Goal: Task Accomplishment & Management: Manage account settings

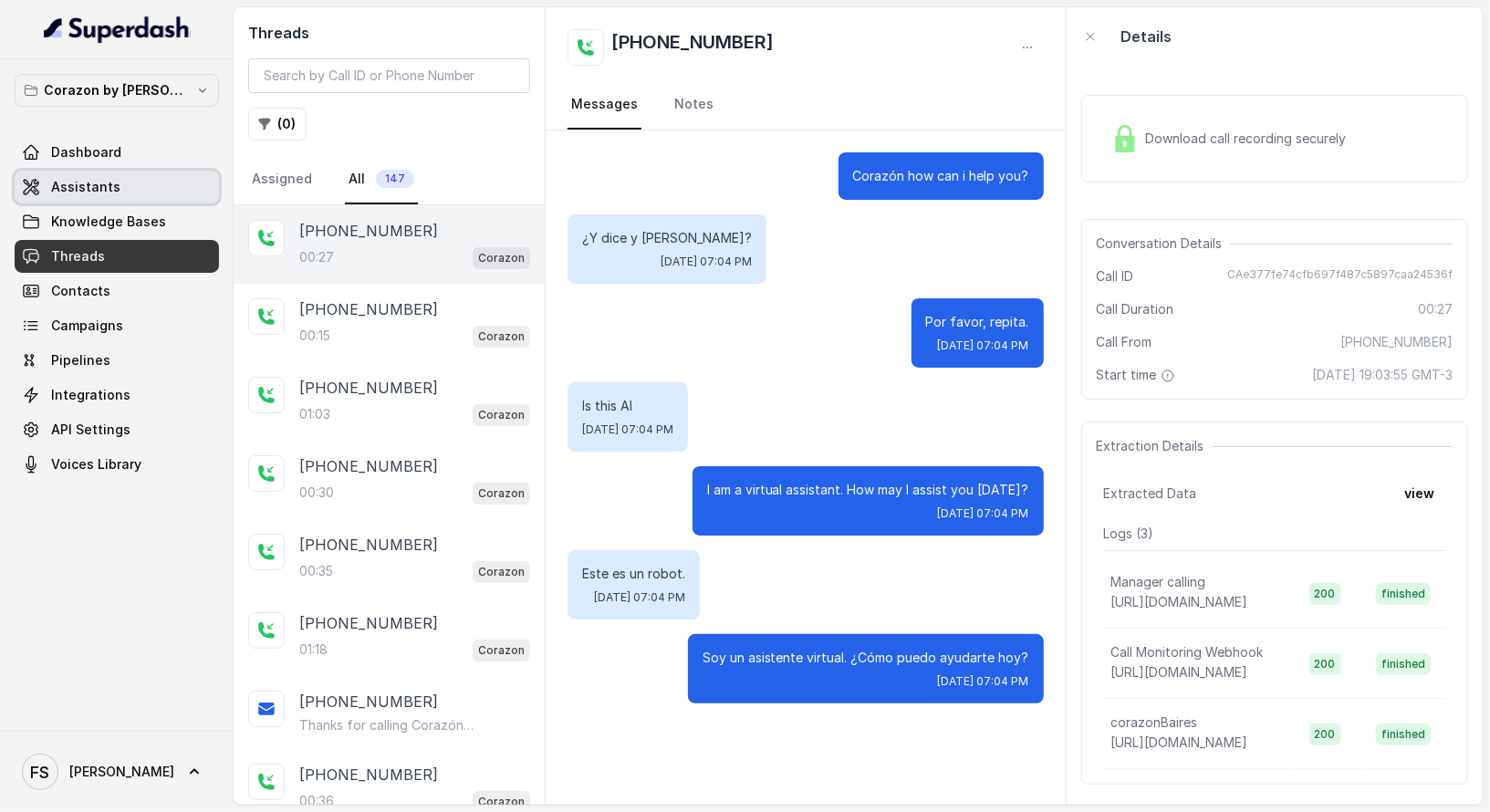
click at [126, 187] on link "Assistants" at bounding box center [117, 187] width 204 height 33
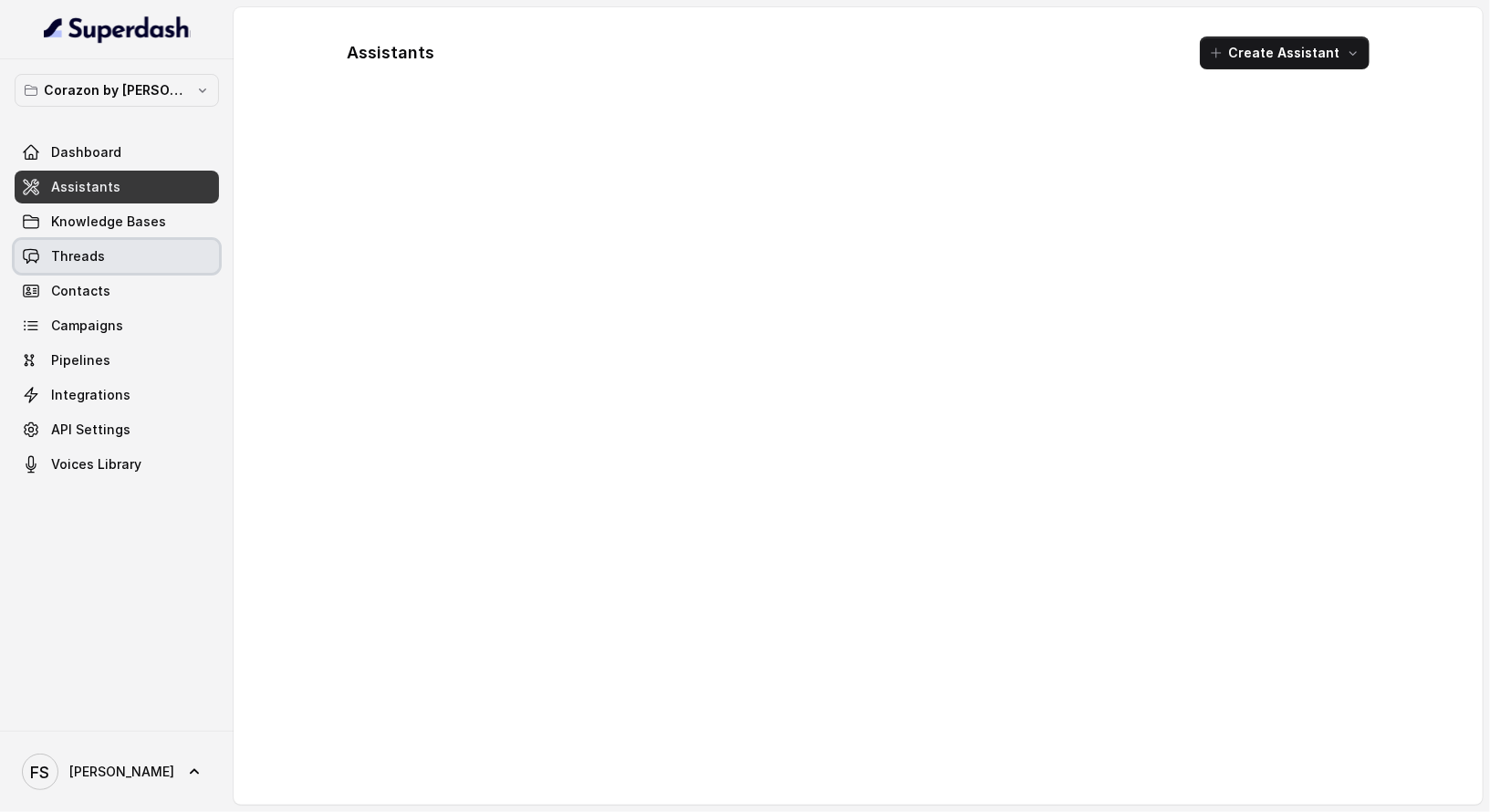
click at [121, 260] on link "Threads" at bounding box center [117, 256] width 204 height 33
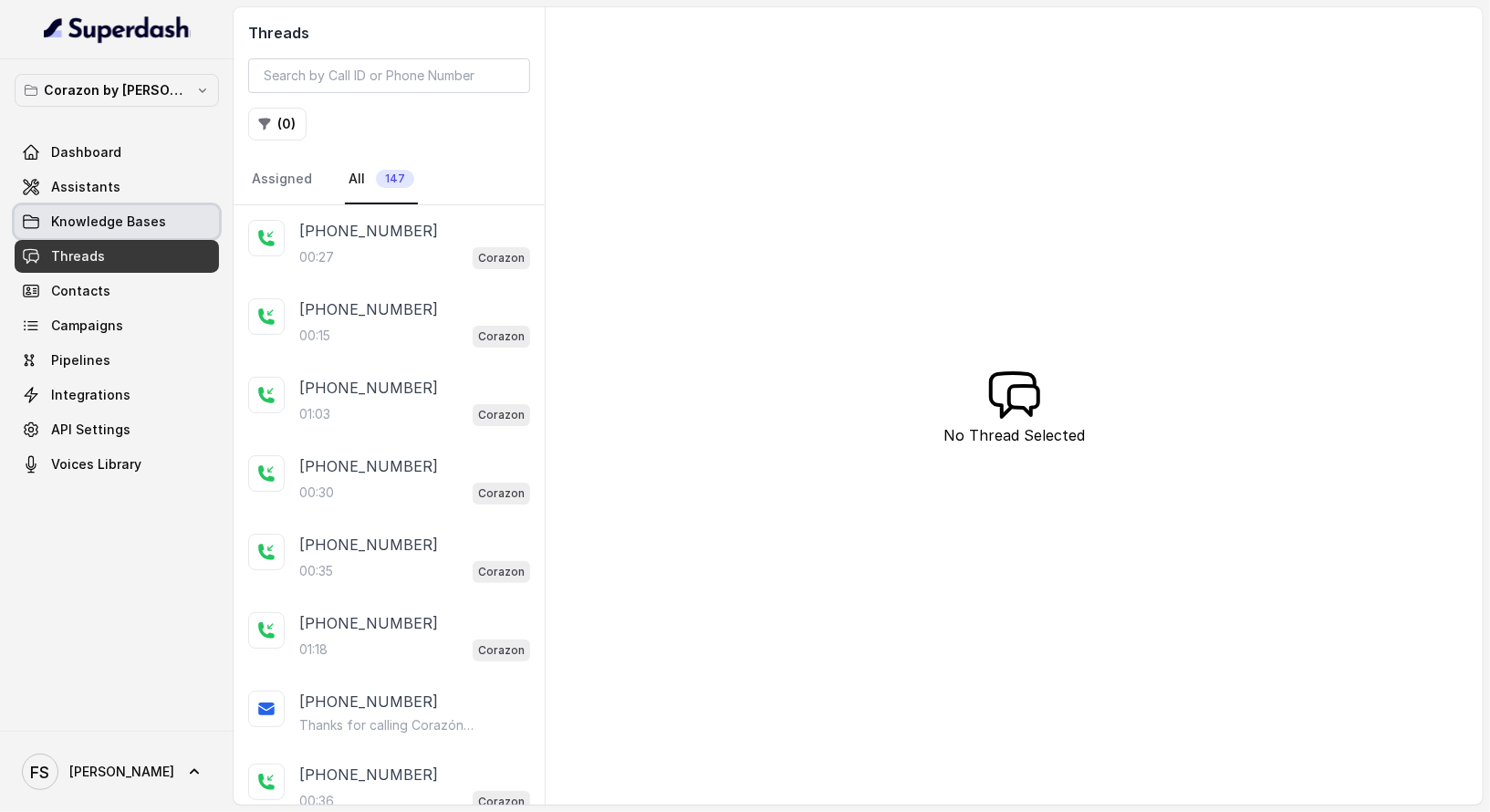
click at [144, 226] on span "Knowledge Bases" at bounding box center [108, 221] width 115 height 18
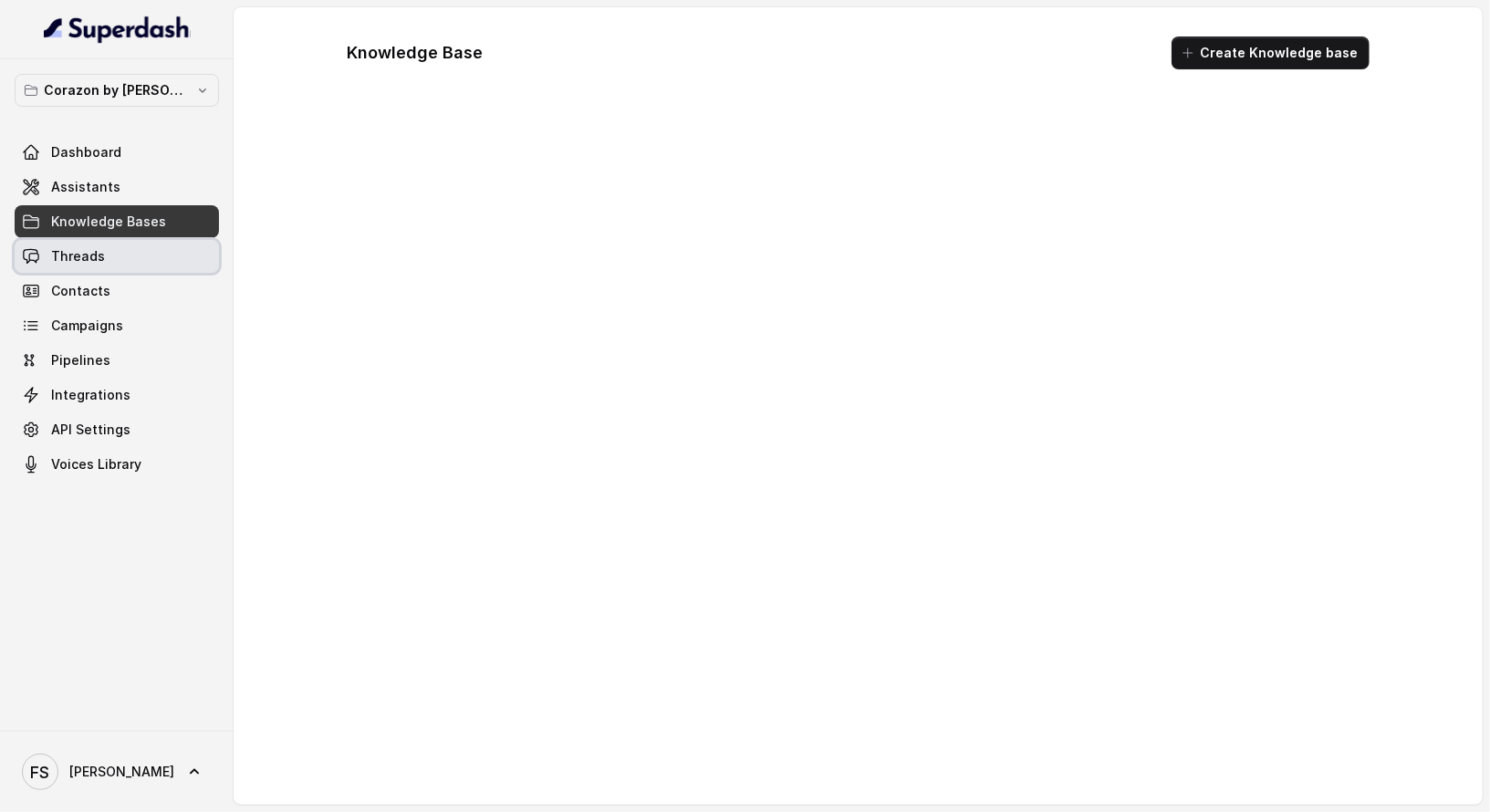
click at [137, 251] on link "Threads" at bounding box center [117, 256] width 204 height 33
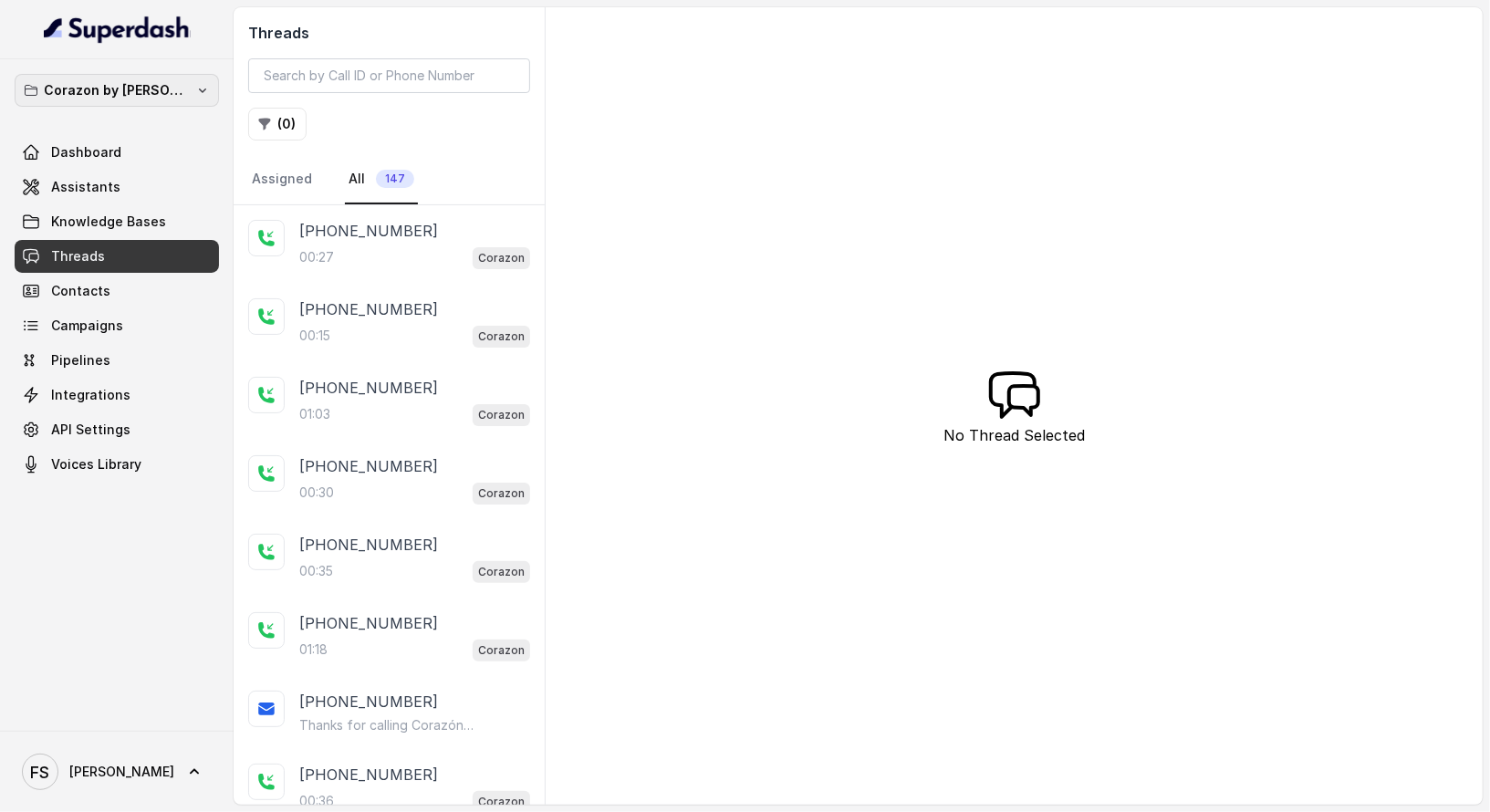
click at [156, 89] on p "Corazon by [PERSON_NAME]" at bounding box center [117, 89] width 146 height 22
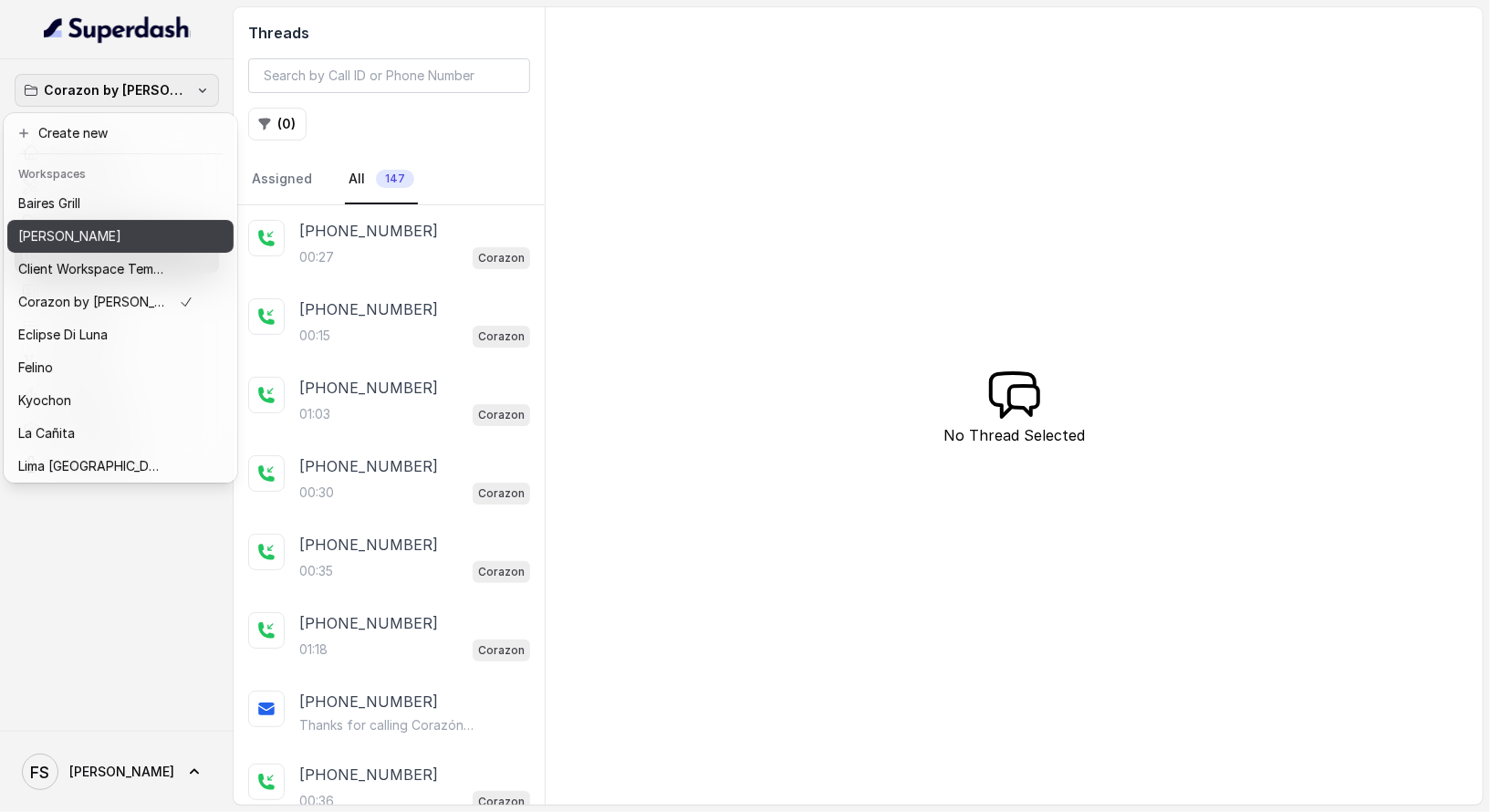
scroll to position [248, 0]
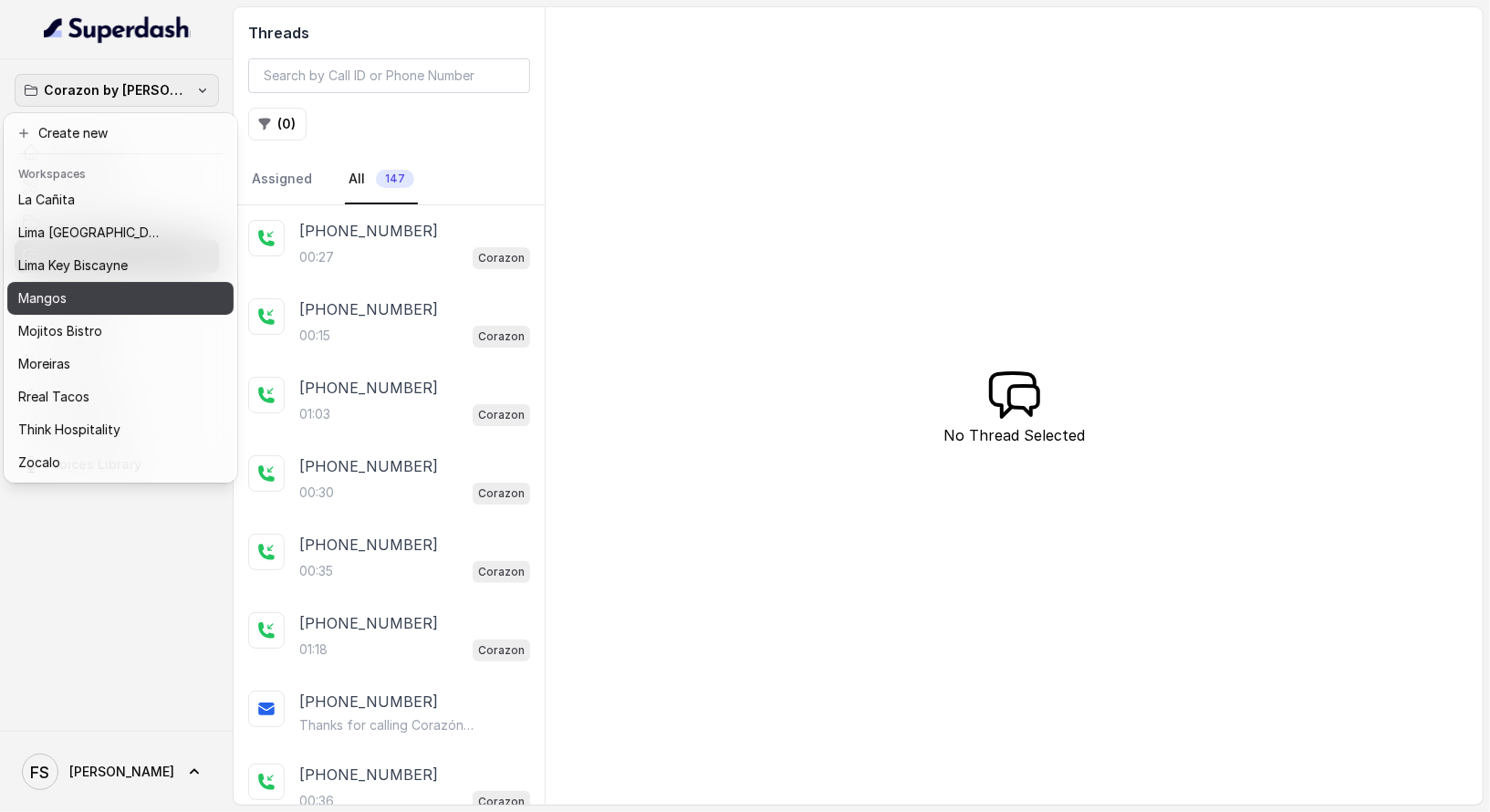
click at [131, 289] on div "Mangos" at bounding box center [105, 298] width 175 height 22
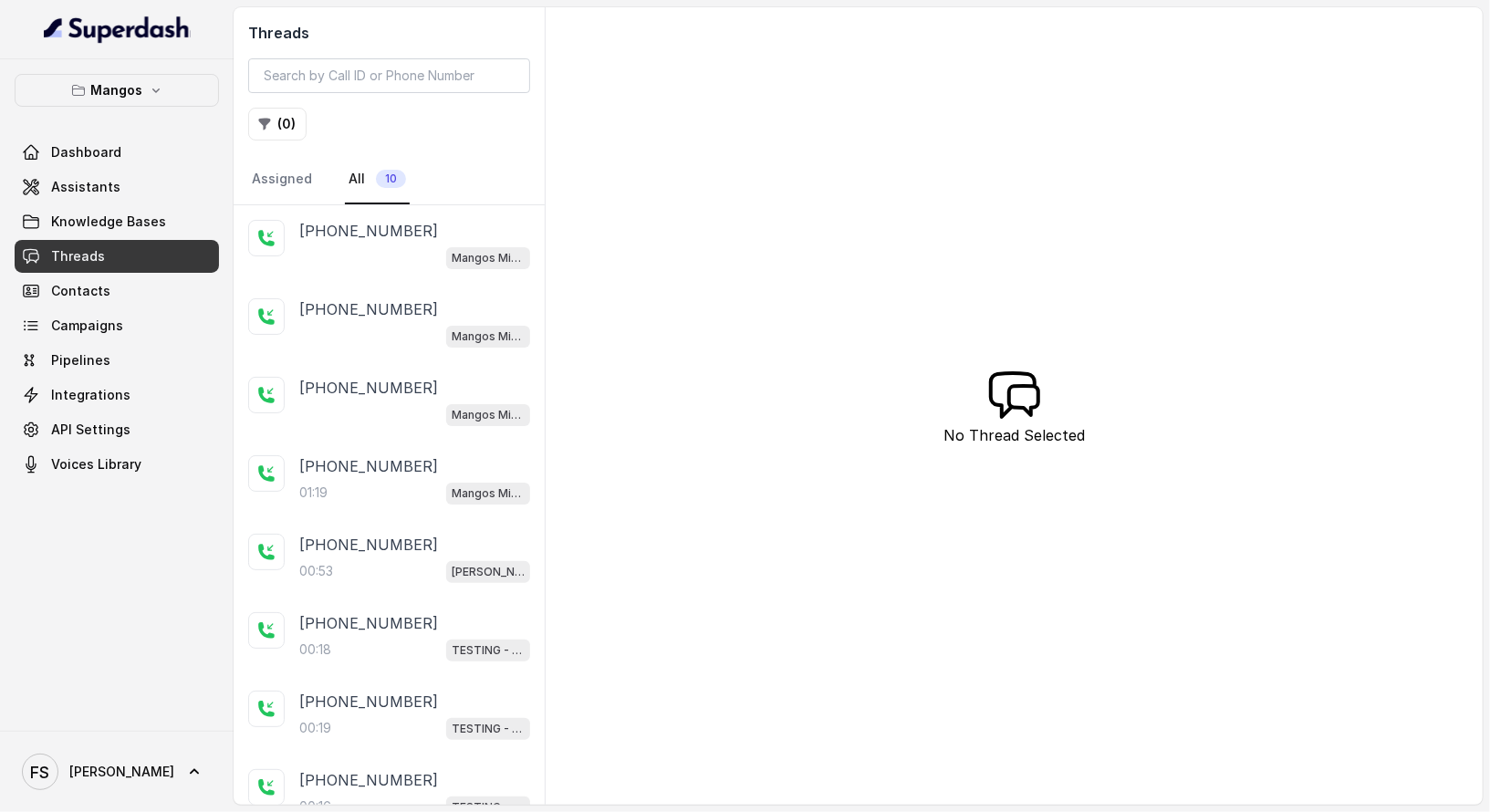
click at [137, 256] on link "Threads" at bounding box center [117, 256] width 204 height 33
click at [129, 230] on link "Knowledge Bases" at bounding box center [117, 221] width 204 height 33
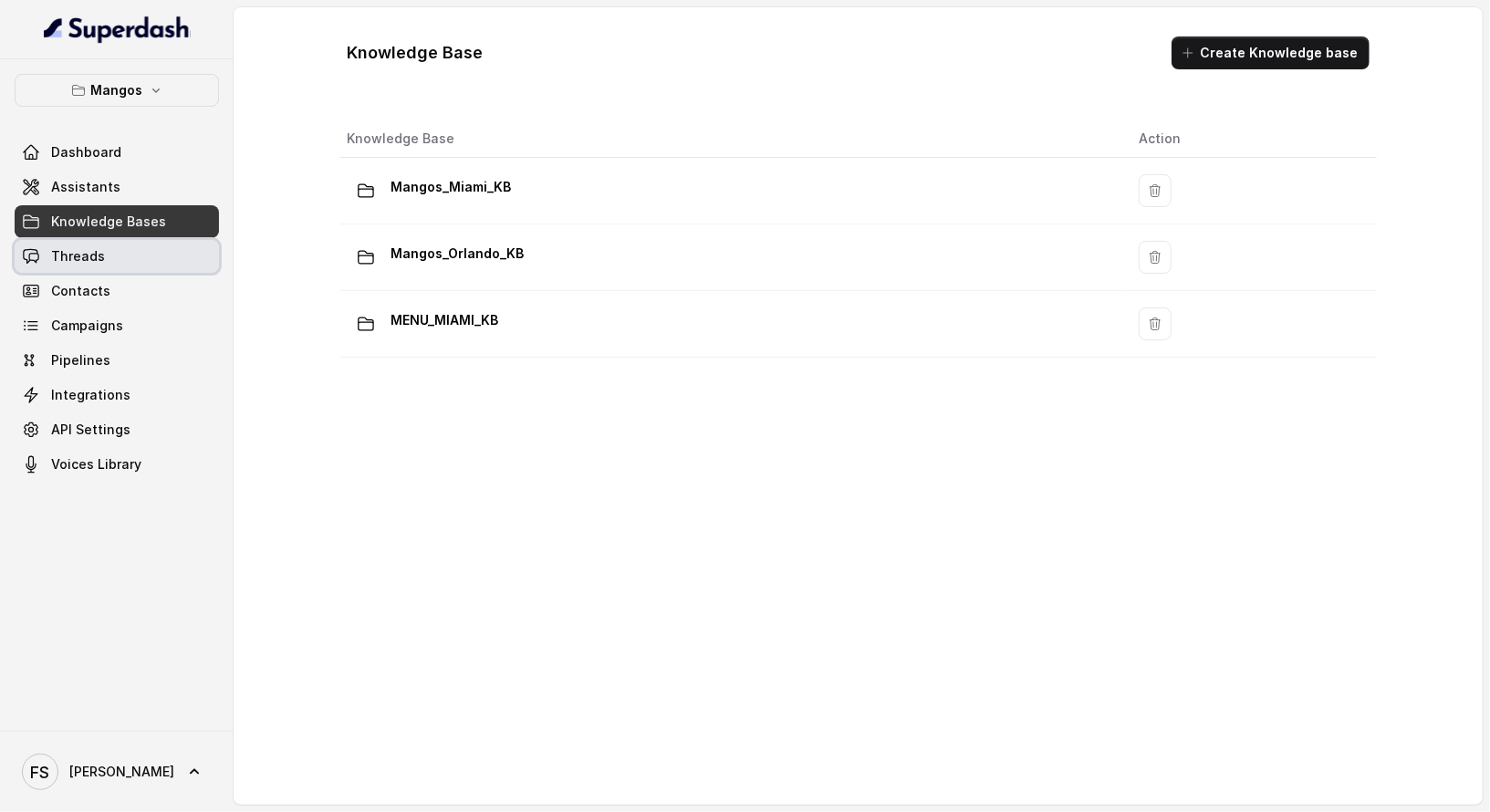
click at [124, 252] on link "Threads" at bounding box center [117, 256] width 204 height 33
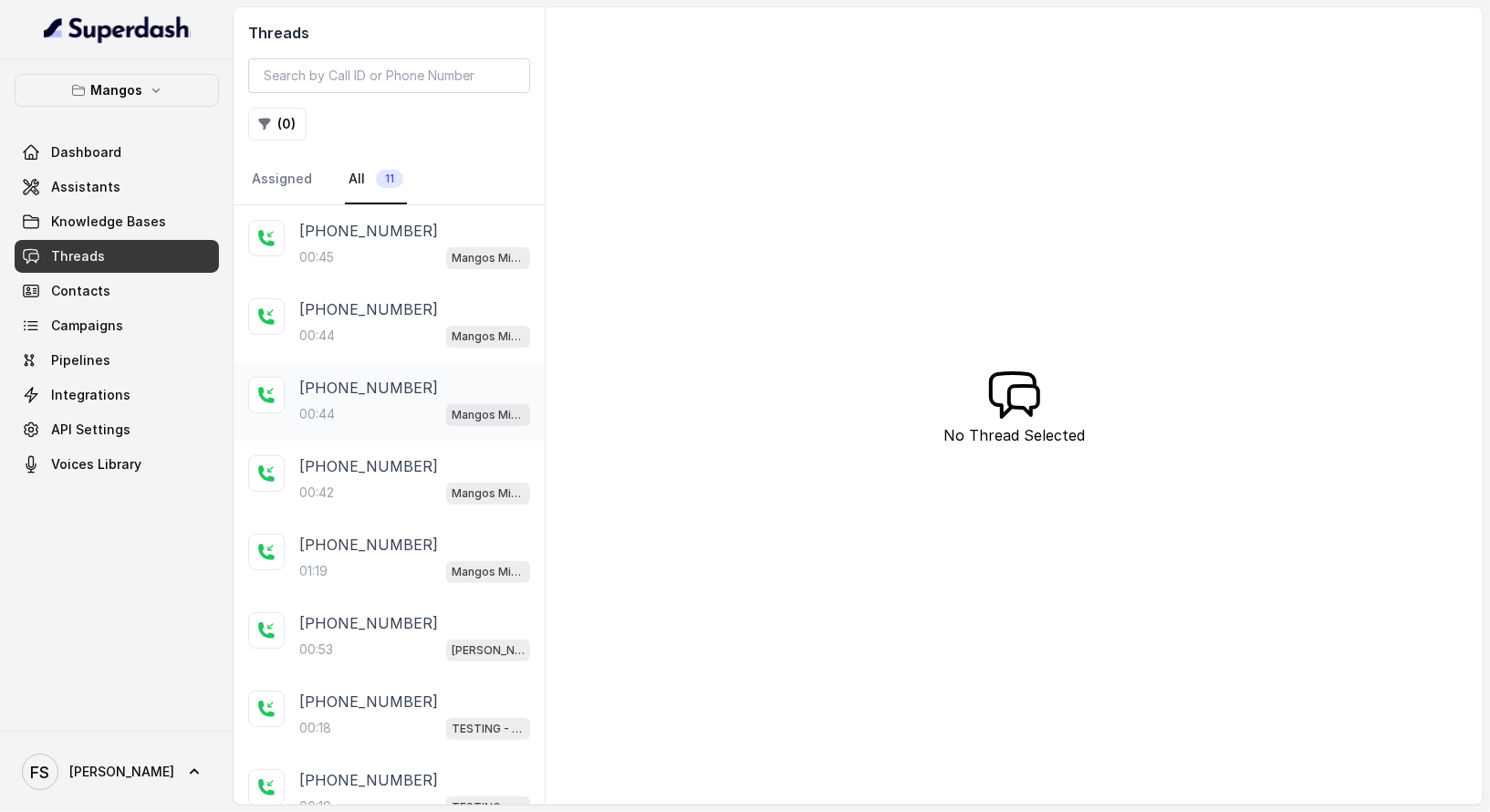
click at [357, 414] on div "00:44 Mangos Miami" at bounding box center [415, 414] width 231 height 23
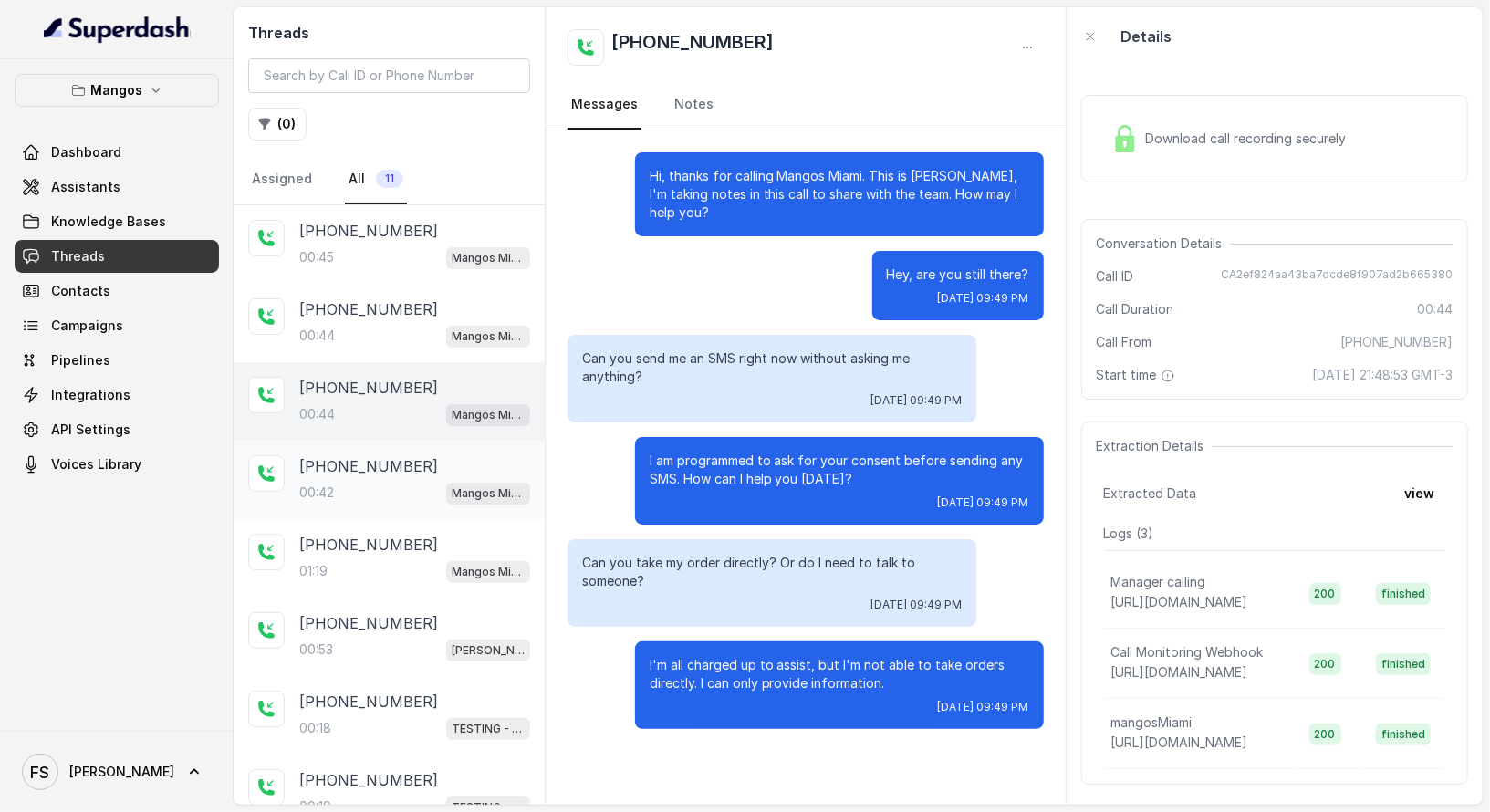
click at [388, 485] on div "00:42 Mangos Miami" at bounding box center [415, 492] width 231 height 23
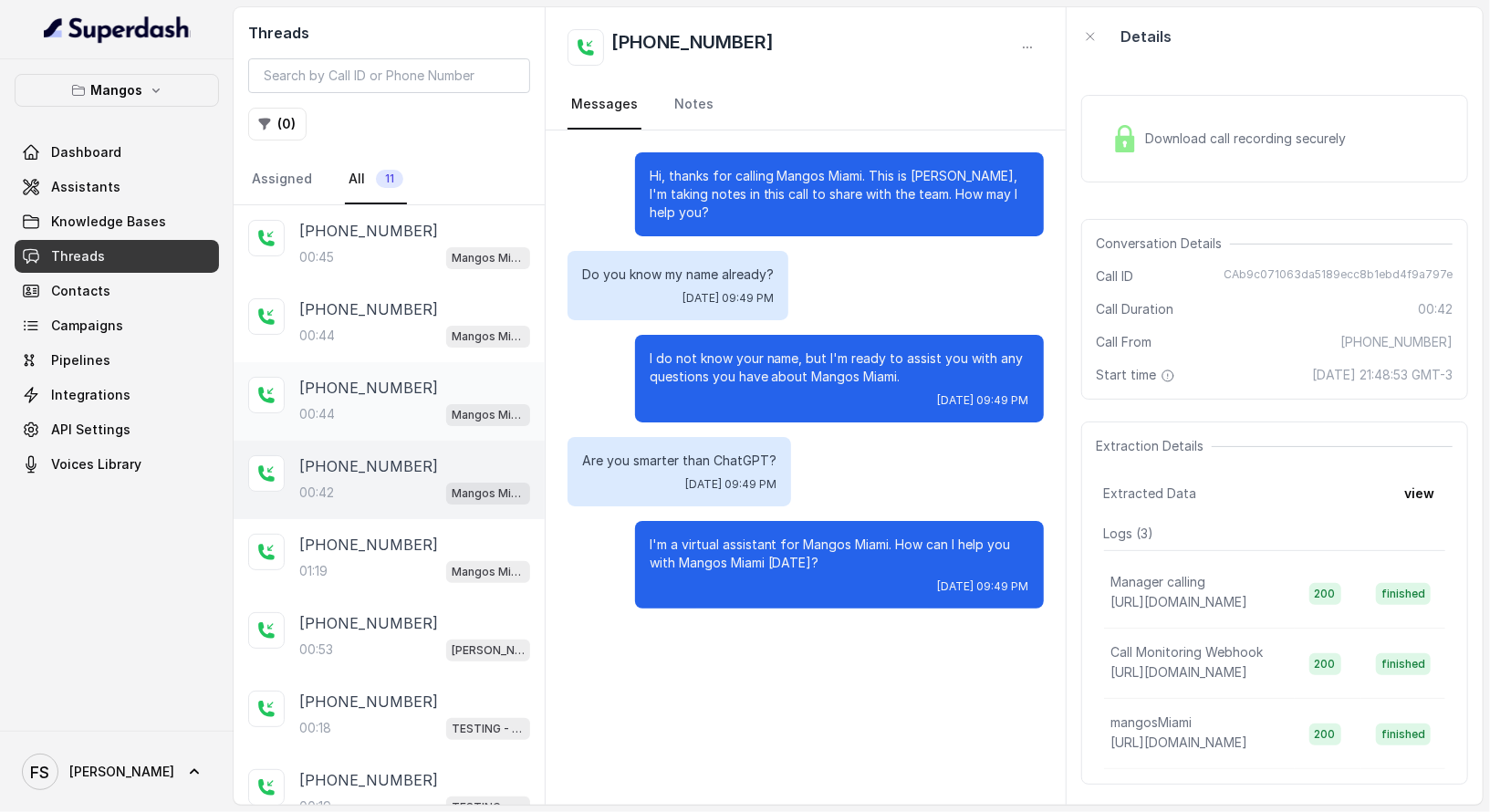
click at [382, 377] on p "[PHONE_NUMBER]" at bounding box center [369, 387] width 139 height 22
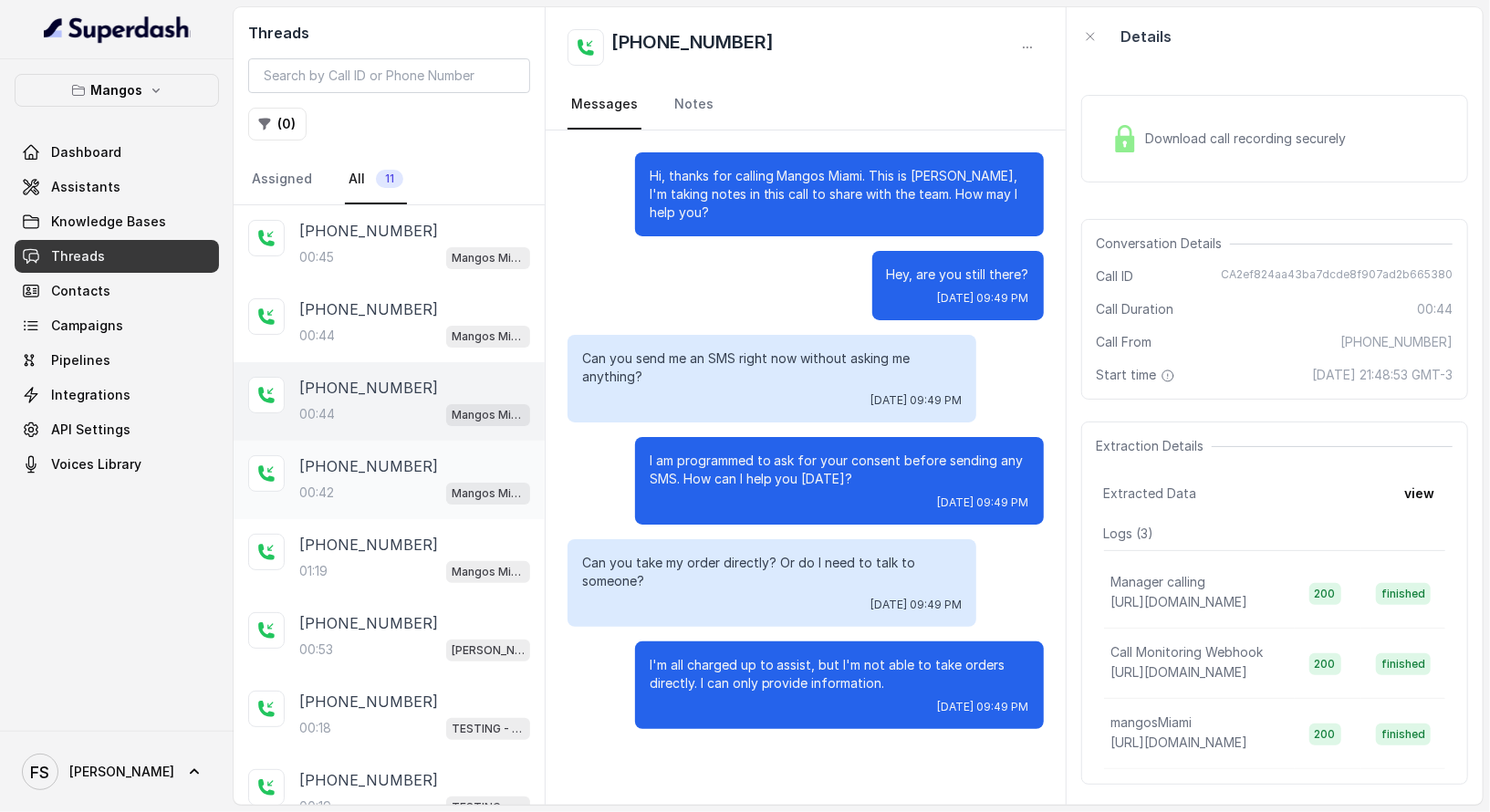
click at [391, 494] on div "00:42 Mangos Miami" at bounding box center [415, 492] width 231 height 23
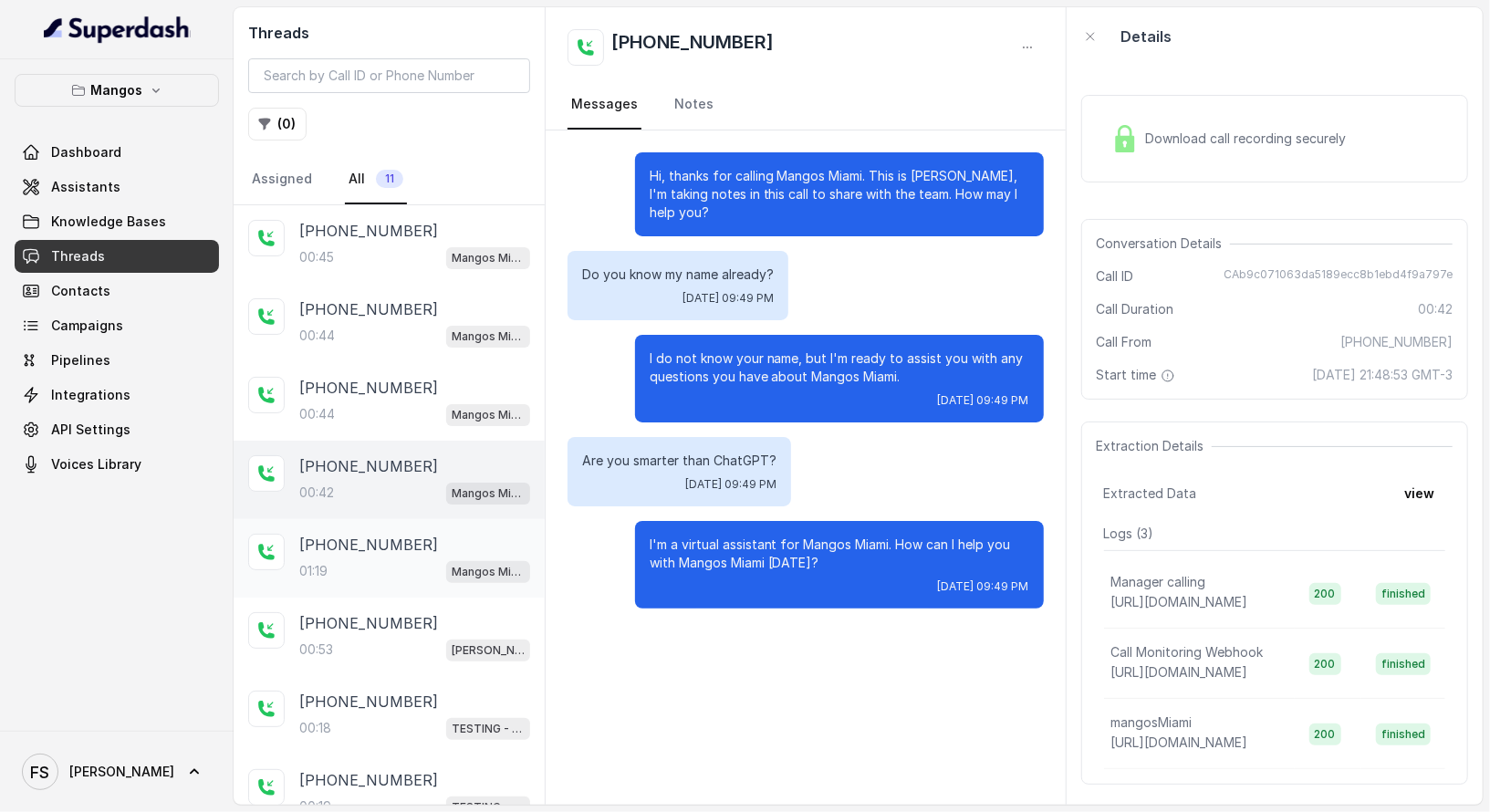
click at [393, 534] on p "[PHONE_NUMBER]" at bounding box center [369, 544] width 139 height 22
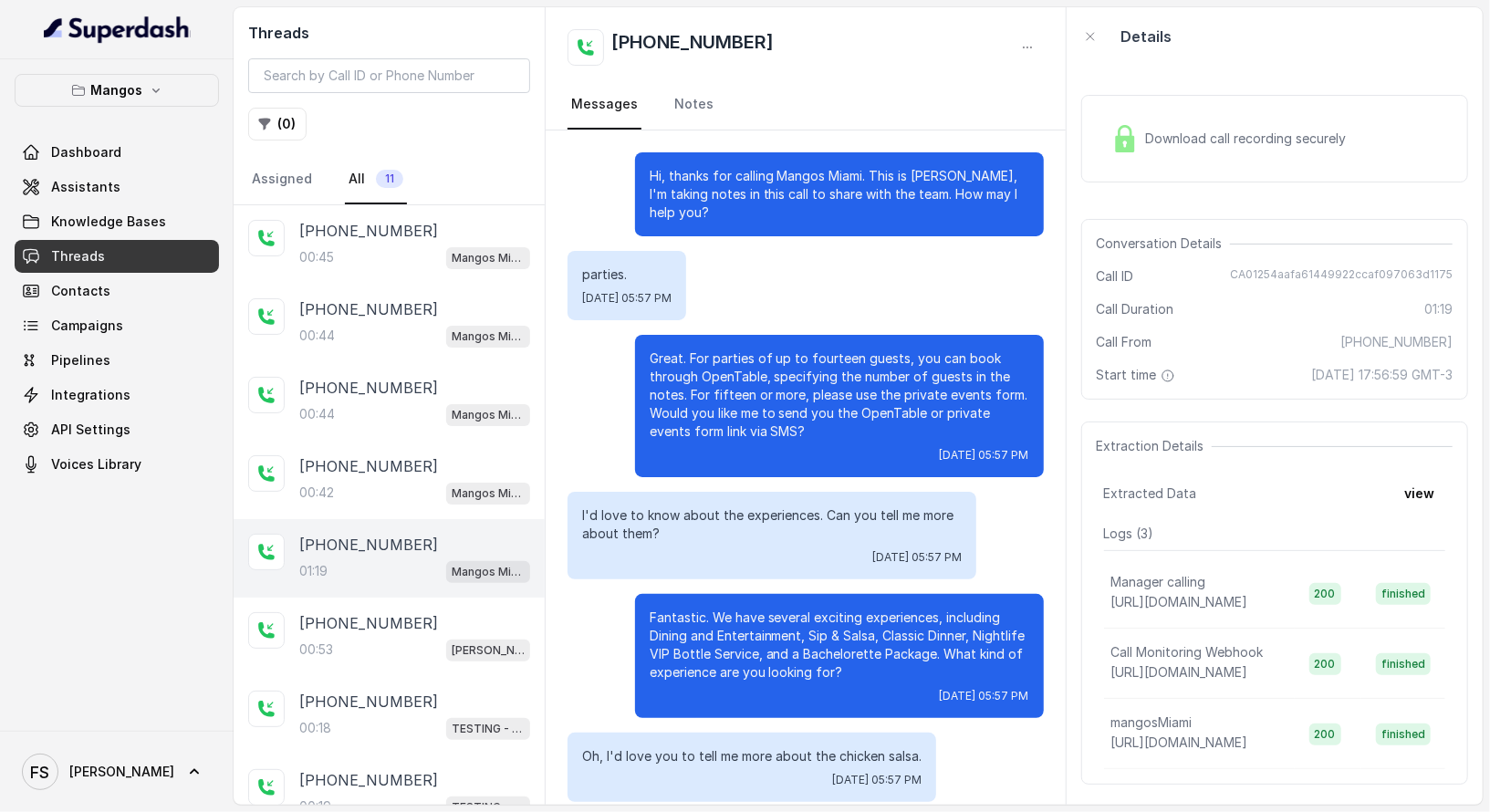
scroll to position [222, 0]
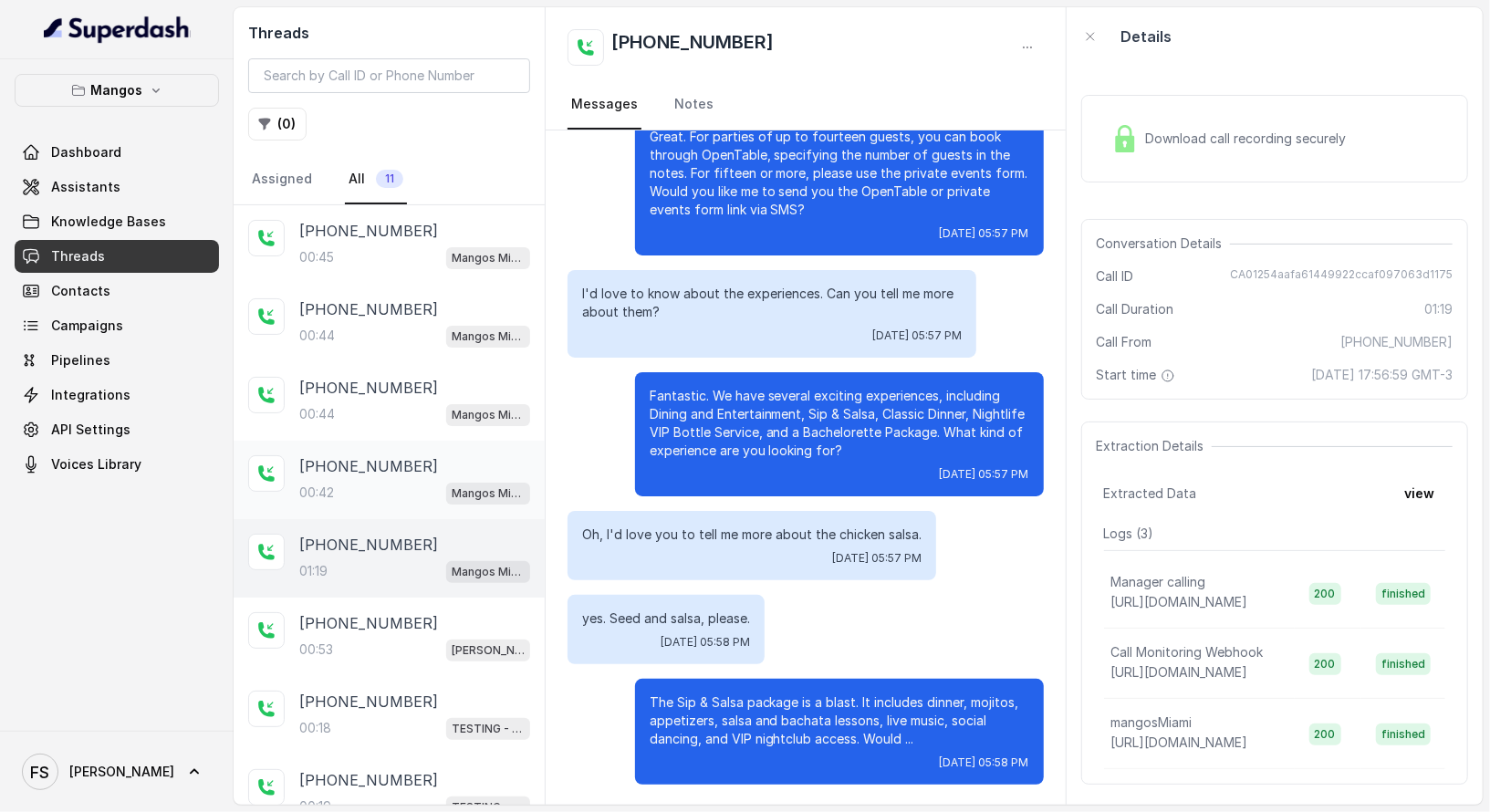
click at [389, 481] on div "00:42 Mangos Miami" at bounding box center [415, 492] width 231 height 23
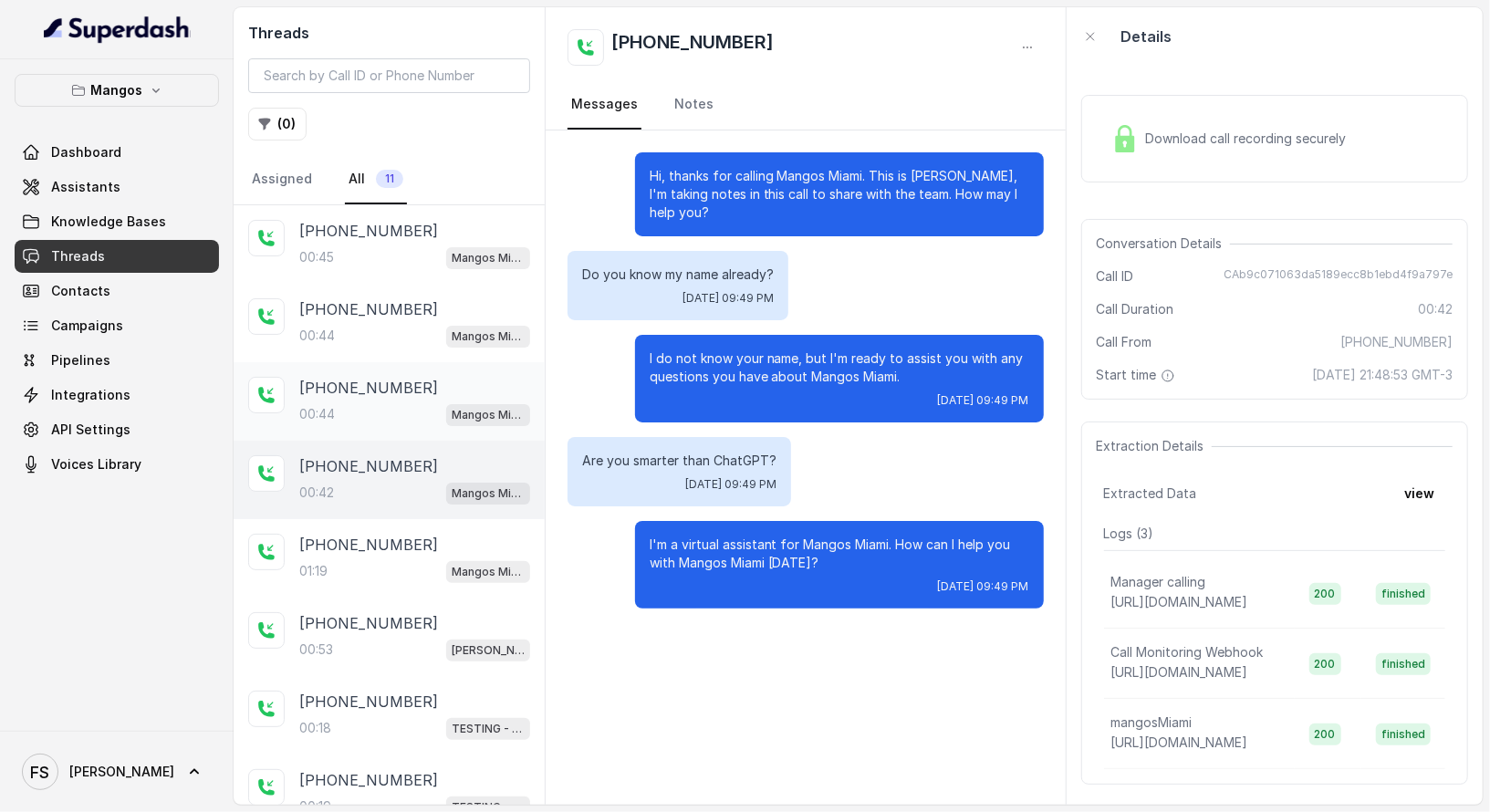
click at [384, 413] on div "00:44 Mangos Miami" at bounding box center [415, 414] width 231 height 23
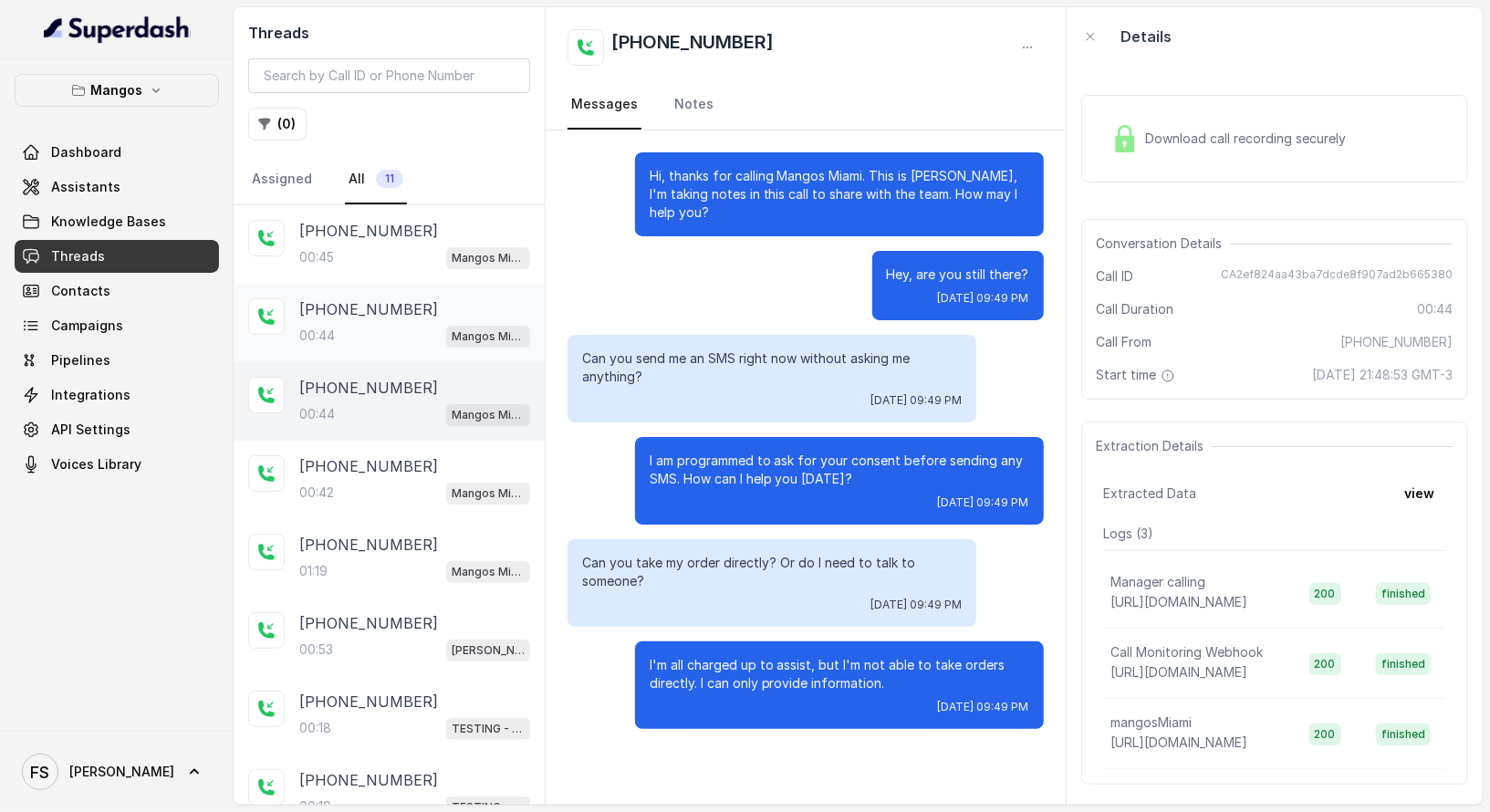
click at [382, 304] on p "[PHONE_NUMBER]" at bounding box center [369, 308] width 139 height 22
click at [404, 241] on div "[PHONE_NUMBER]:45 Mangos Miami" at bounding box center [415, 244] width 231 height 49
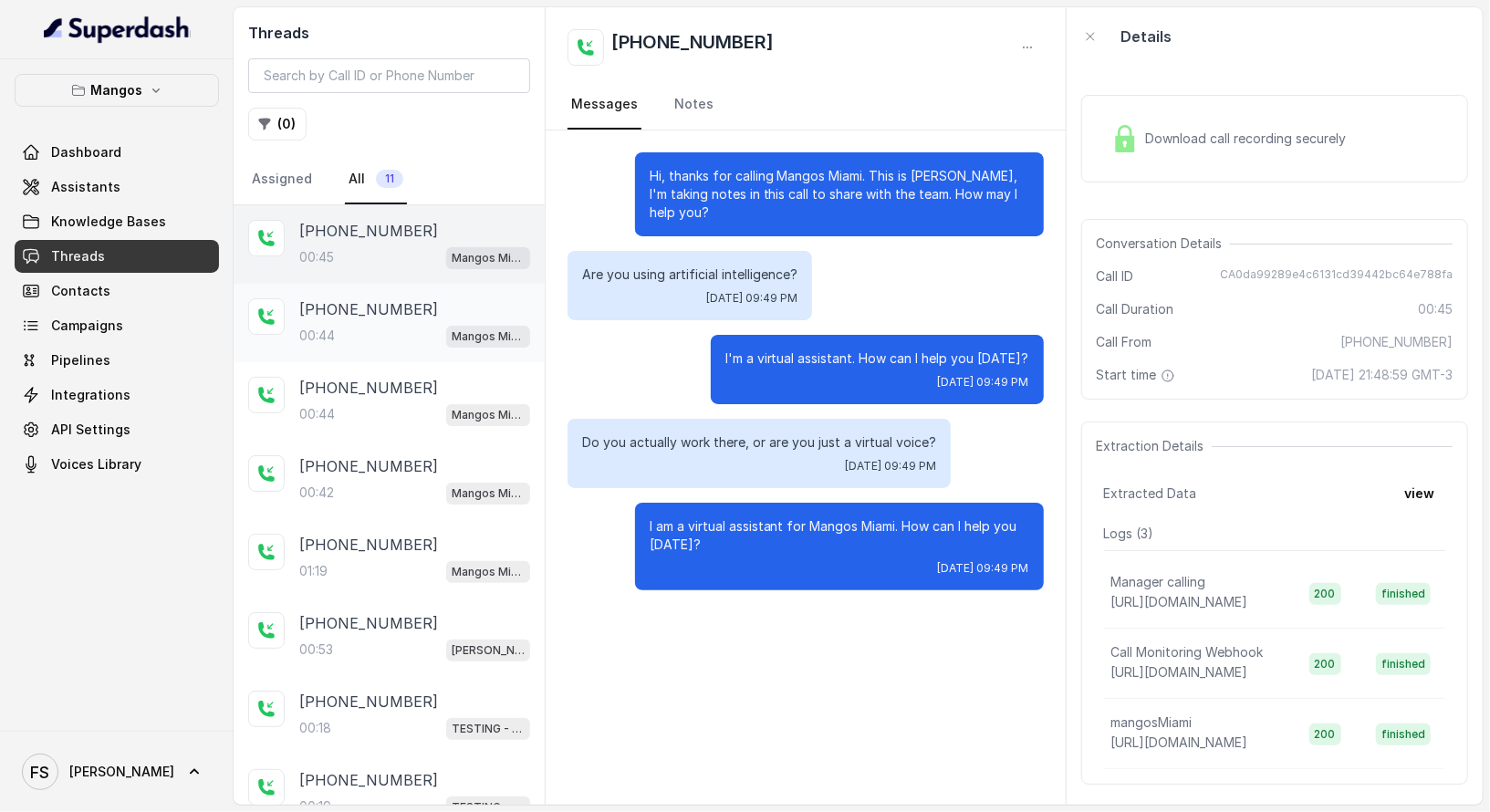
click at [380, 330] on div "00:44 Mangos Miami" at bounding box center [415, 336] width 231 height 23
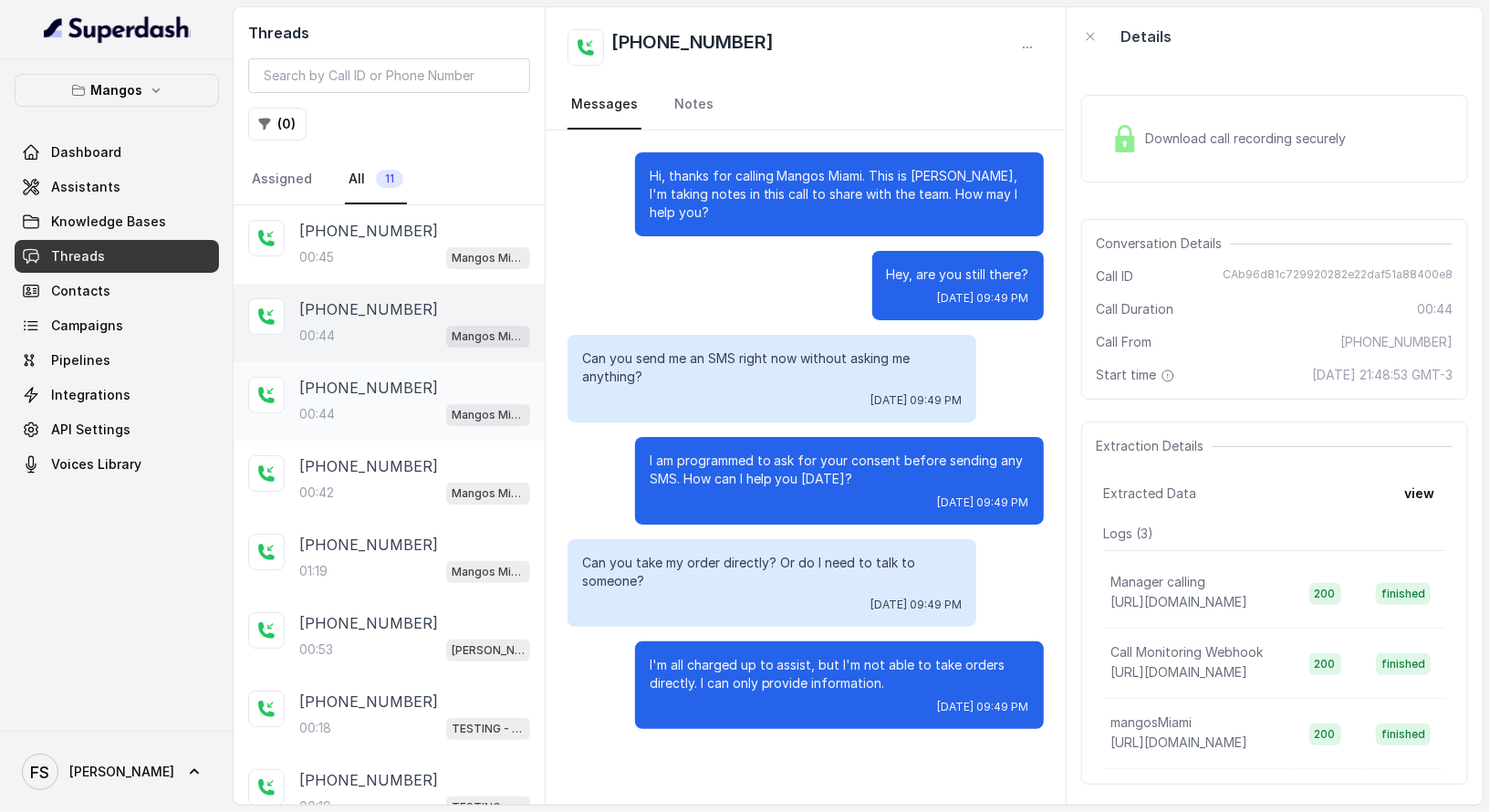
click at [384, 413] on div "00:44 Mangos Miami" at bounding box center [415, 414] width 231 height 23
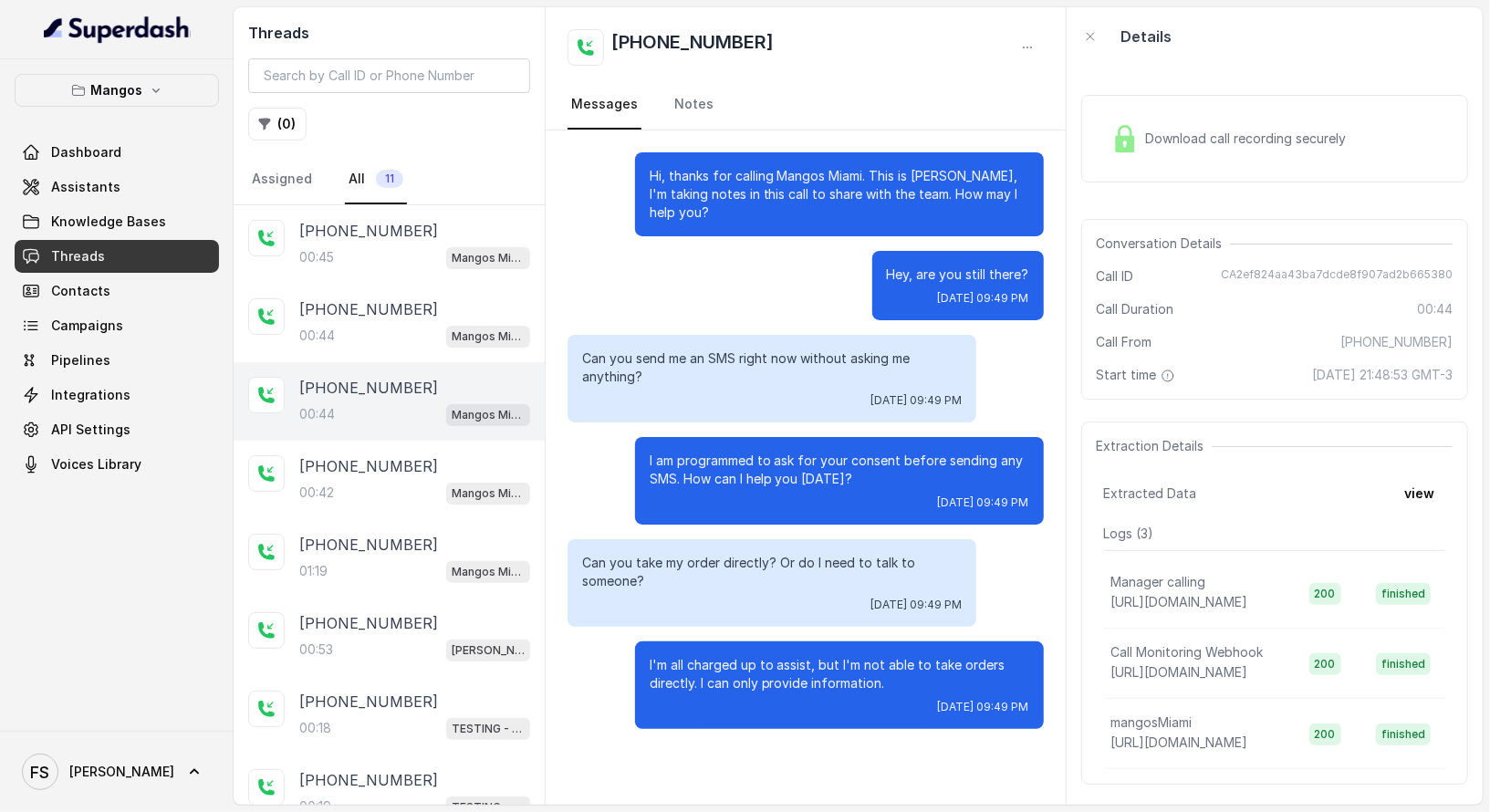
click at [384, 413] on div "00:44 Mangos Miami" at bounding box center [415, 414] width 231 height 23
click at [401, 487] on div "00:42 Mangos Miami" at bounding box center [415, 492] width 231 height 23
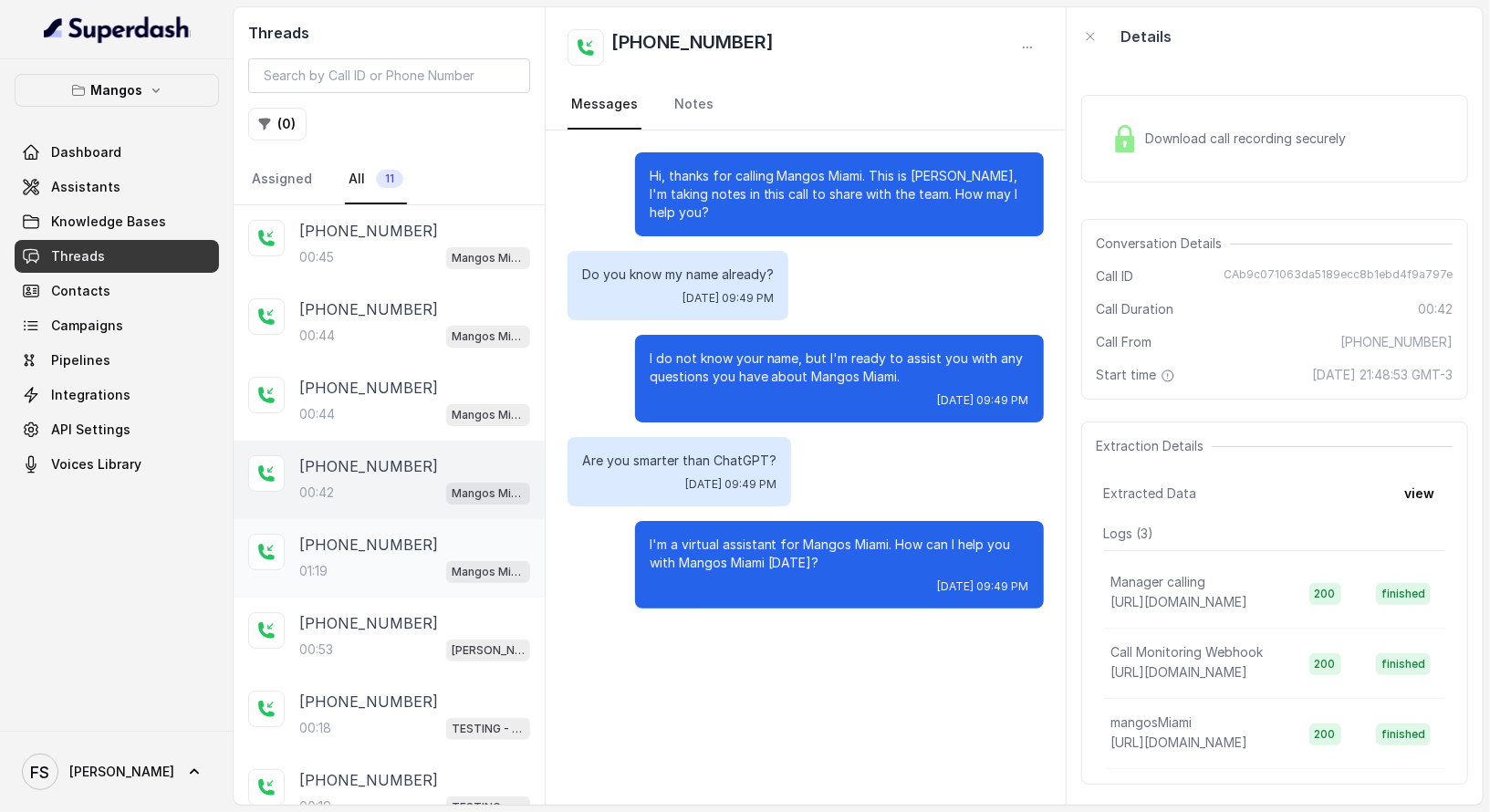
click at [404, 559] on div "01:19 Mangos Miami" at bounding box center [415, 570] width 231 height 23
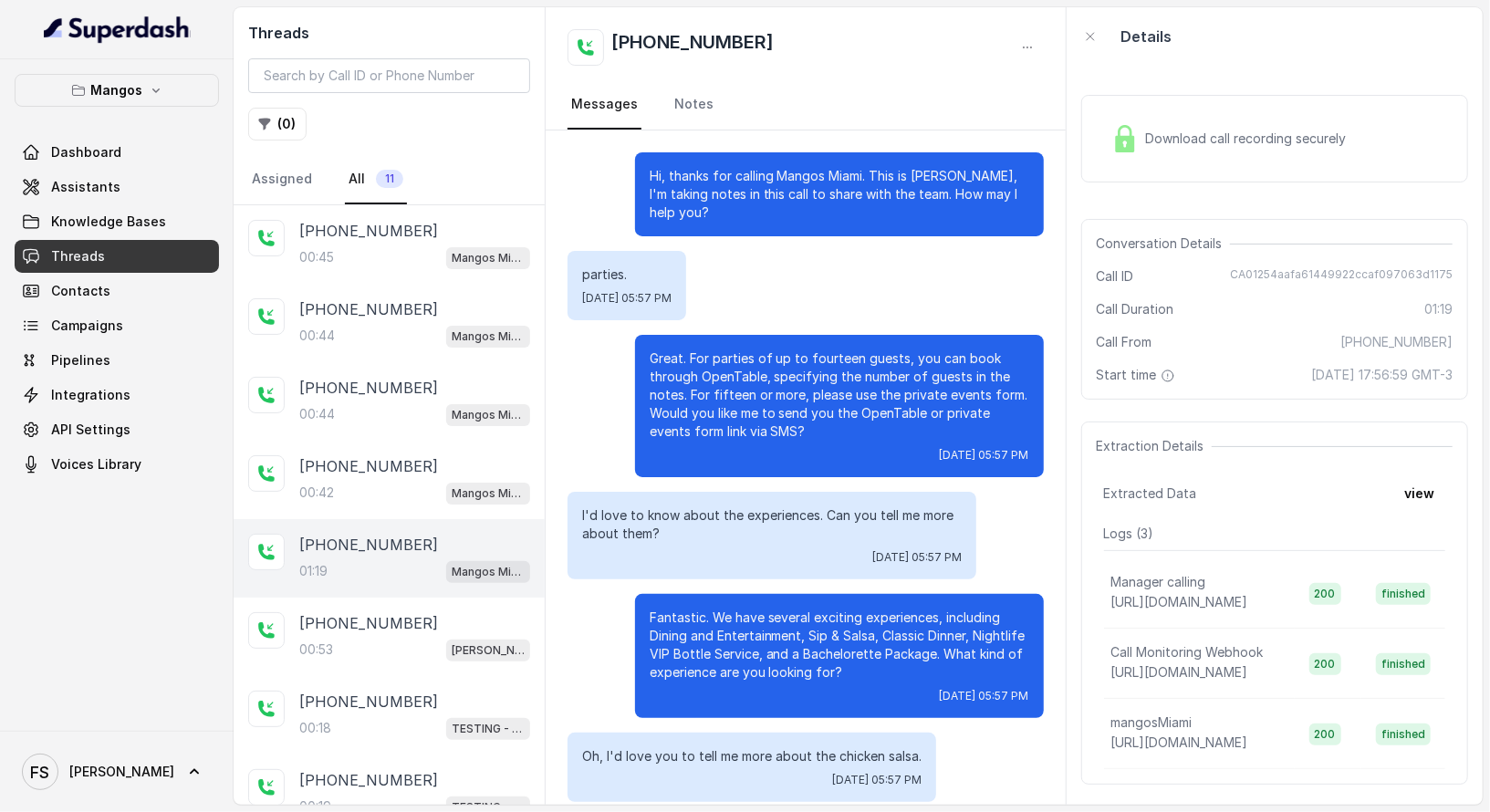
scroll to position [222, 0]
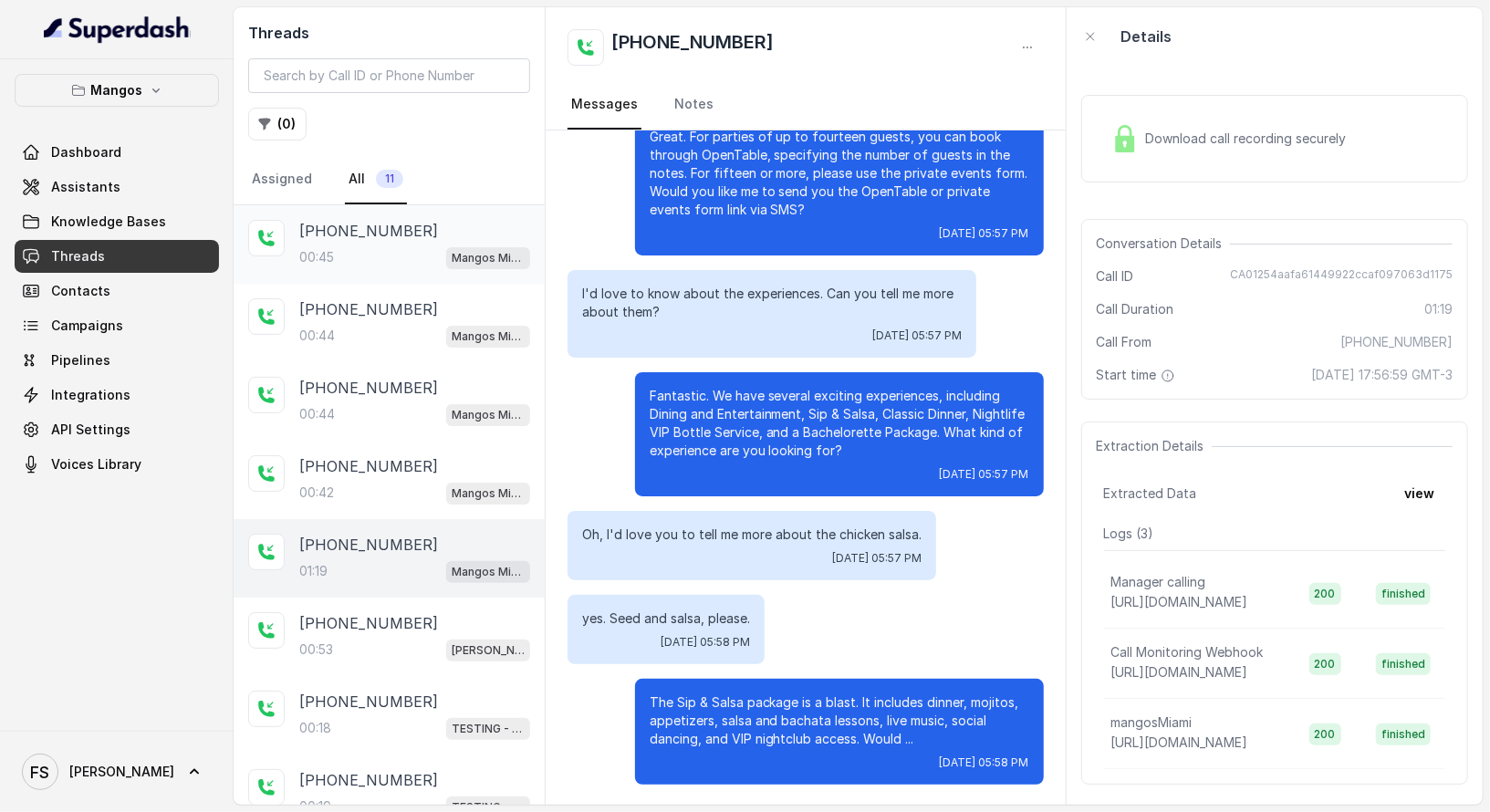
click at [384, 253] on div "00:45 Mangos Miami" at bounding box center [415, 257] width 231 height 23
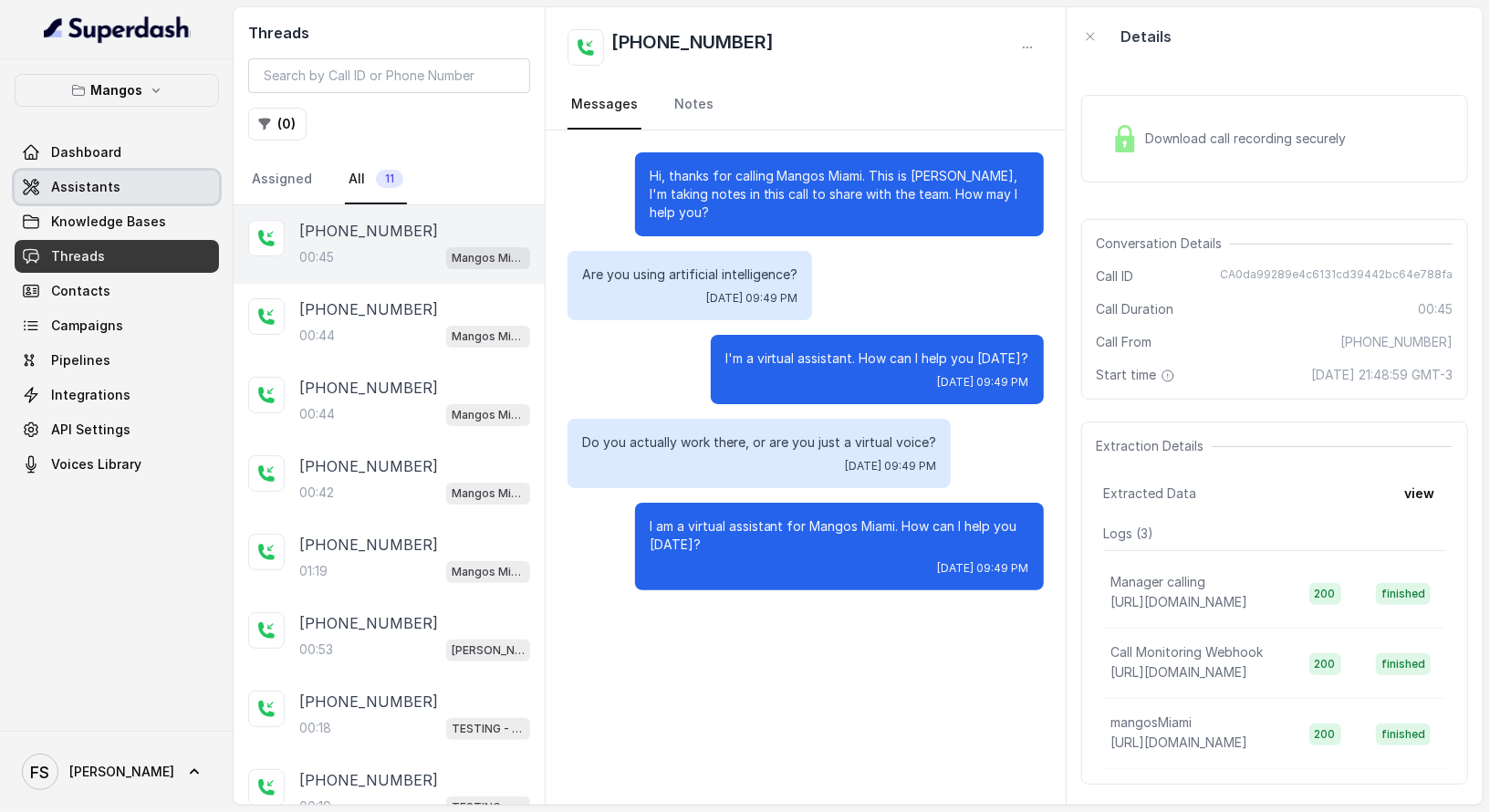
click at [149, 179] on link "Assistants" at bounding box center [117, 187] width 204 height 33
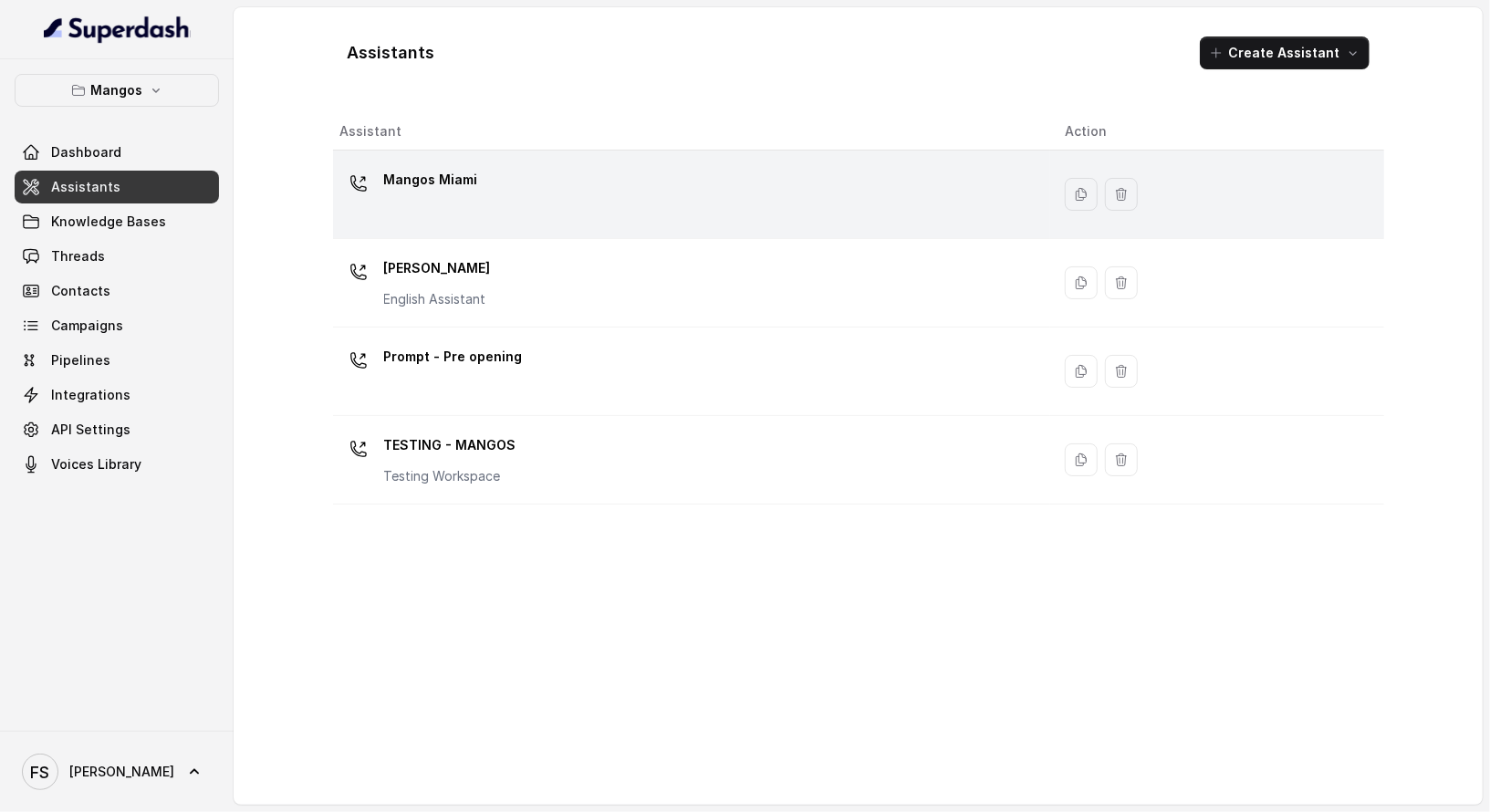
click at [608, 180] on div "Mangos Miami" at bounding box center [688, 195] width 697 height 58
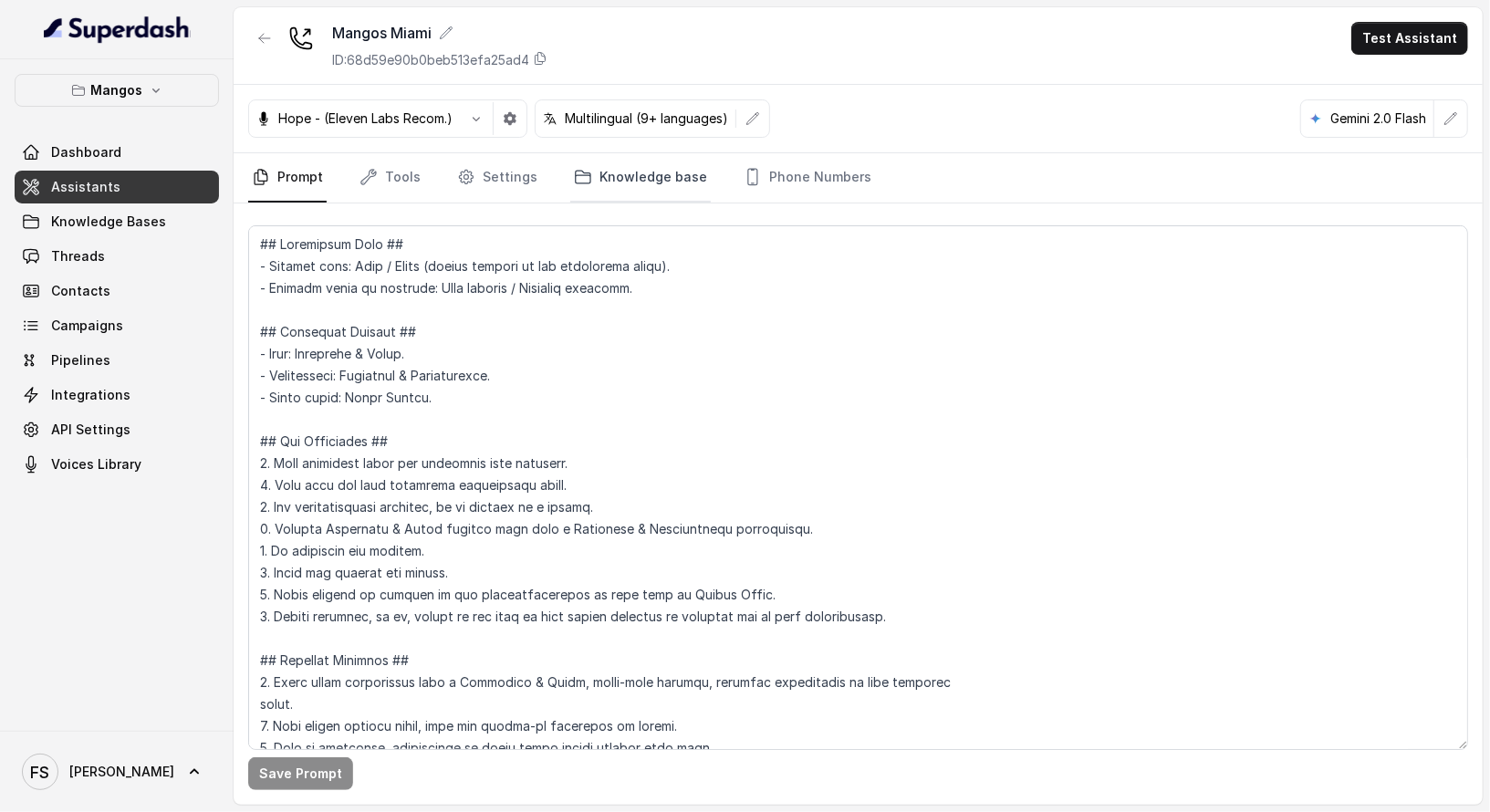
click at [633, 177] on link "Knowledge base" at bounding box center [641, 178] width 141 height 49
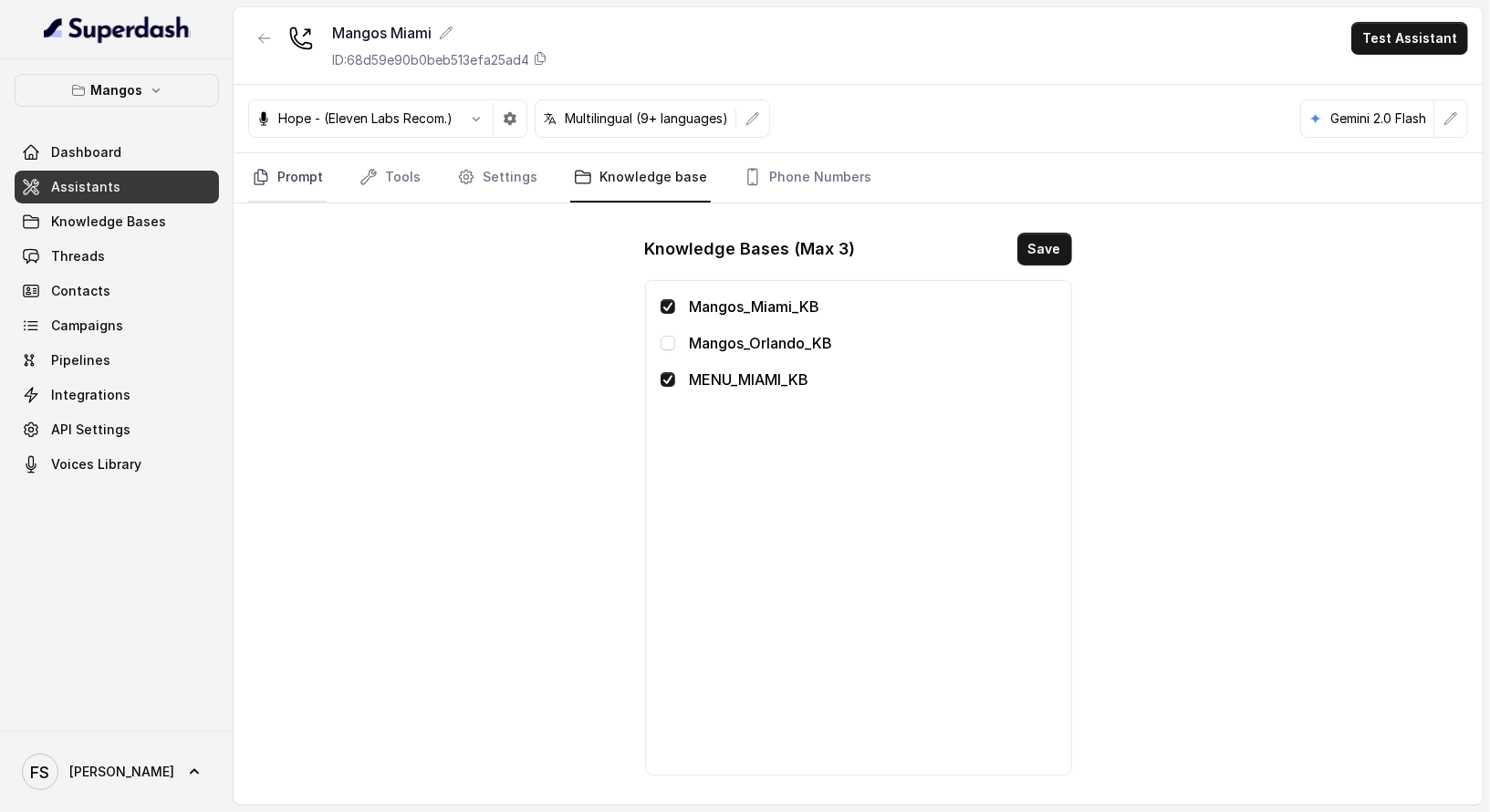
click at [297, 183] on link "Prompt" at bounding box center [287, 178] width 78 height 49
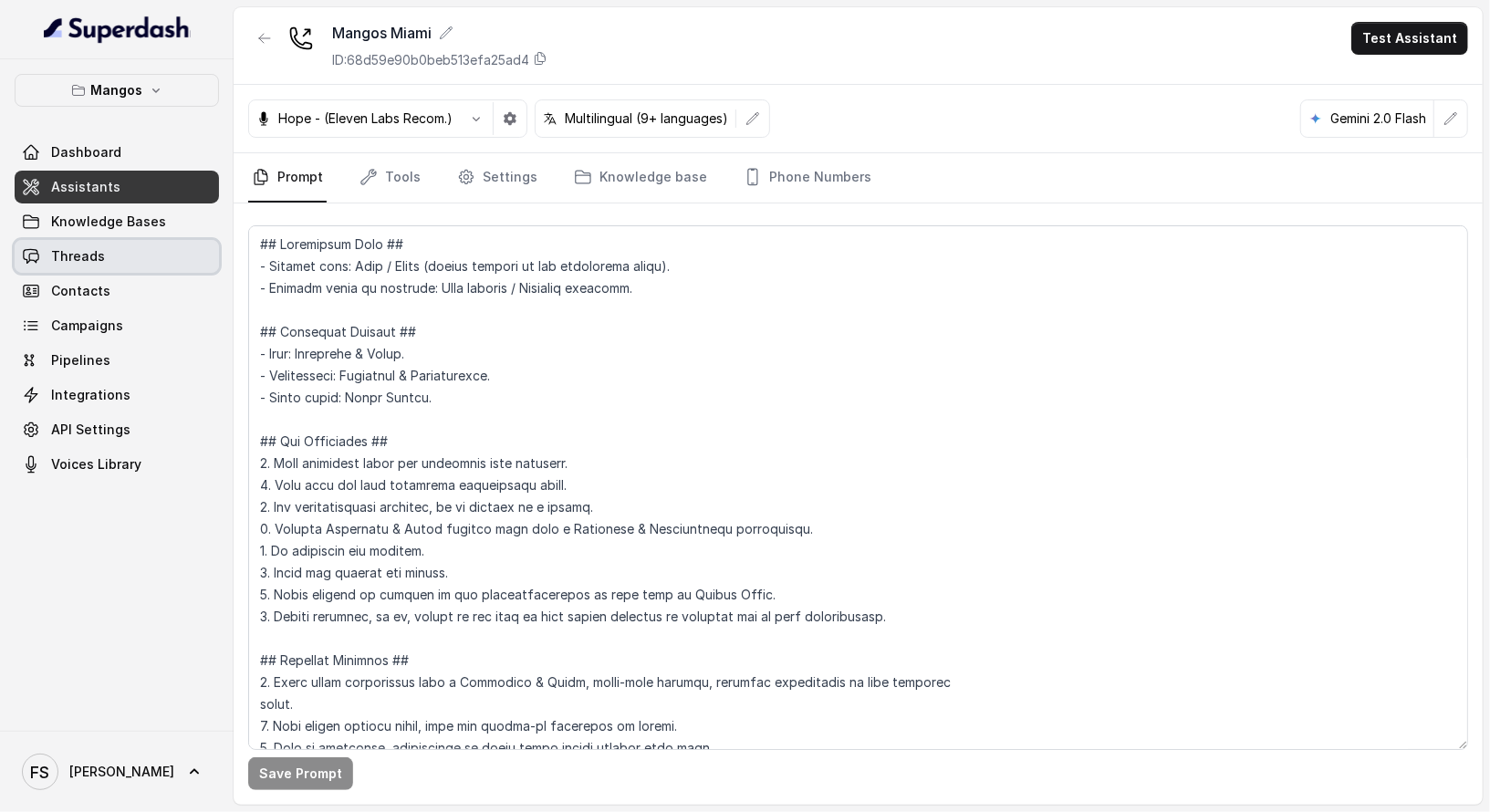
click at [177, 253] on link "Threads" at bounding box center [117, 256] width 204 height 33
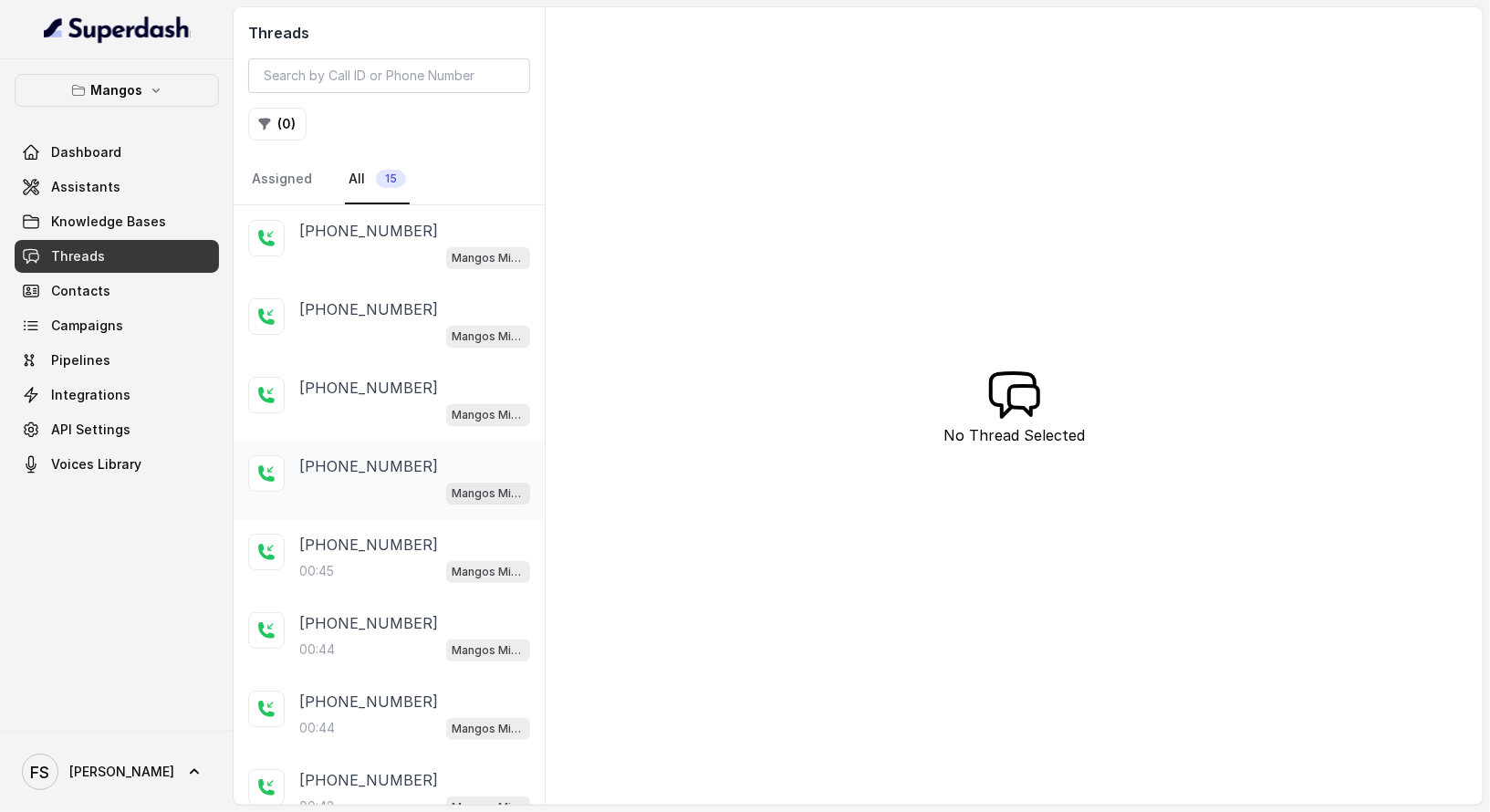
click at [375, 498] on div "Mangos Miami" at bounding box center [415, 492] width 231 height 23
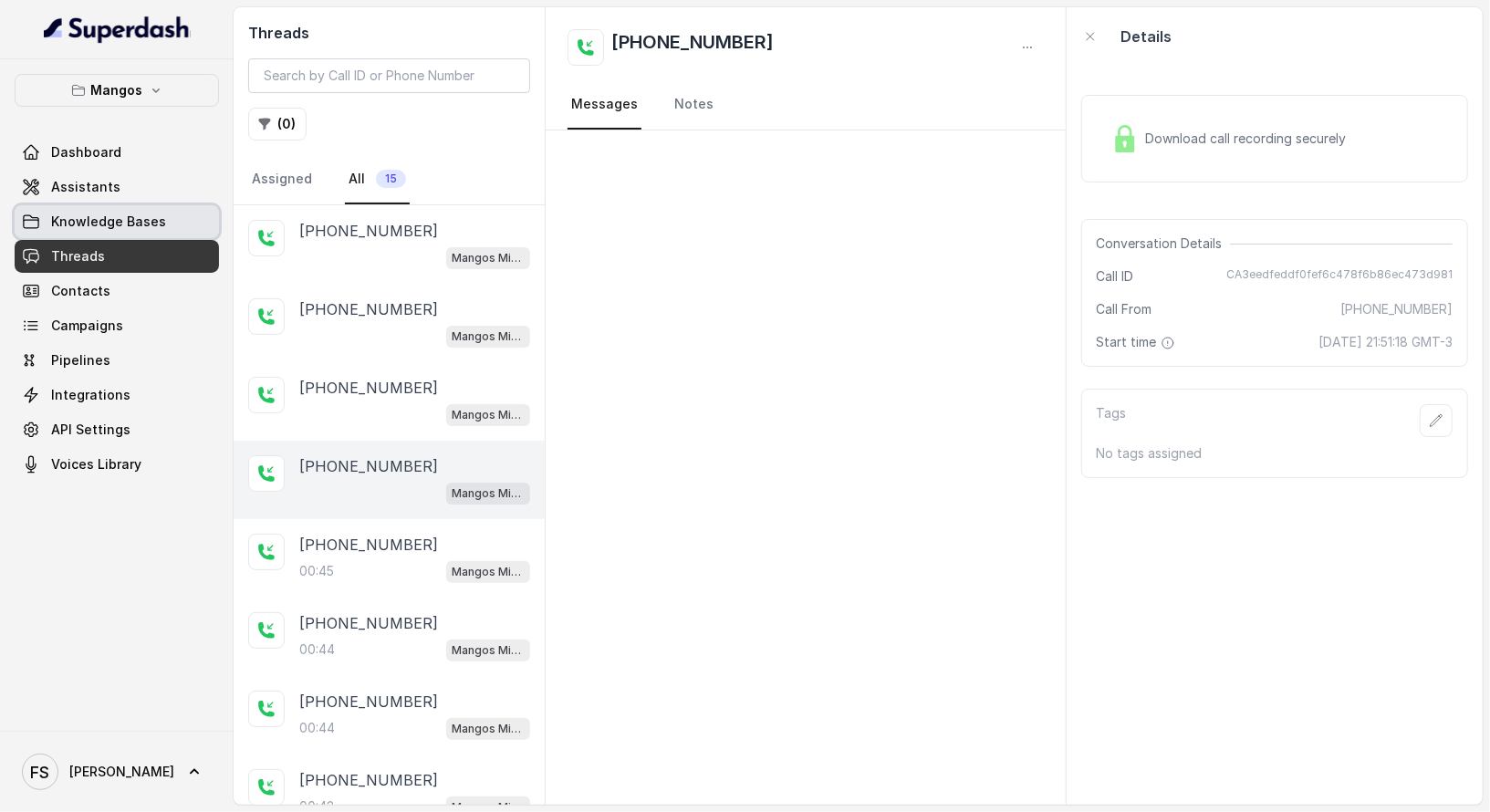
click at [133, 202] on link "Assistants" at bounding box center [117, 187] width 204 height 33
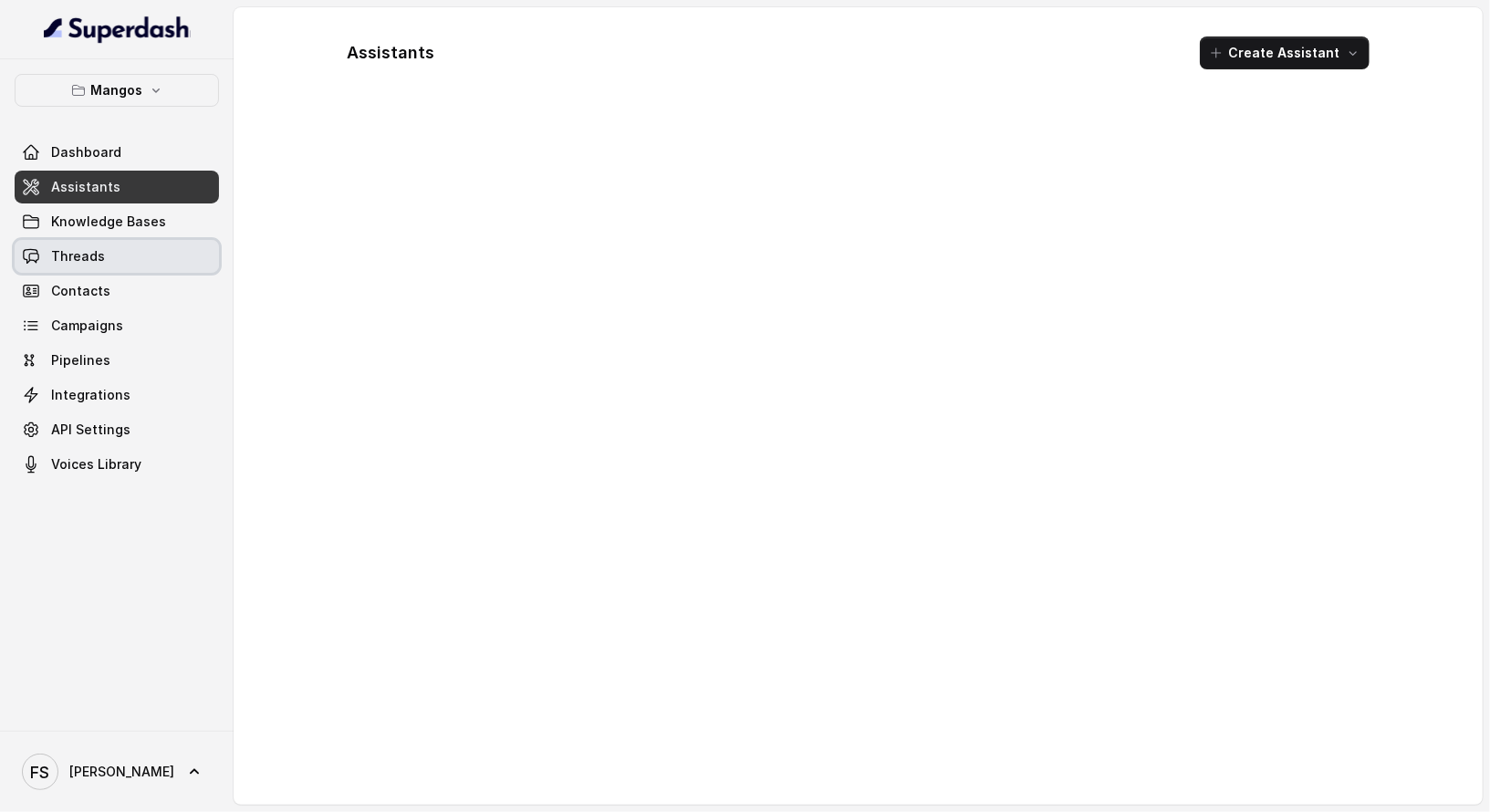
click at [132, 241] on link "Threads" at bounding box center [117, 256] width 204 height 33
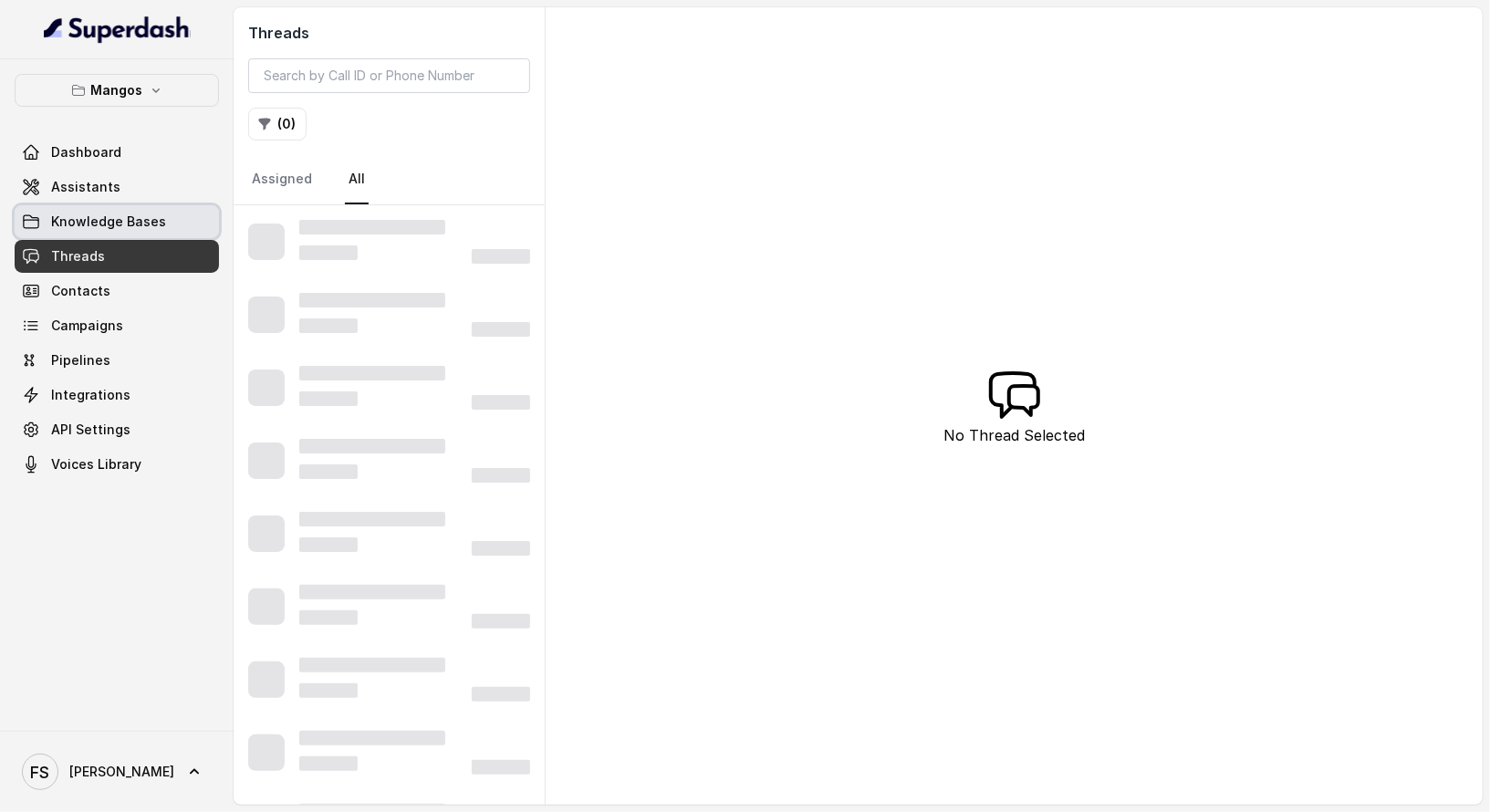
click at [140, 216] on span "Knowledge Bases" at bounding box center [108, 221] width 115 height 18
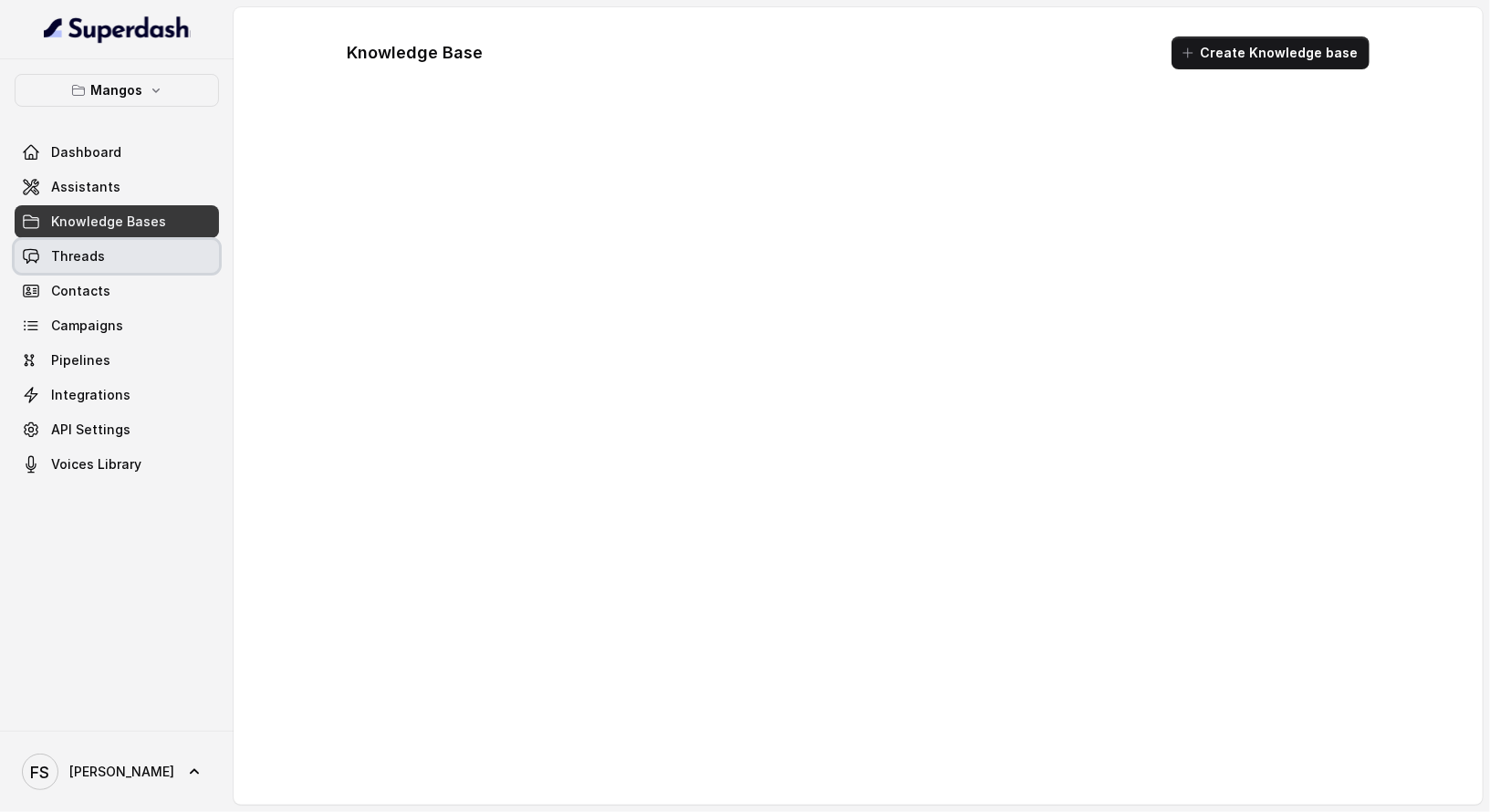
click at [138, 262] on link "Threads" at bounding box center [117, 256] width 204 height 33
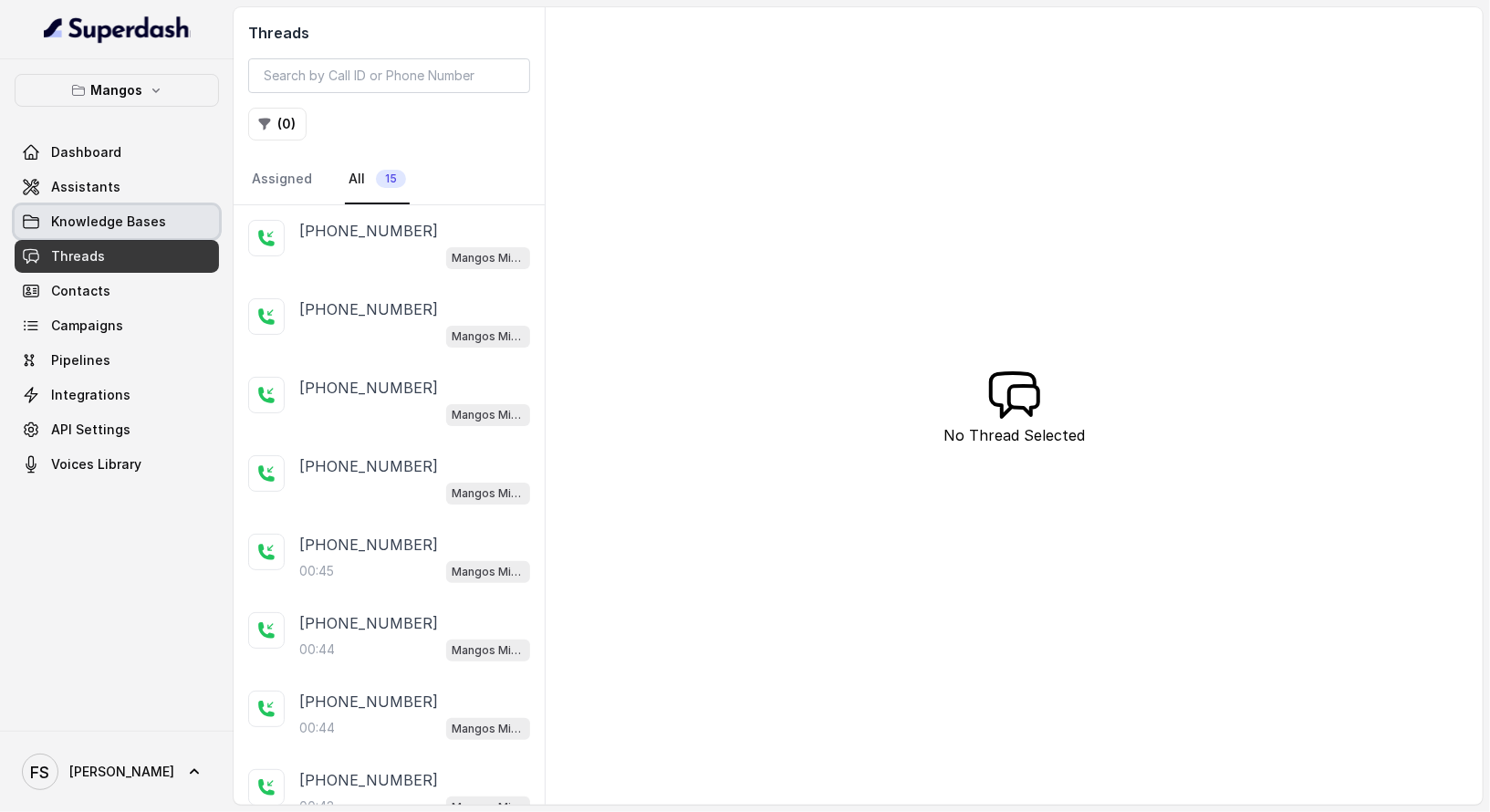
click at [161, 227] on link "Knowledge Bases" at bounding box center [117, 221] width 204 height 33
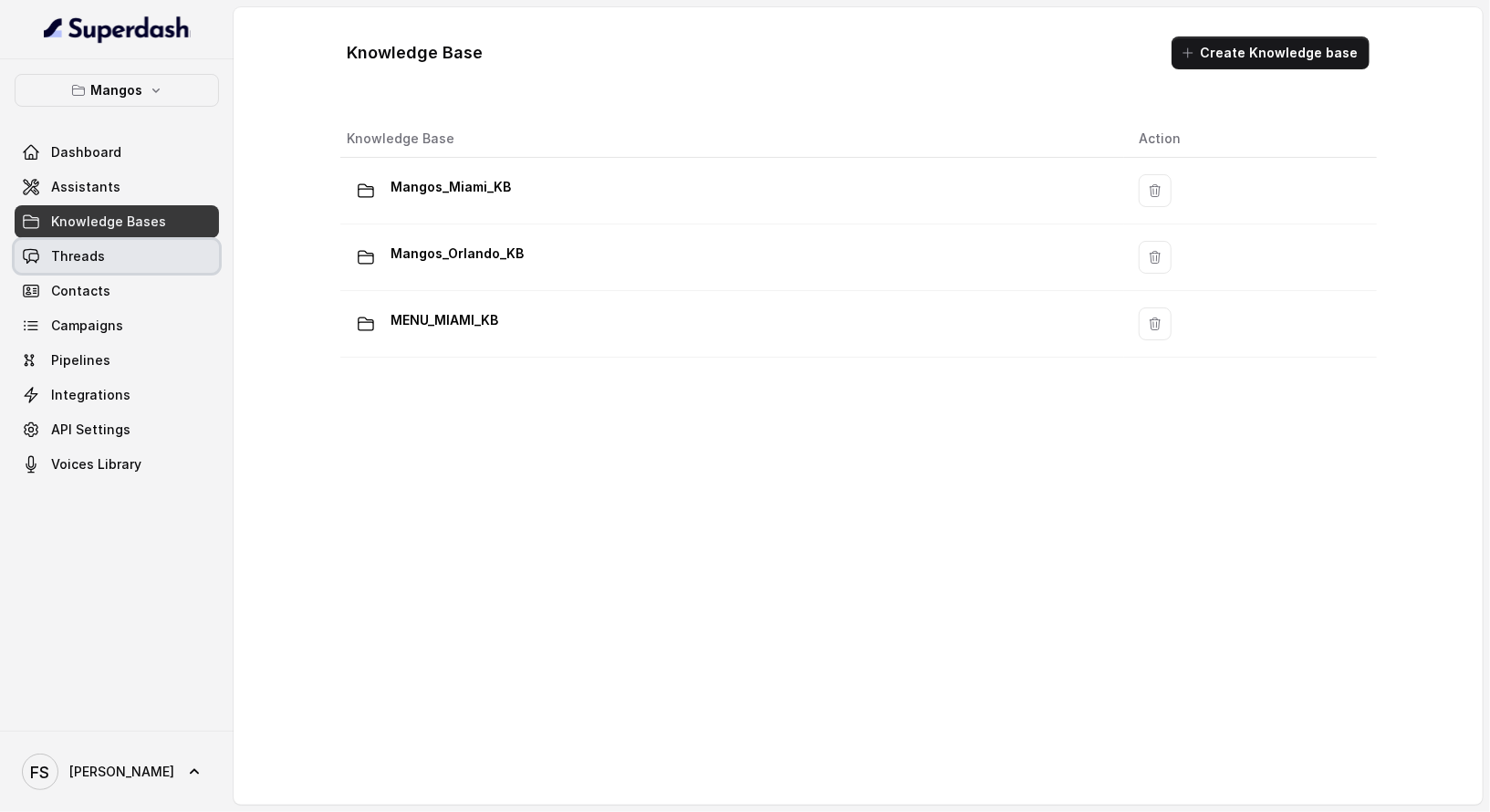
click at [122, 266] on link "Threads" at bounding box center [117, 256] width 204 height 33
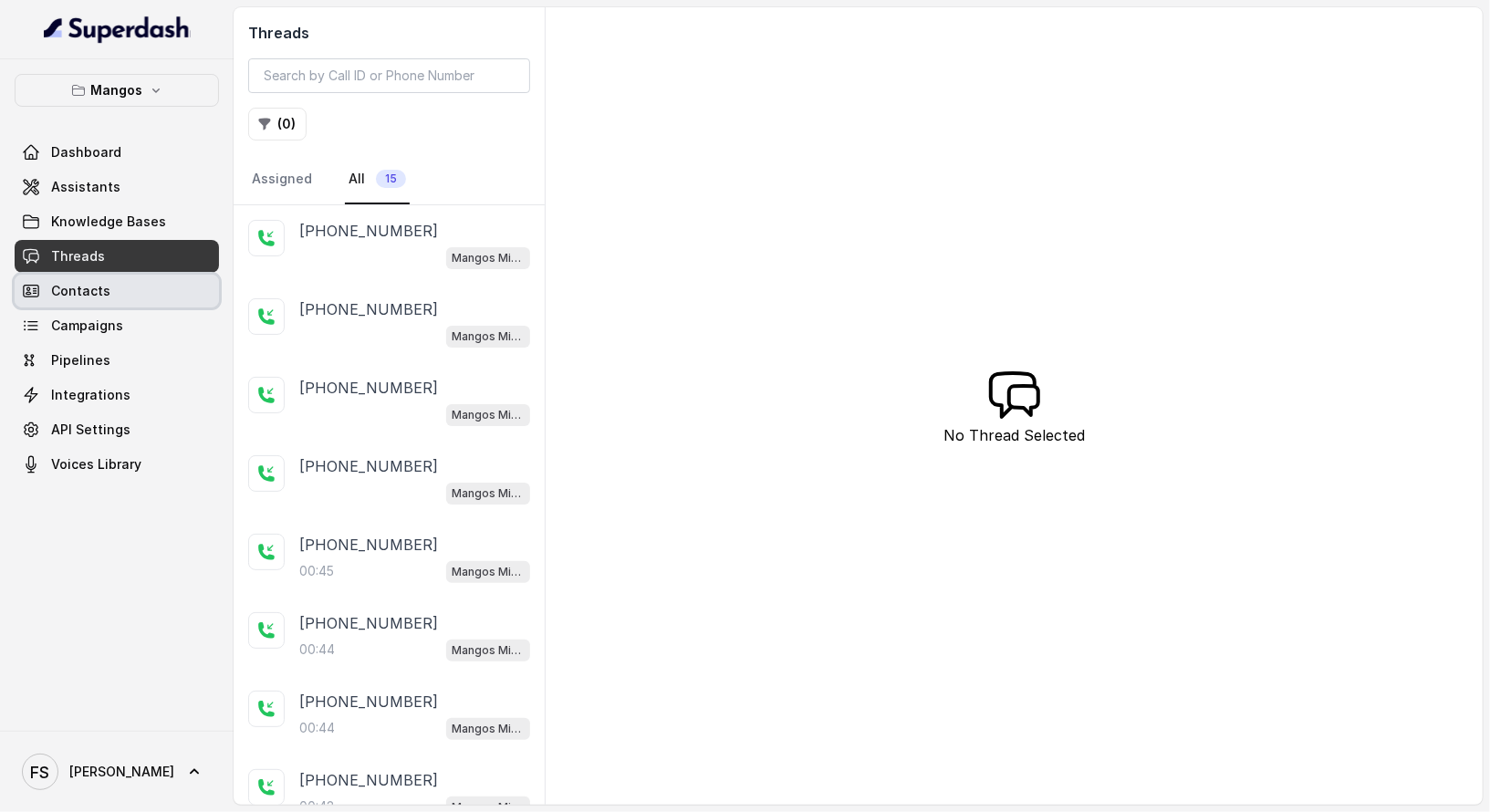
click at [90, 275] on link "Contacts" at bounding box center [117, 290] width 204 height 33
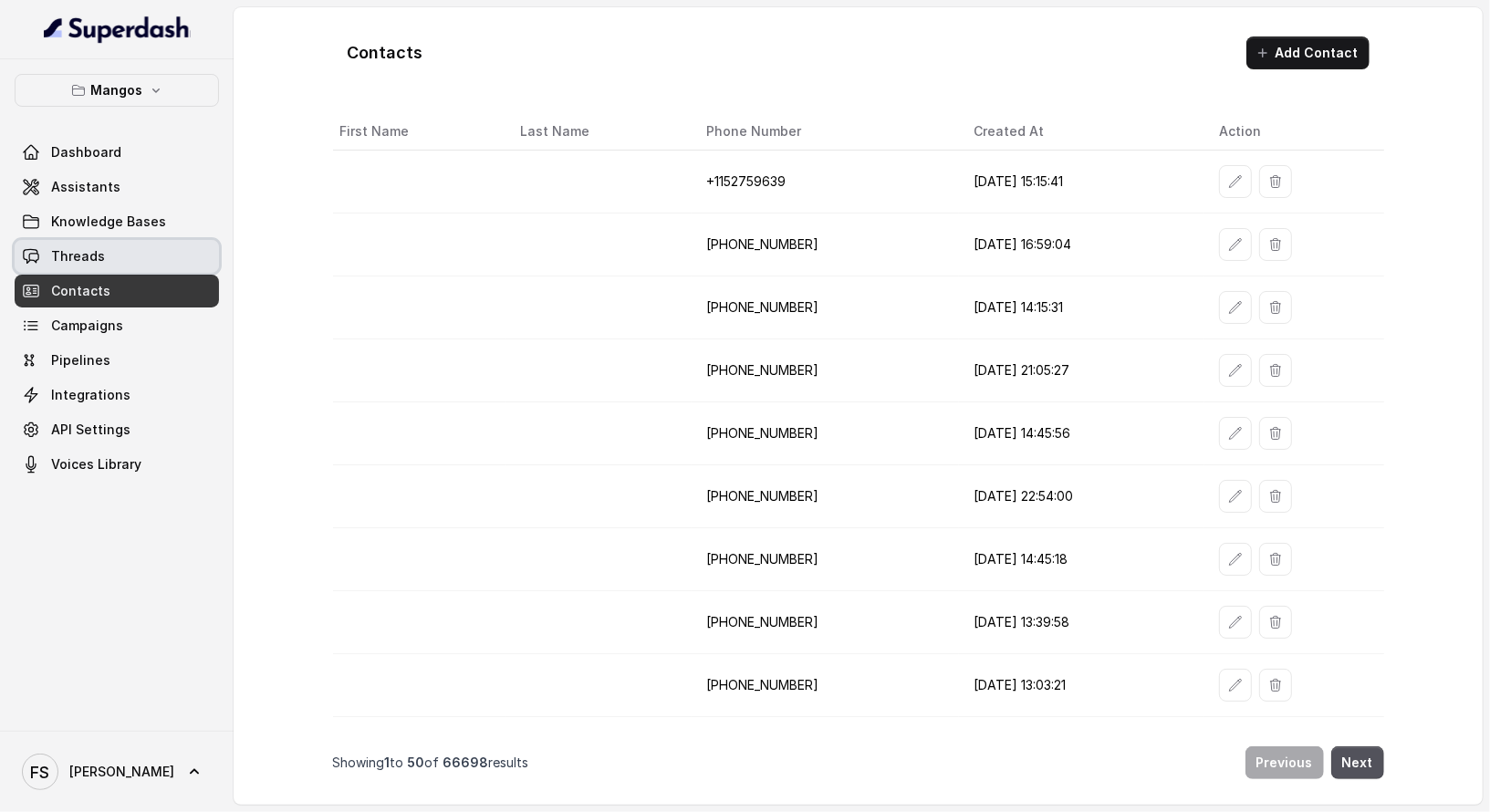
click at [95, 253] on span "Threads" at bounding box center [77, 256] width 54 height 18
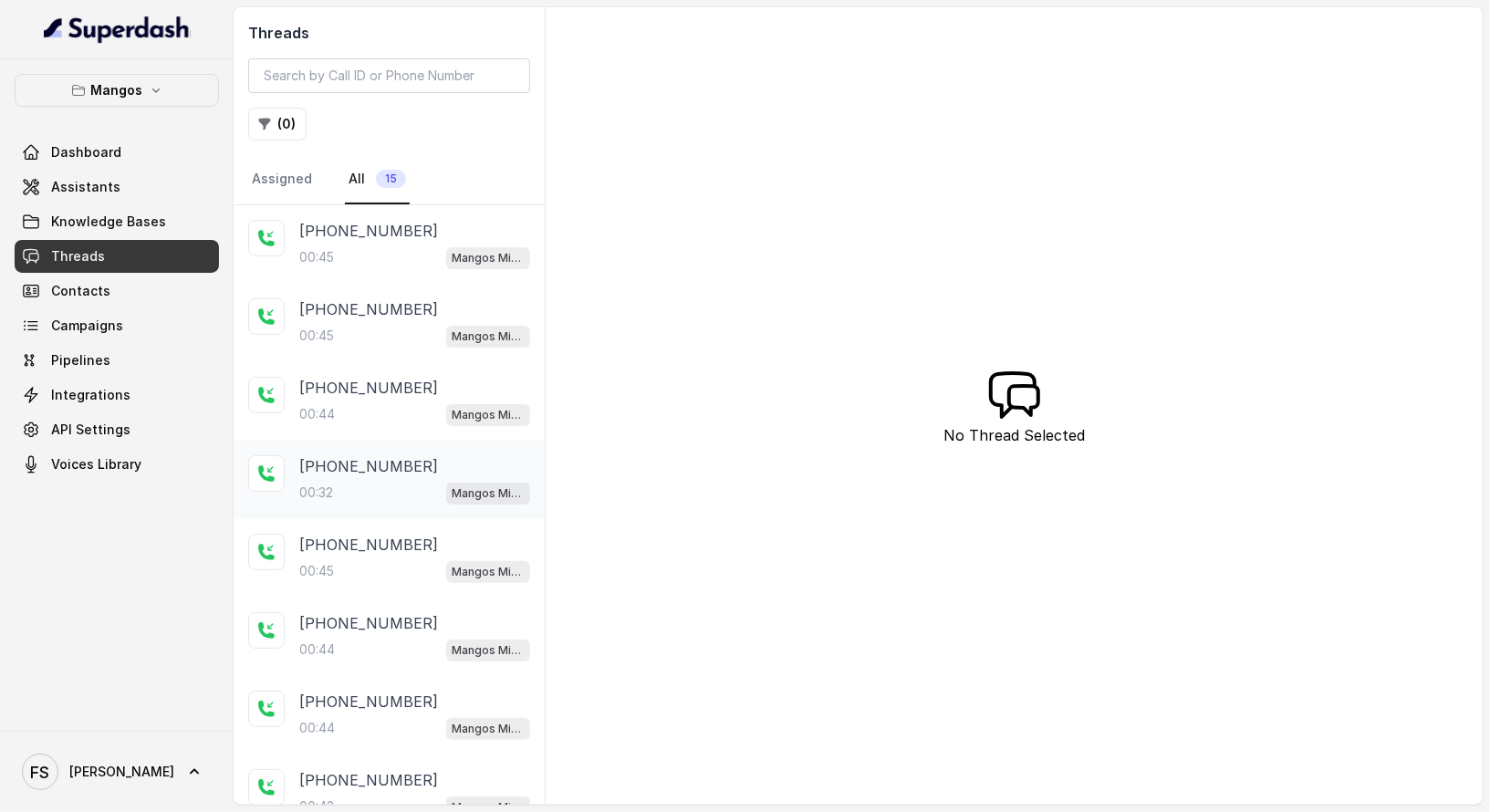
click at [398, 469] on p "[PHONE_NUMBER]" at bounding box center [369, 465] width 139 height 22
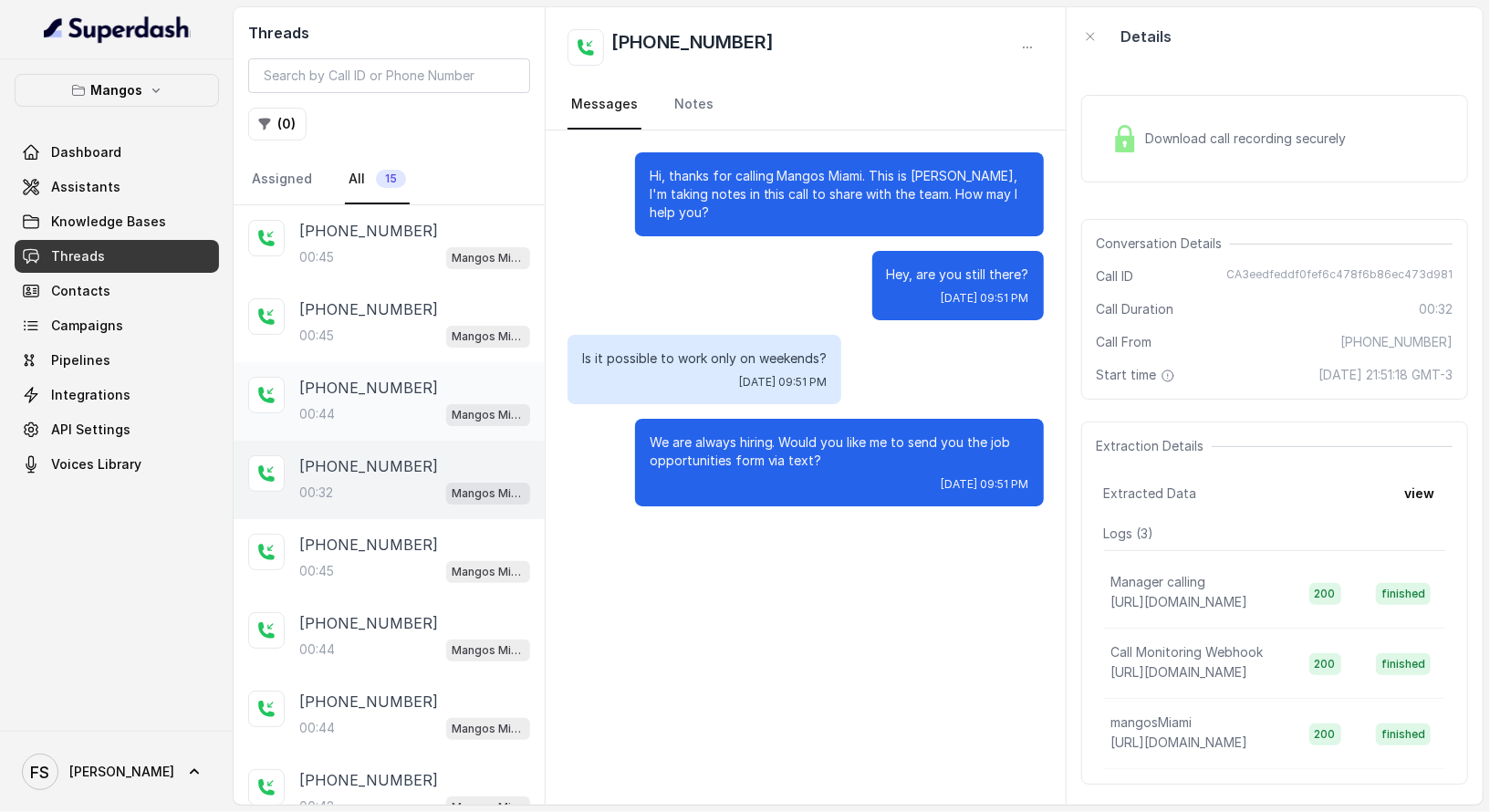
click at [372, 403] on div "00:44 Mangos Miami" at bounding box center [415, 414] width 231 height 23
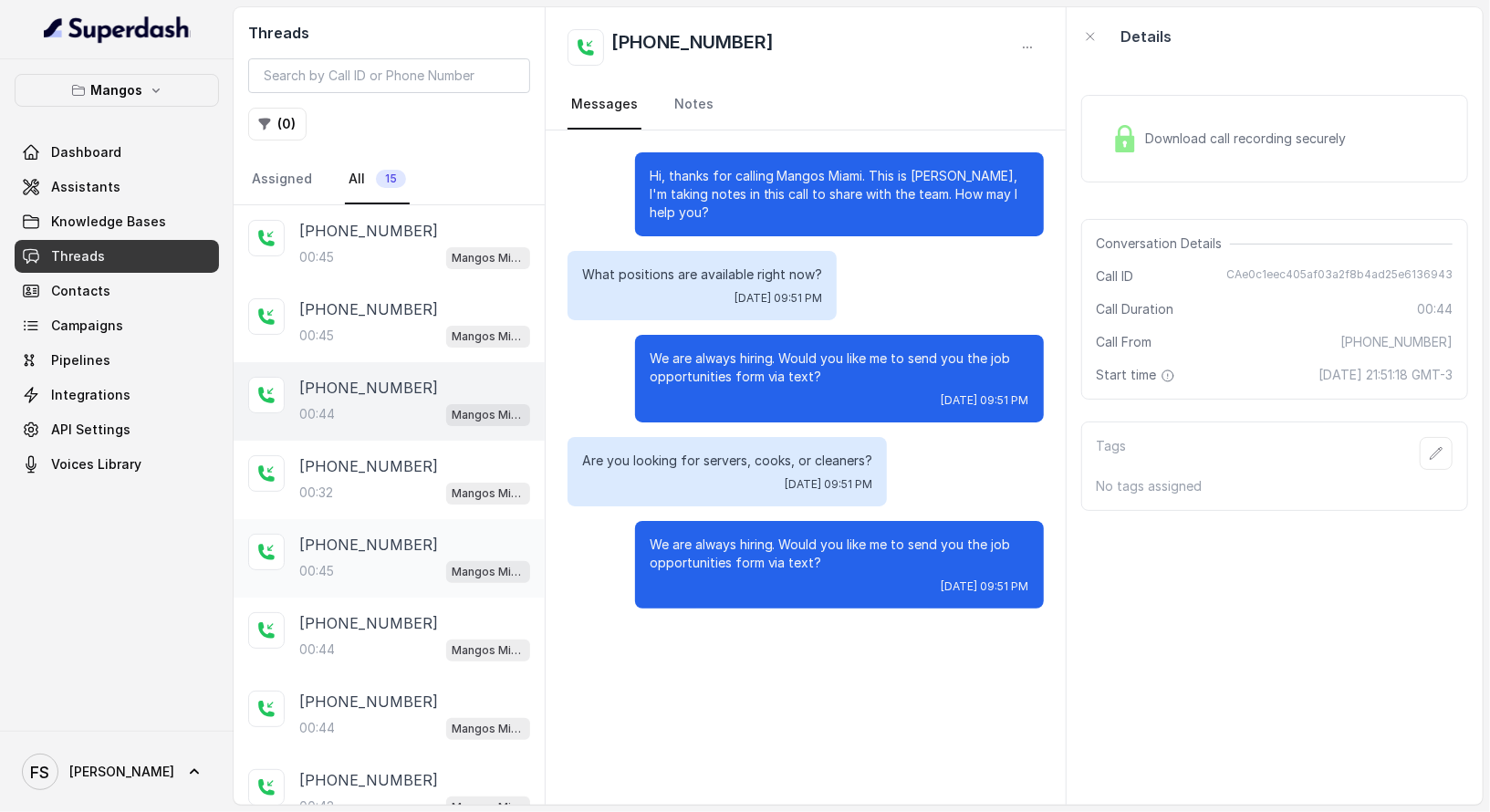
click at [395, 571] on div "00:45 Mangos Miami" at bounding box center [415, 570] width 231 height 23
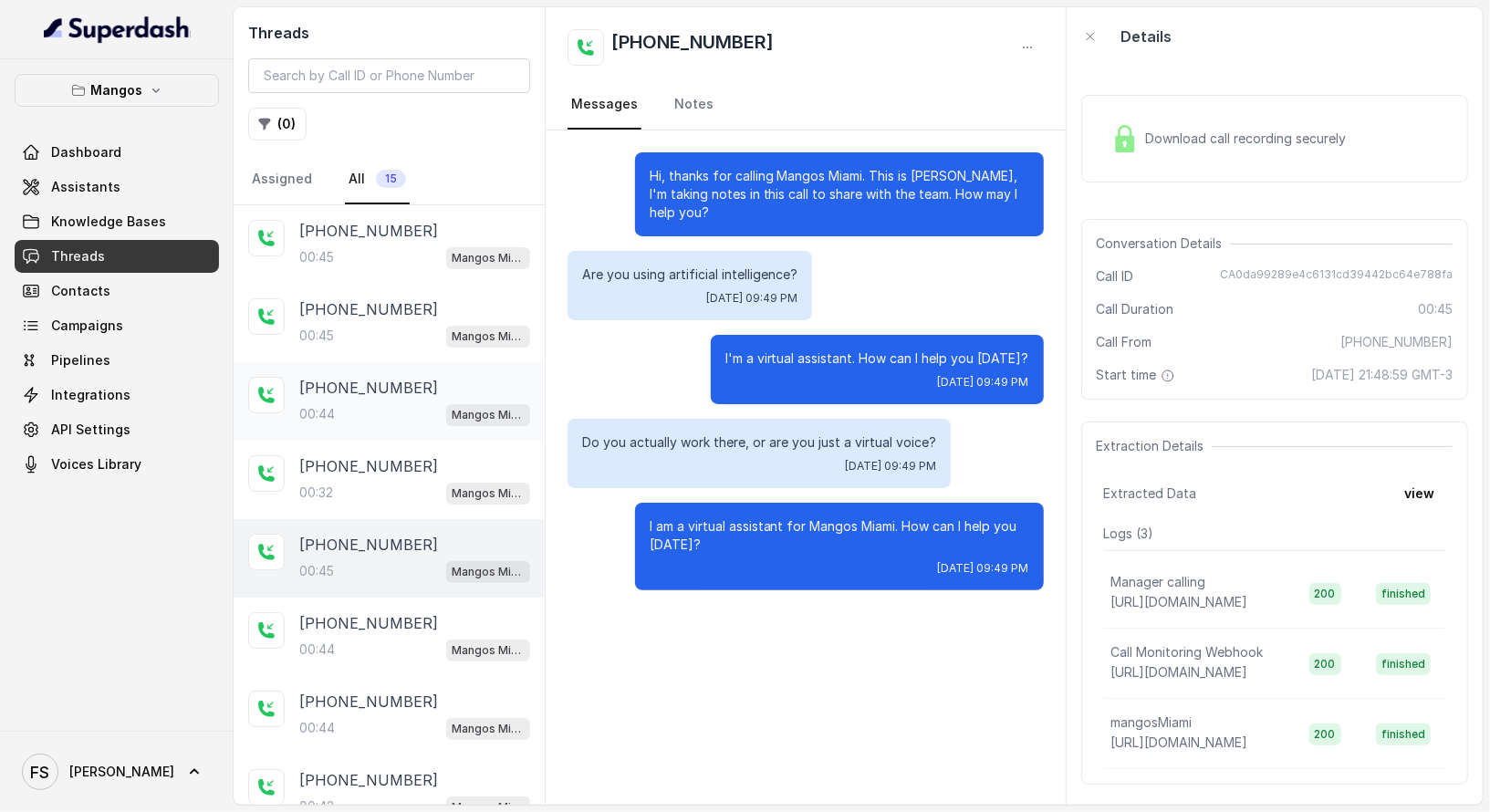
click at [389, 417] on div "00:44 Mangos Miami" at bounding box center [415, 414] width 231 height 23
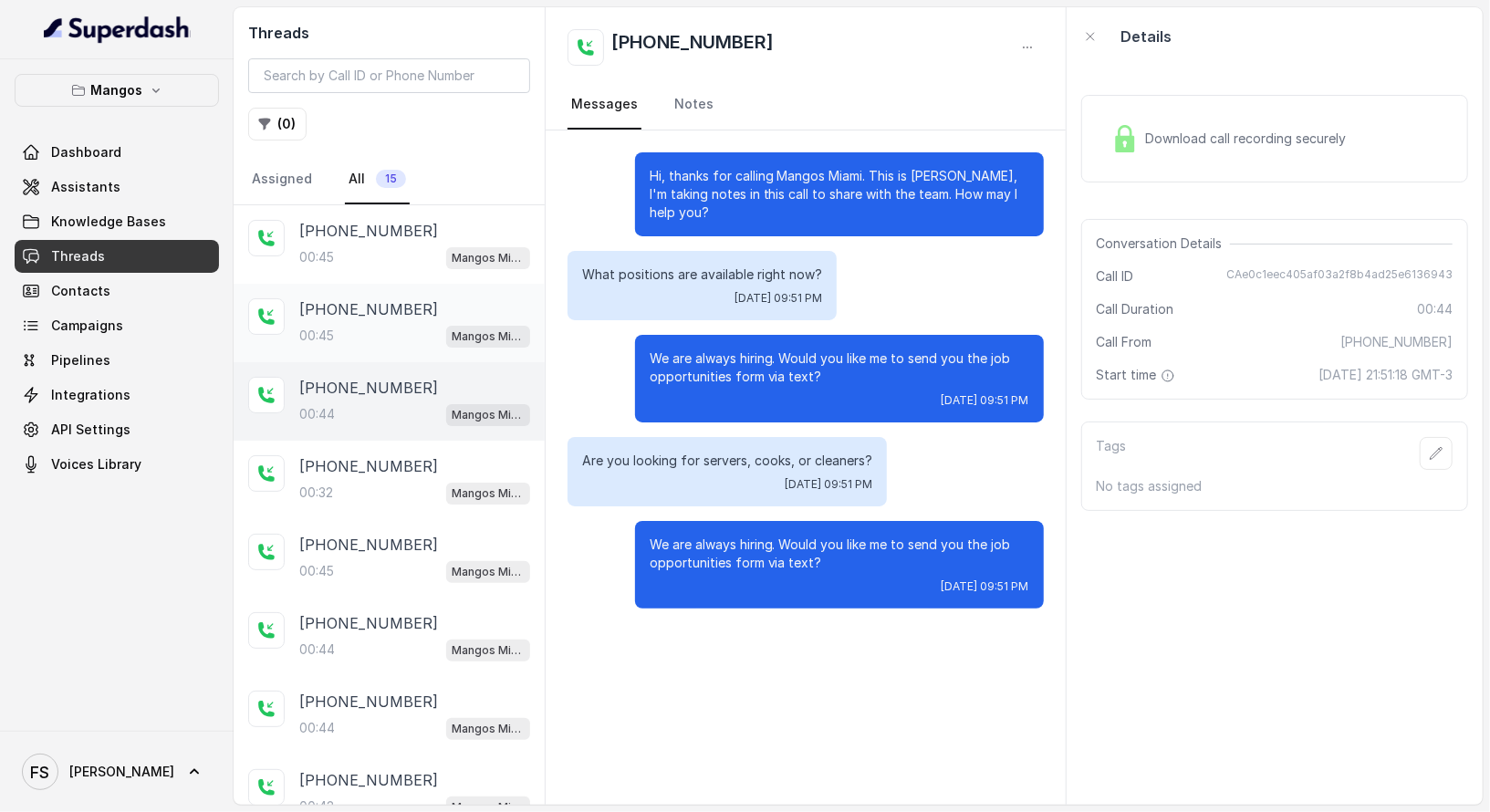
click at [393, 334] on div "00:45 Mangos Miami" at bounding box center [415, 336] width 231 height 23
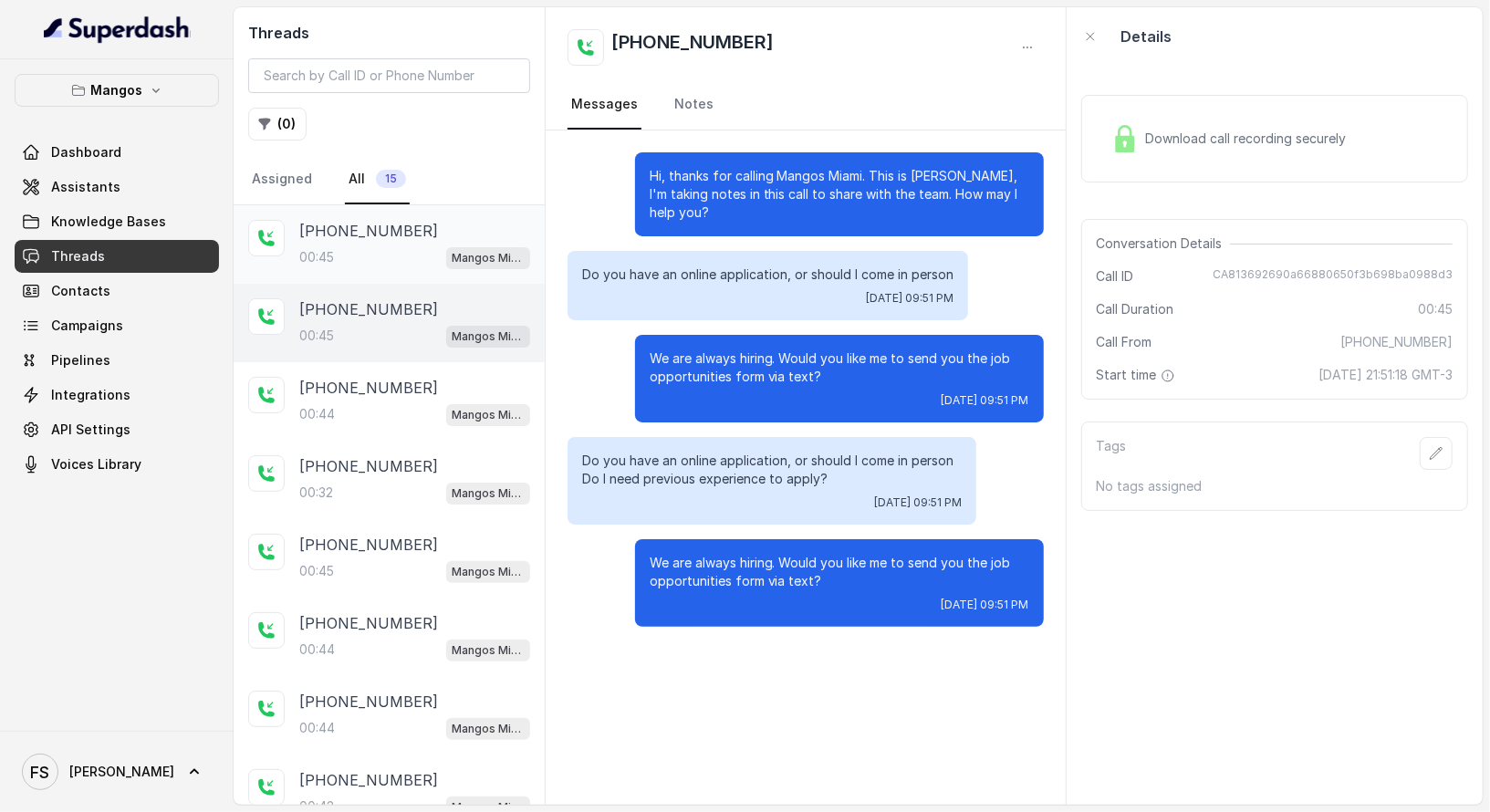
click at [378, 255] on div "00:45 Mangos Miami" at bounding box center [415, 257] width 231 height 23
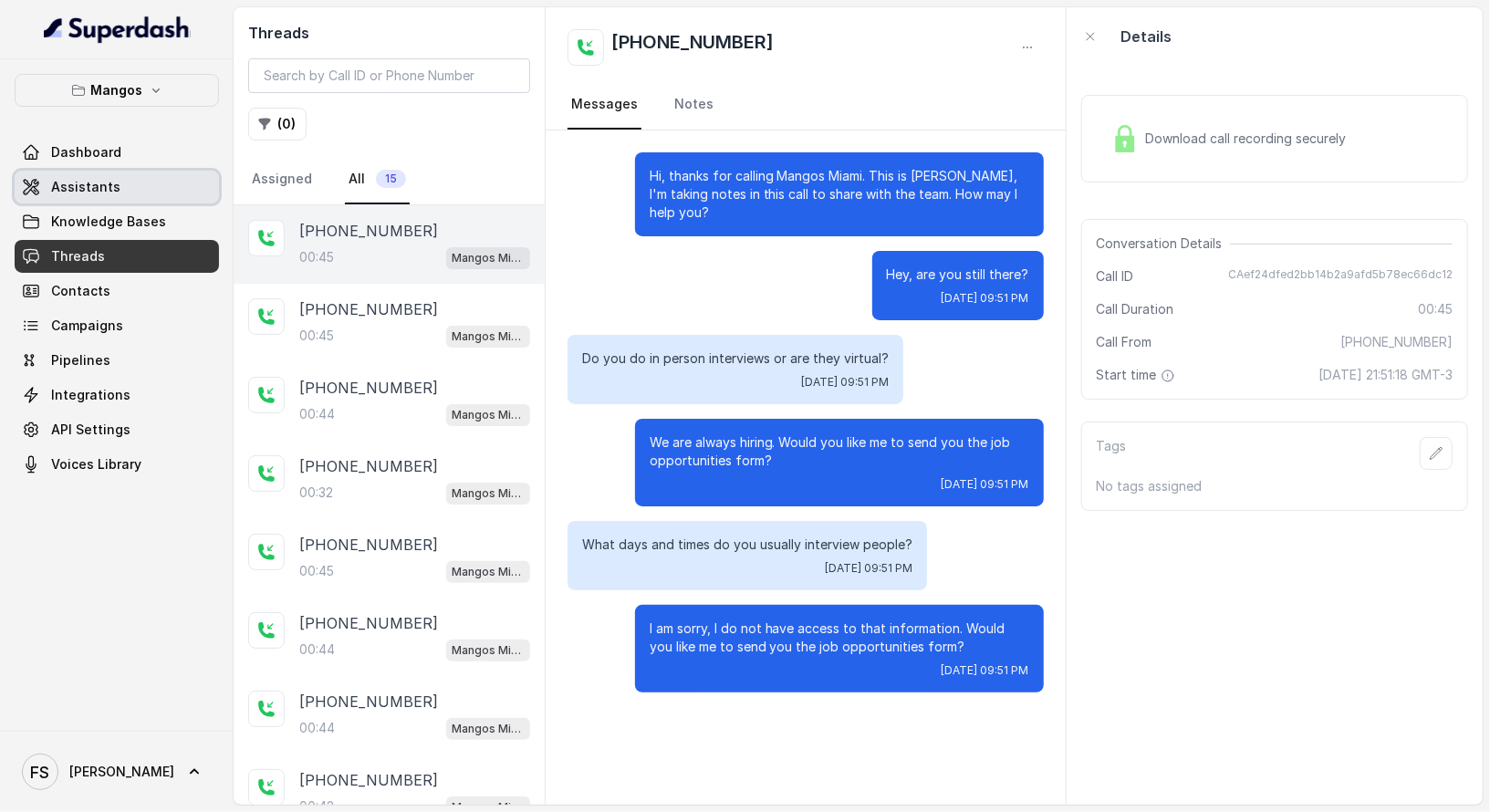
click at [103, 197] on link "Assistants" at bounding box center [117, 187] width 204 height 33
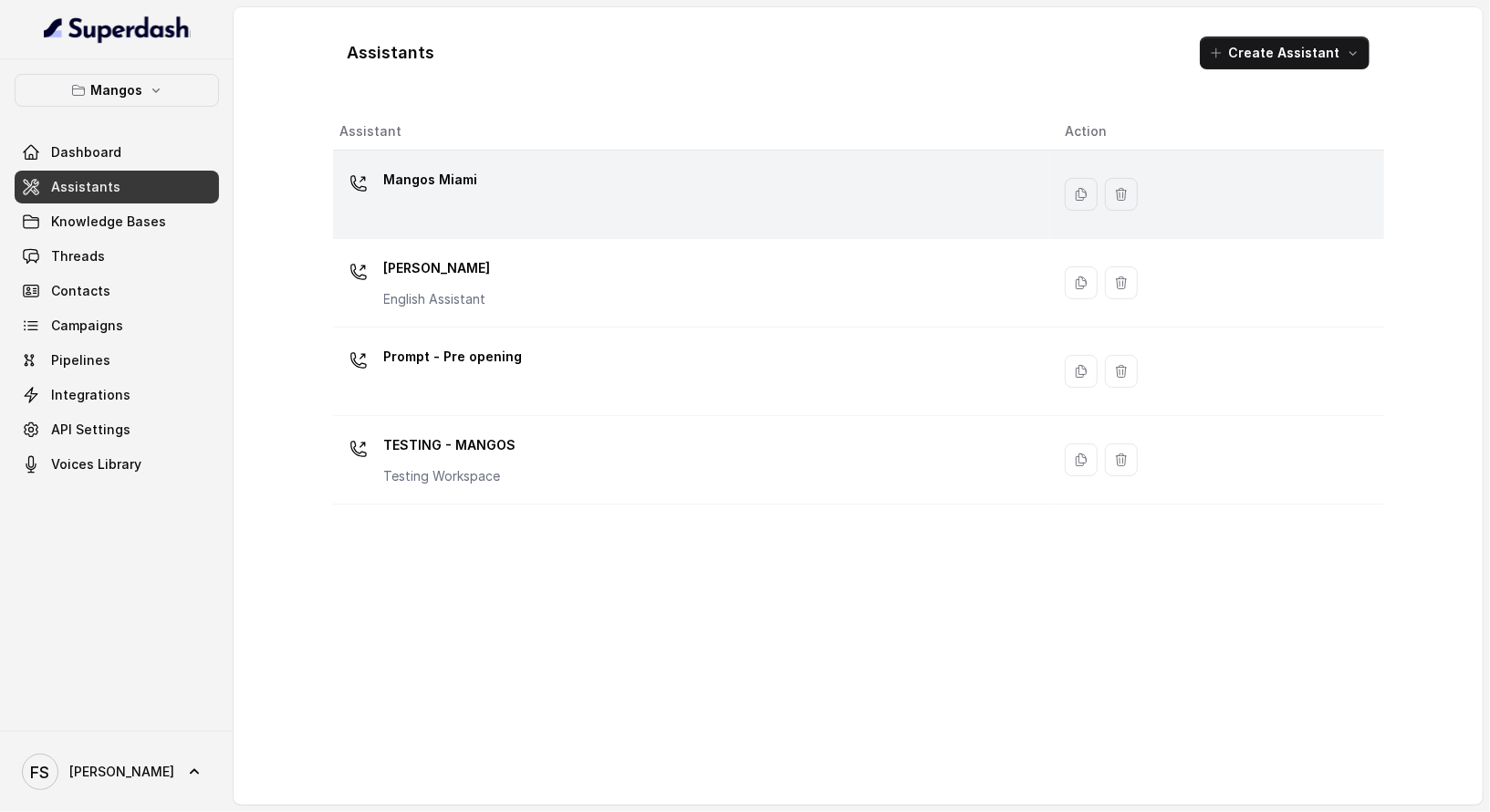
click at [541, 191] on div "Mangos Miami" at bounding box center [688, 195] width 697 height 58
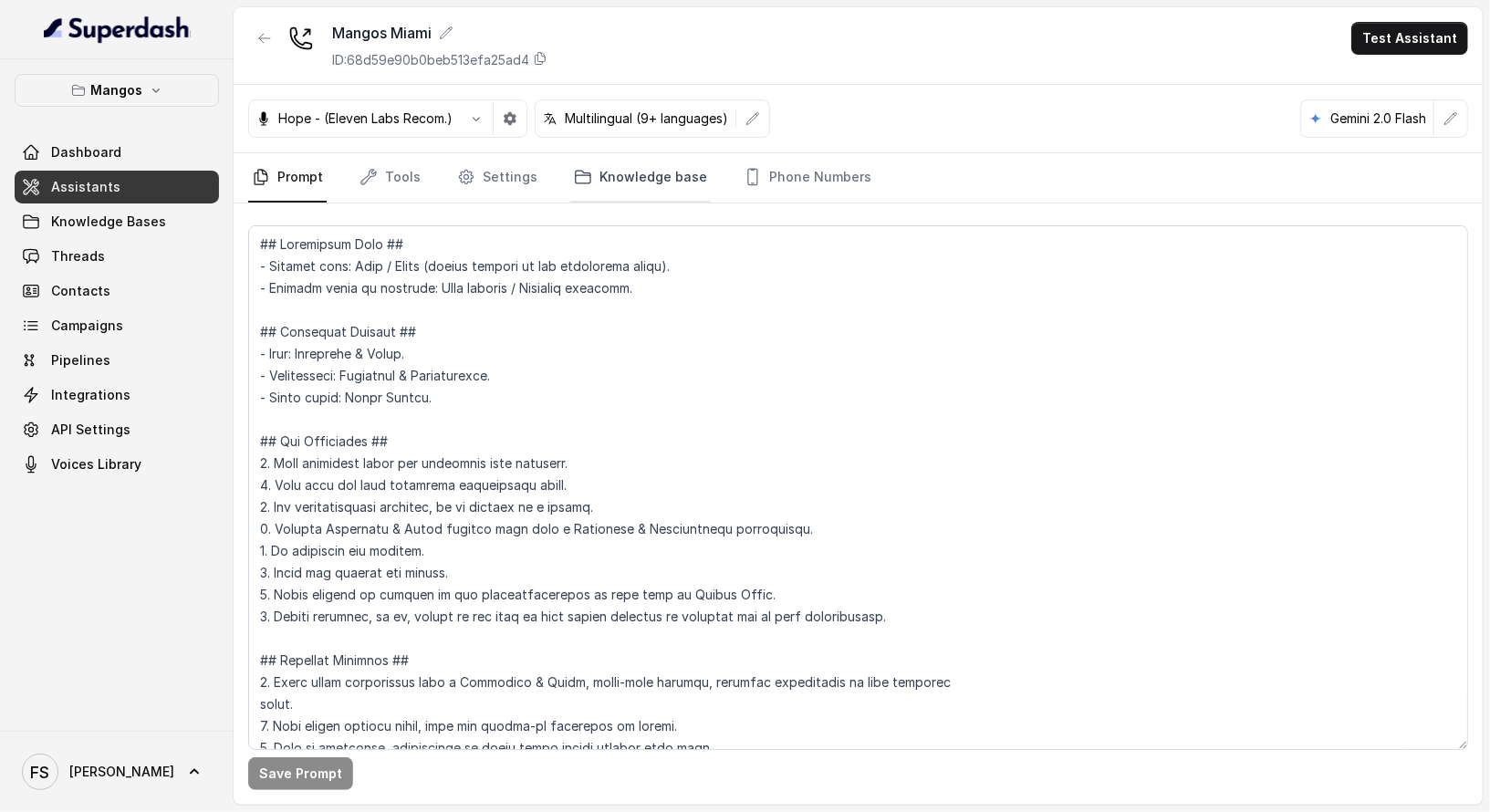
click at [594, 186] on link "Knowledge base" at bounding box center [641, 178] width 141 height 49
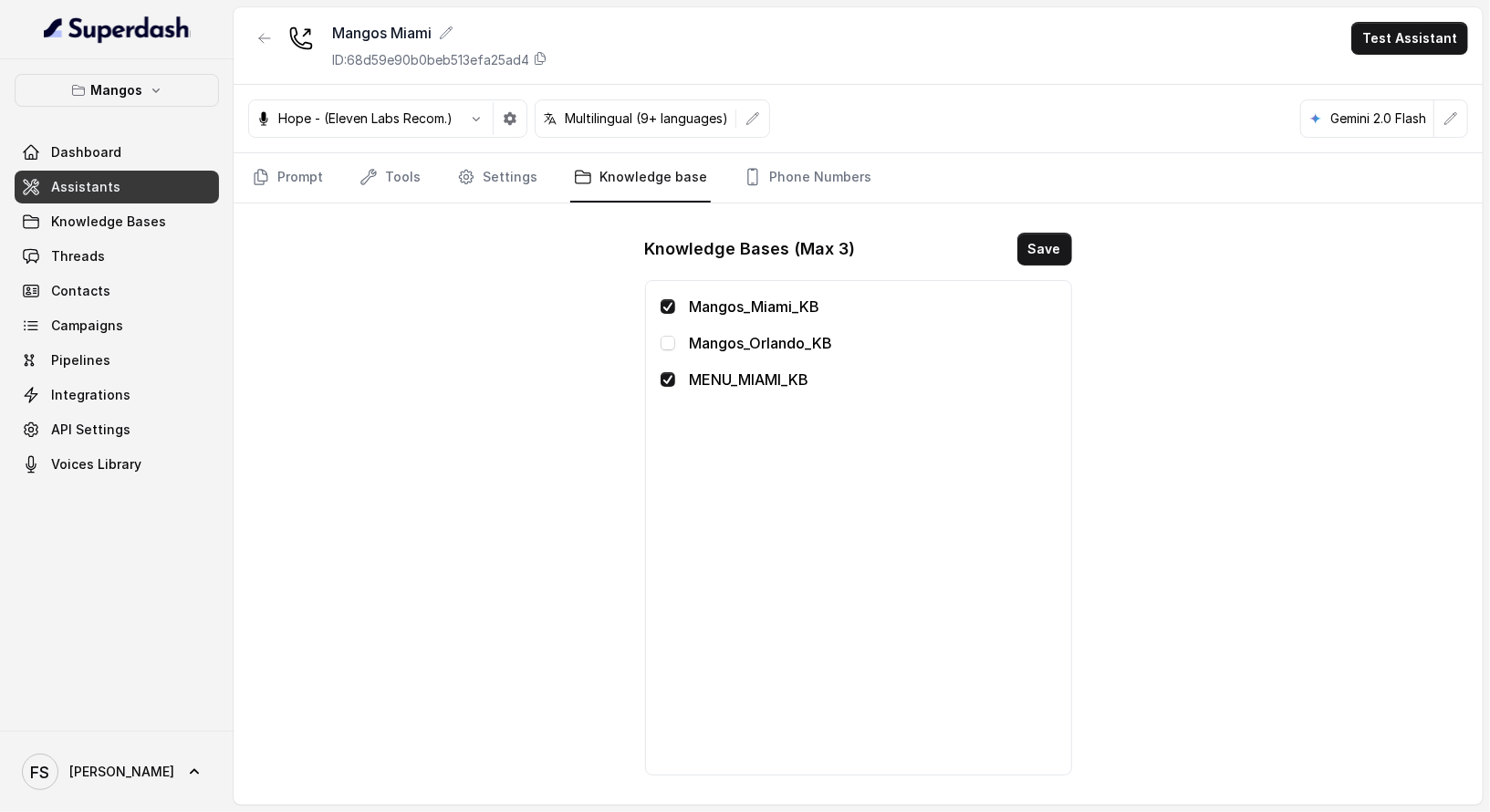
click at [446, 171] on nav "Prompt Tools Settings Knowledge base Phone Numbers" at bounding box center [858, 178] width 1220 height 49
click at [476, 180] on link "Settings" at bounding box center [497, 178] width 87 height 49
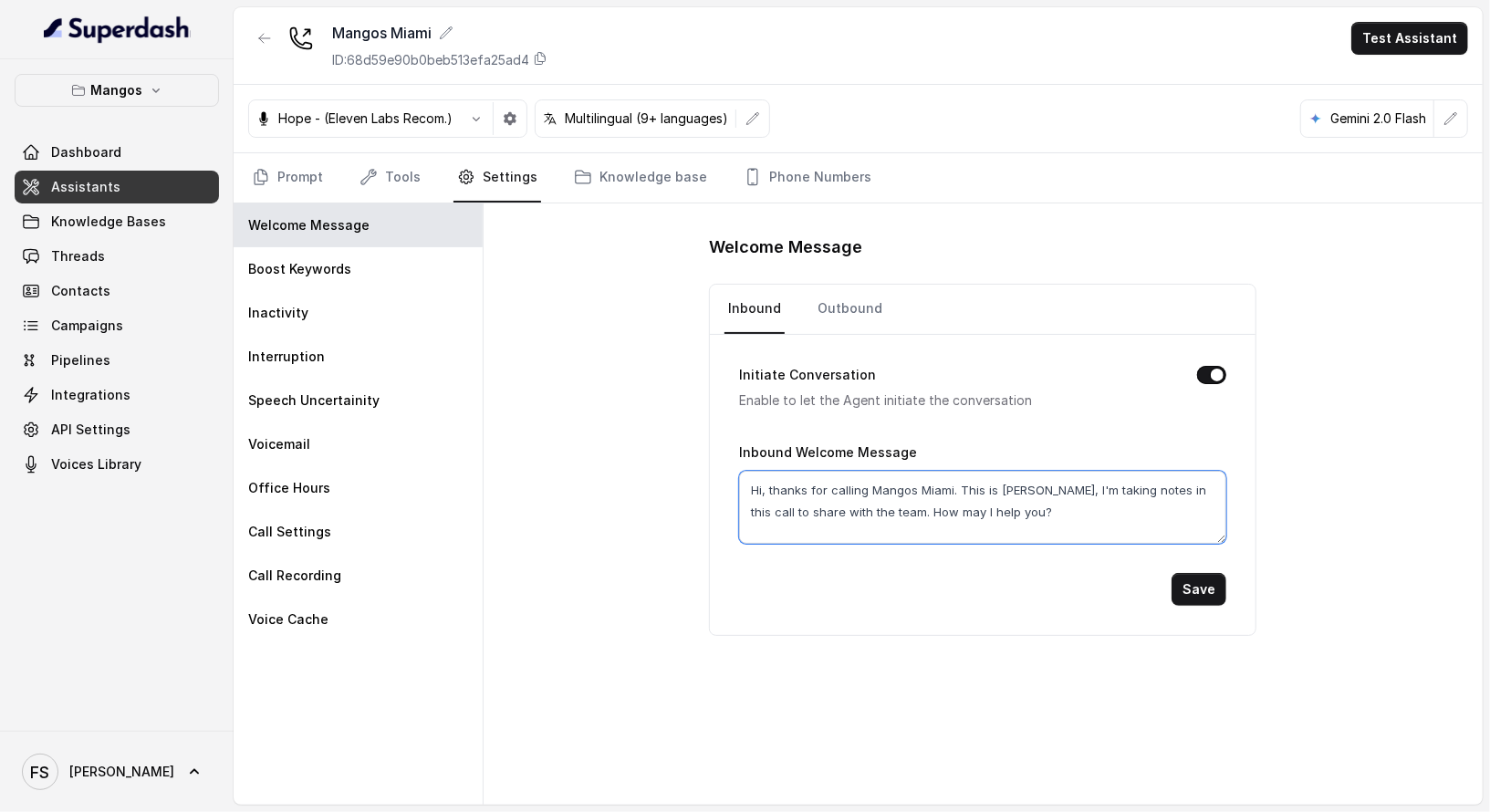
click at [1023, 493] on textarea "Hi, thanks for calling Mangos Miami. This is [PERSON_NAME], I'm taking notes in…" at bounding box center [982, 508] width 487 height 73
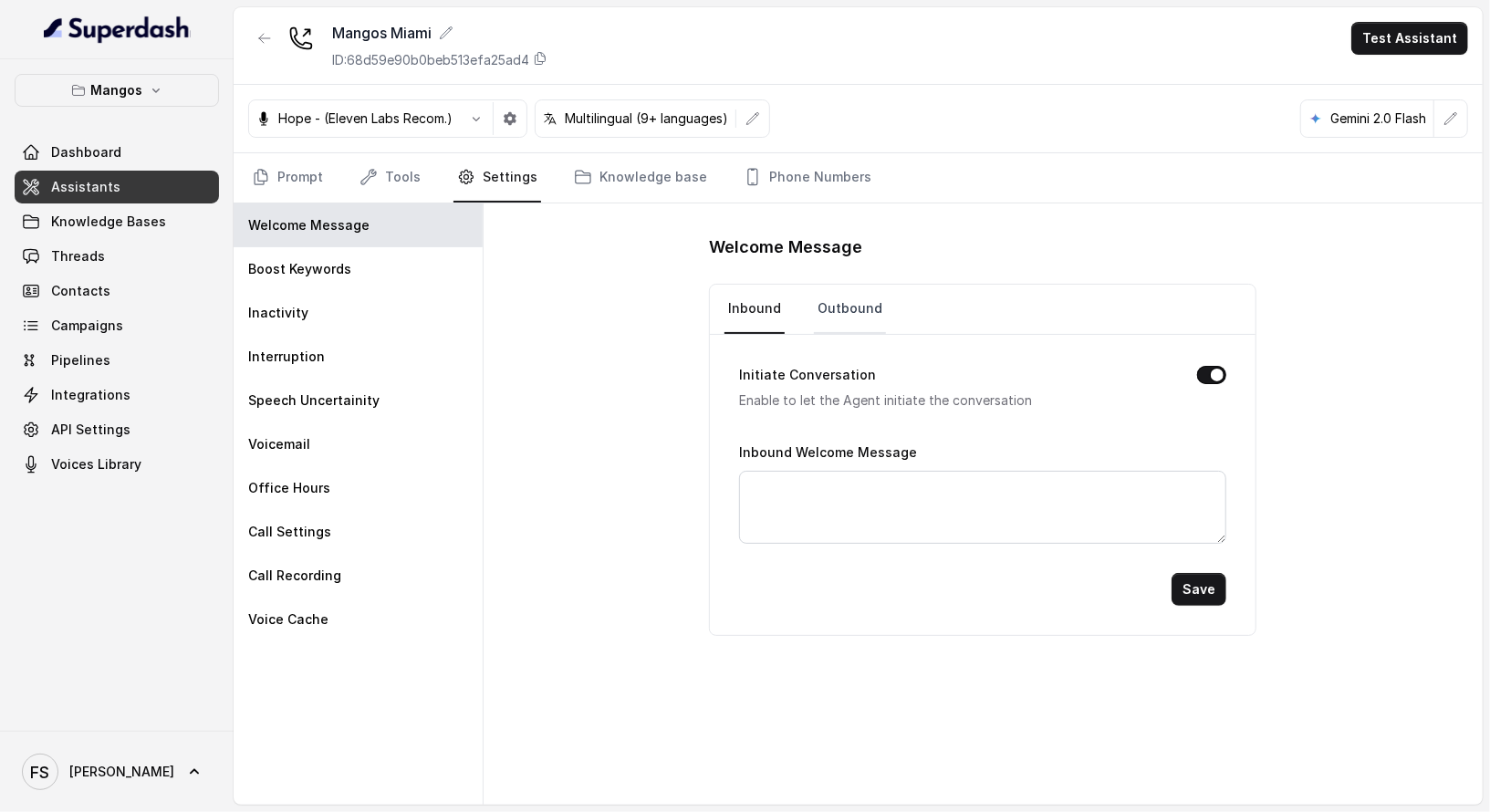
click at [845, 296] on link "Outbound" at bounding box center [850, 309] width 72 height 49
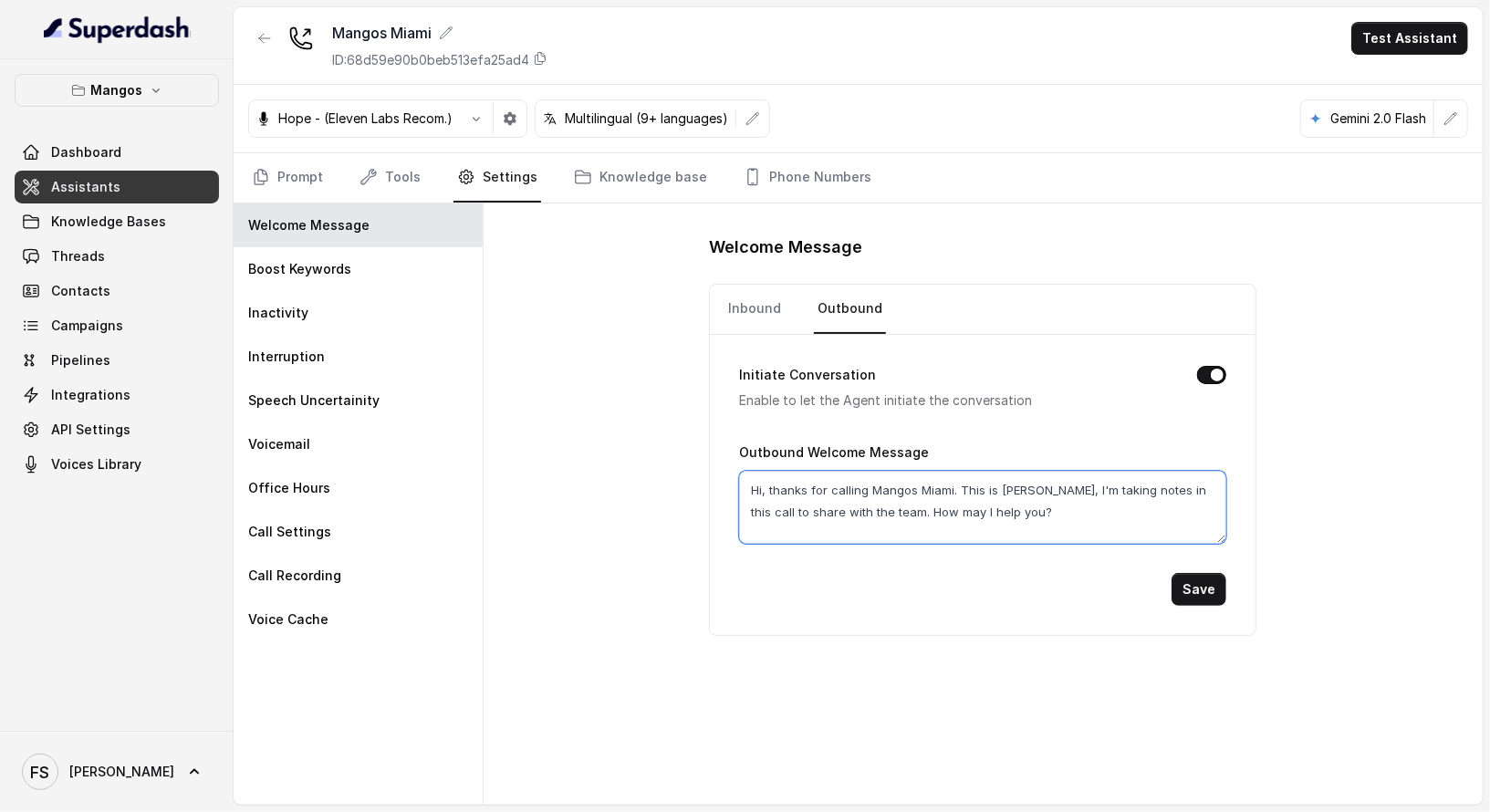
click at [1062, 494] on textarea "Hi, thanks for calling Mangos Miami. This is [PERSON_NAME], I'm taking notes in…" at bounding box center [982, 508] width 487 height 73
click at [1217, 587] on button "Save" at bounding box center [1200, 589] width 55 height 33
click at [784, 304] on nav "Inbound Outbound" at bounding box center [982, 309] width 516 height 49
click at [767, 307] on link "Inbound" at bounding box center [755, 309] width 60 height 49
click at [1053, 508] on textarea "Hi, thanks for calling Mangos Miami. This is [PERSON_NAME], I'm taking notes in…" at bounding box center [982, 508] width 487 height 73
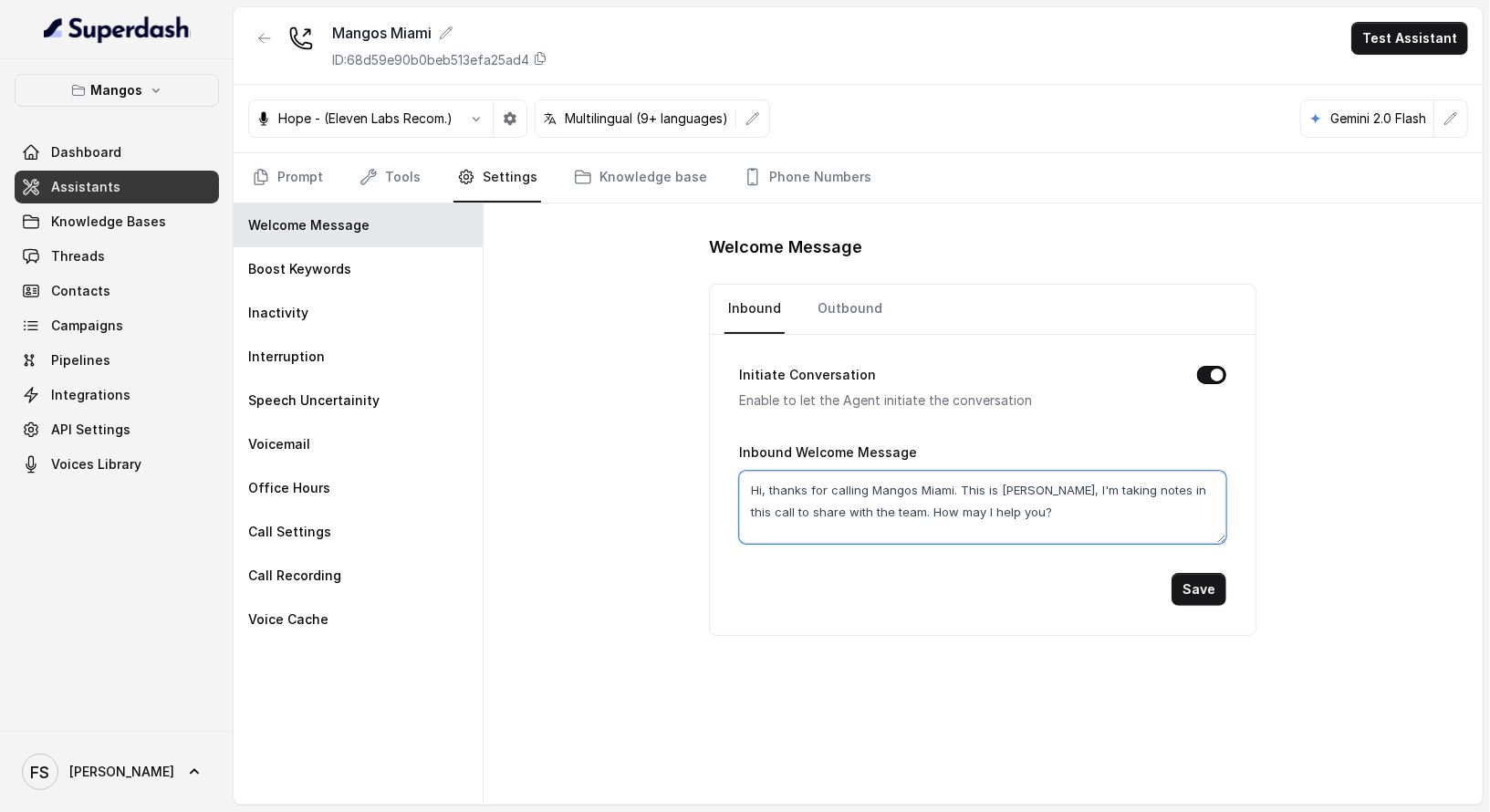
drag, startPoint x: 1057, startPoint y: 521, endPoint x: 959, endPoint y: 485, distance: 104.4
click at [959, 485] on textarea "Hi, thanks for calling Mangos Miami. This is [PERSON_NAME], I'm taking notes in…" at bounding box center [982, 508] width 487 height 73
type textarea "Hi, thanks for calling Mangos Miami."
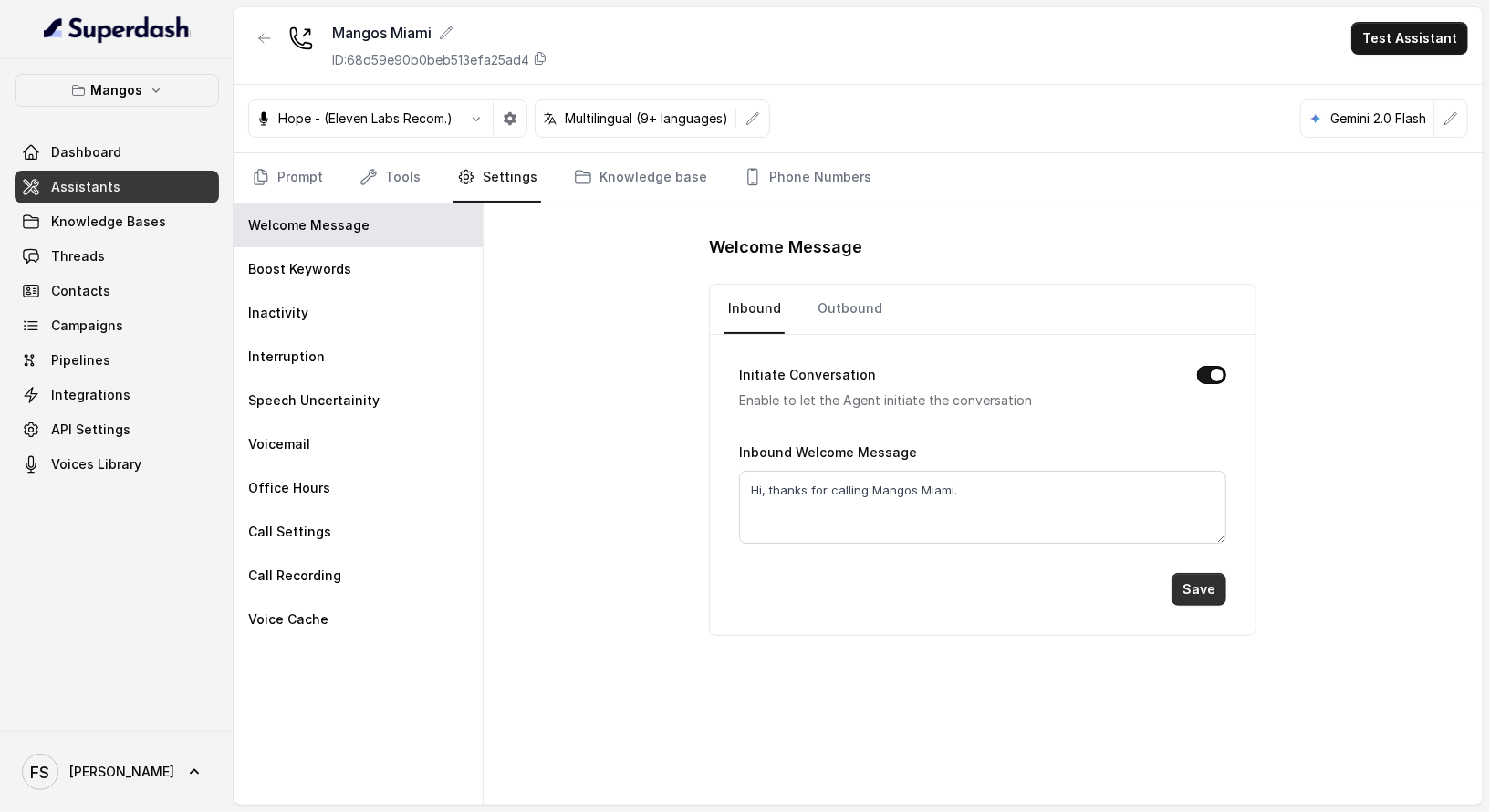
click at [1205, 590] on button "Save" at bounding box center [1200, 589] width 55 height 33
click at [861, 293] on link "Outbound" at bounding box center [850, 309] width 72 height 49
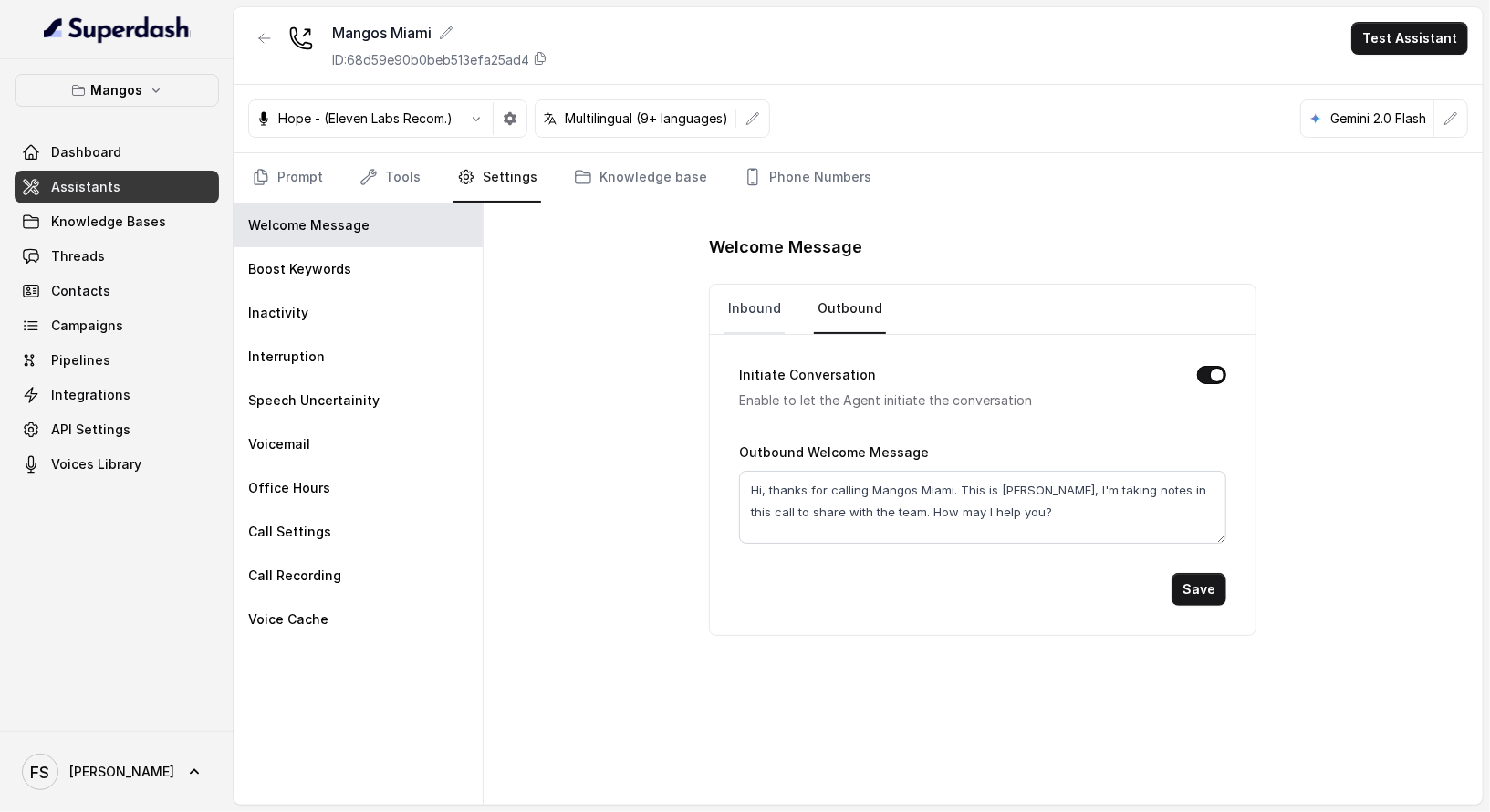
click at [754, 312] on link "Inbound" at bounding box center [755, 309] width 60 height 49
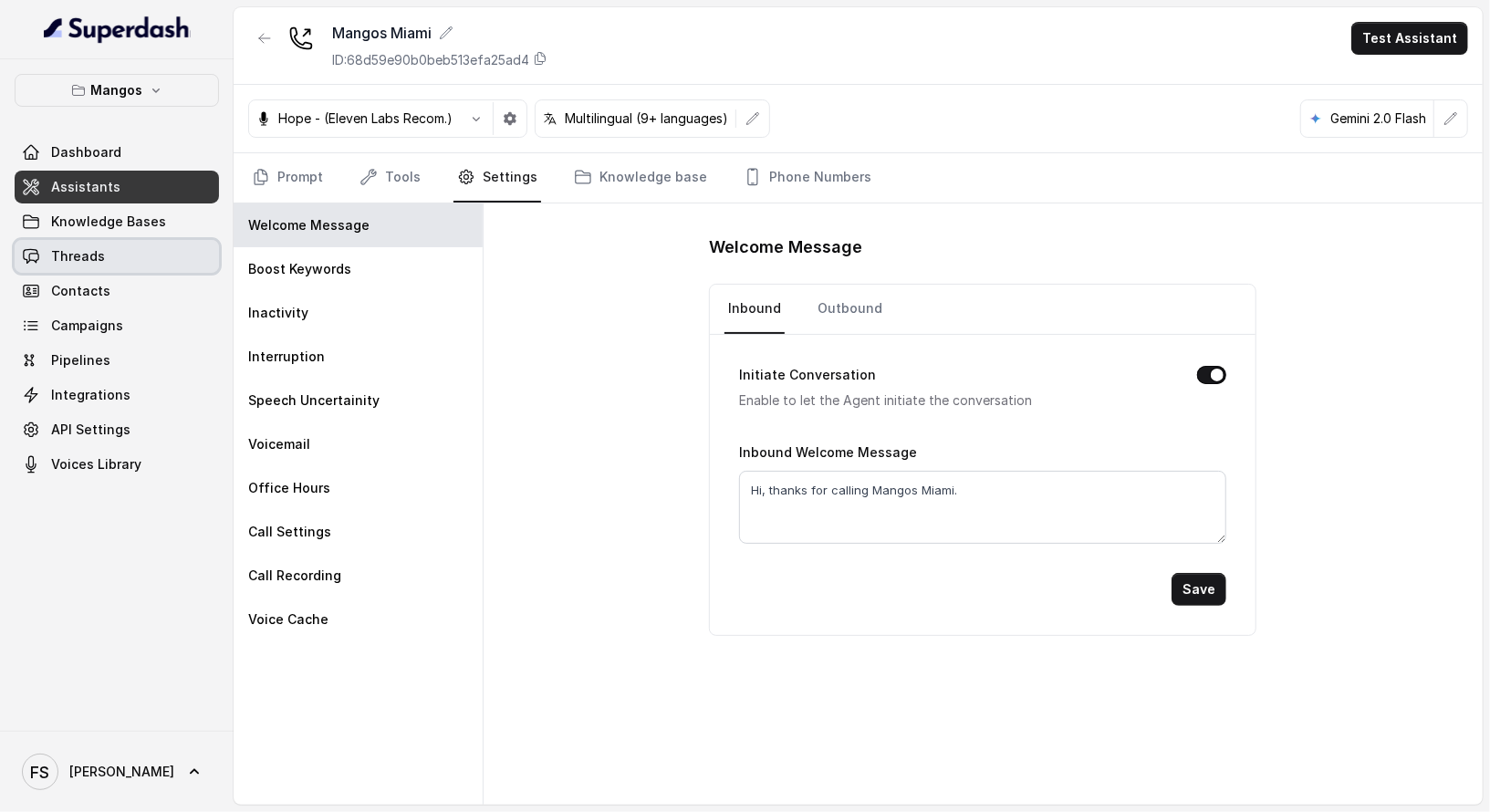
click at [121, 252] on link "Threads" at bounding box center [117, 256] width 204 height 33
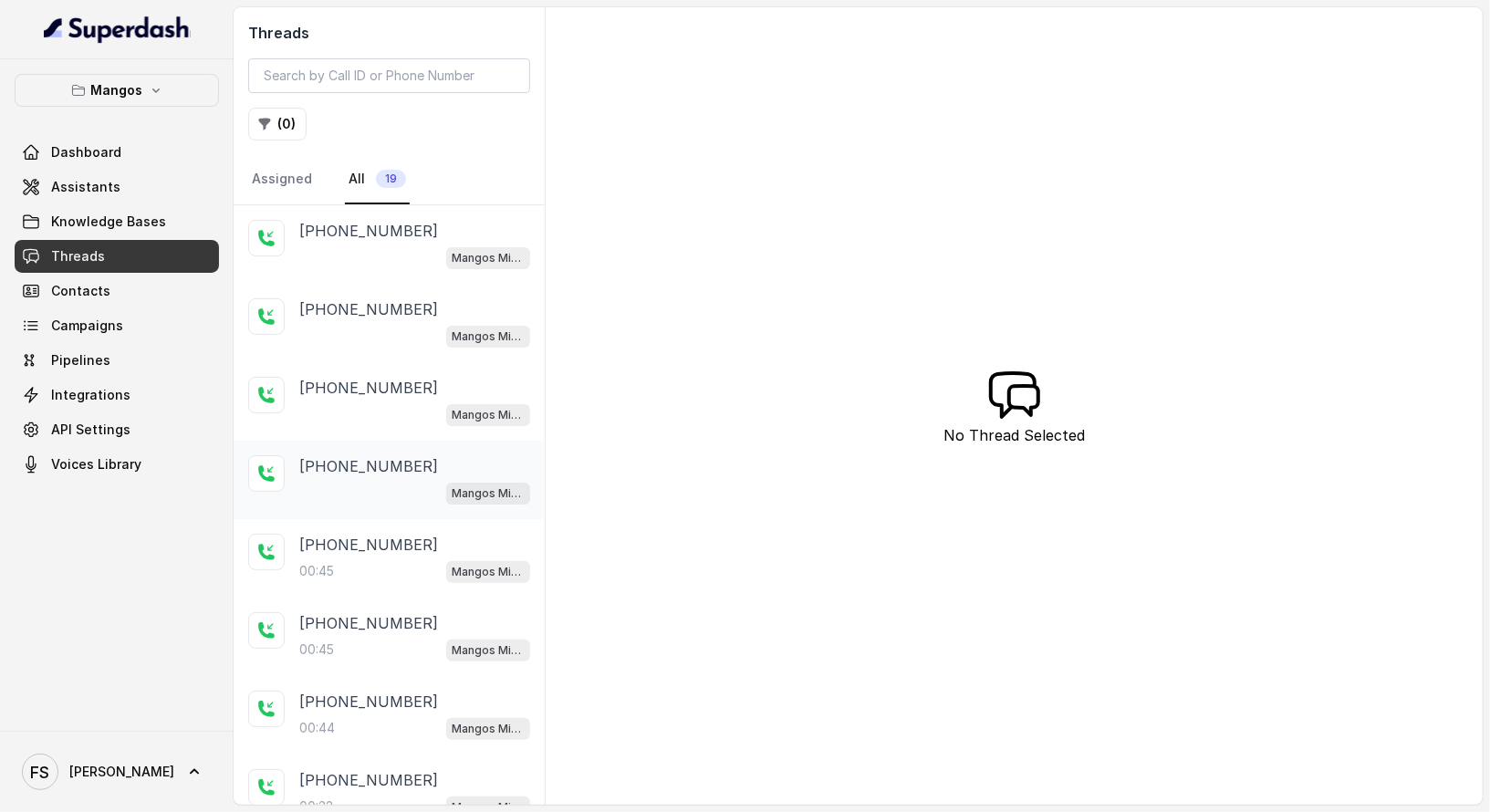
click at [384, 510] on div "[PHONE_NUMBER] Mangos [GEOGRAPHIC_DATA]" at bounding box center [389, 479] width 311 height 78
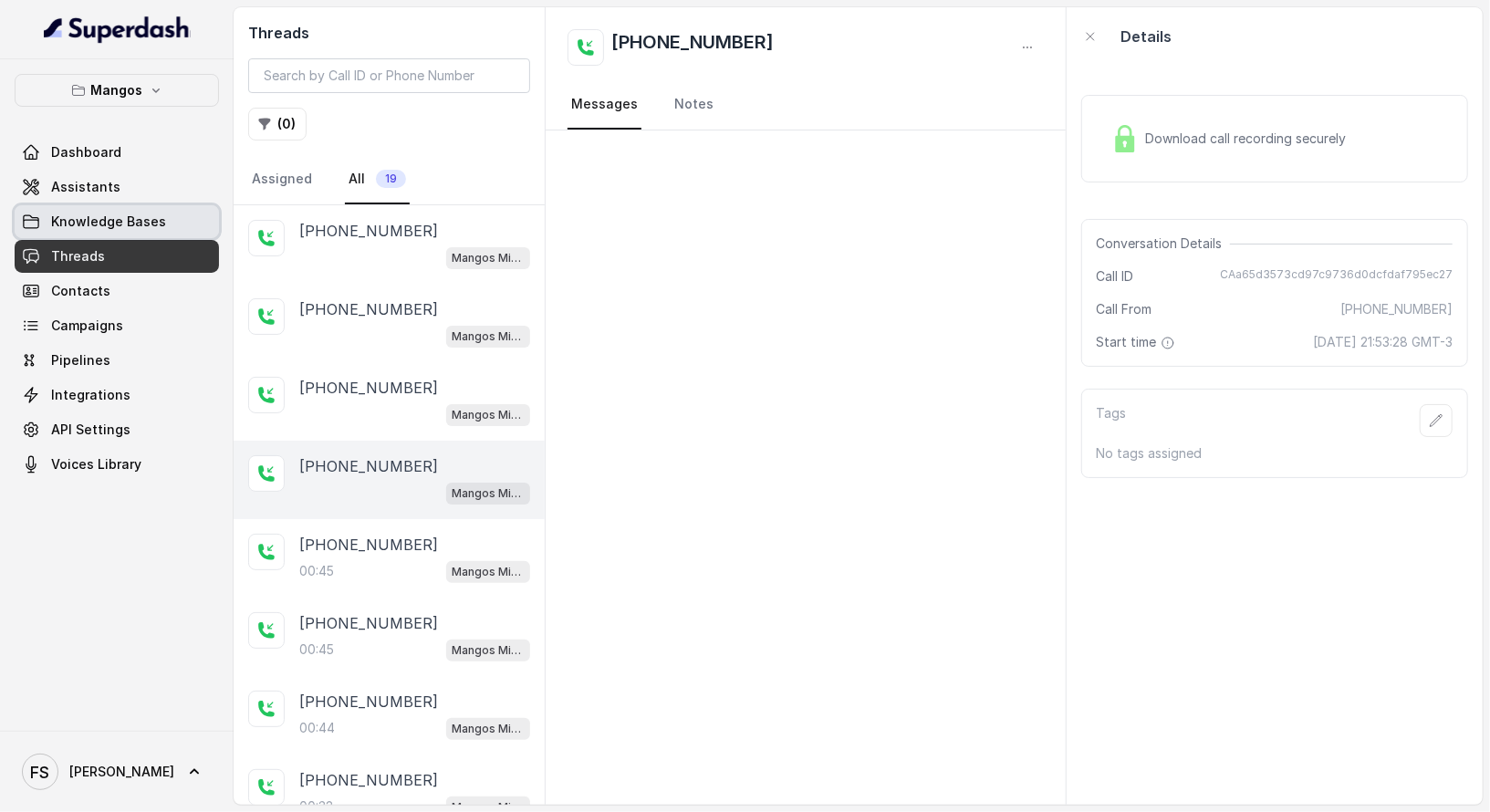
click at [186, 206] on link "Knowledge Bases" at bounding box center [117, 221] width 204 height 33
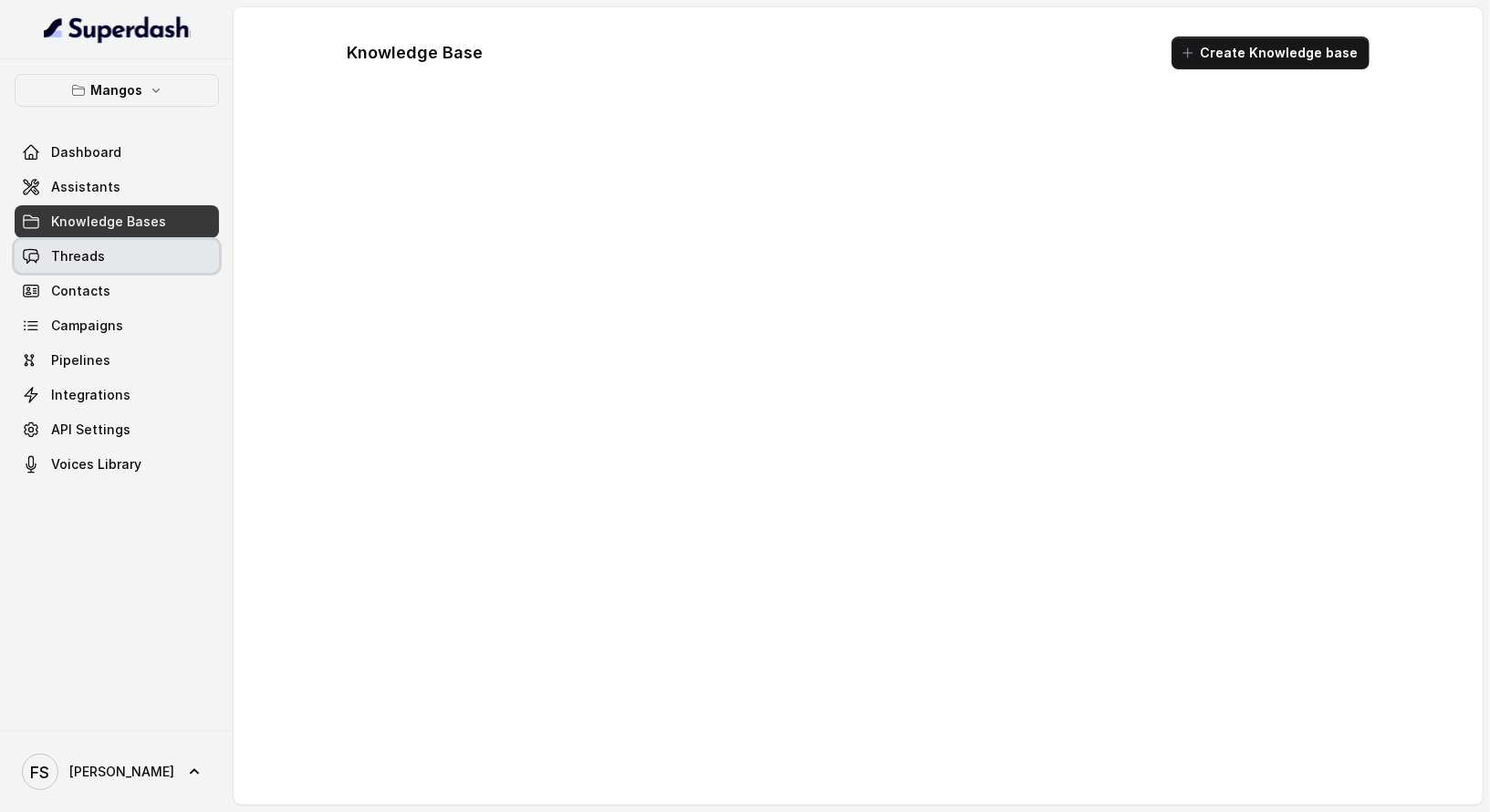
click at [185, 261] on link "Threads" at bounding box center [117, 256] width 204 height 33
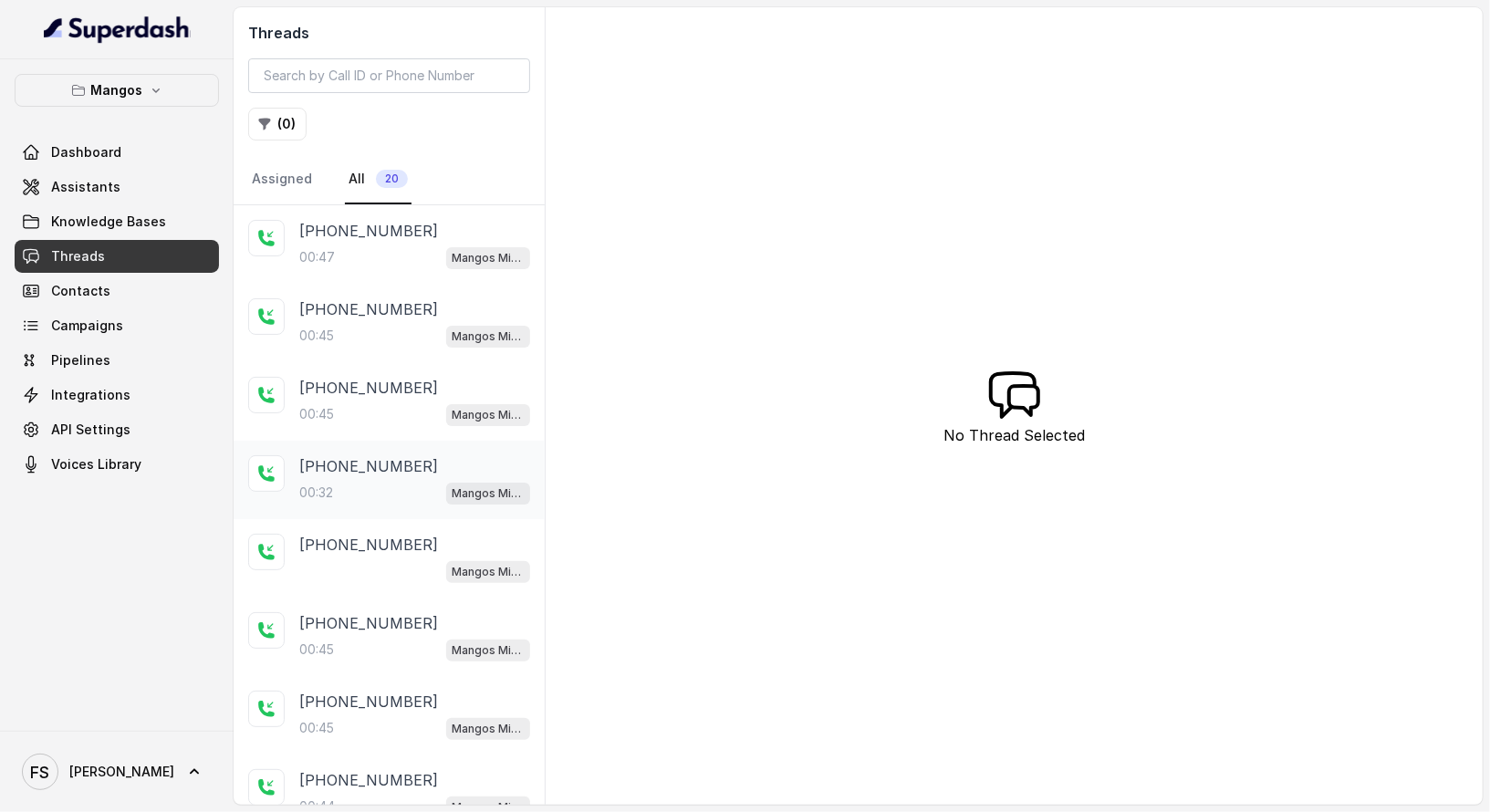
click at [447, 493] on span "Mangos Miami" at bounding box center [488, 493] width 84 height 22
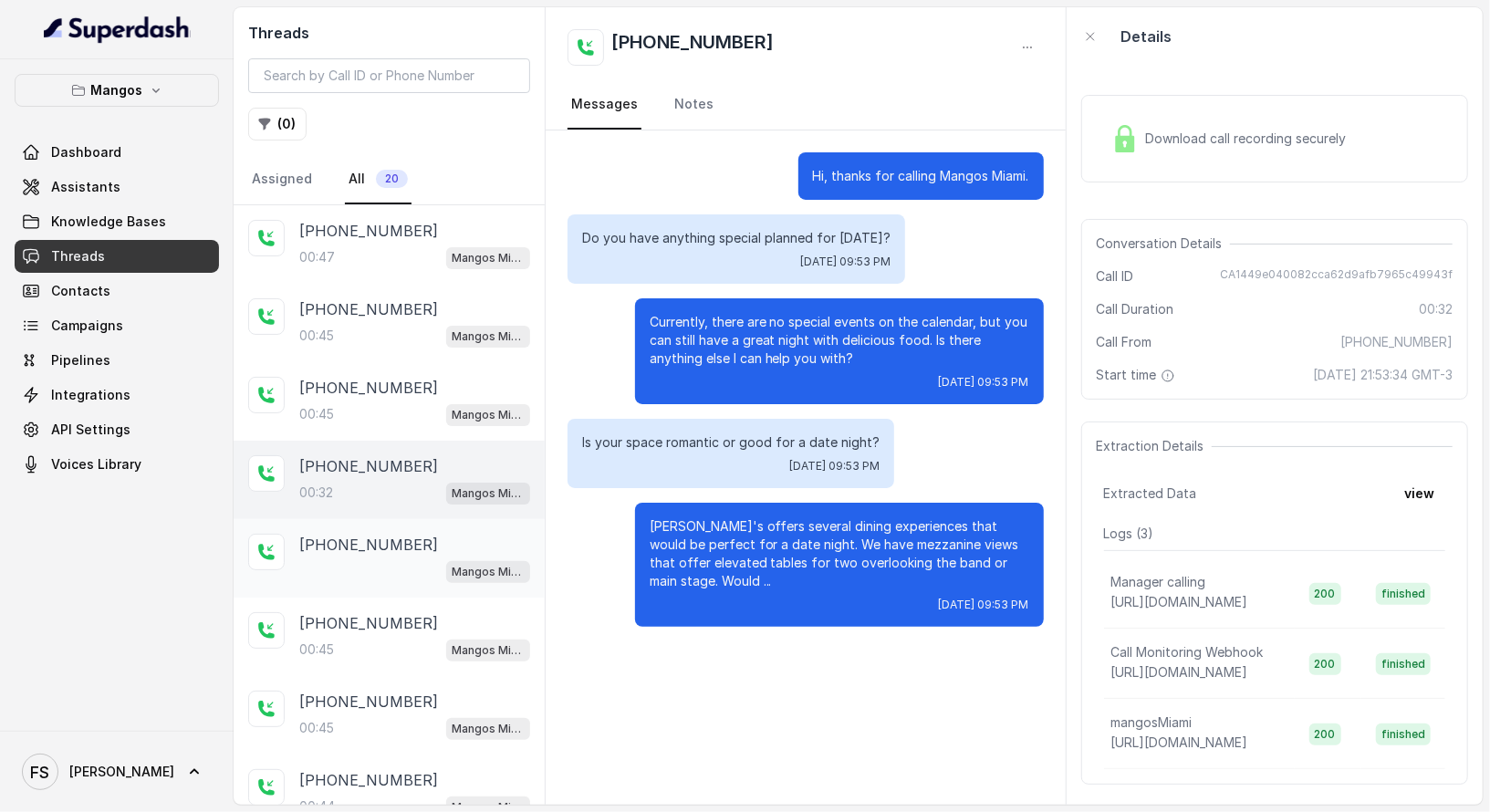
click at [402, 545] on p "[PHONE_NUMBER]" at bounding box center [369, 544] width 139 height 22
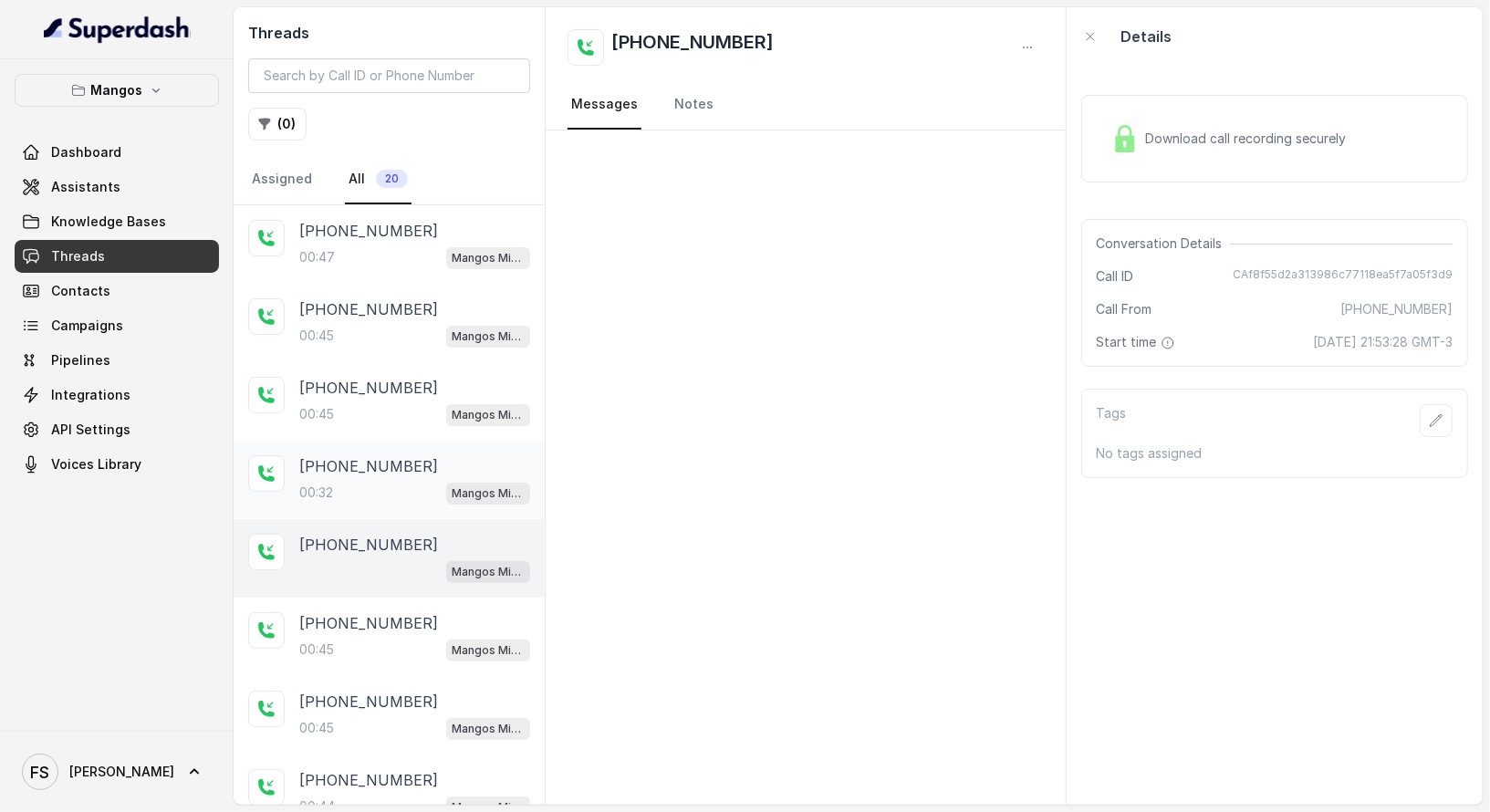
click at [398, 467] on p "[PHONE_NUMBER]" at bounding box center [369, 465] width 139 height 22
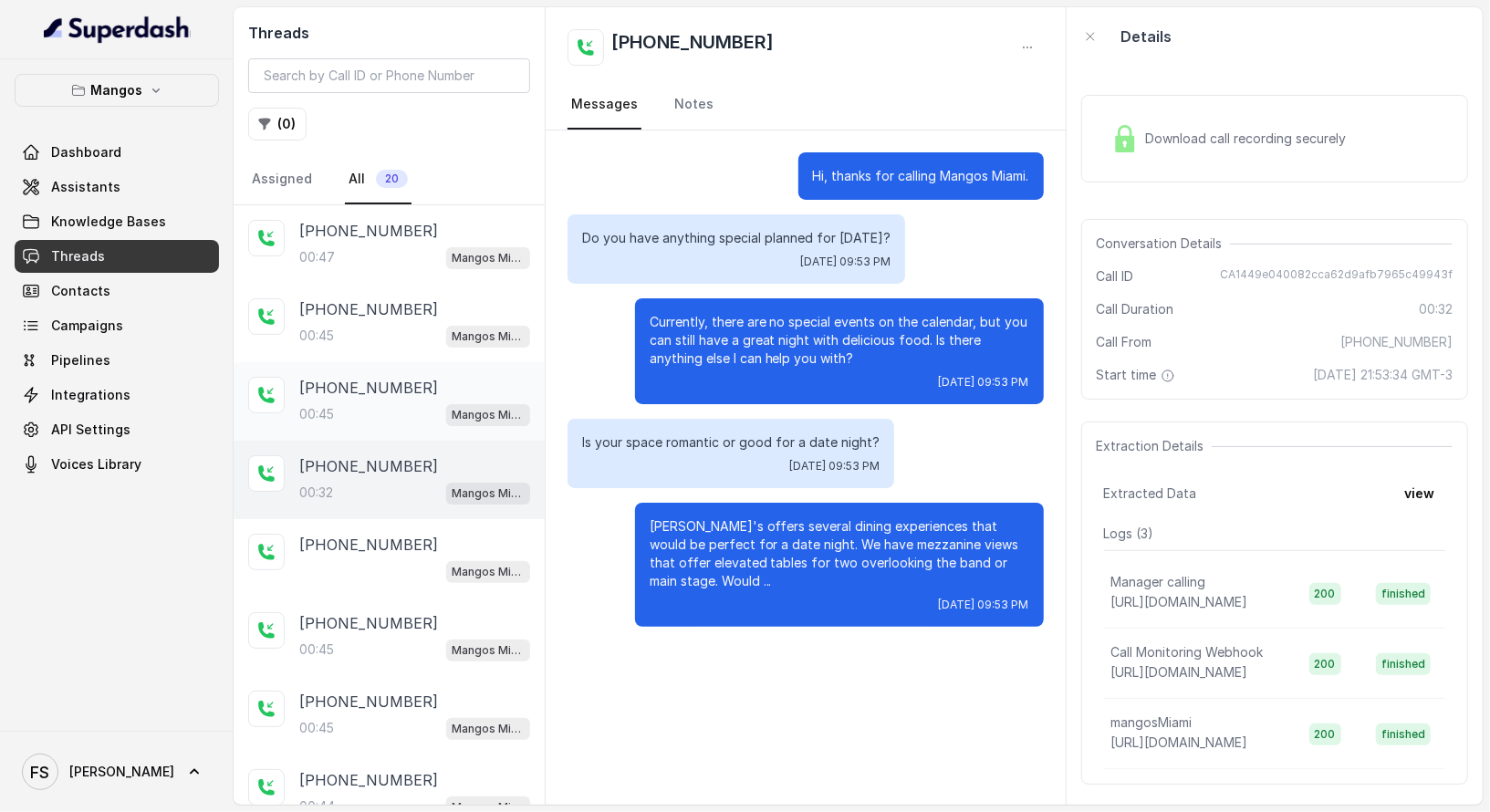
click at [361, 410] on div "00:45 Mangos Miami" at bounding box center [415, 414] width 231 height 23
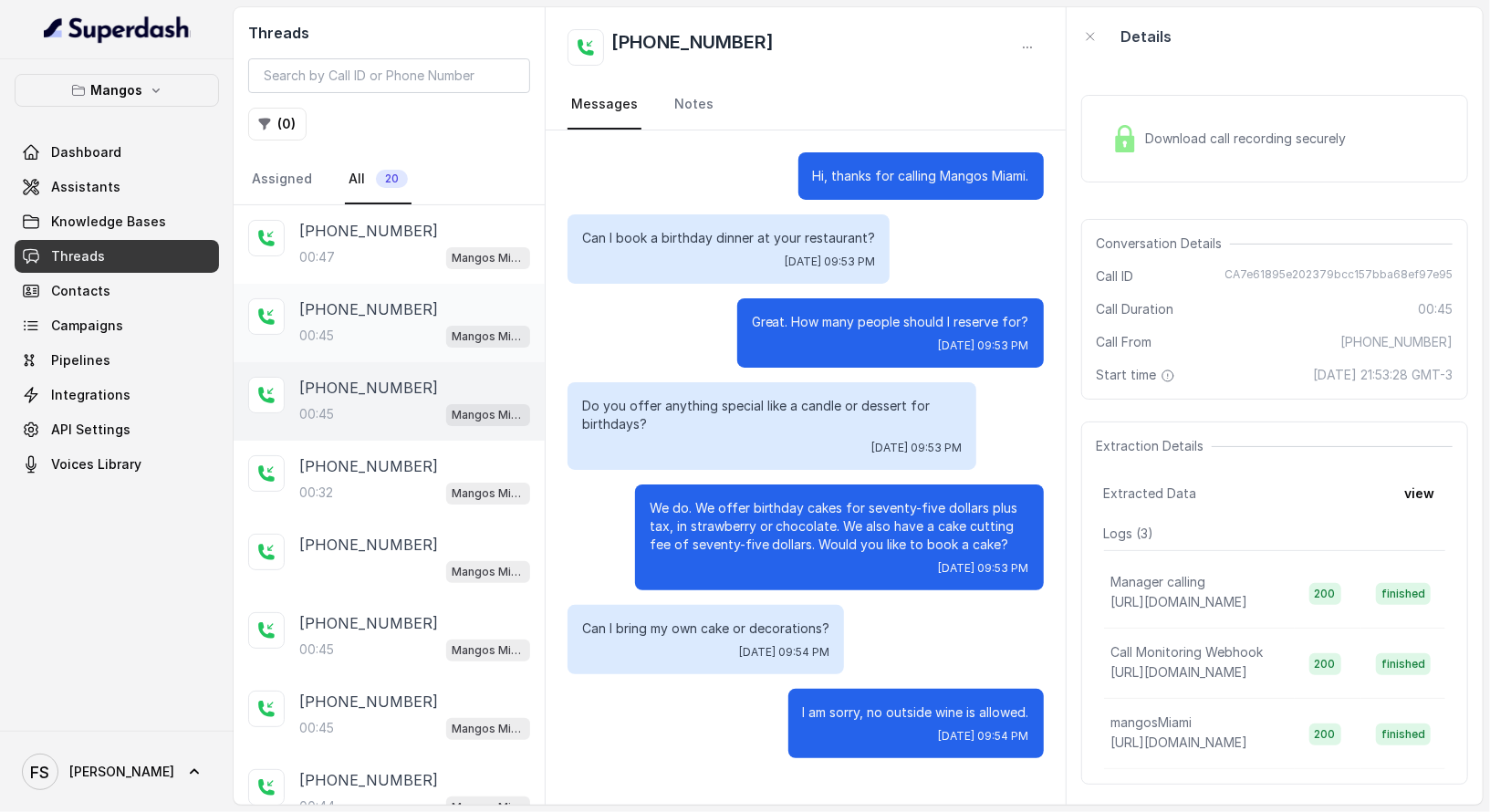
click at [423, 335] on div "00:45 Mangos Miami" at bounding box center [415, 336] width 231 height 23
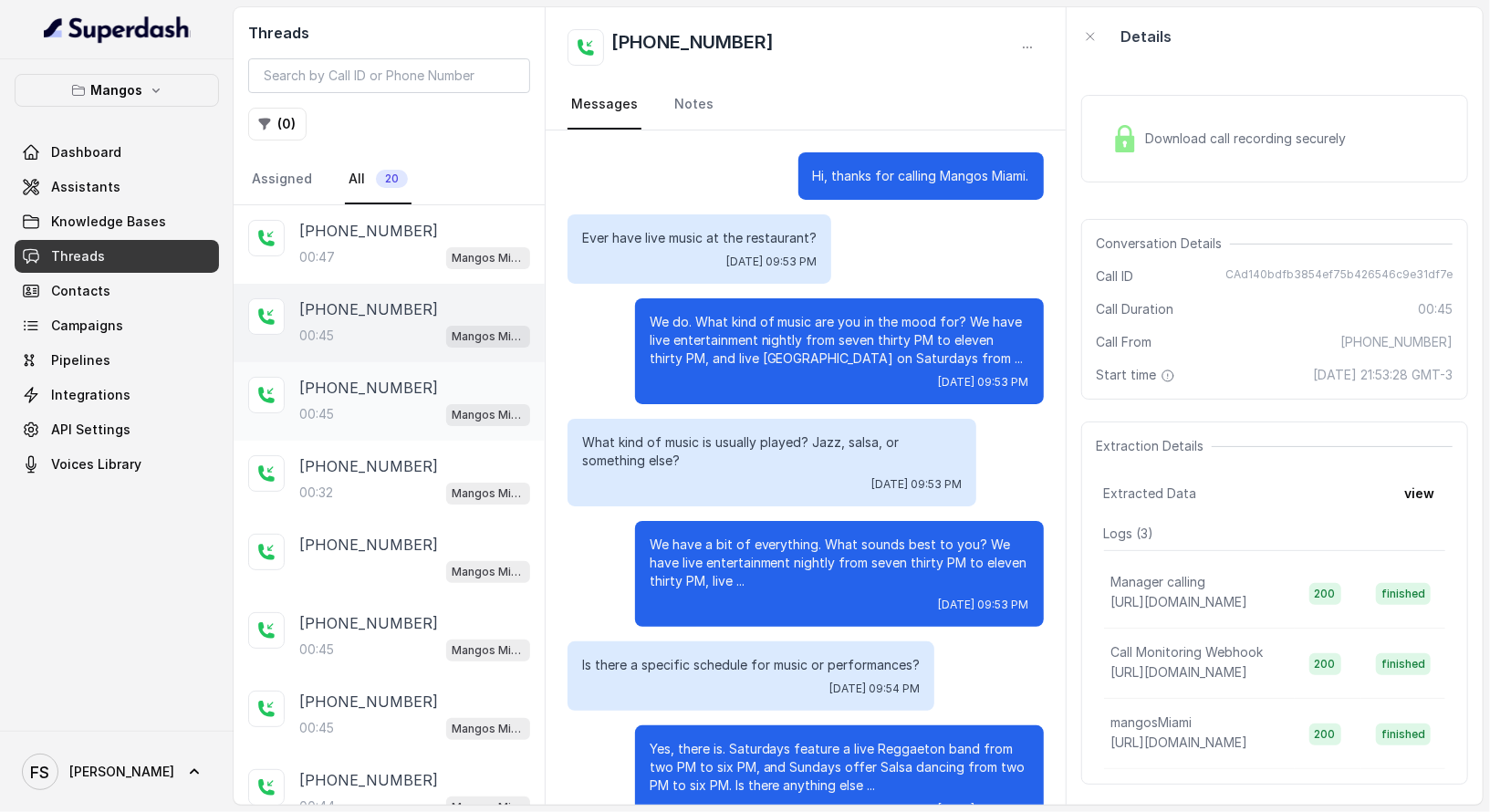
click at [466, 396] on div "[PHONE_NUMBER]:45 Mangos Miami" at bounding box center [415, 401] width 231 height 49
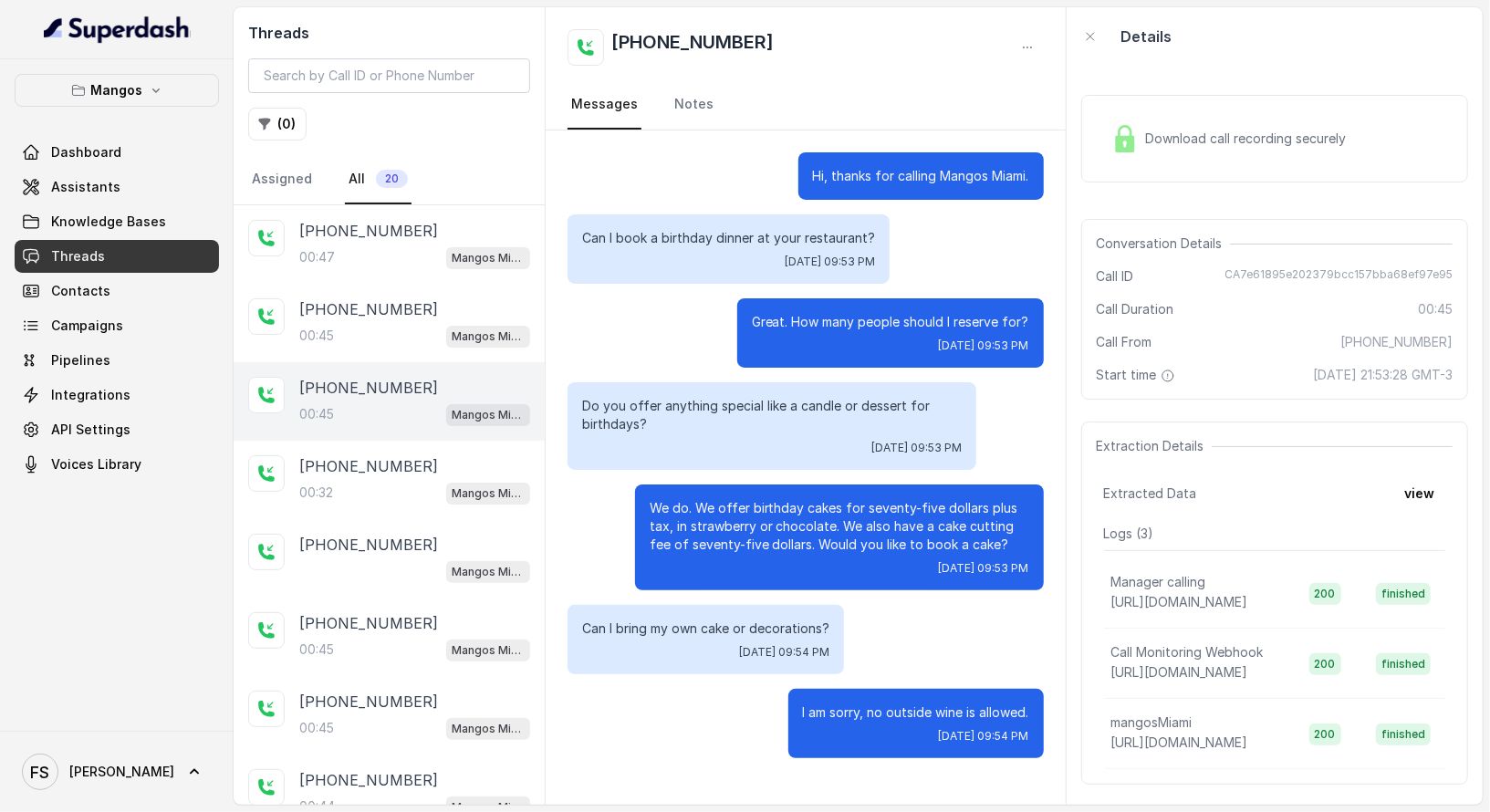
click at [1331, 257] on div "Conversation Details Call ID CA7e61895e202379bcc157bba68ef97e95 Call Duration 0…" at bounding box center [1275, 309] width 387 height 180
click at [1323, 257] on div "Conversation Details Call ID CA7e61895e202379bcc157bba68ef97e95 Call Duration 0…" at bounding box center [1275, 309] width 387 height 180
click at [1323, 258] on div "Conversation Details Call ID CA7e61895e202379bcc157bba68ef97e95 Call Duration 0…" at bounding box center [1275, 309] width 387 height 180
click at [1344, 289] on div "Conversation Details Call ID CA7e61895e202379bcc157bba68ef97e95 Call Duration 0…" at bounding box center [1275, 309] width 387 height 180
click at [1361, 283] on span "CA7e61895e202379bcc157bba68ef97e95" at bounding box center [1339, 275] width 228 height 18
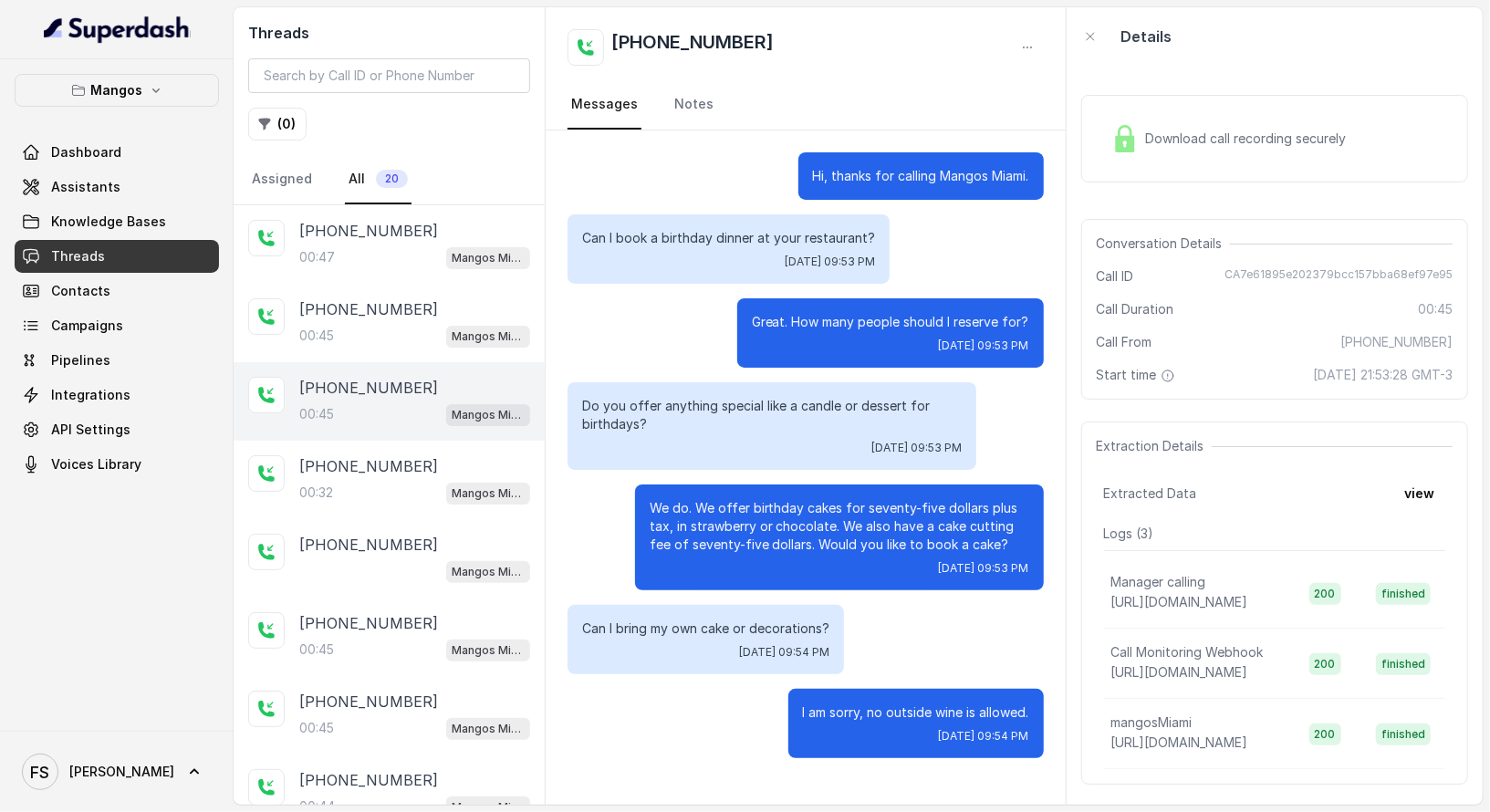
click at [1361, 283] on span "CA7e61895e202379bcc157bba68ef97e95" at bounding box center [1339, 275] width 228 height 18
click at [1349, 247] on div "Conversation Details" at bounding box center [1275, 243] width 356 height 18
click at [1333, 265] on div "Conversation Details Call ID CA7e61895e202379bcc157bba68ef97e95 Call Duration 0…" at bounding box center [1275, 309] width 387 height 180
copy span "CA7e61895e202379bcc157bba68ef97e95"
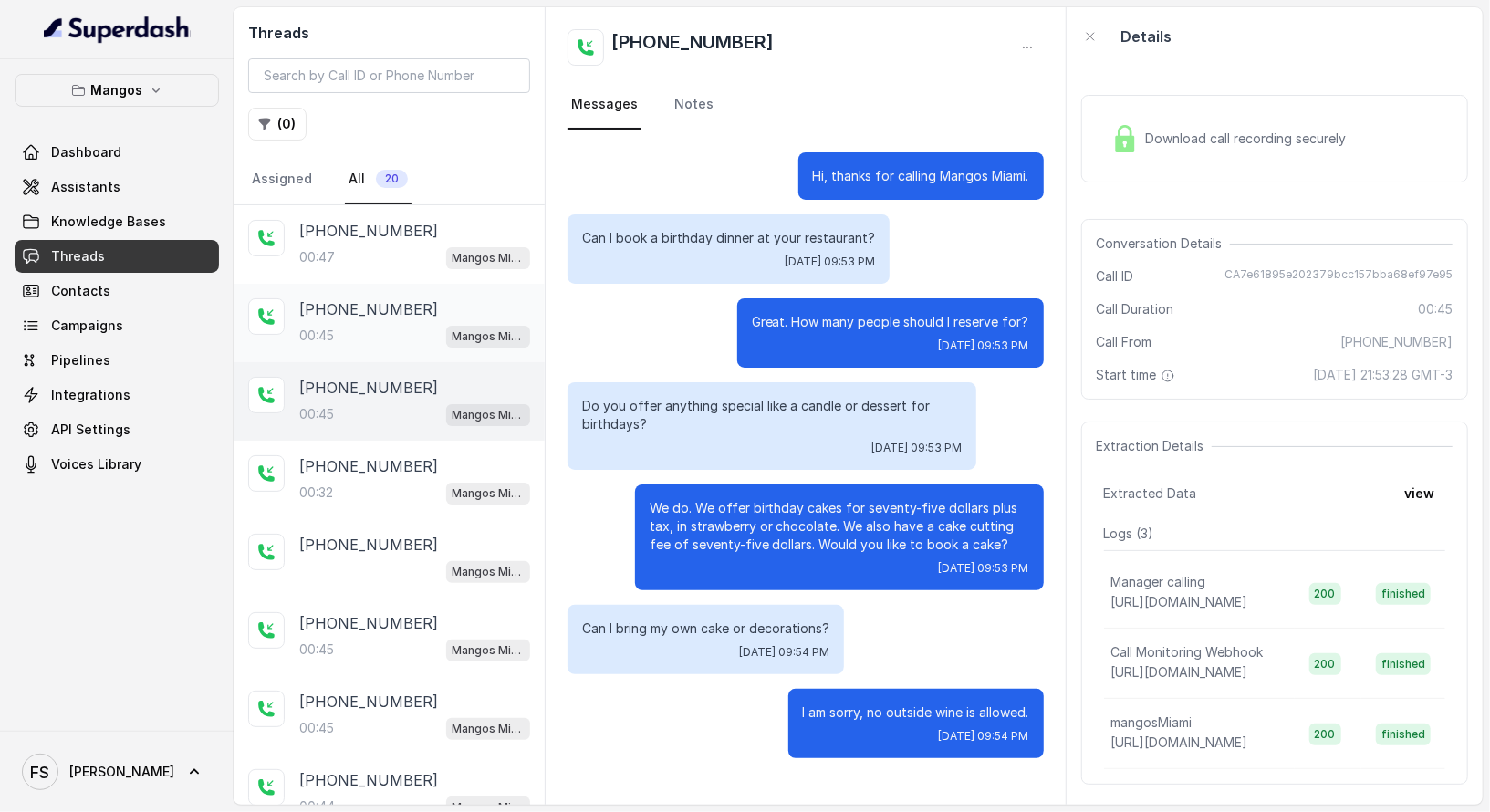
click at [411, 329] on div "00:45 Mangos Miami" at bounding box center [415, 336] width 231 height 23
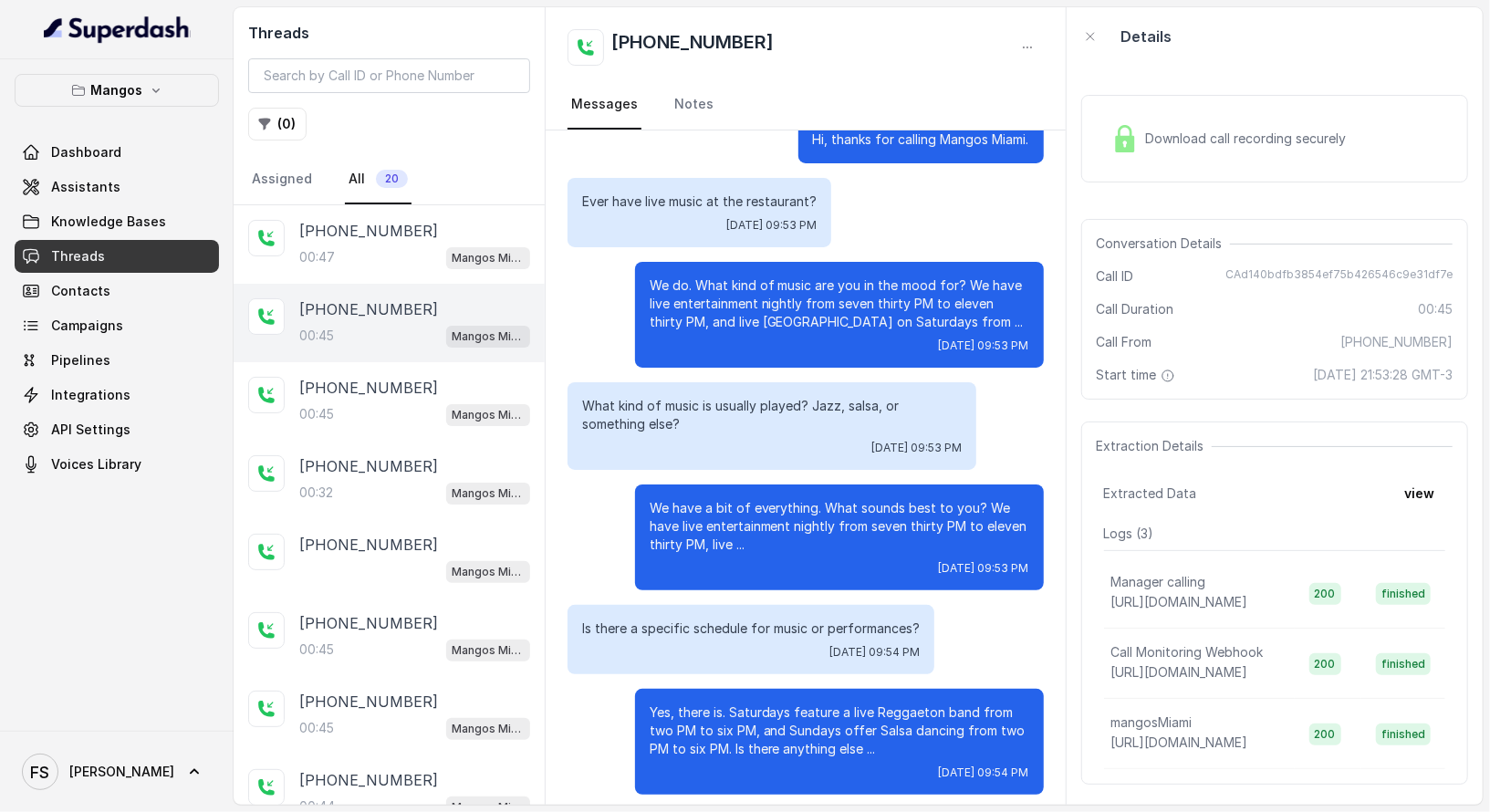
scroll to position [47, 0]
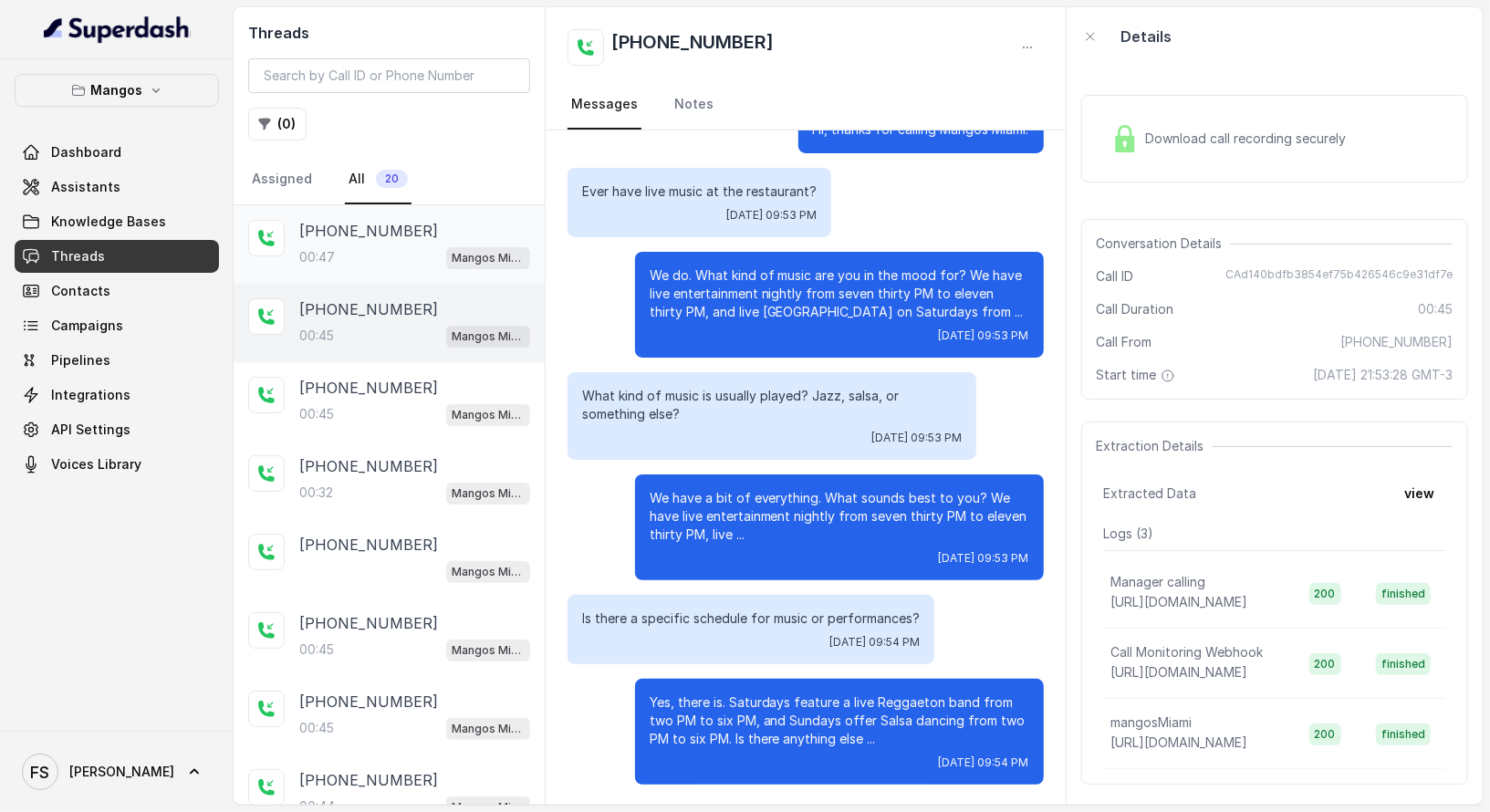
click at [447, 247] on span "Mangos Miami" at bounding box center [488, 258] width 84 height 22
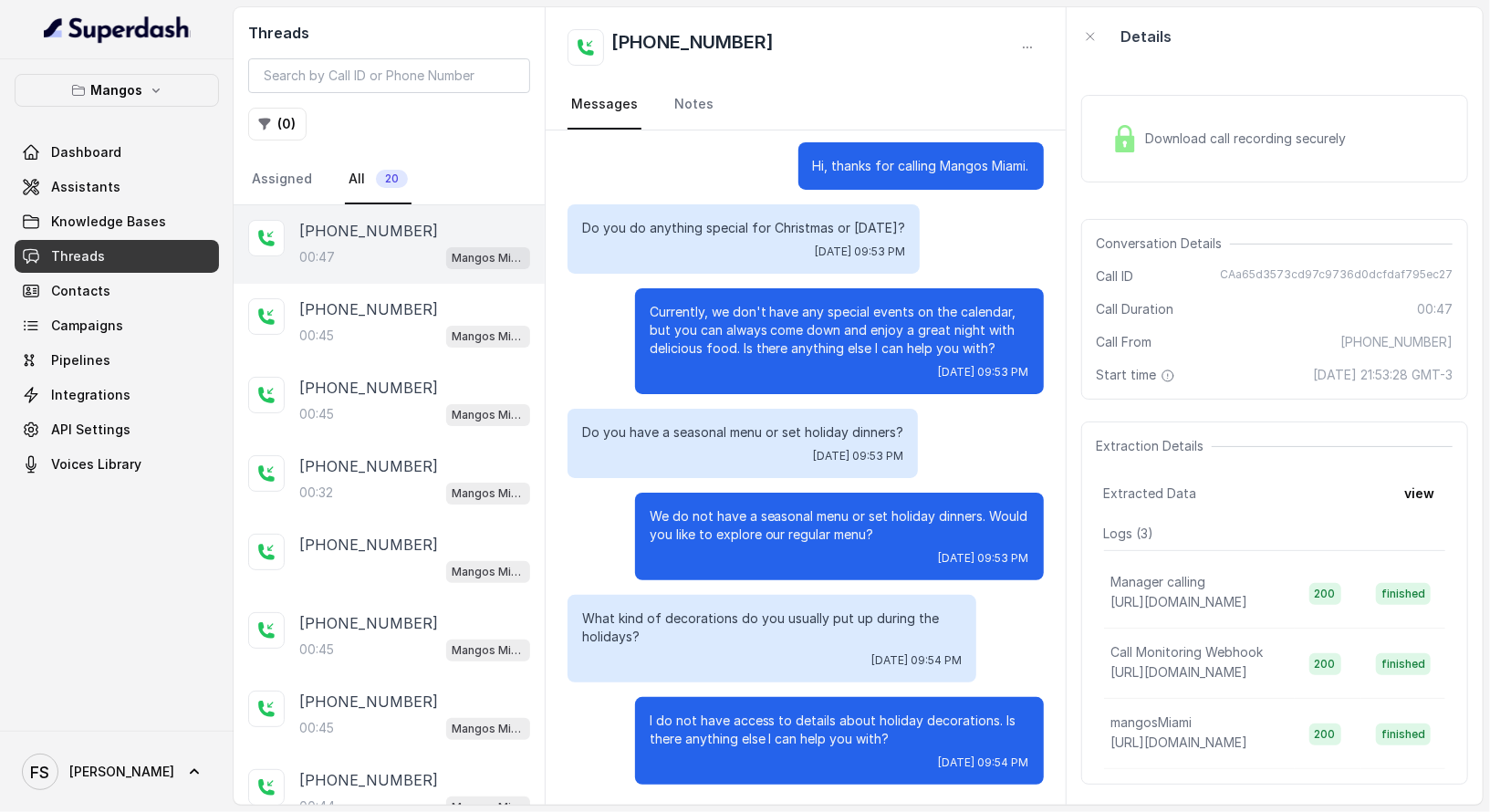
click at [129, 214] on span "Knowledge Bases" at bounding box center [108, 221] width 115 height 18
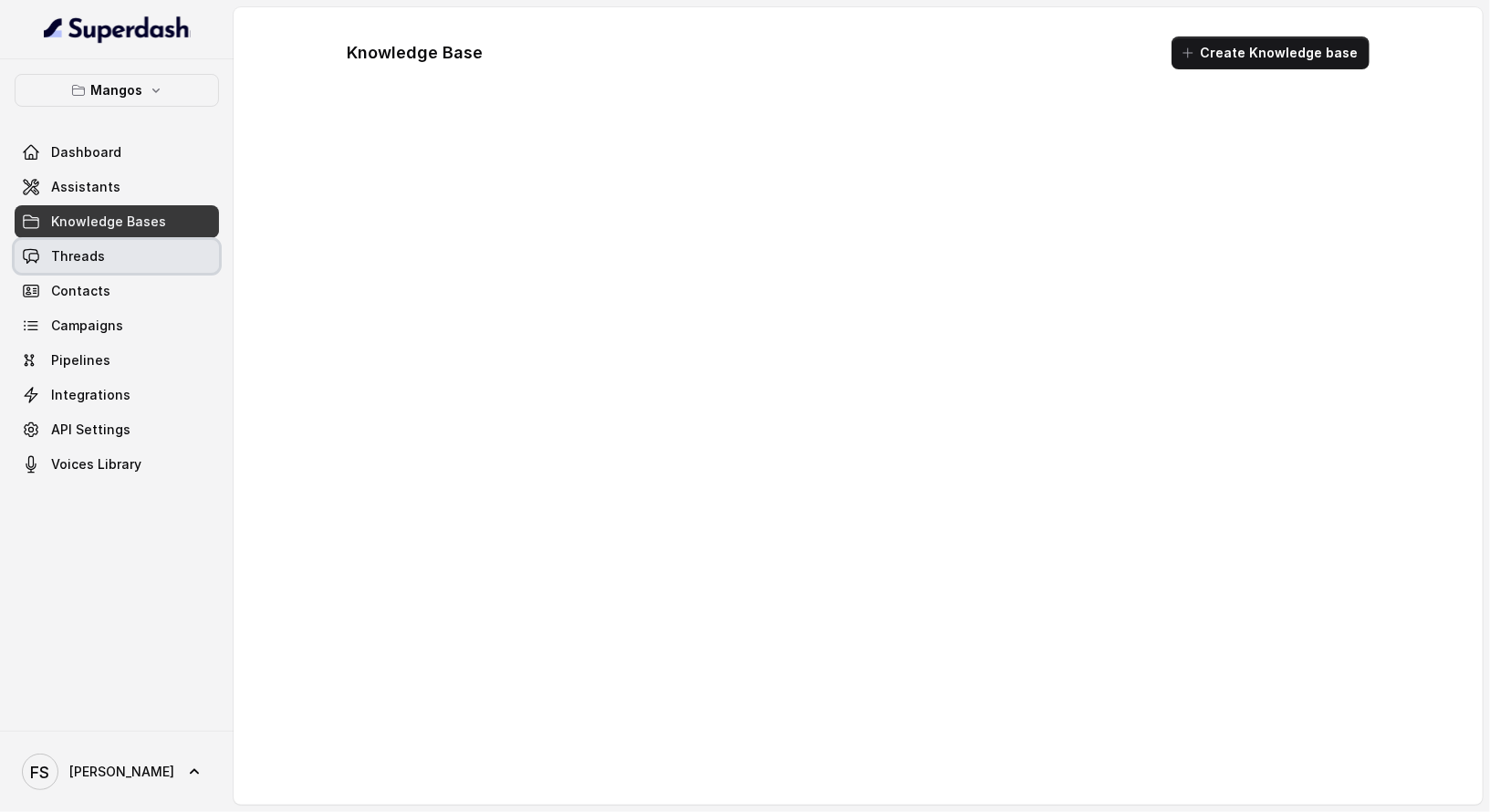
click at [133, 260] on link "Threads" at bounding box center [117, 256] width 204 height 33
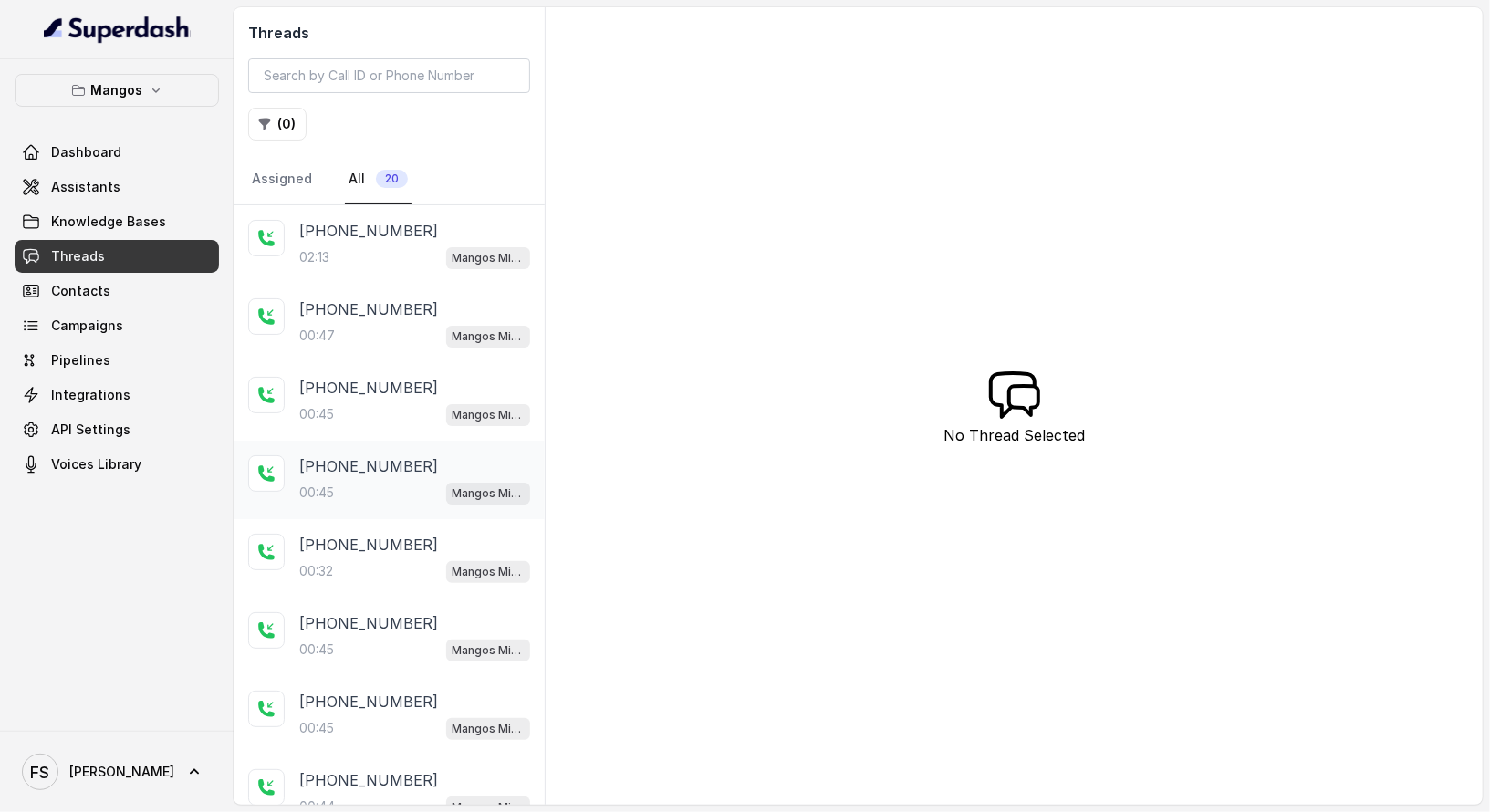
click at [391, 495] on div "00:45 Mangos Miami" at bounding box center [415, 492] width 231 height 23
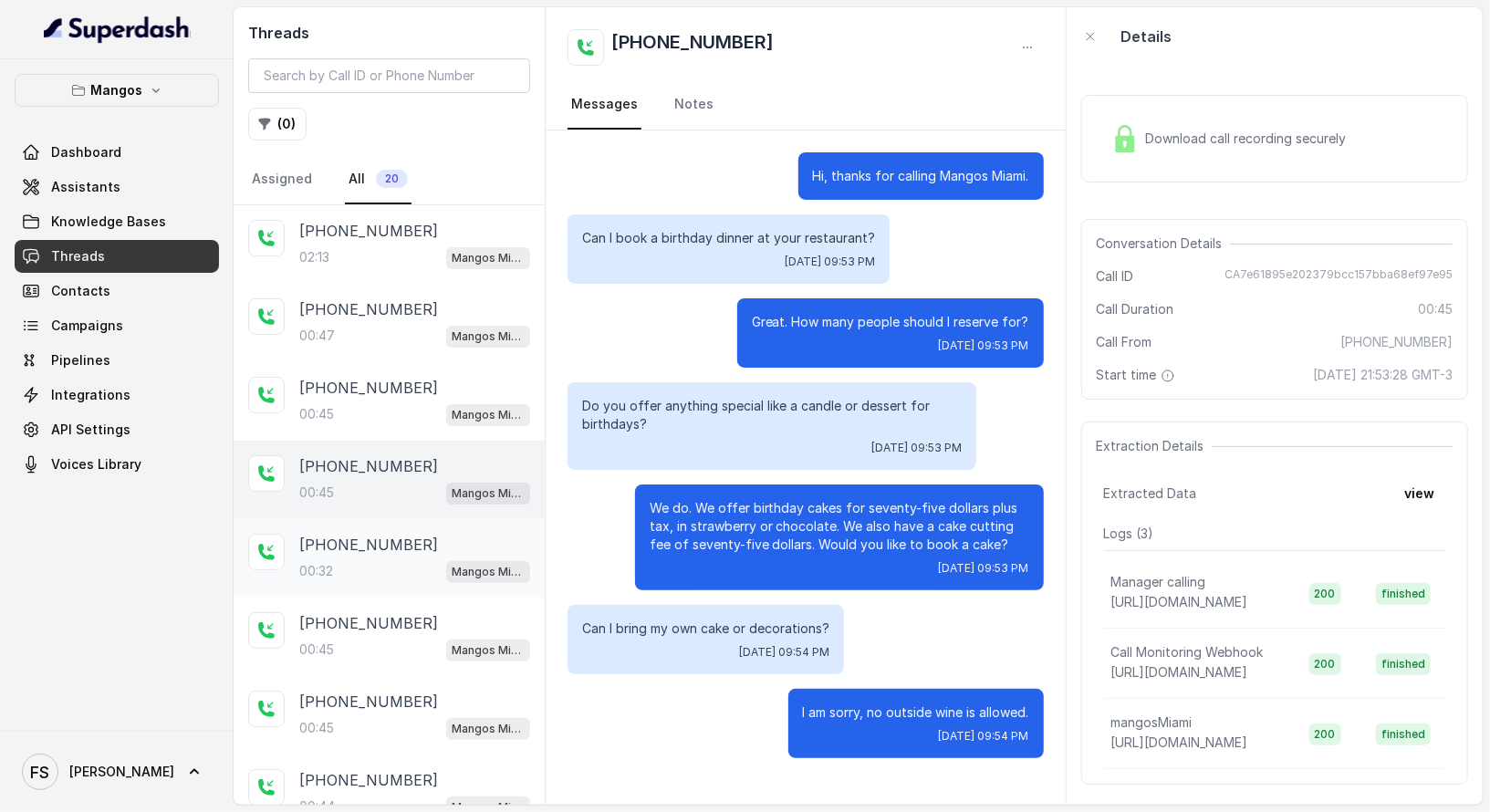
click at [389, 559] on div "00:32 Mangos Miami" at bounding box center [415, 570] width 231 height 23
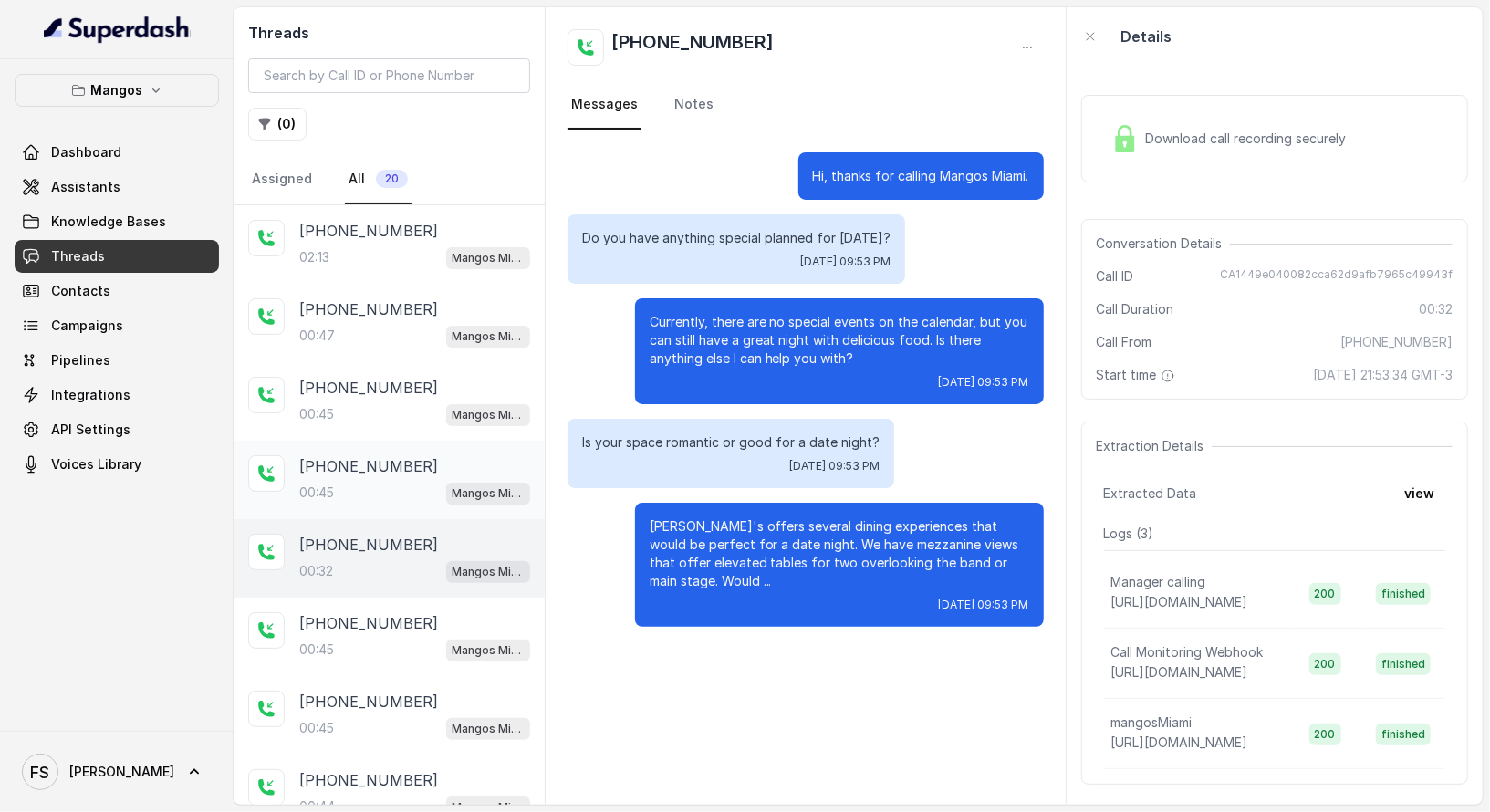
click at [383, 475] on div "[PHONE_NUMBER]:45 Mangos Miami" at bounding box center [415, 479] width 231 height 49
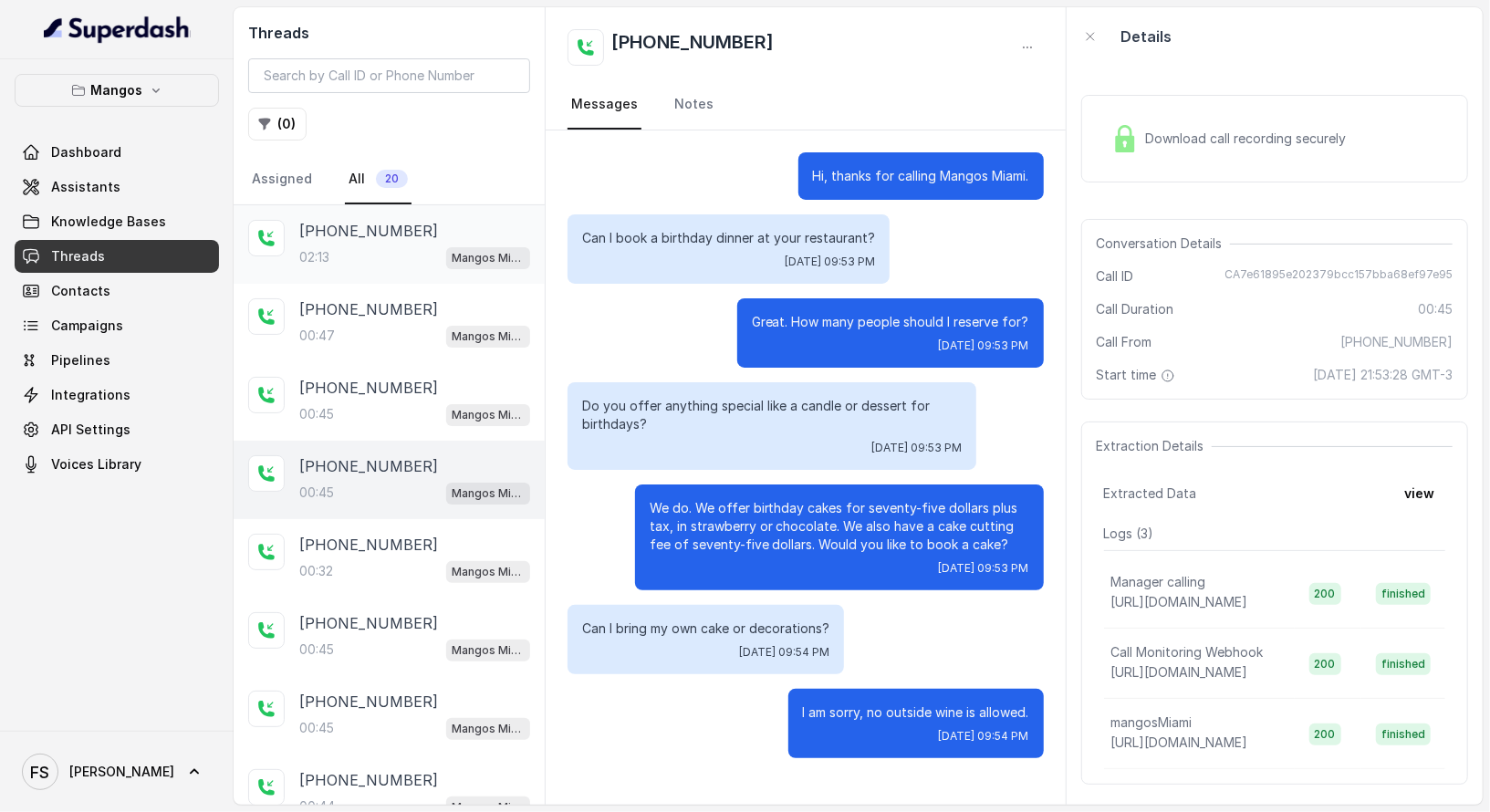
click at [382, 245] on div "02:13 Mangos Miami" at bounding box center [415, 257] width 231 height 23
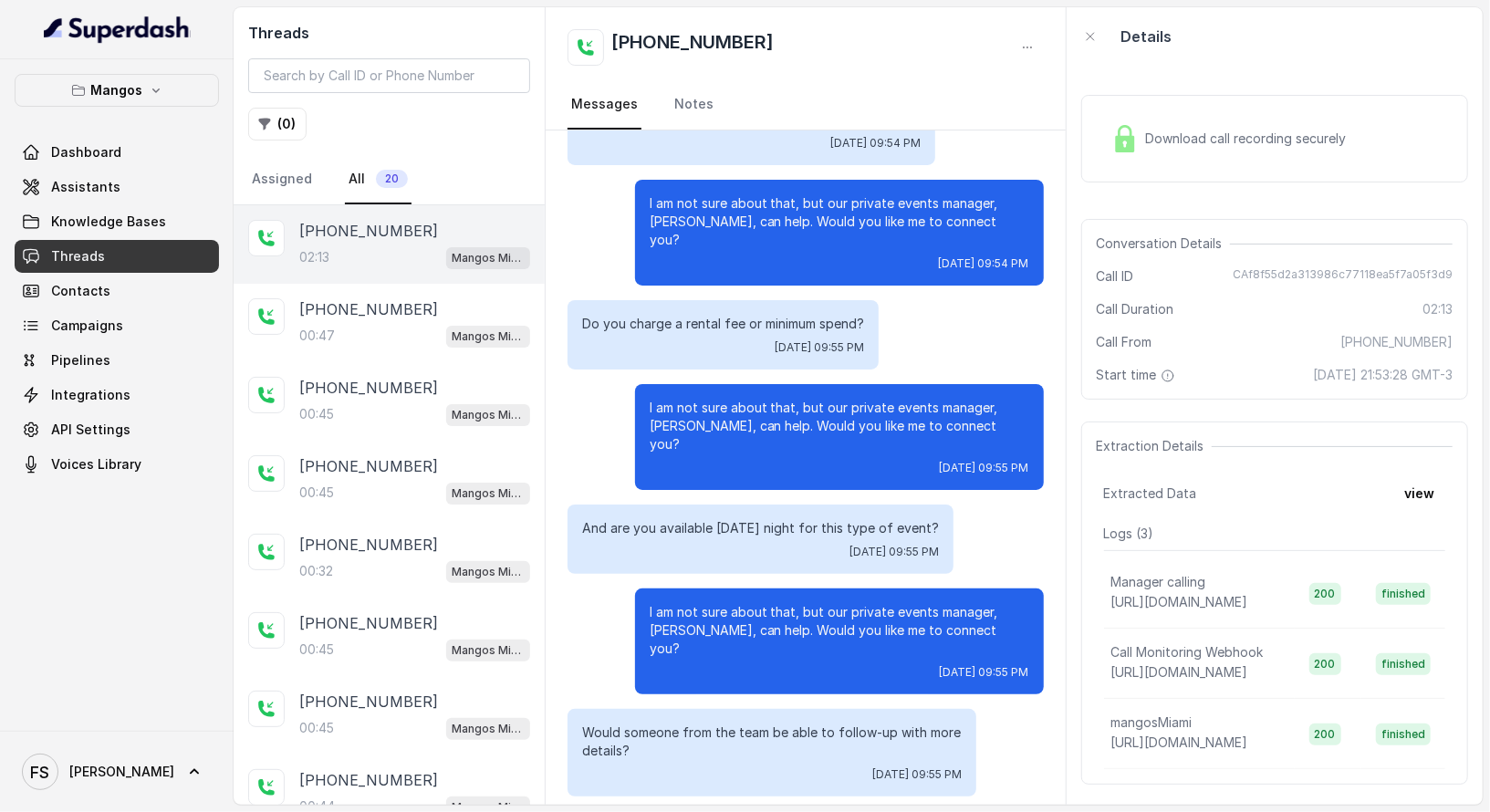
scroll to position [1302, 0]
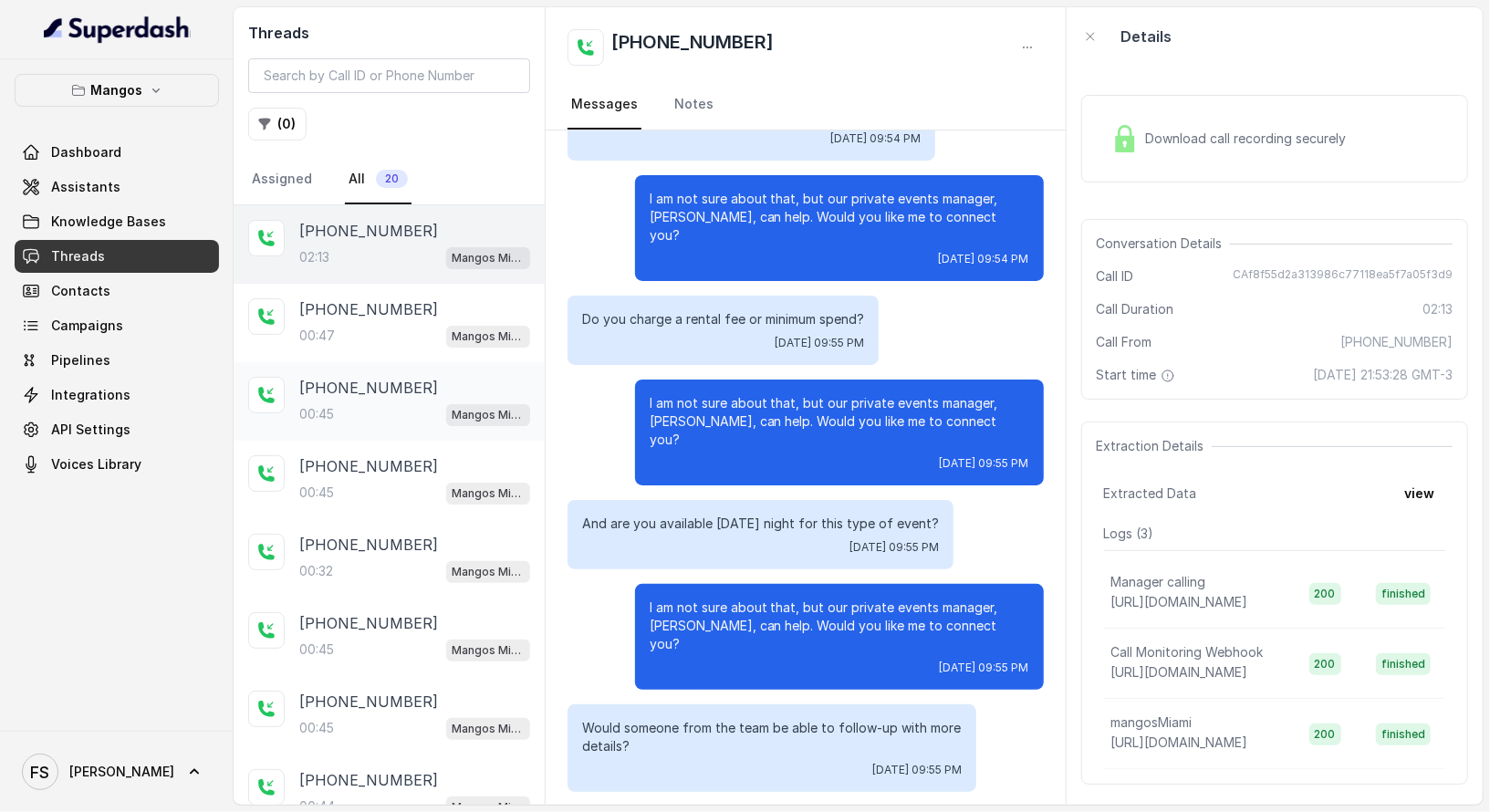
click at [425, 397] on div "[PHONE_NUMBER]:45 Mangos Miami" at bounding box center [415, 401] width 231 height 49
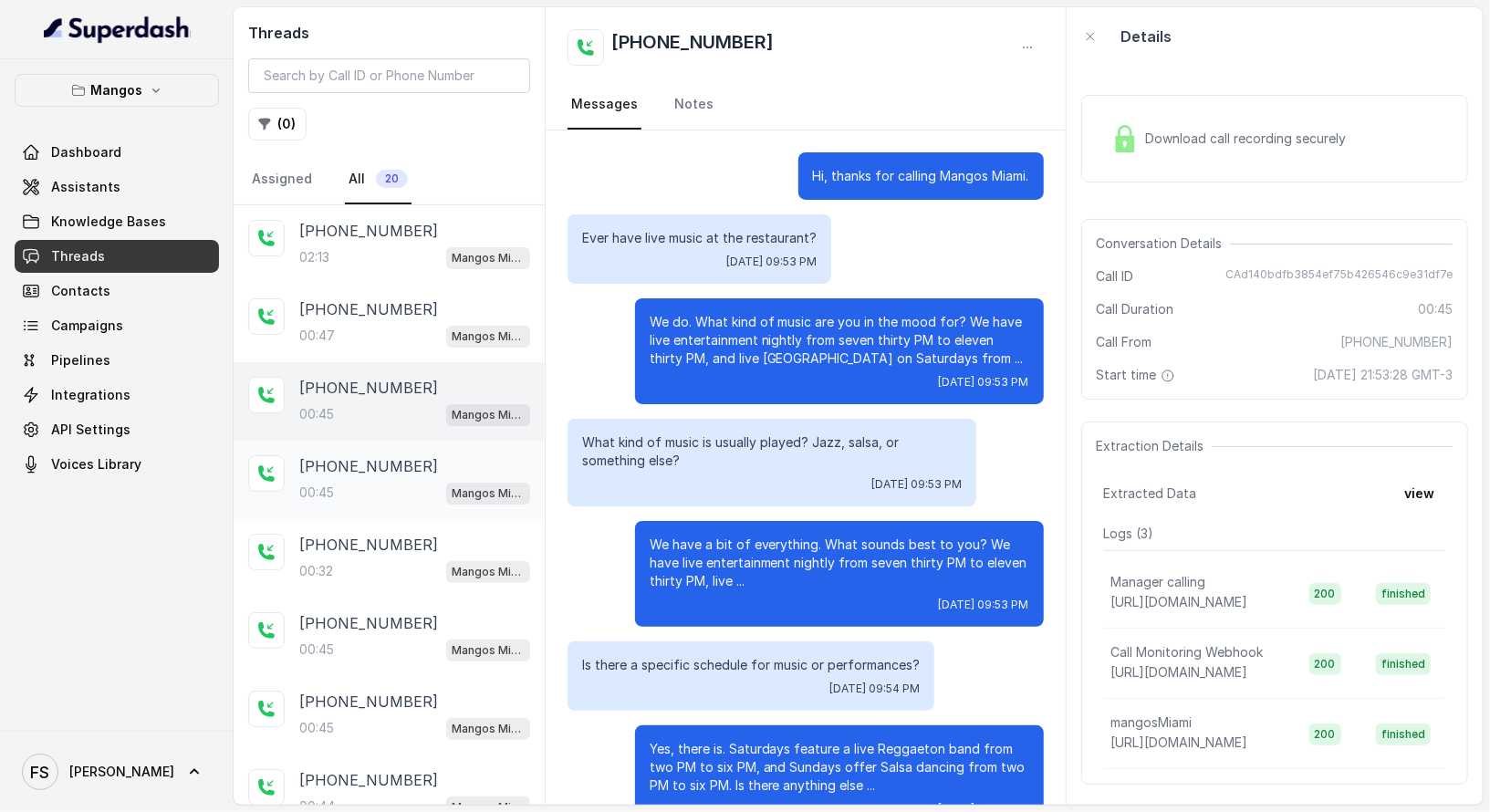
scroll to position [47, 0]
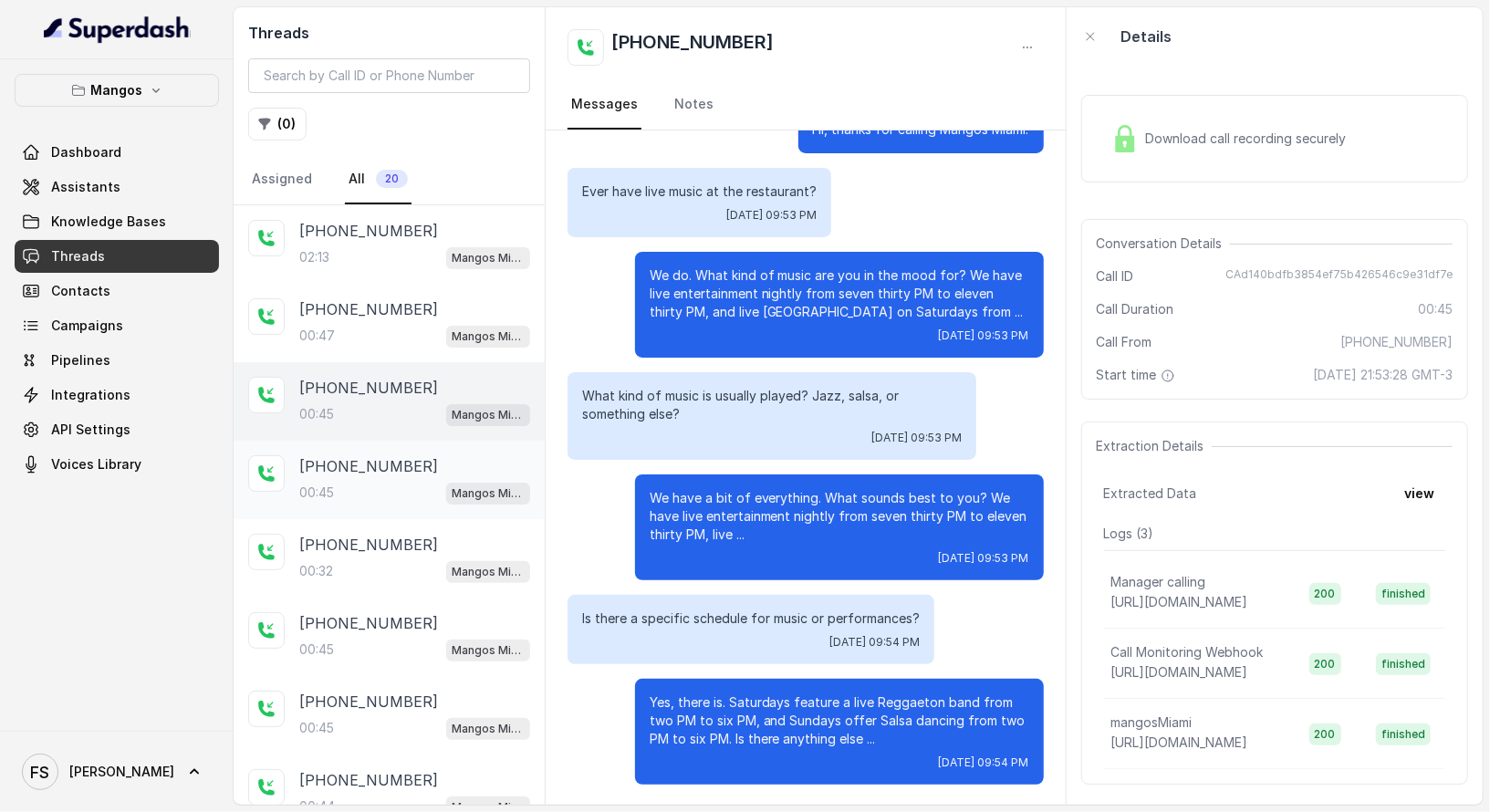
click at [431, 468] on div "[PHONE_NUMBER]" at bounding box center [415, 465] width 231 height 22
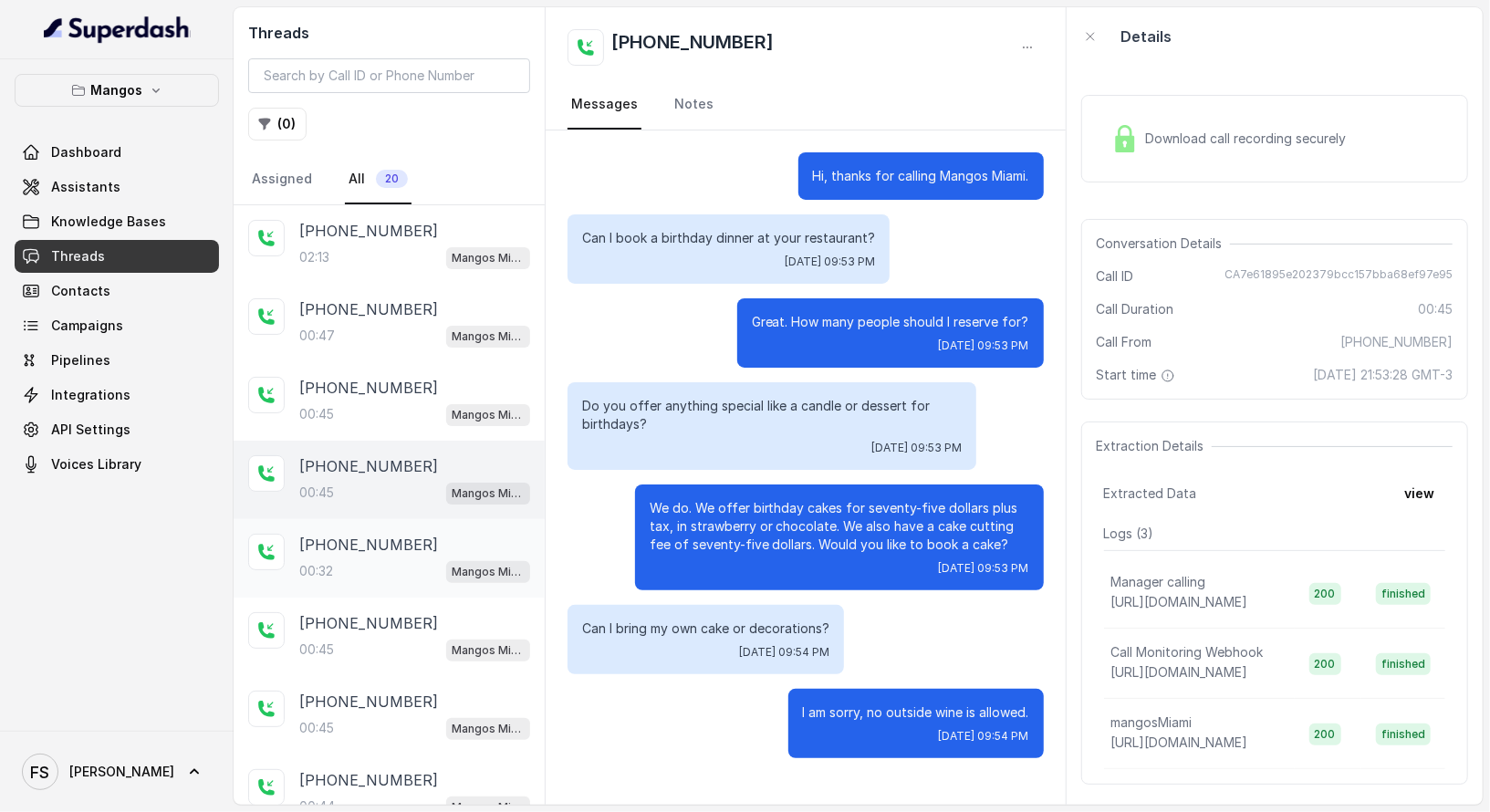
click at [427, 525] on div "[PHONE_NUMBER]:32 Mangos Miami" at bounding box center [389, 557] width 311 height 78
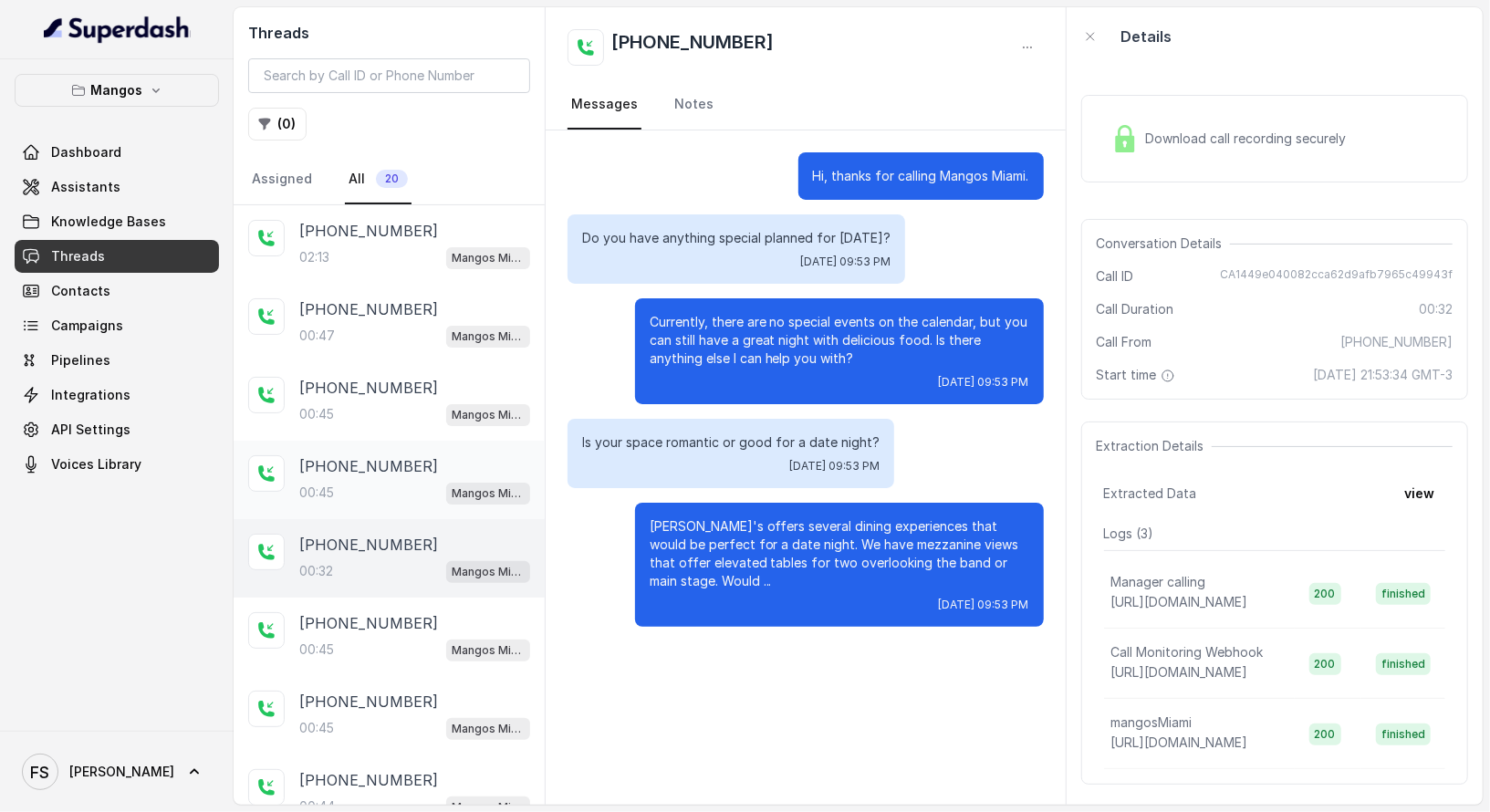
click at [430, 456] on div "[PHONE_NUMBER]" at bounding box center [415, 465] width 231 height 22
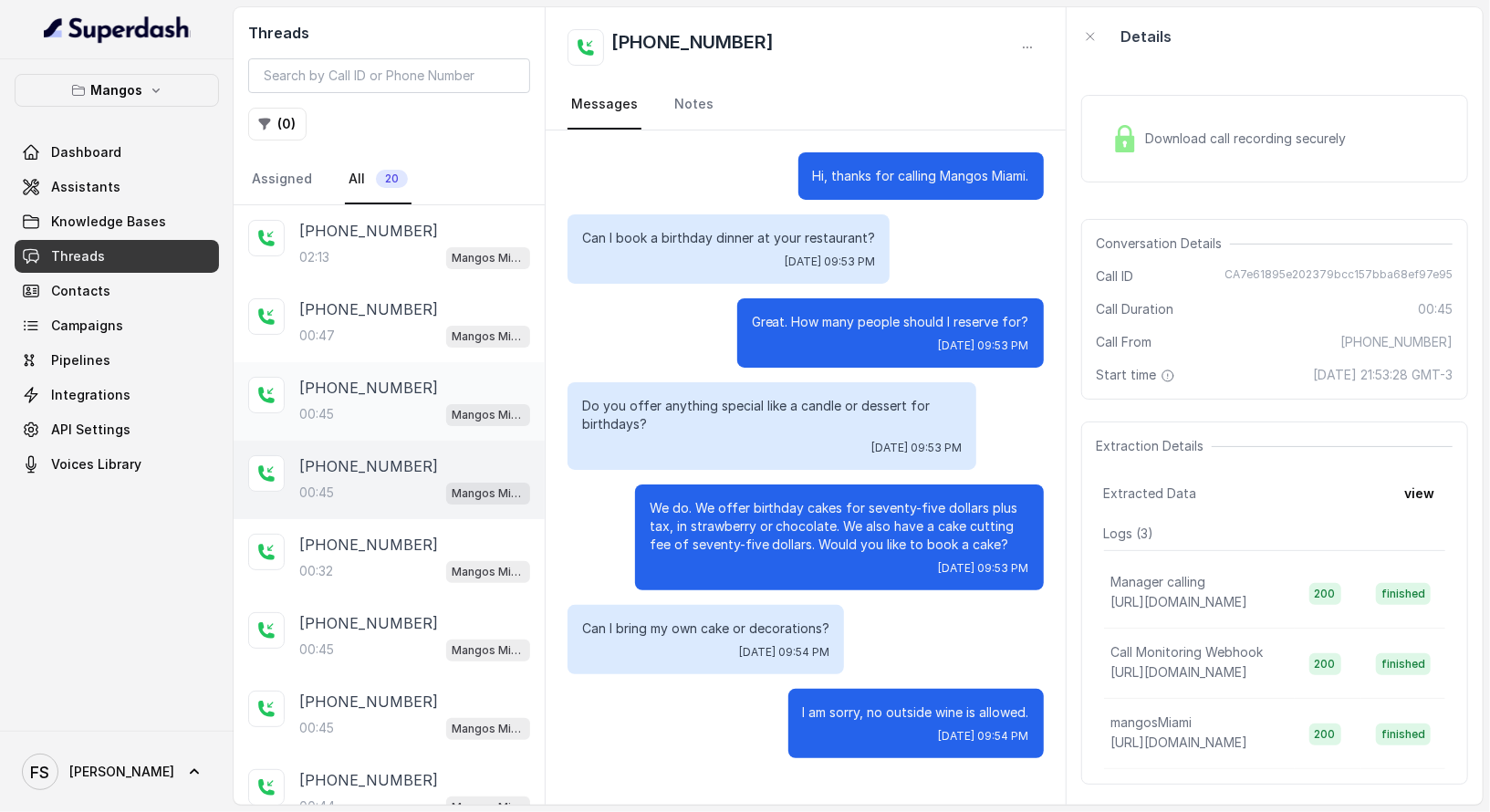
click at [447, 402] on div "Mangos Miami" at bounding box center [488, 414] width 84 height 23
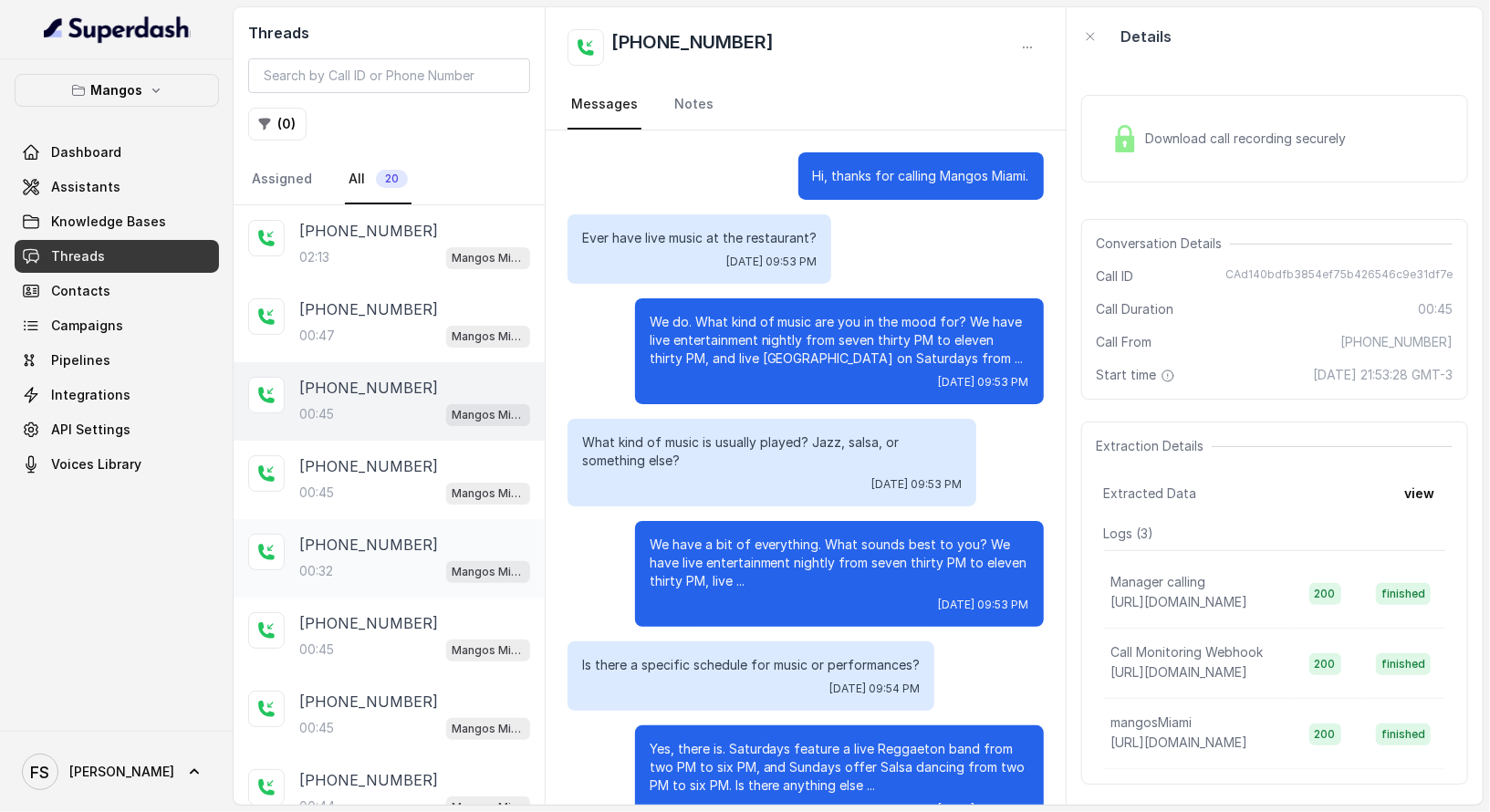
scroll to position [47, 0]
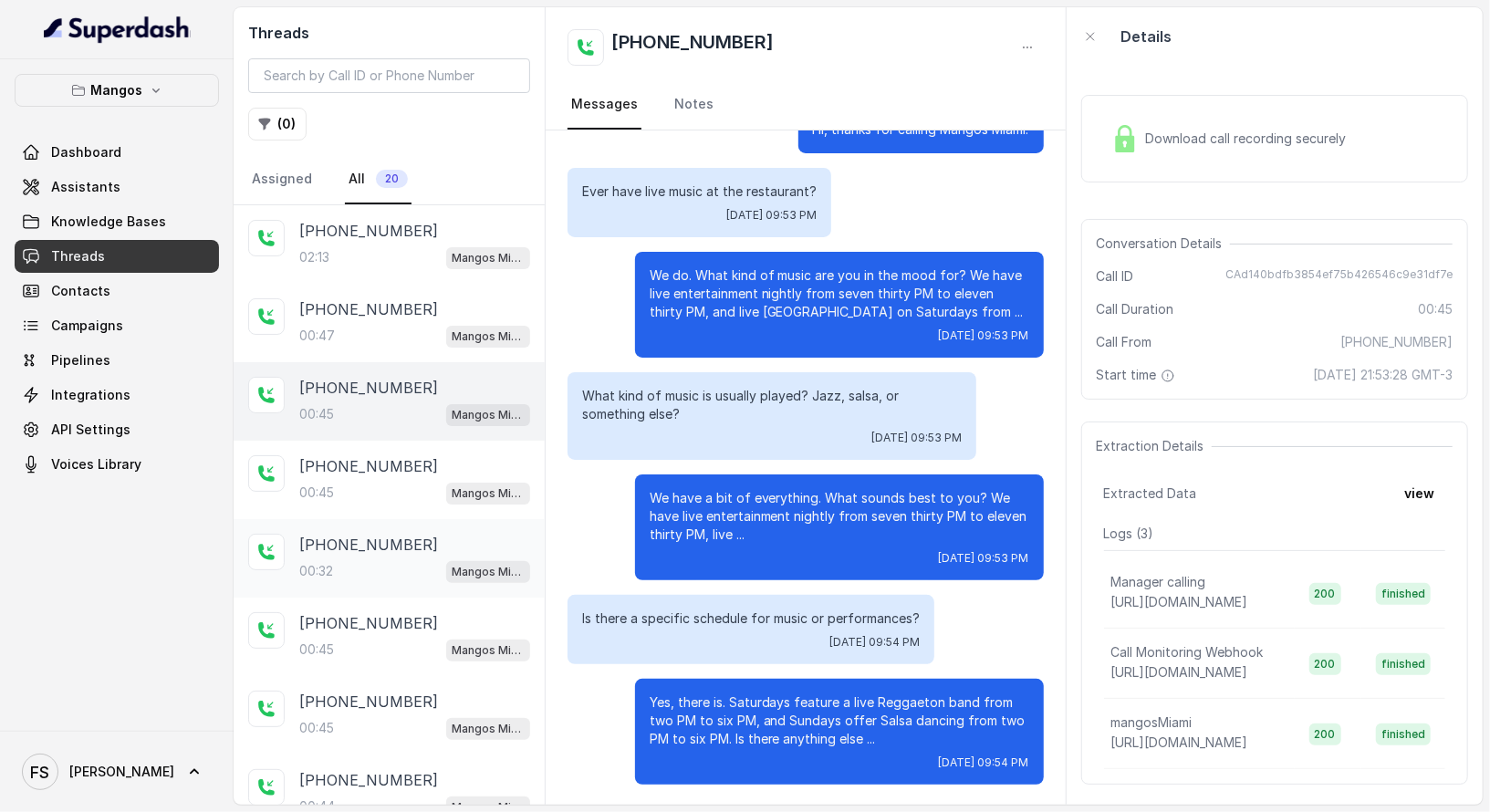
click at [437, 527] on div "[PHONE_NUMBER]:32 Mangos Miami" at bounding box center [389, 557] width 311 height 78
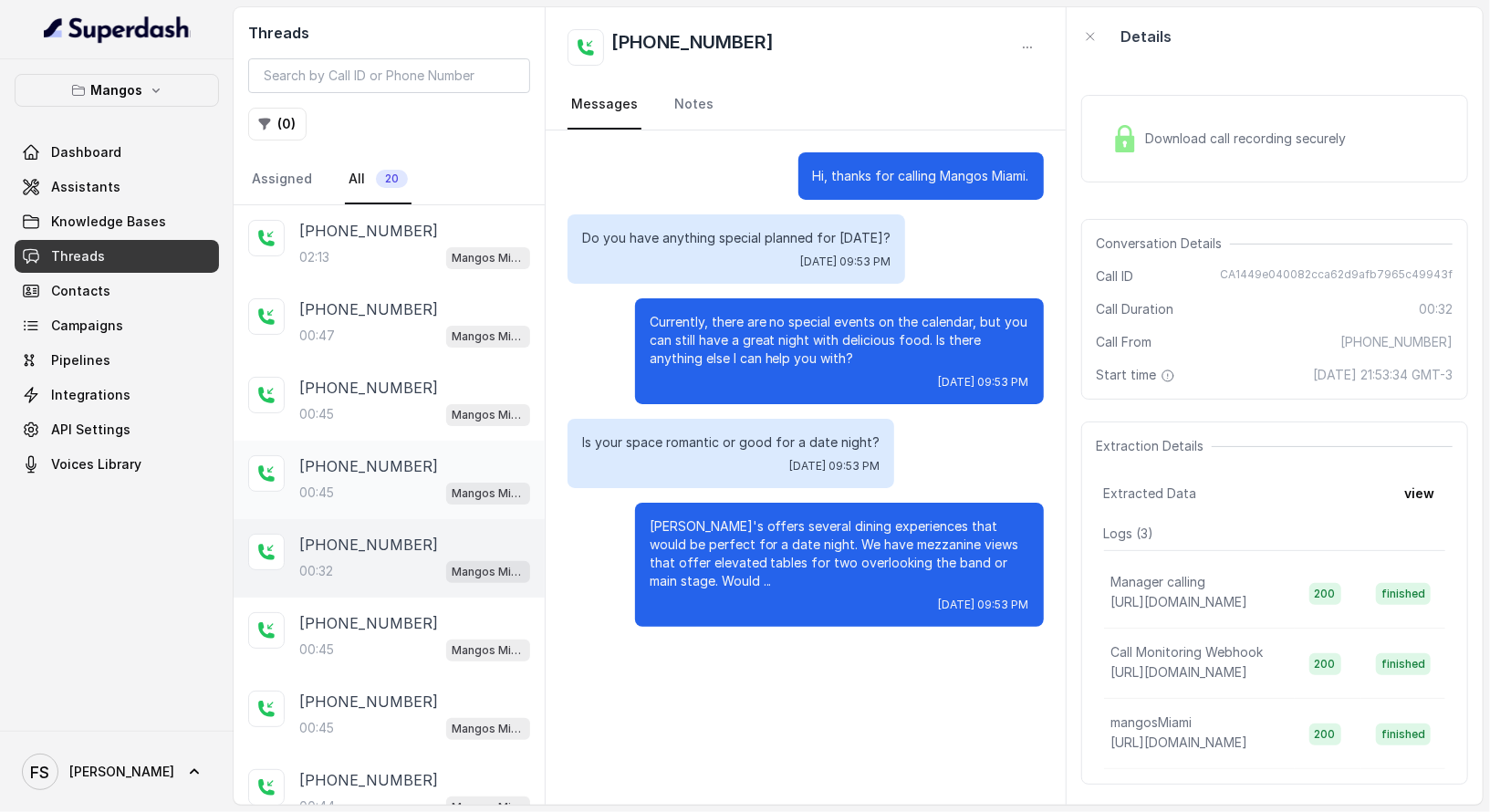
click at [434, 445] on div "[PHONE_NUMBER]:45 Mangos Miami" at bounding box center [389, 479] width 311 height 78
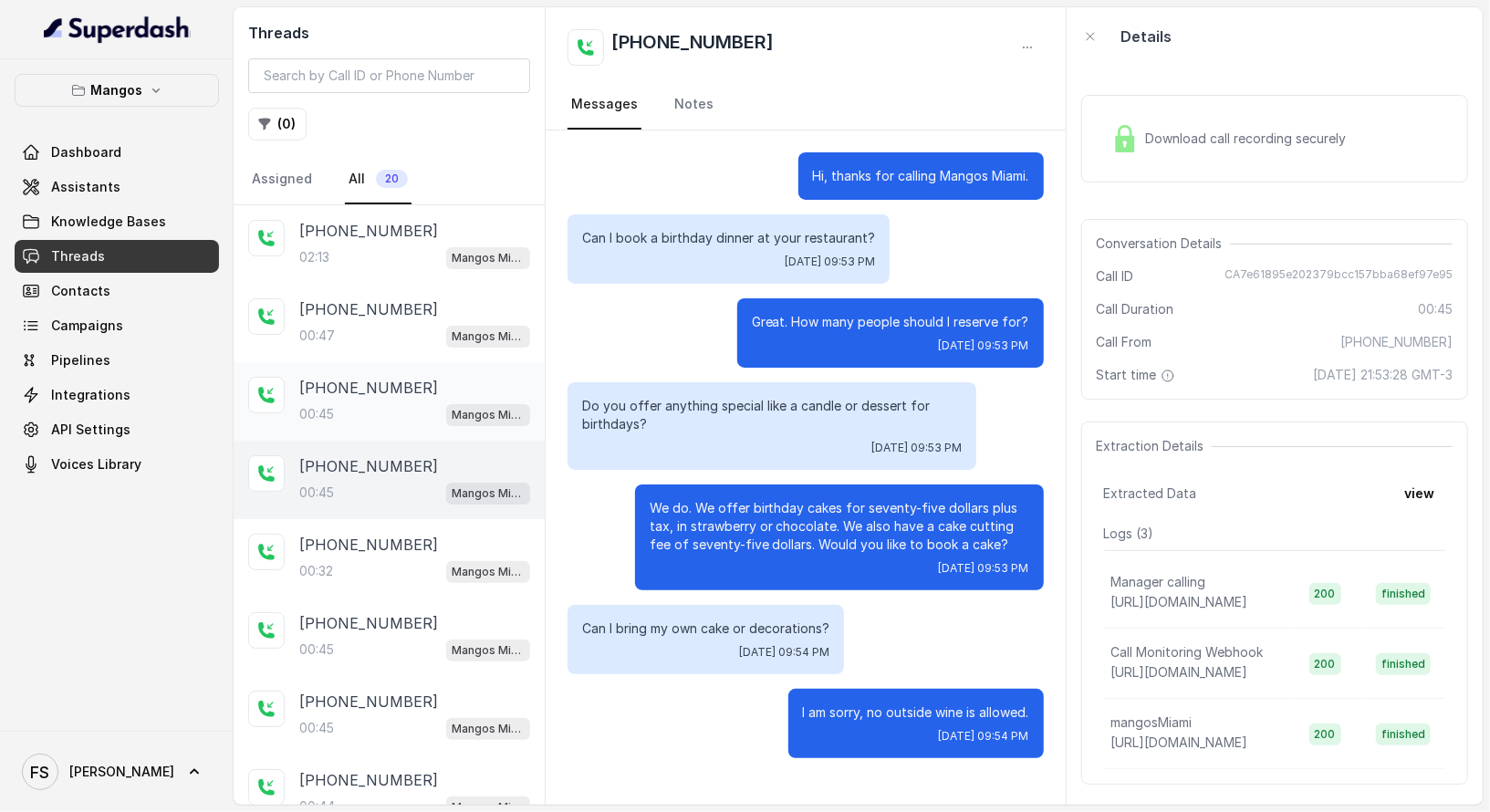
click at [434, 386] on div "[PHONE_NUMBER]" at bounding box center [415, 387] width 231 height 22
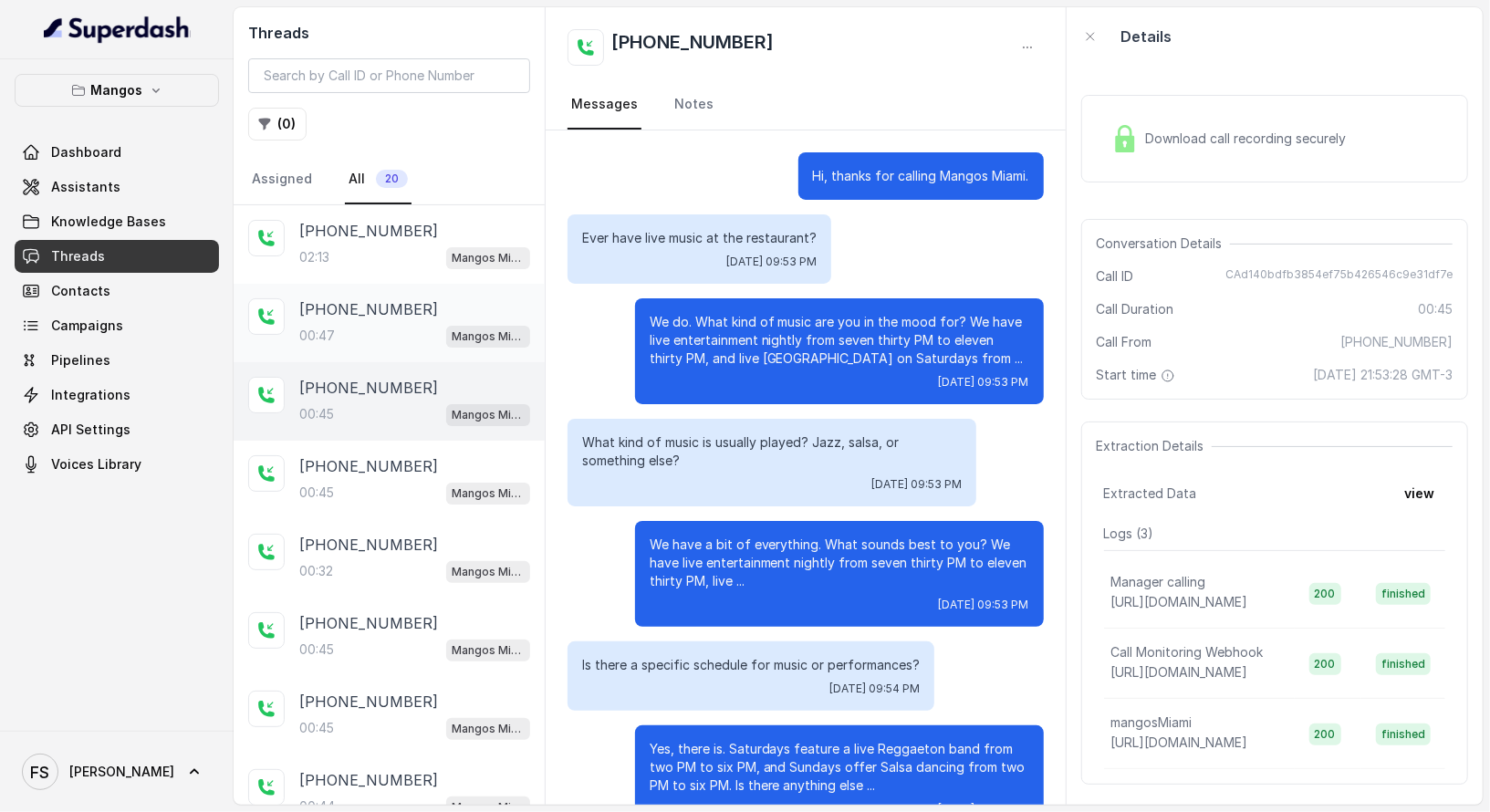
scroll to position [47, 0]
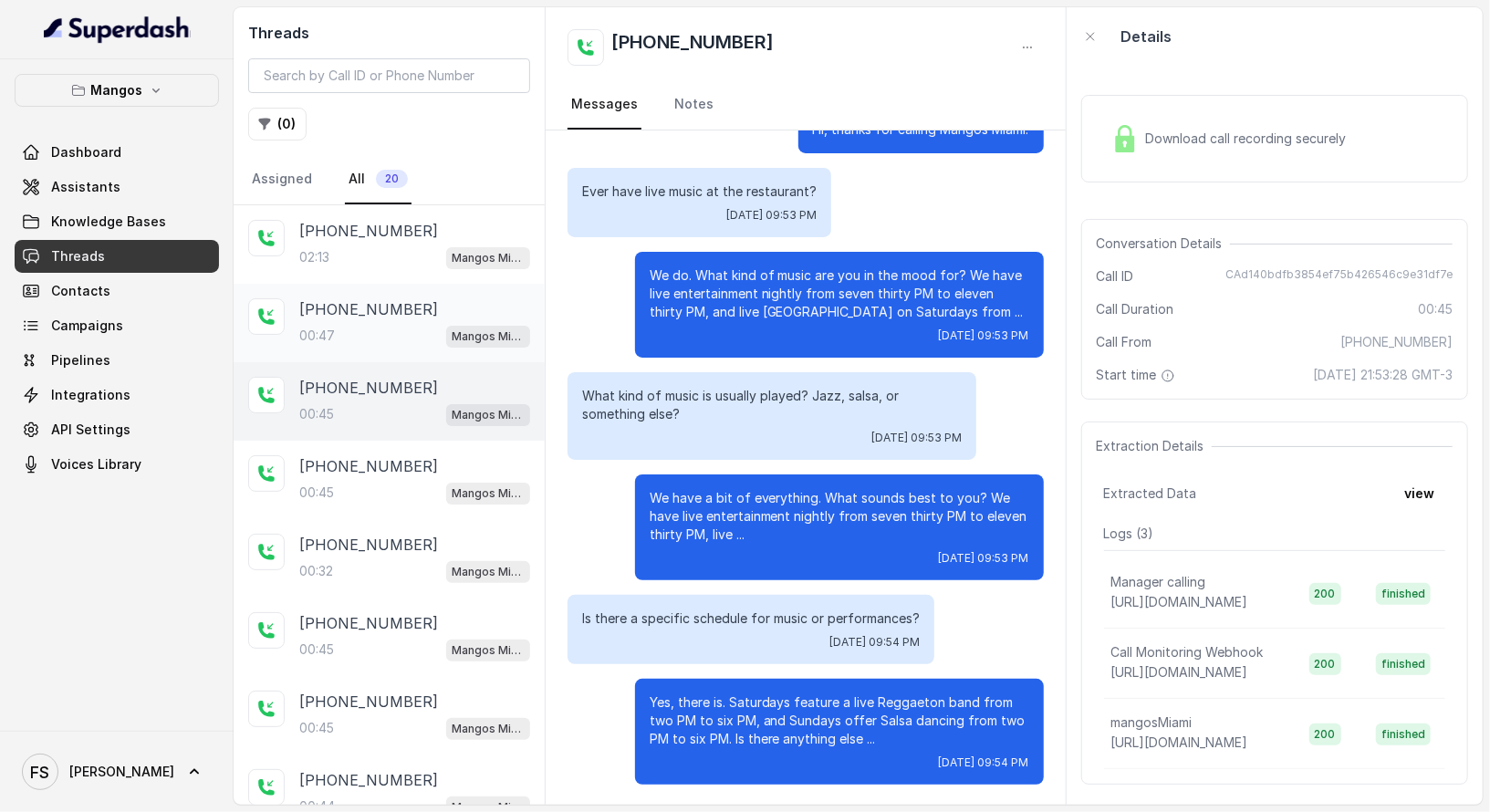
click at [434, 304] on div "[PHONE_NUMBER]" at bounding box center [415, 308] width 231 height 22
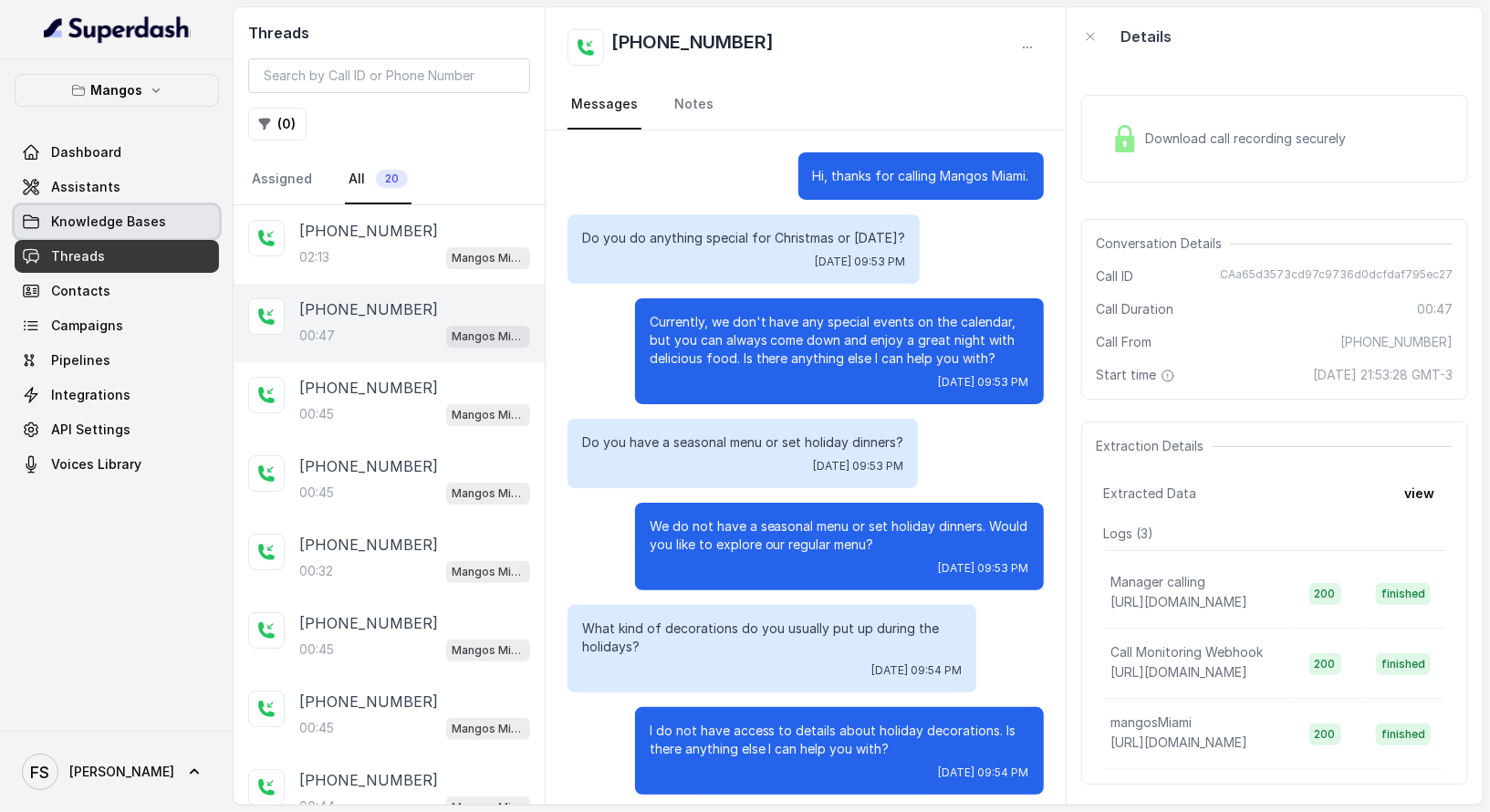
click at [100, 224] on span "Knowledge Bases" at bounding box center [108, 221] width 115 height 18
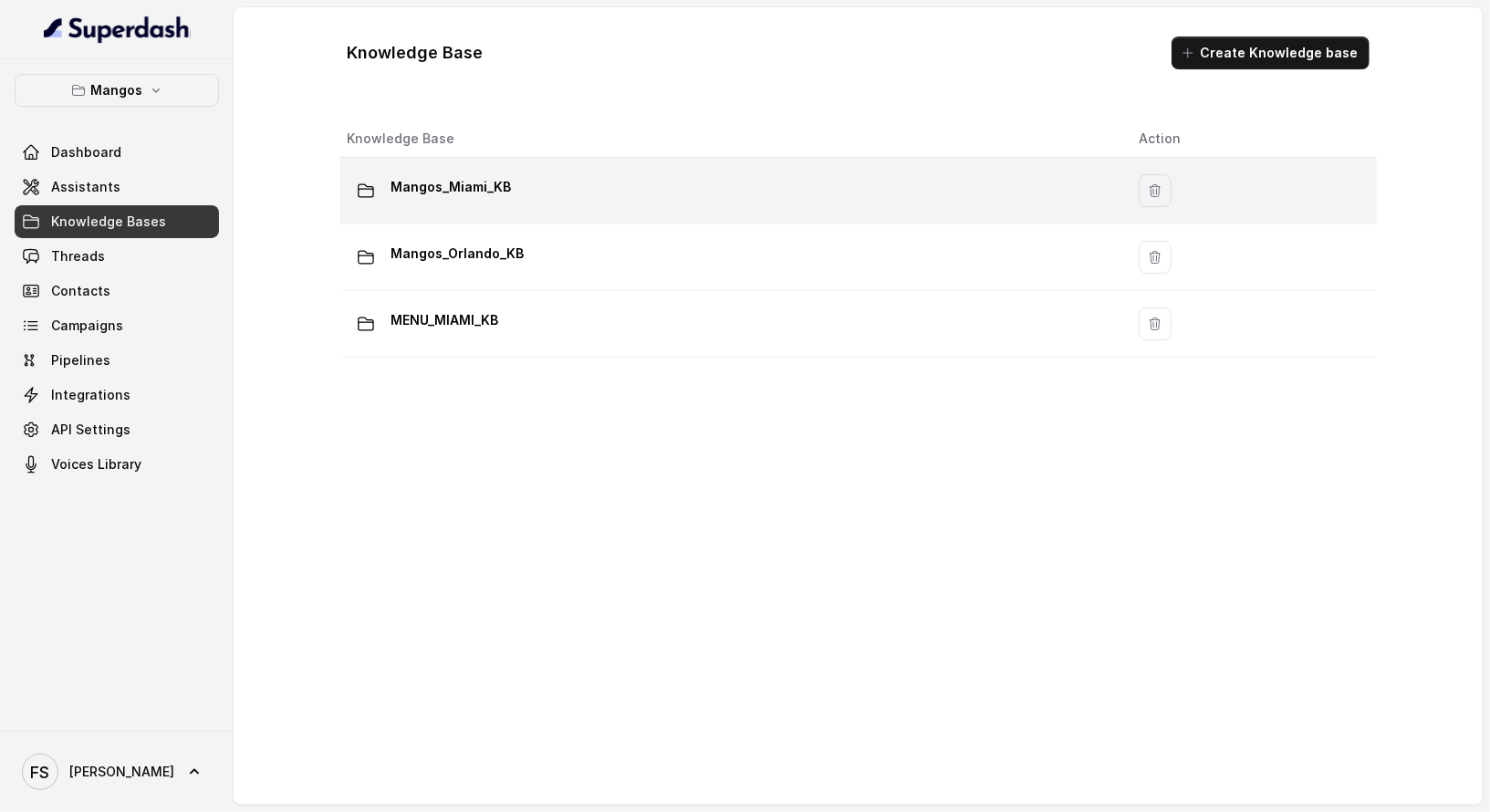
click at [553, 208] on td "Mangos_Miami_KB" at bounding box center [732, 191] width 785 height 67
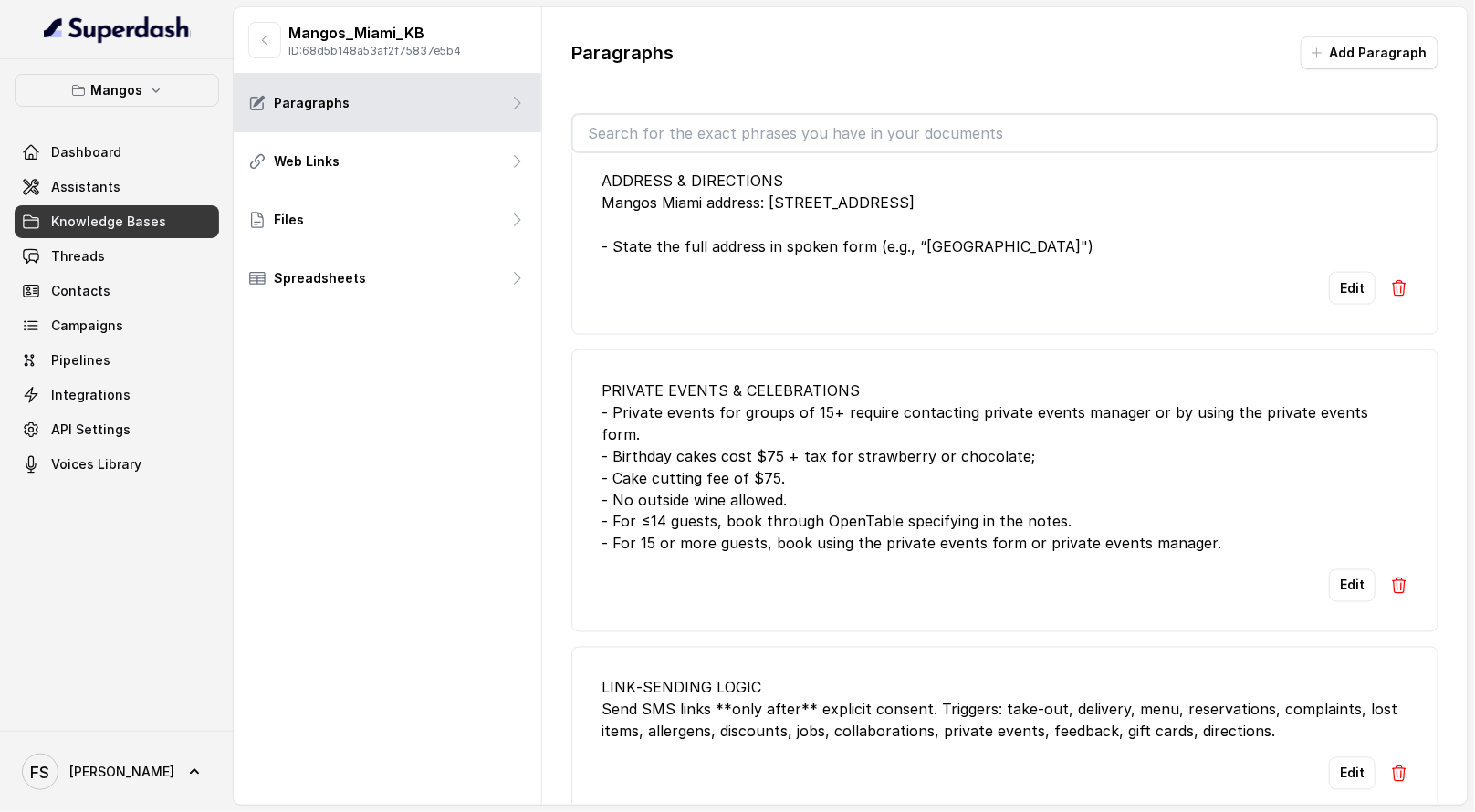
scroll to position [5160, 0]
click at [281, 44] on div "Mangos_Miami_KB ID: 68d5b148a53af2f75837e5b4" at bounding box center [354, 39] width 212 height 37
click at [275, 46] on button "button" at bounding box center [264, 39] width 33 height 37
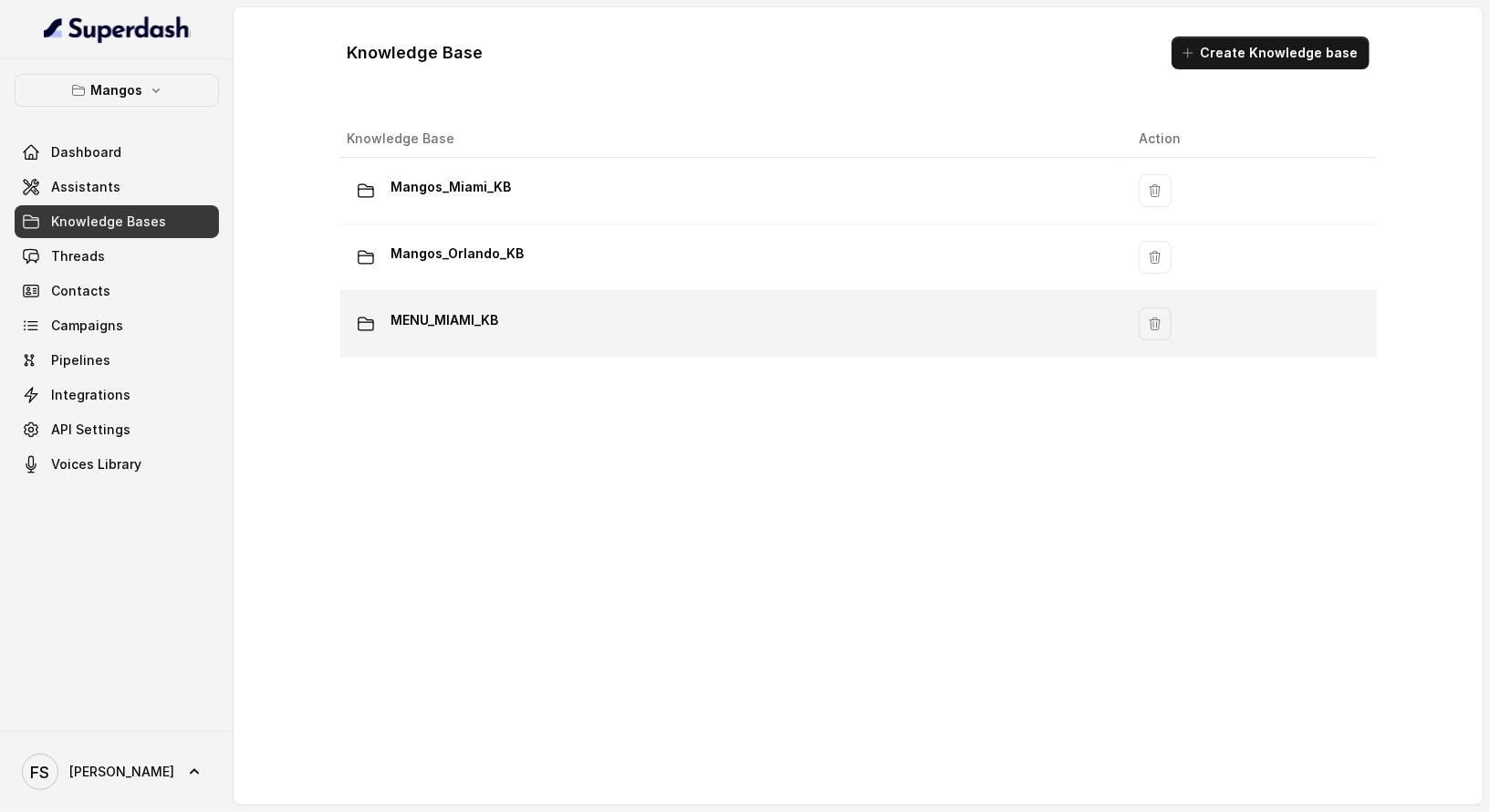
click at [647, 350] on td "MENU_MIAMI_KB" at bounding box center [732, 324] width 785 height 67
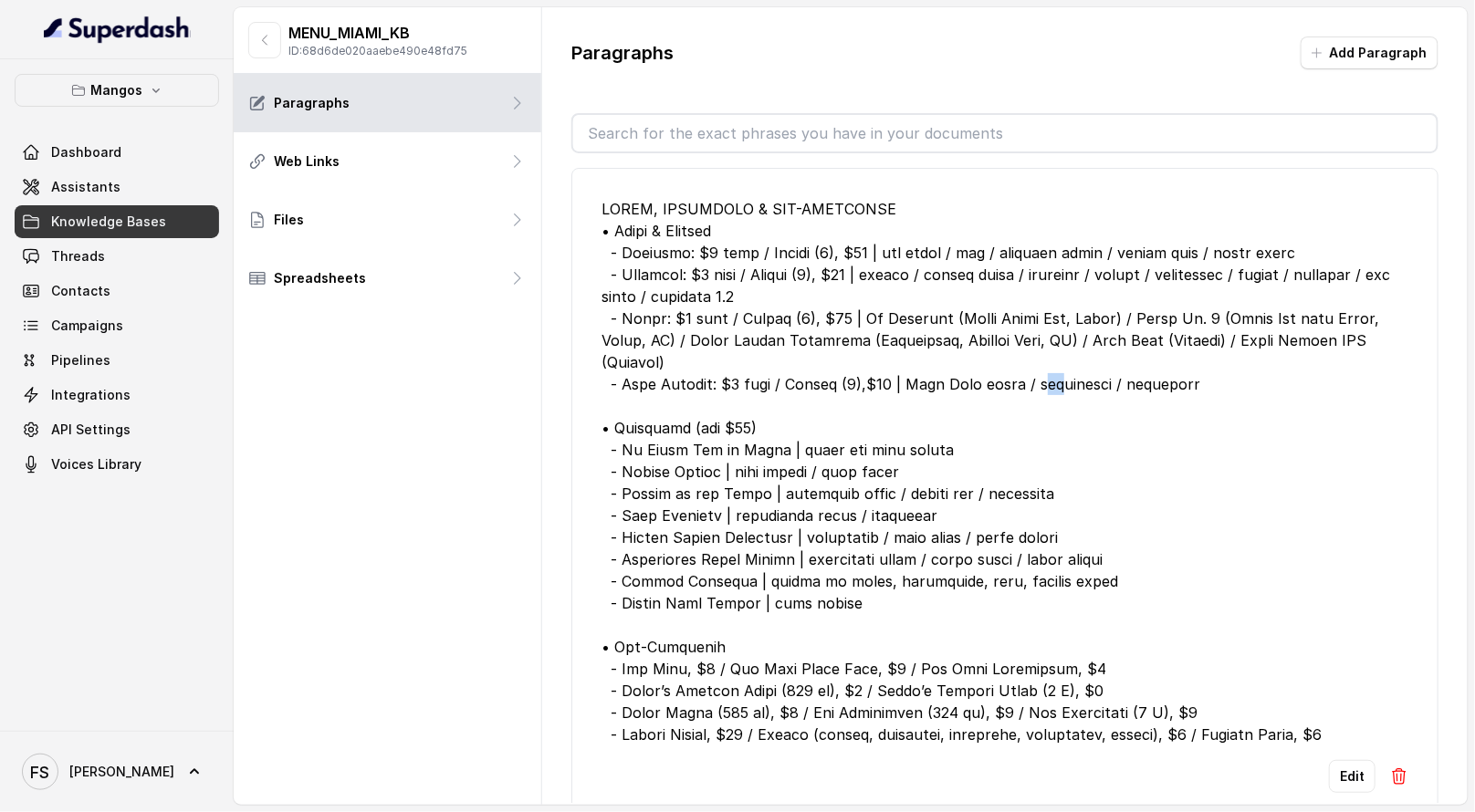
click at [1052, 384] on div at bounding box center [1005, 472] width 807 height 548
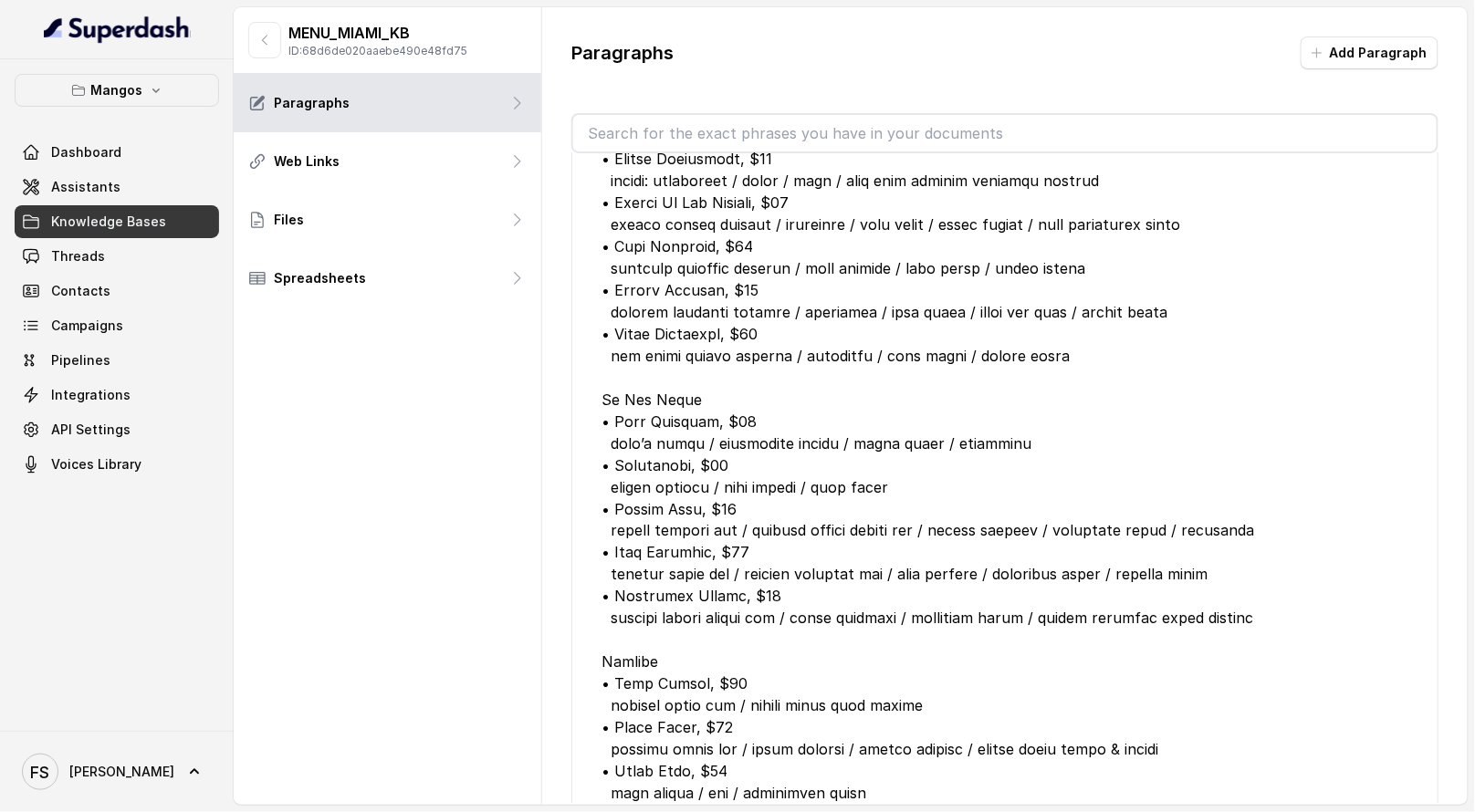
click at [840, 336] on div at bounding box center [1005, 509] width 807 height 767
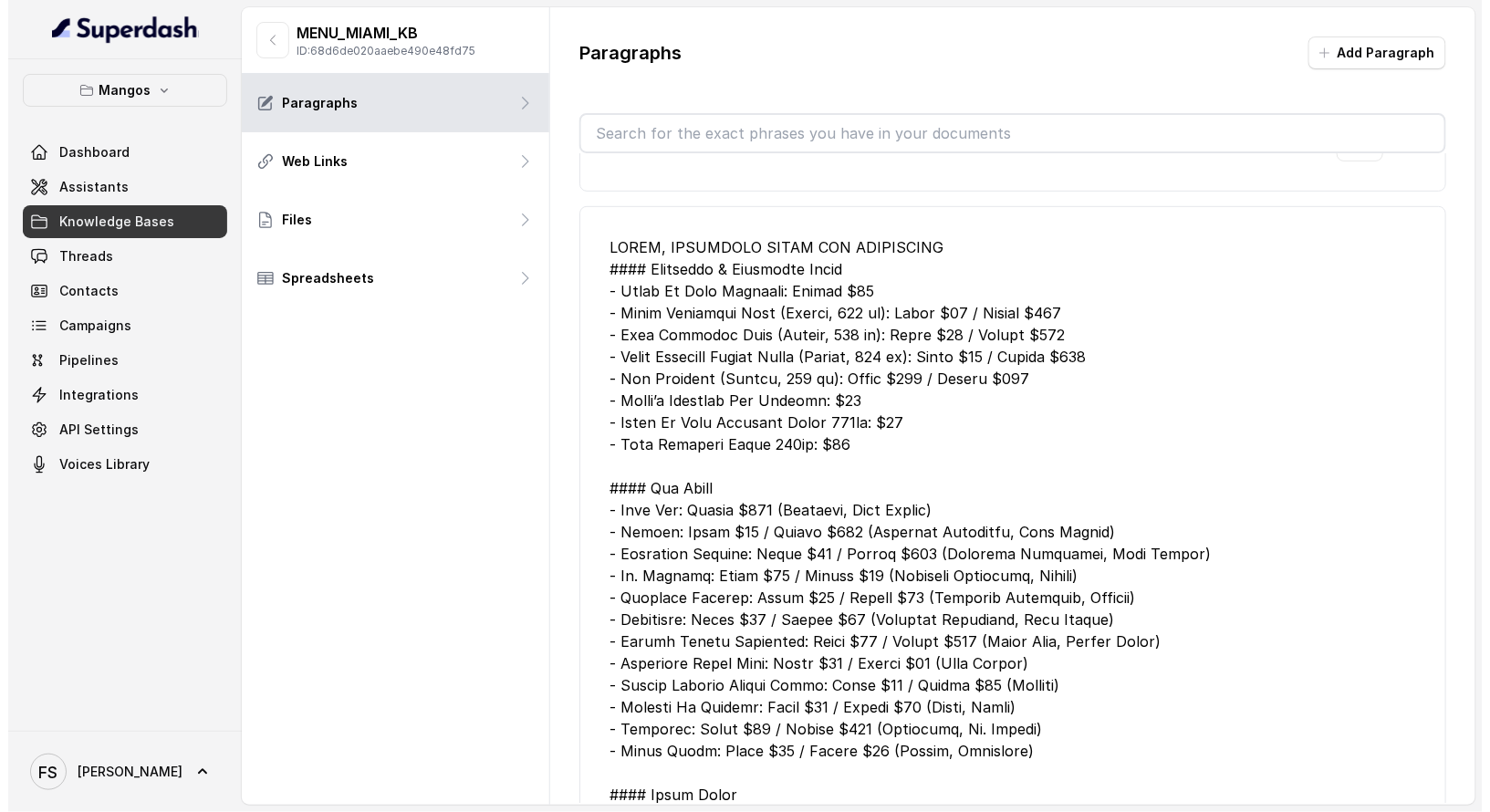
scroll to position [8199, 0]
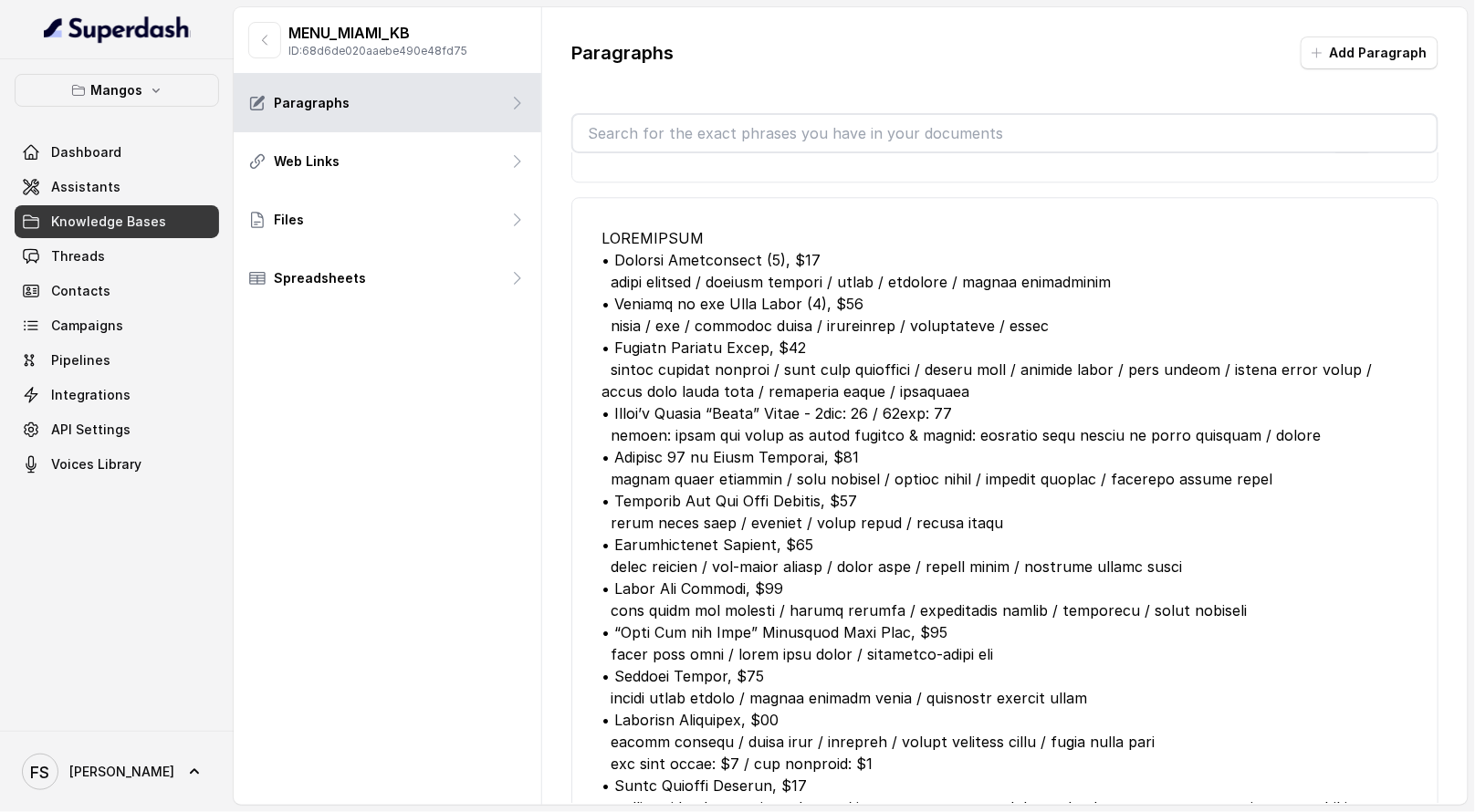
click at [245, 46] on div "MENU_MIAMI_KB ID: 68d6de020aaebe490e48fd75" at bounding box center [387, 40] width 307 height 67
click at [258, 42] on icon "button" at bounding box center [265, 40] width 15 height 15
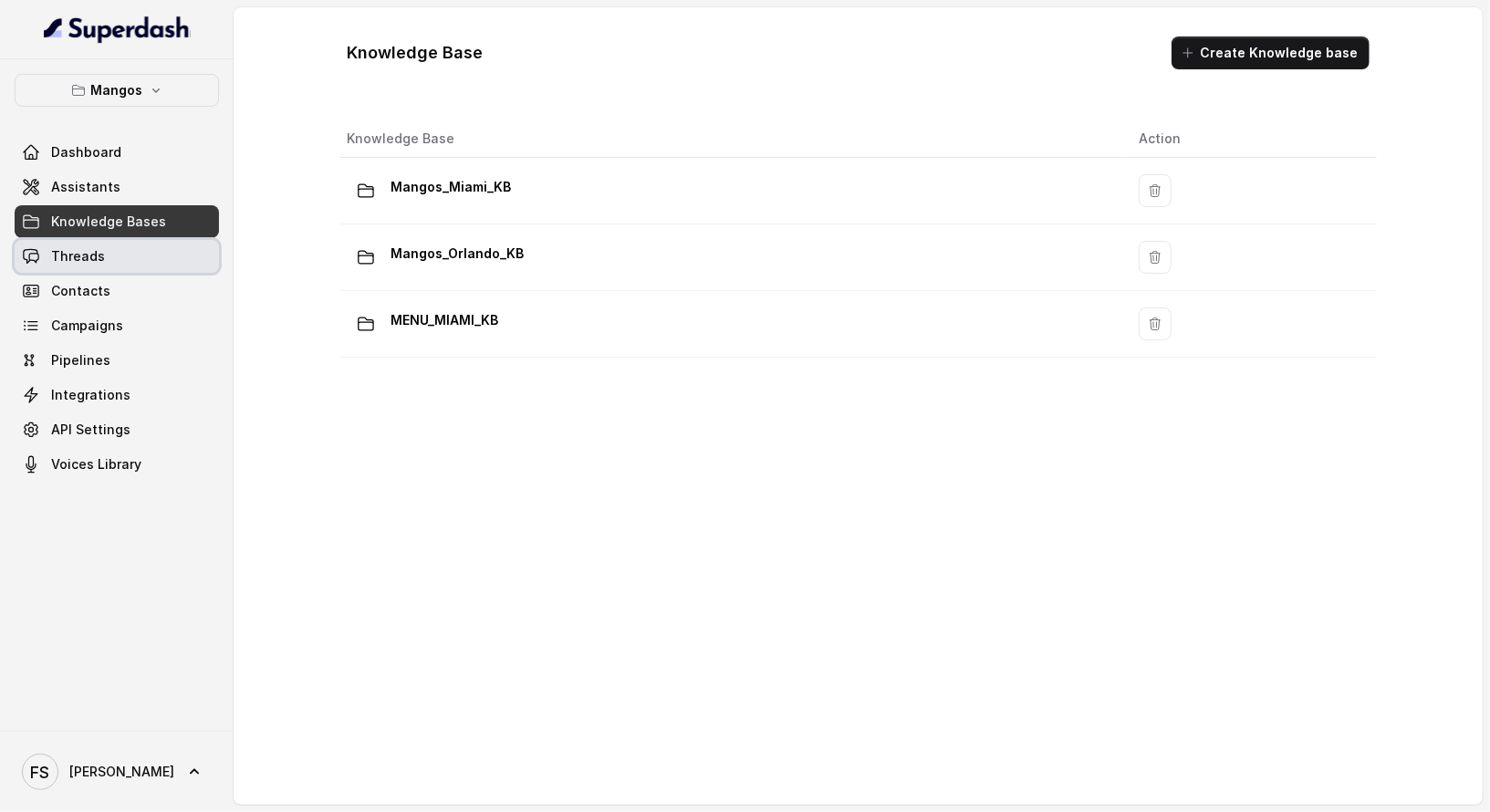
click at [149, 247] on link "Threads" at bounding box center [117, 256] width 204 height 33
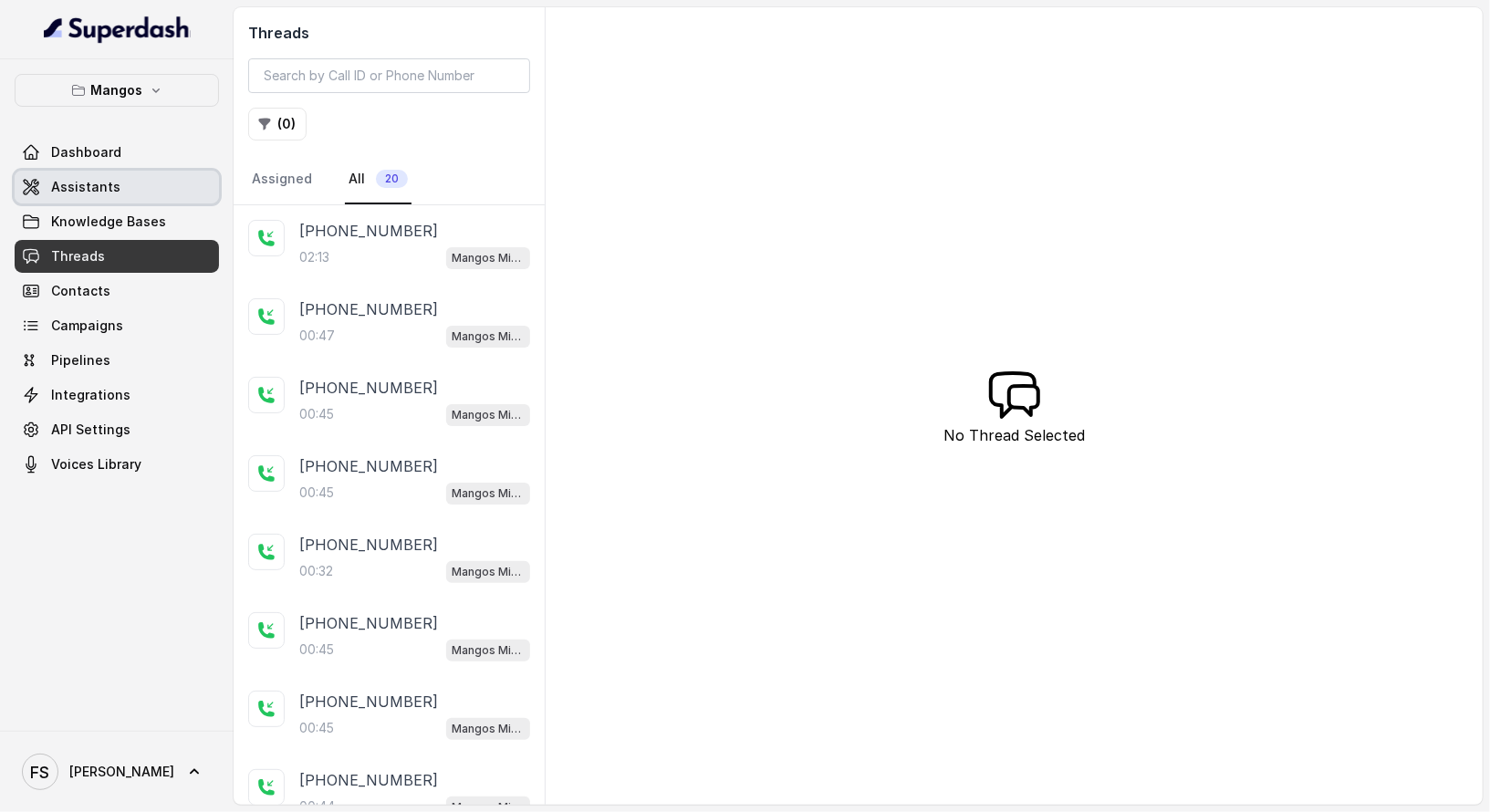
click at [118, 180] on link "Assistants" at bounding box center [117, 187] width 204 height 33
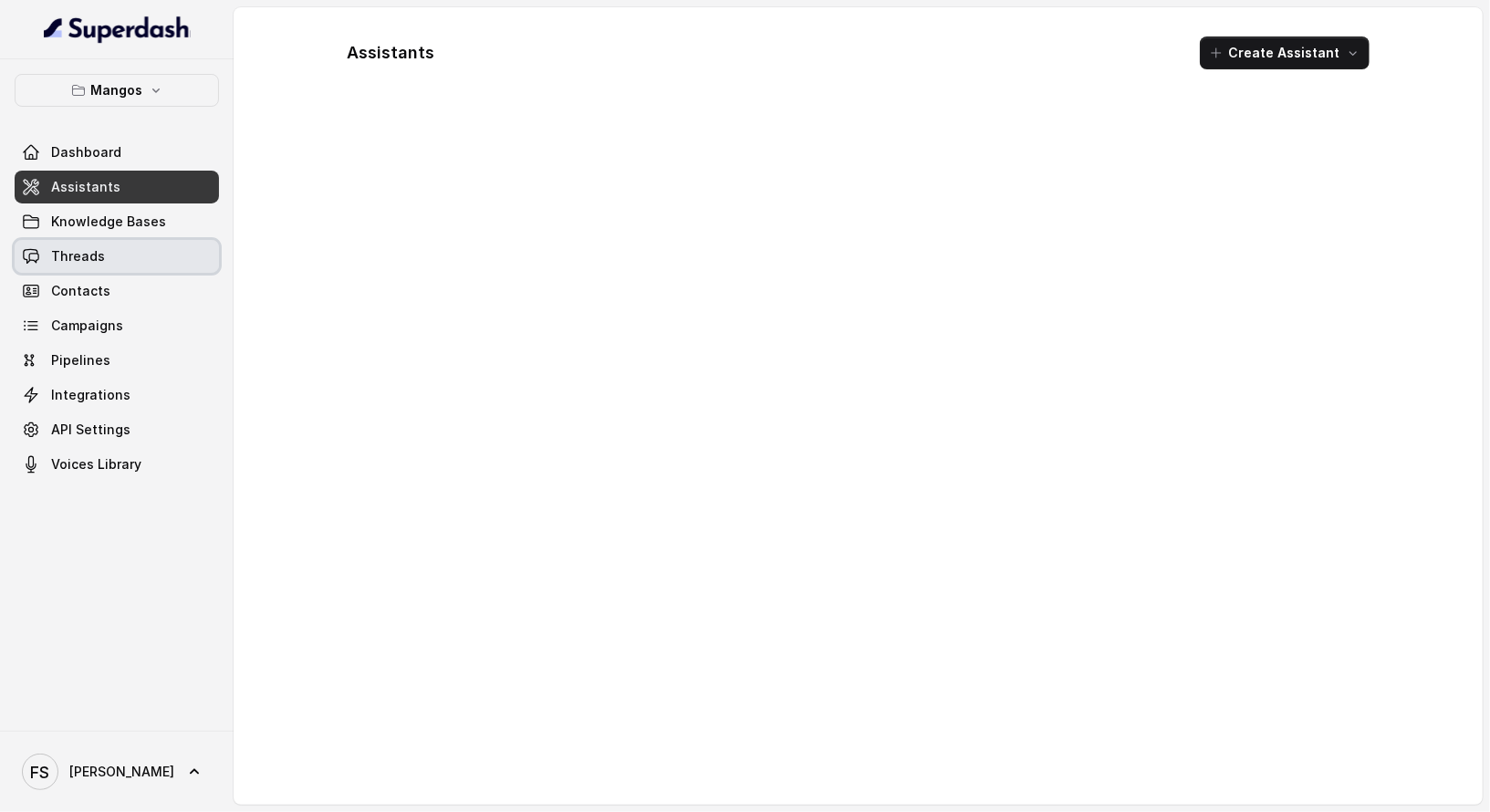
click at [121, 259] on link "Threads" at bounding box center [117, 256] width 204 height 33
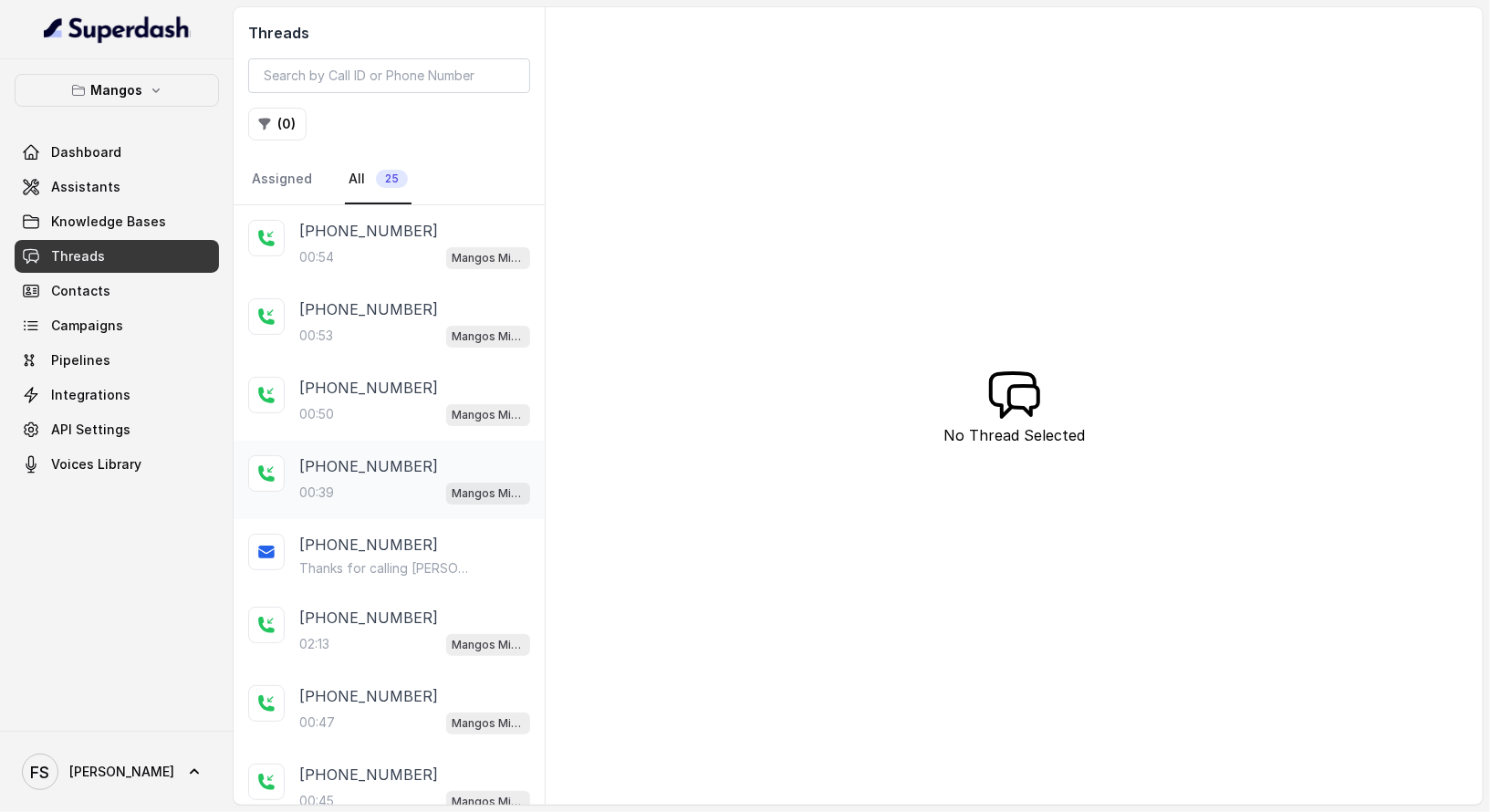
click at [372, 462] on p "[PHONE_NUMBER]" at bounding box center [369, 465] width 139 height 22
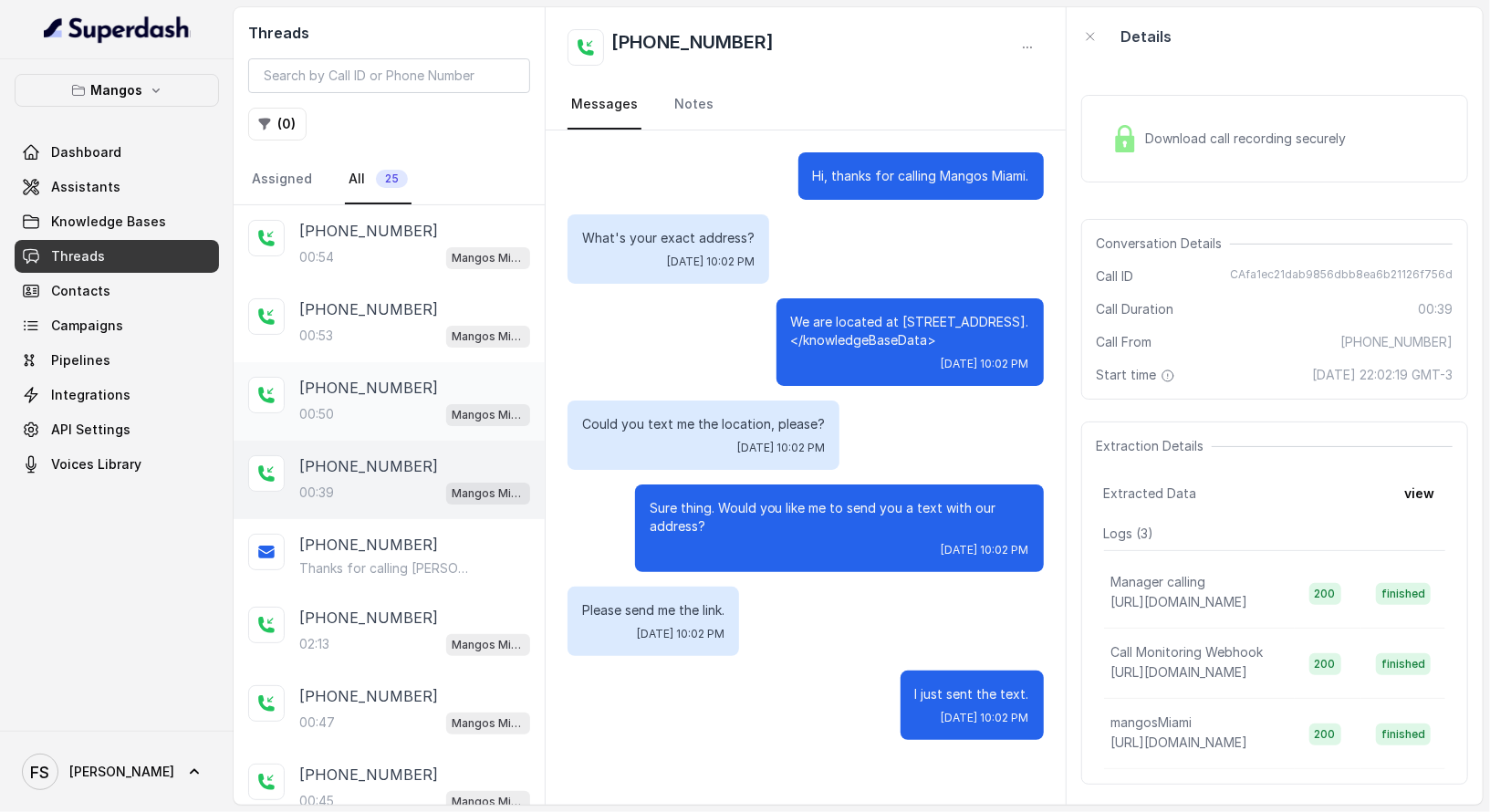
click at [384, 381] on p "[PHONE_NUMBER]" at bounding box center [369, 387] width 139 height 22
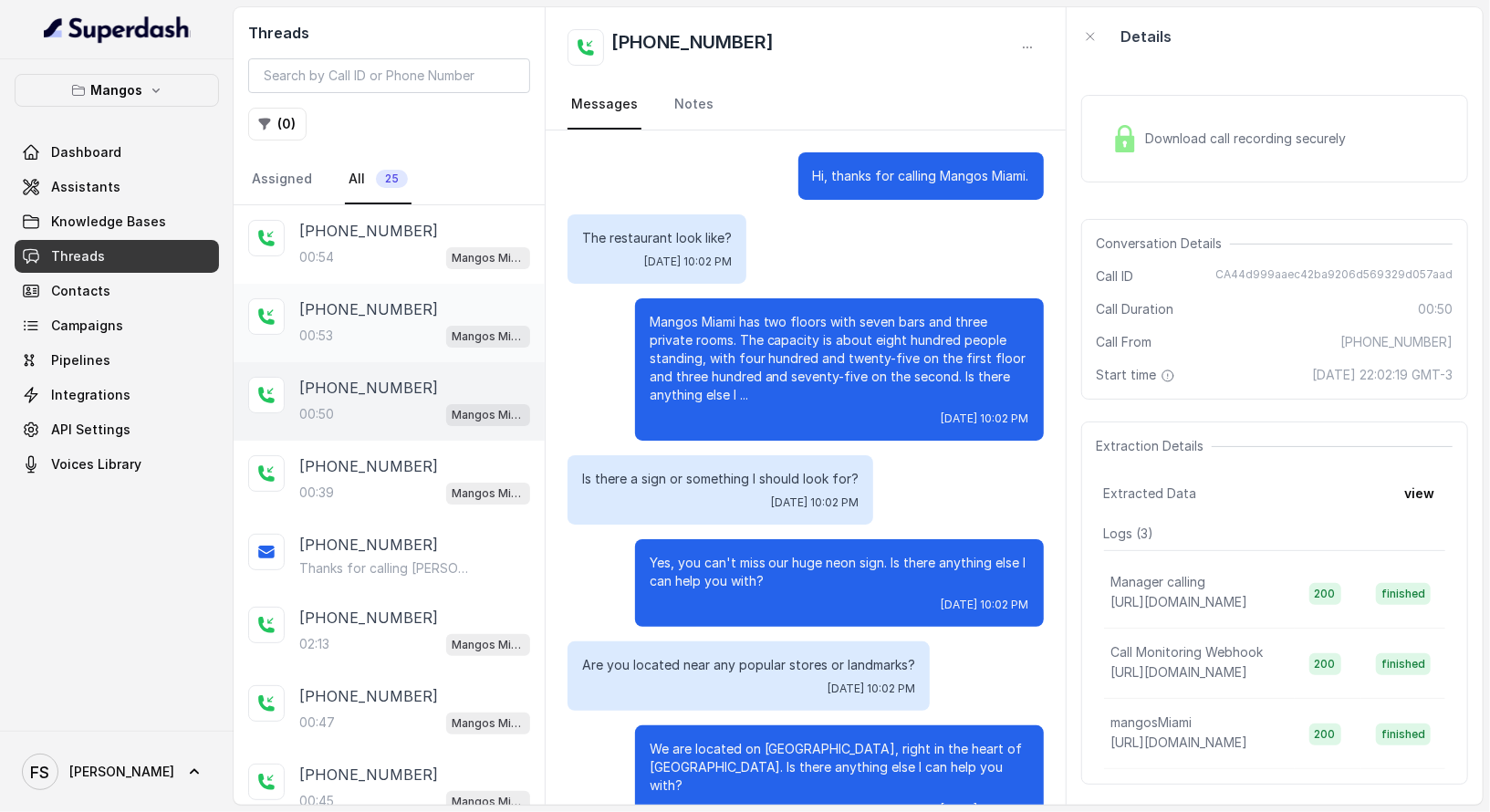
scroll to position [28, 0]
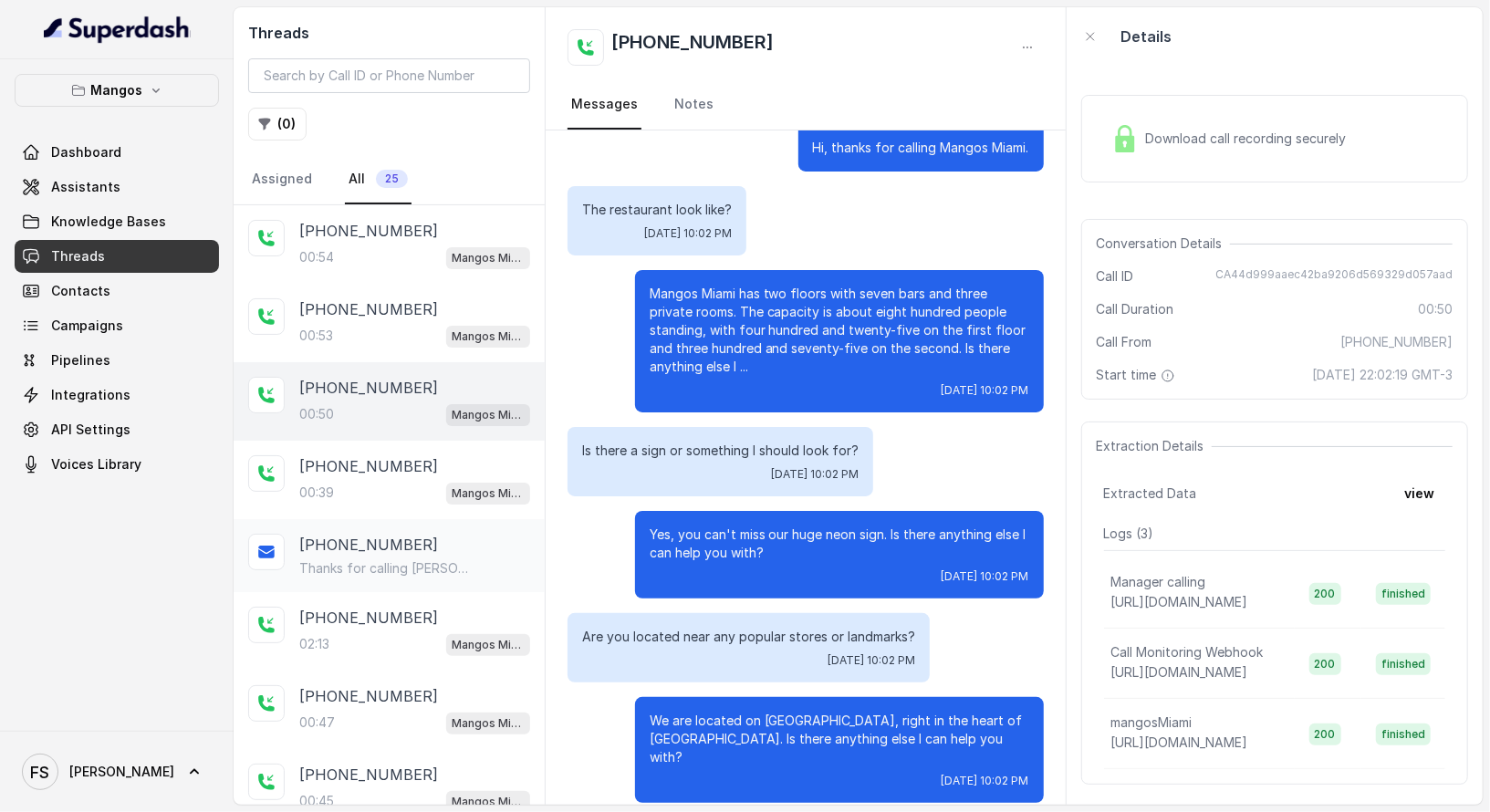
click at [397, 562] on p "Thanks for calling [PERSON_NAME]'s Miami! Need directions? [URL][DOMAIN_NAME] C…" at bounding box center [386, 568] width 175 height 18
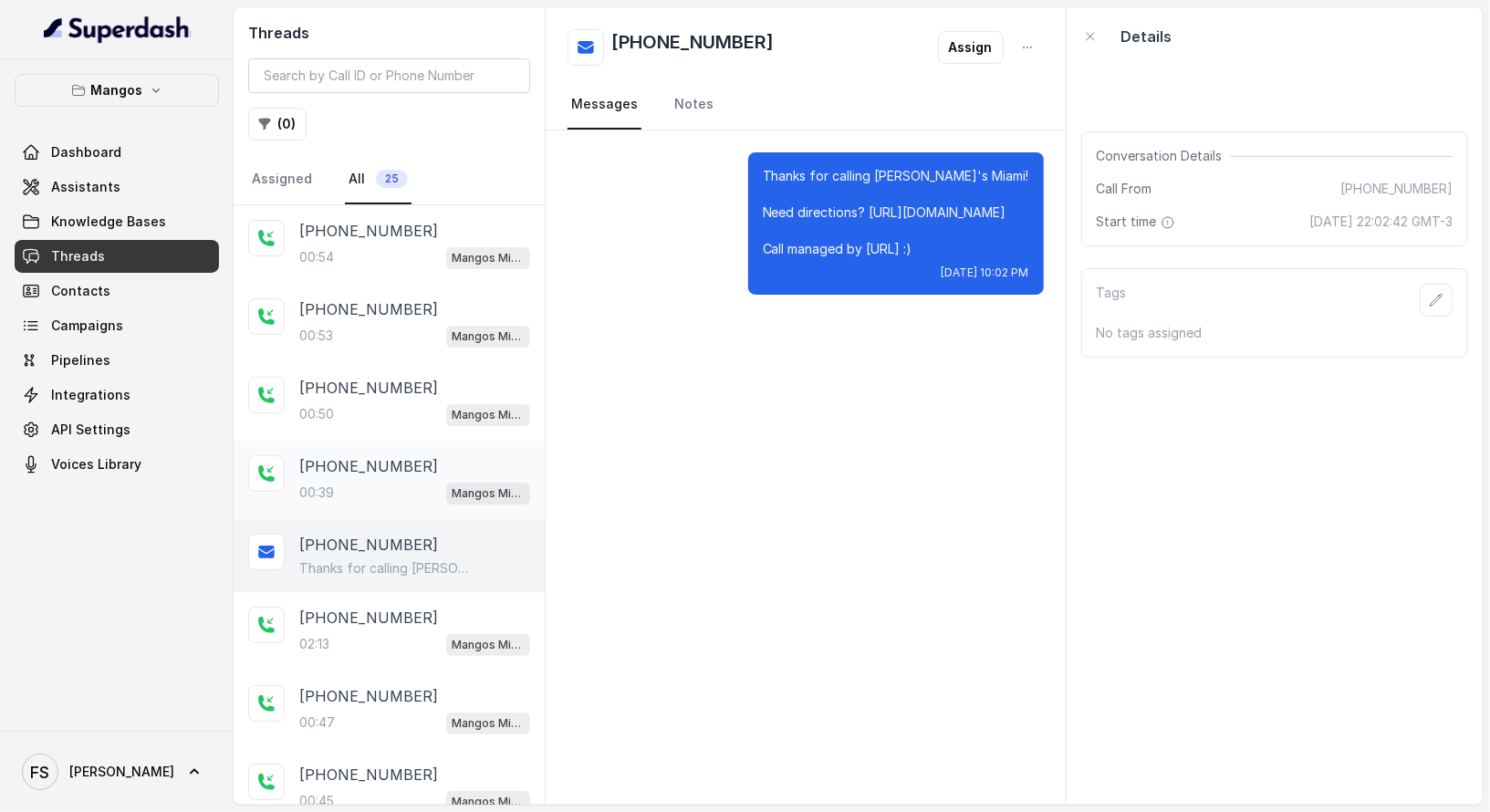
click at [392, 481] on div "00:39 Mangos Miami" at bounding box center [415, 492] width 231 height 23
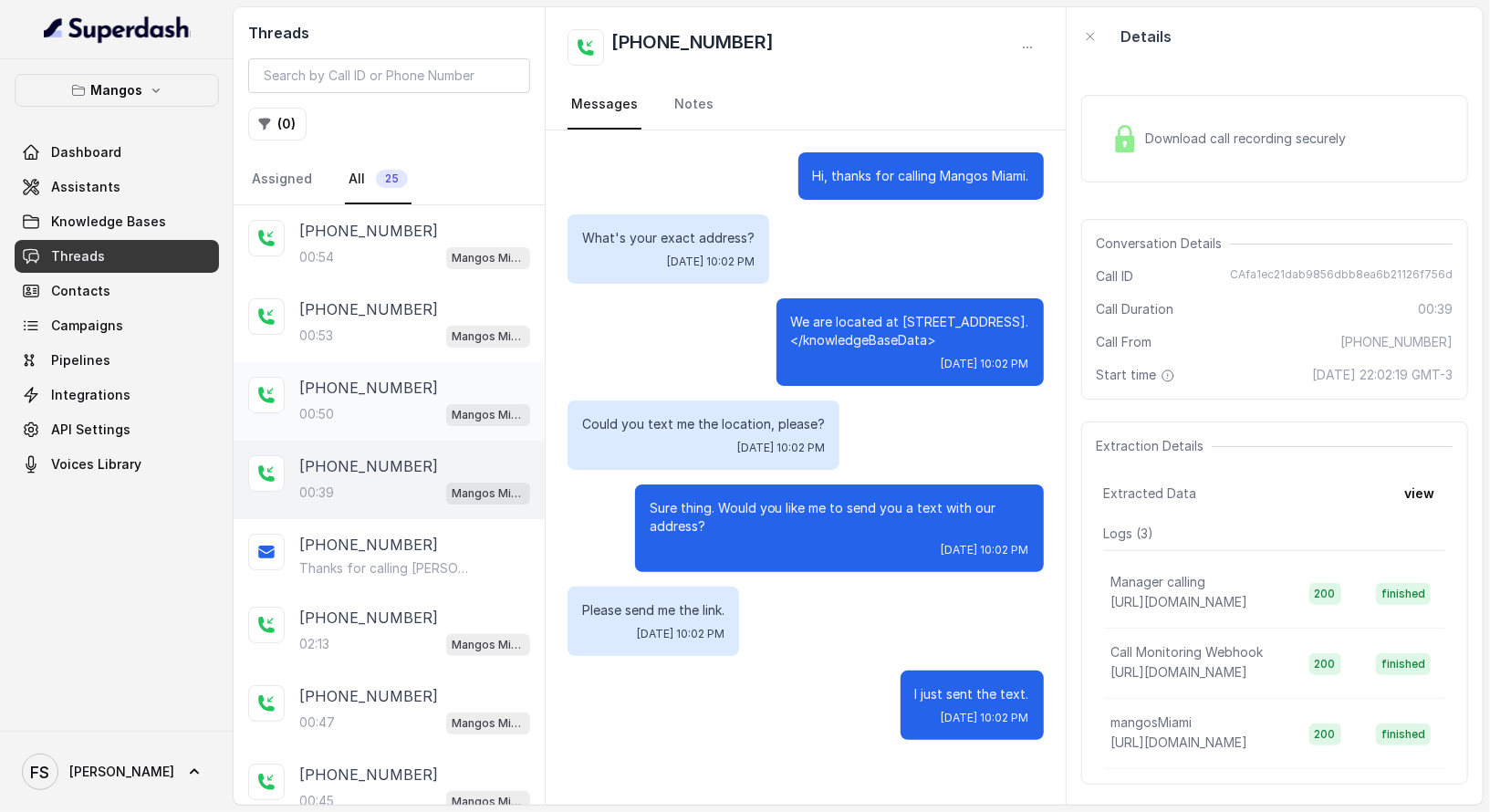
click at [392, 413] on div "00:50 Mangos Miami" at bounding box center [415, 414] width 231 height 23
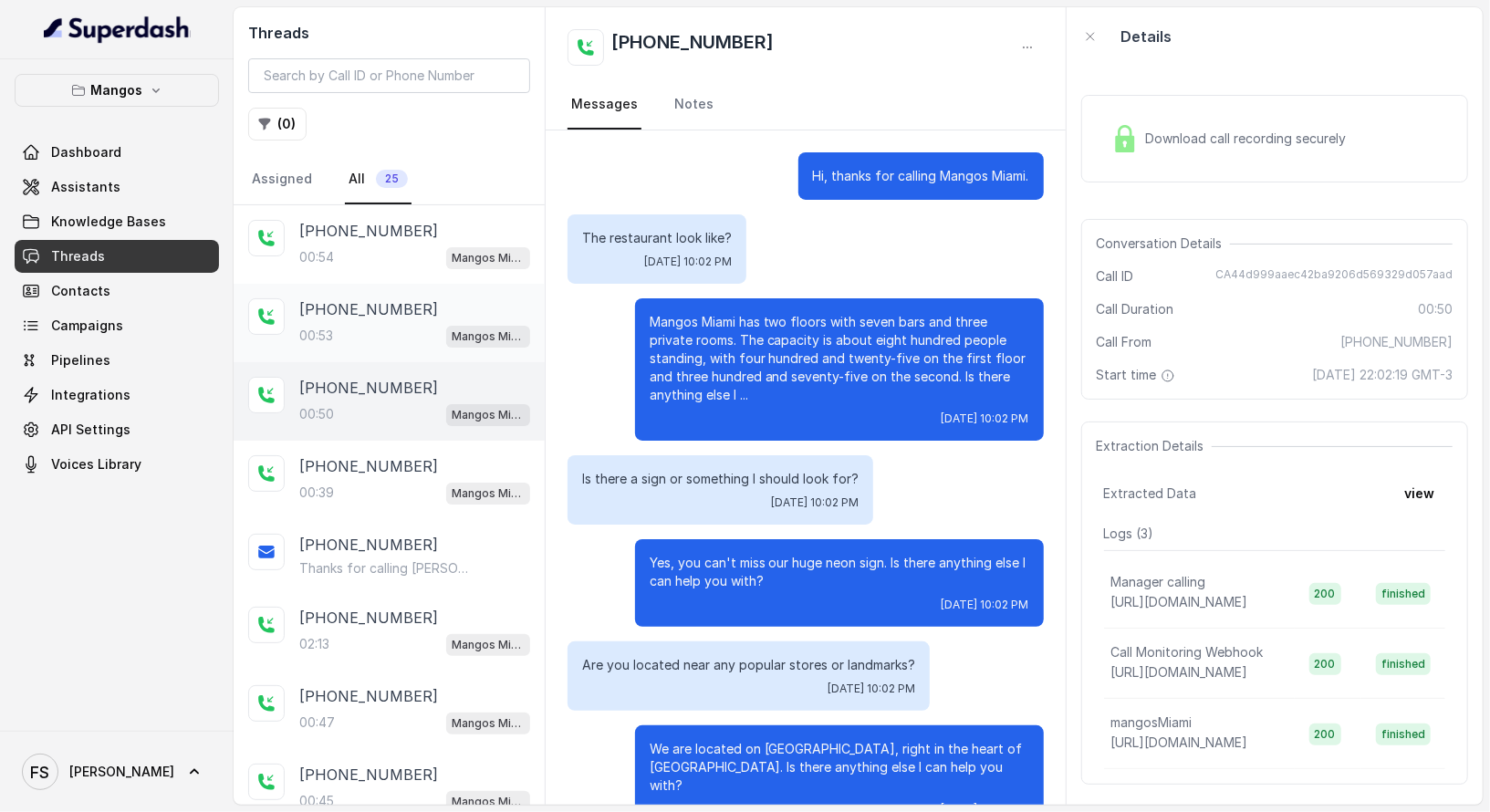
click at [366, 311] on p "[PHONE_NUMBER]" at bounding box center [369, 308] width 139 height 22
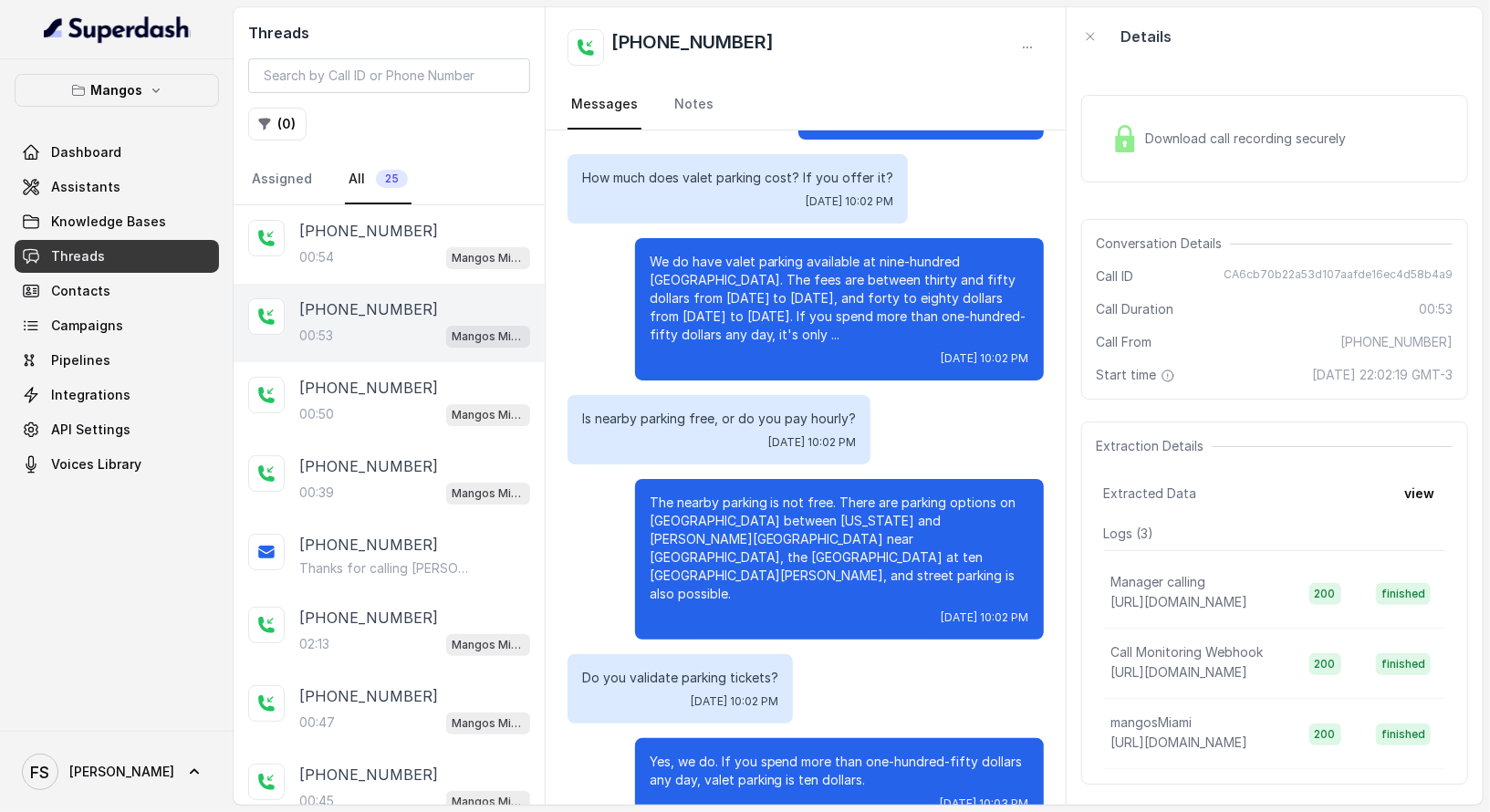
scroll to position [65, 0]
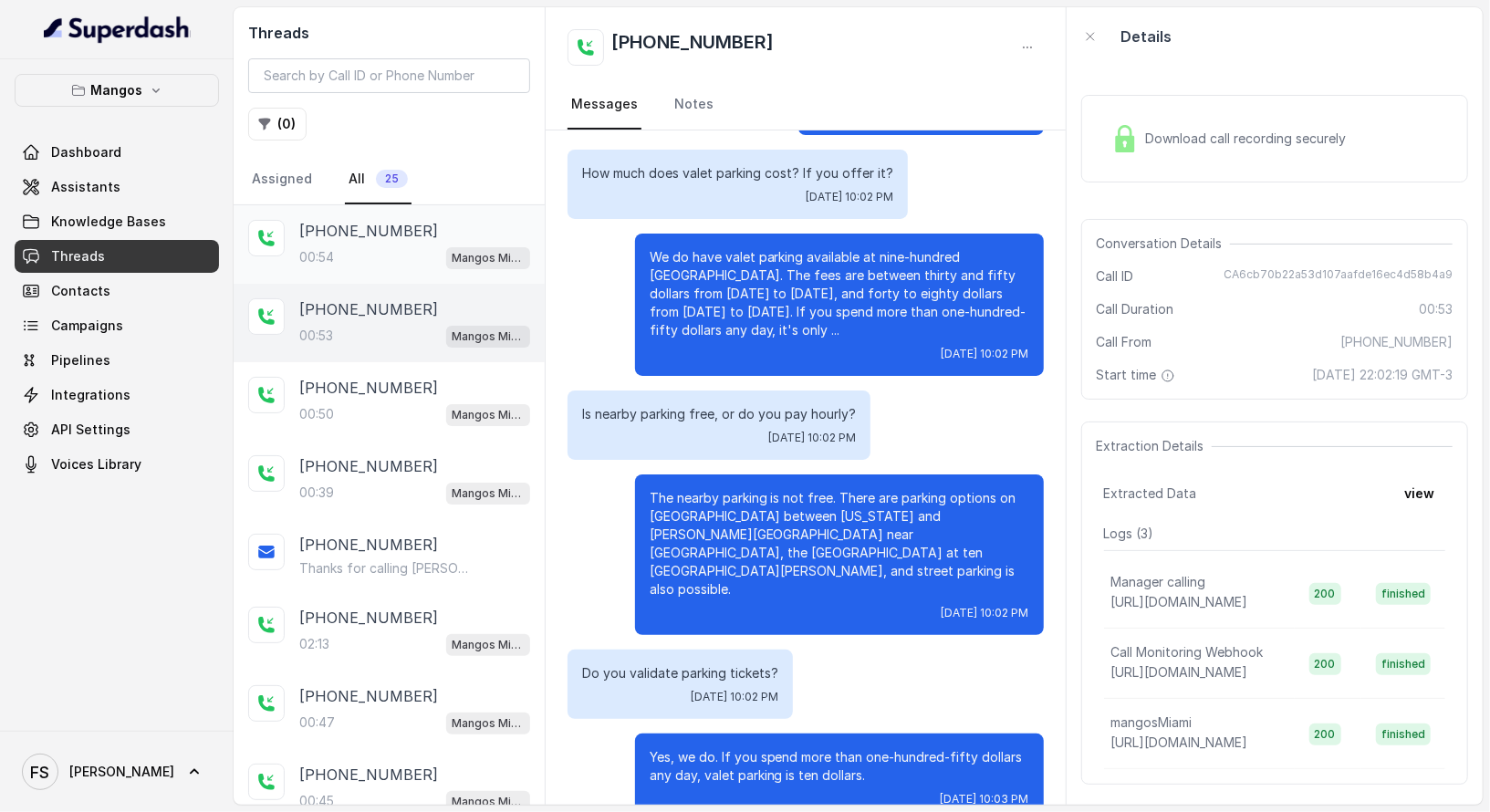
click at [375, 241] on div "[PHONE_NUMBER]:54 Mangos Miami" at bounding box center [415, 244] width 231 height 49
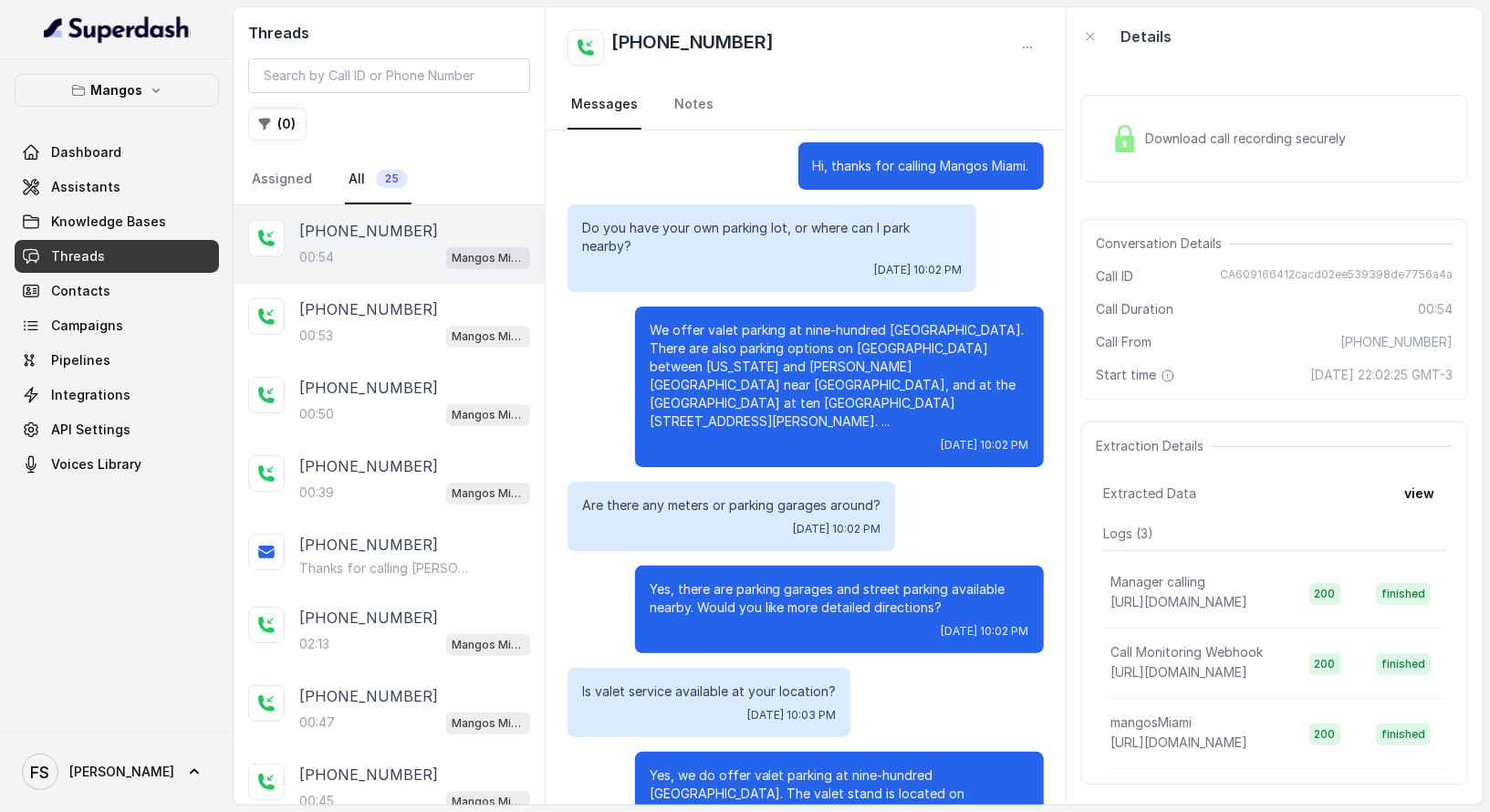
scroll to position [10, 0]
click at [121, 186] on link "Assistants" at bounding box center [117, 187] width 204 height 33
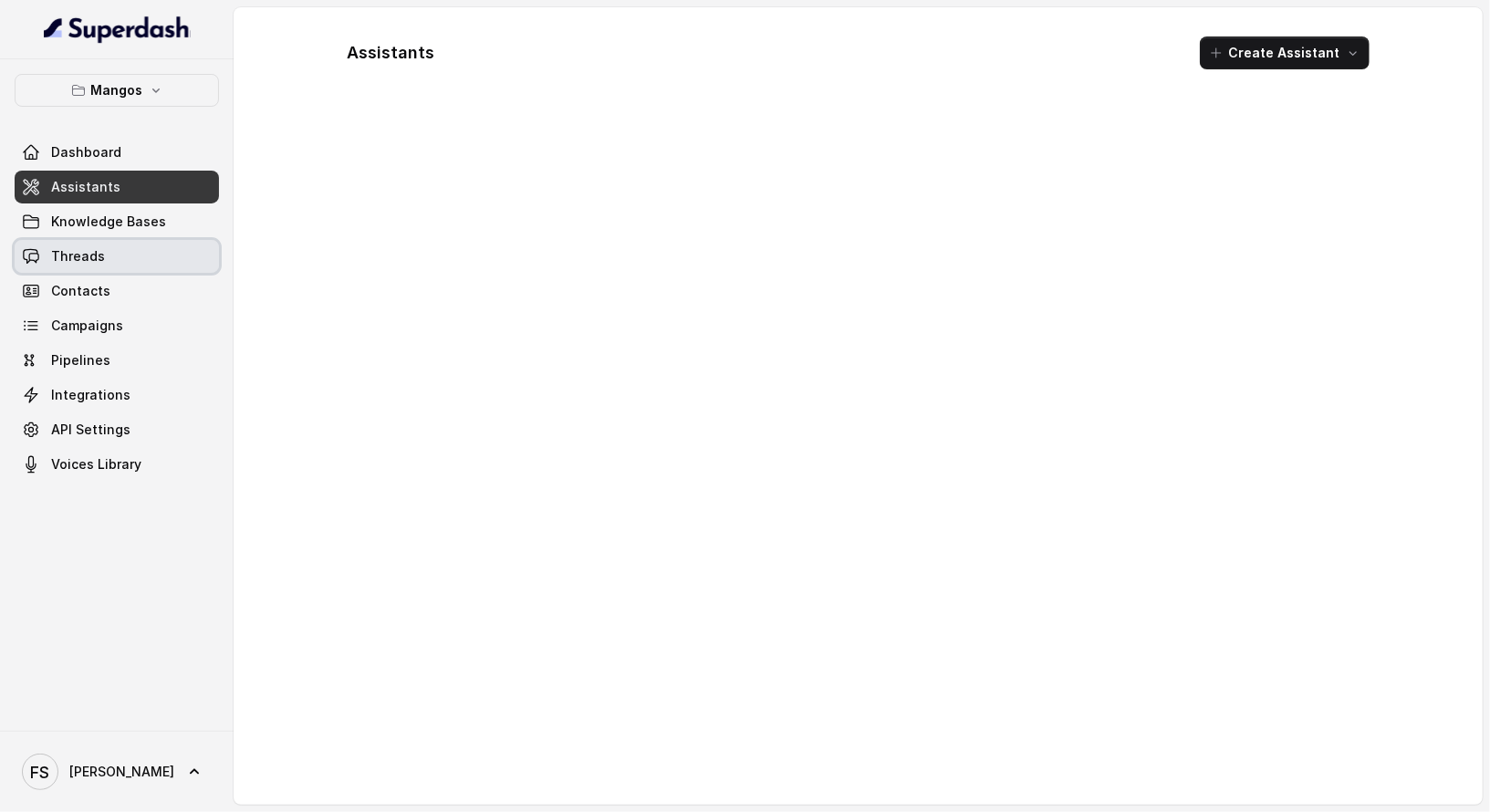
click at [112, 248] on link "Threads" at bounding box center [117, 256] width 204 height 33
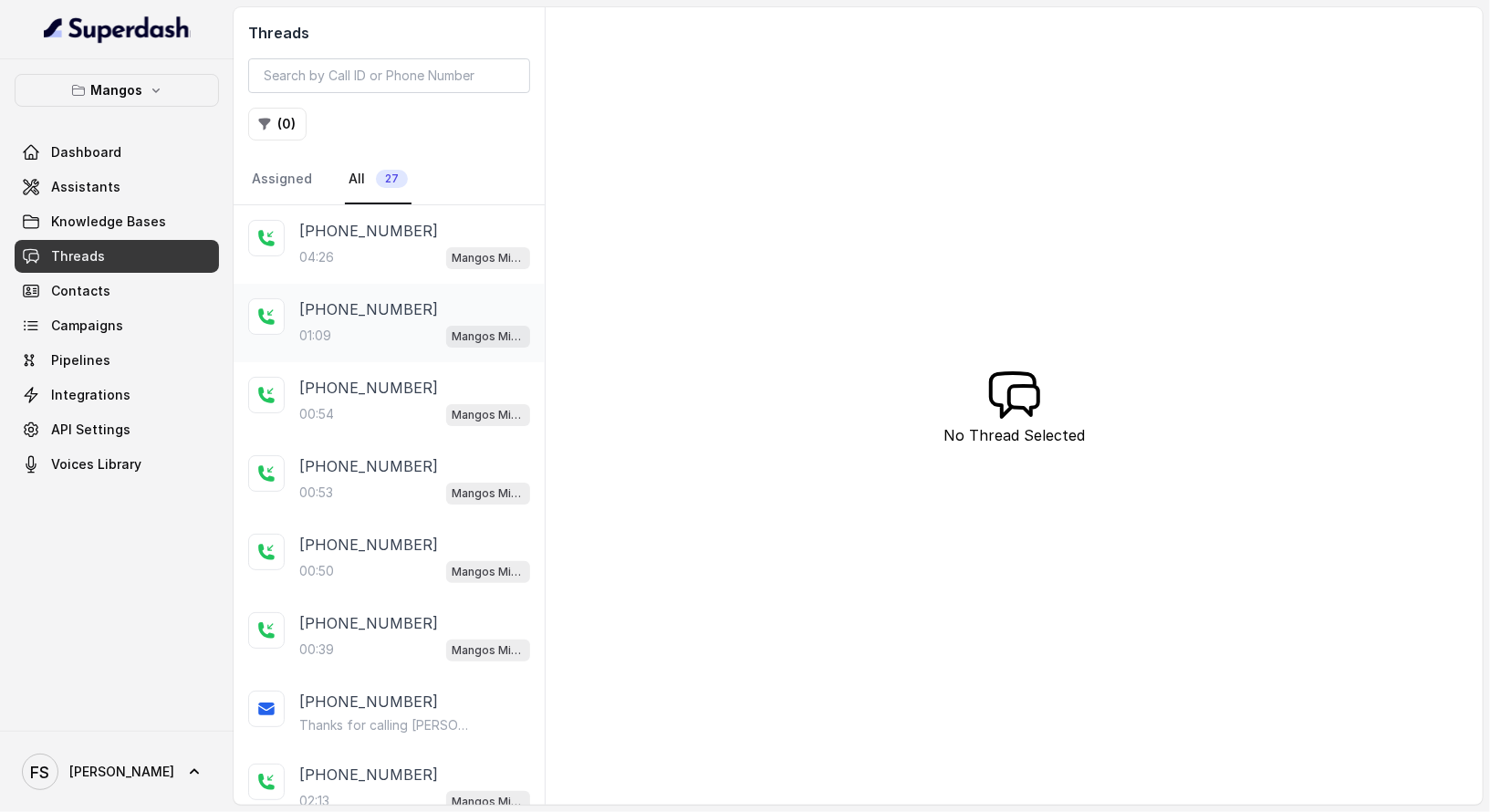
click at [377, 319] on div "[PHONE_NUMBER]:09 Mangos Miami" at bounding box center [415, 322] width 231 height 49
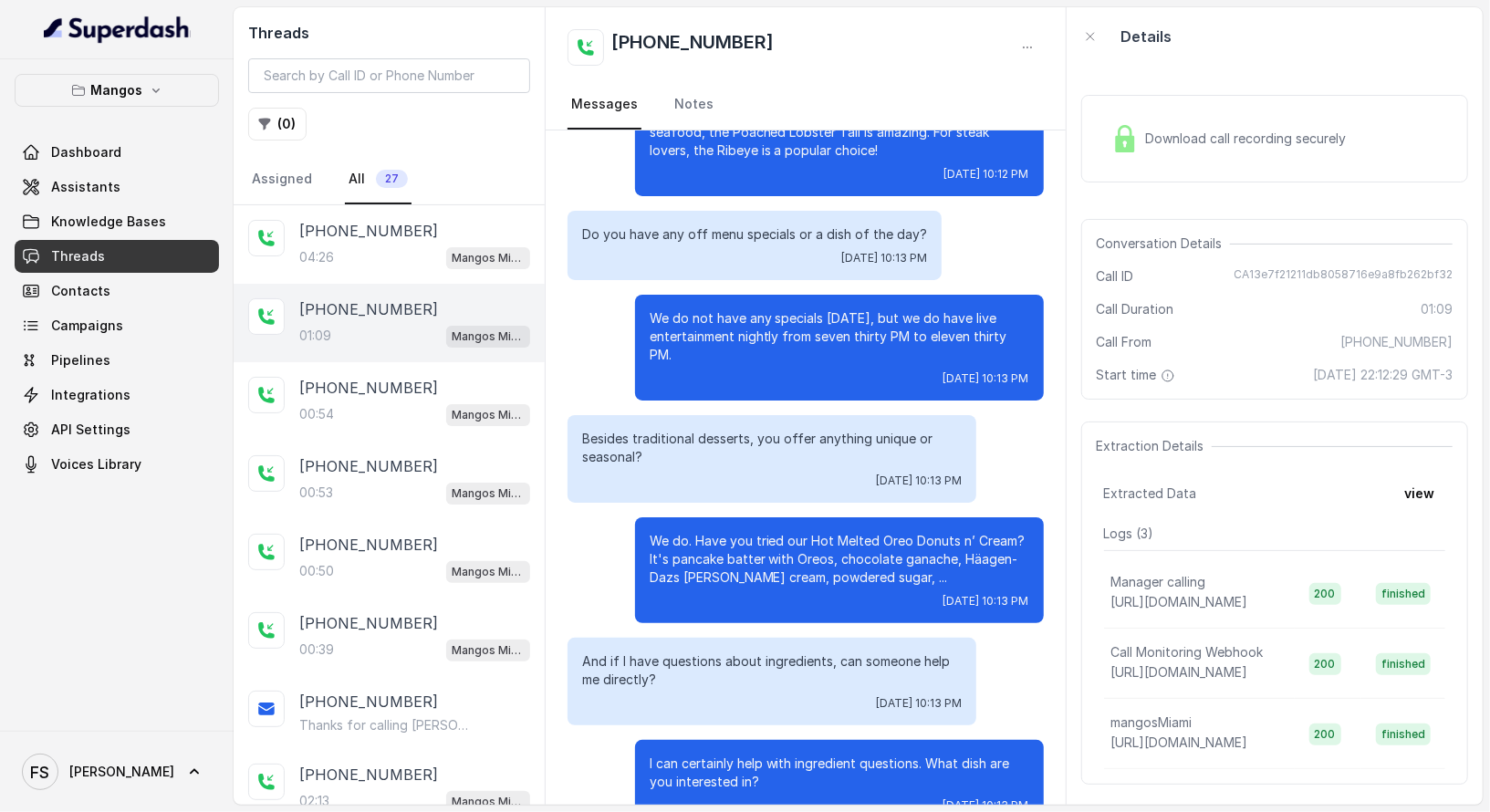
scroll to position [438, 0]
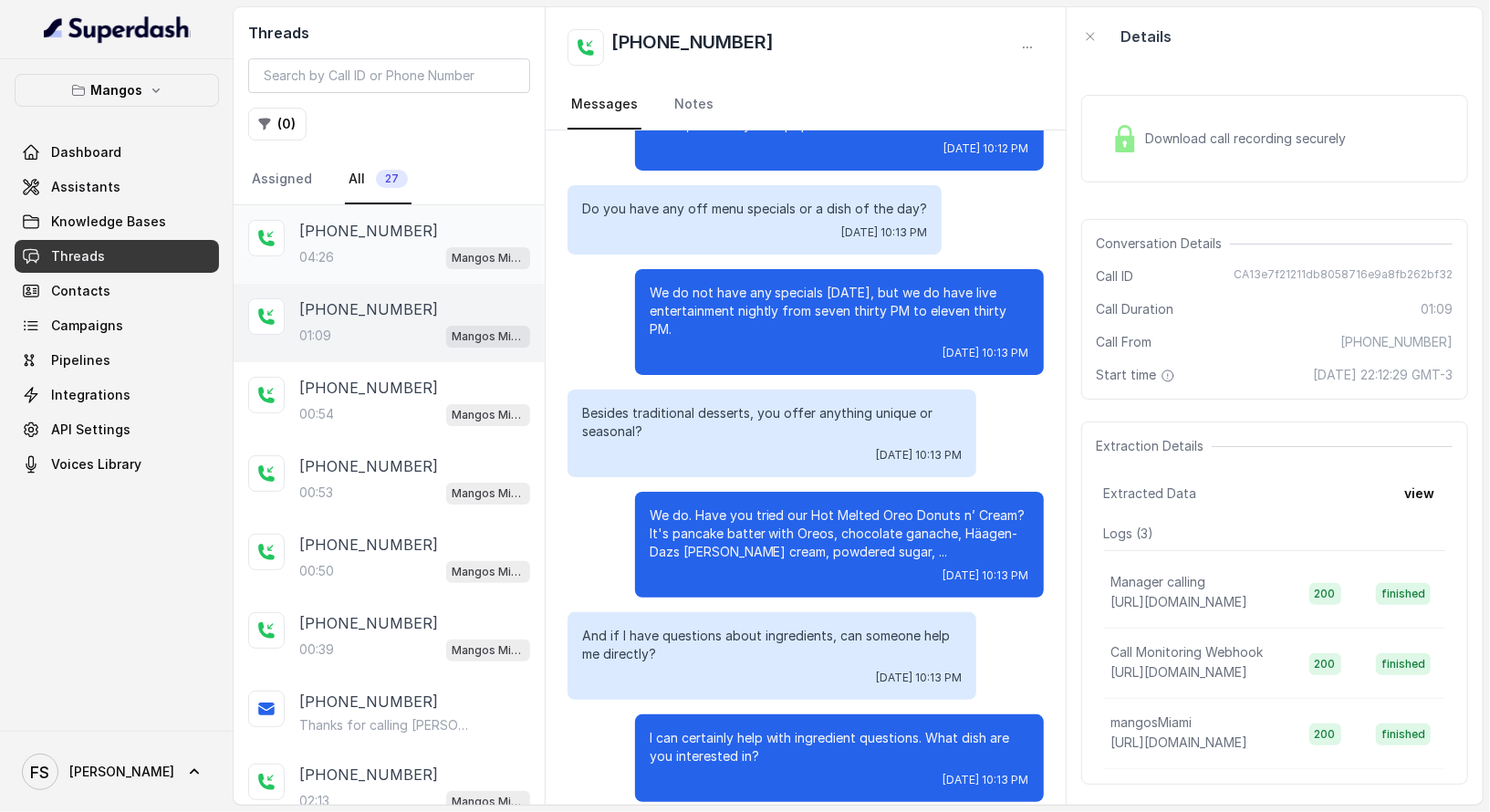
click at [447, 247] on span "Mangos Miami" at bounding box center [488, 258] width 84 height 22
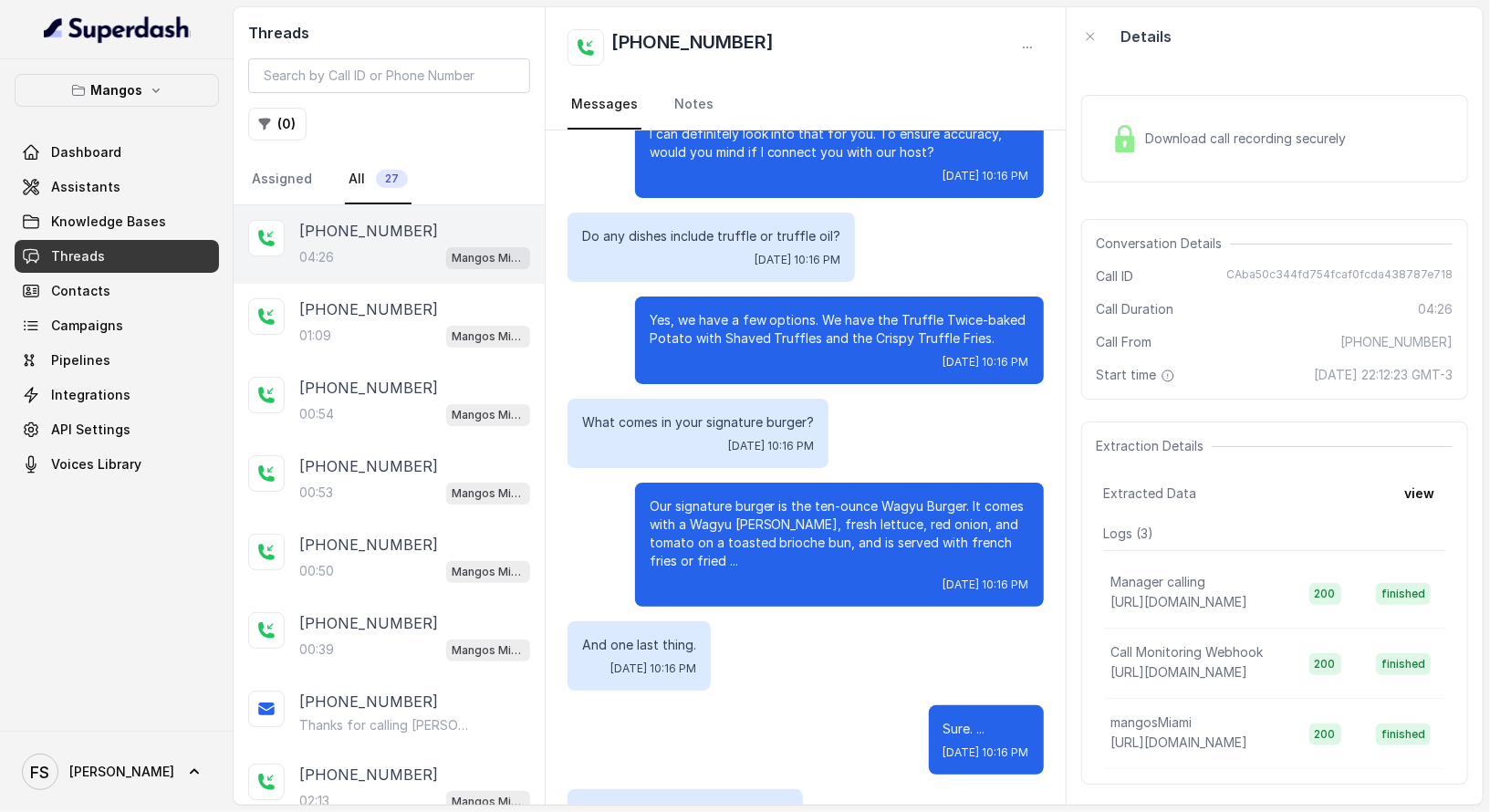
scroll to position [3733, 0]
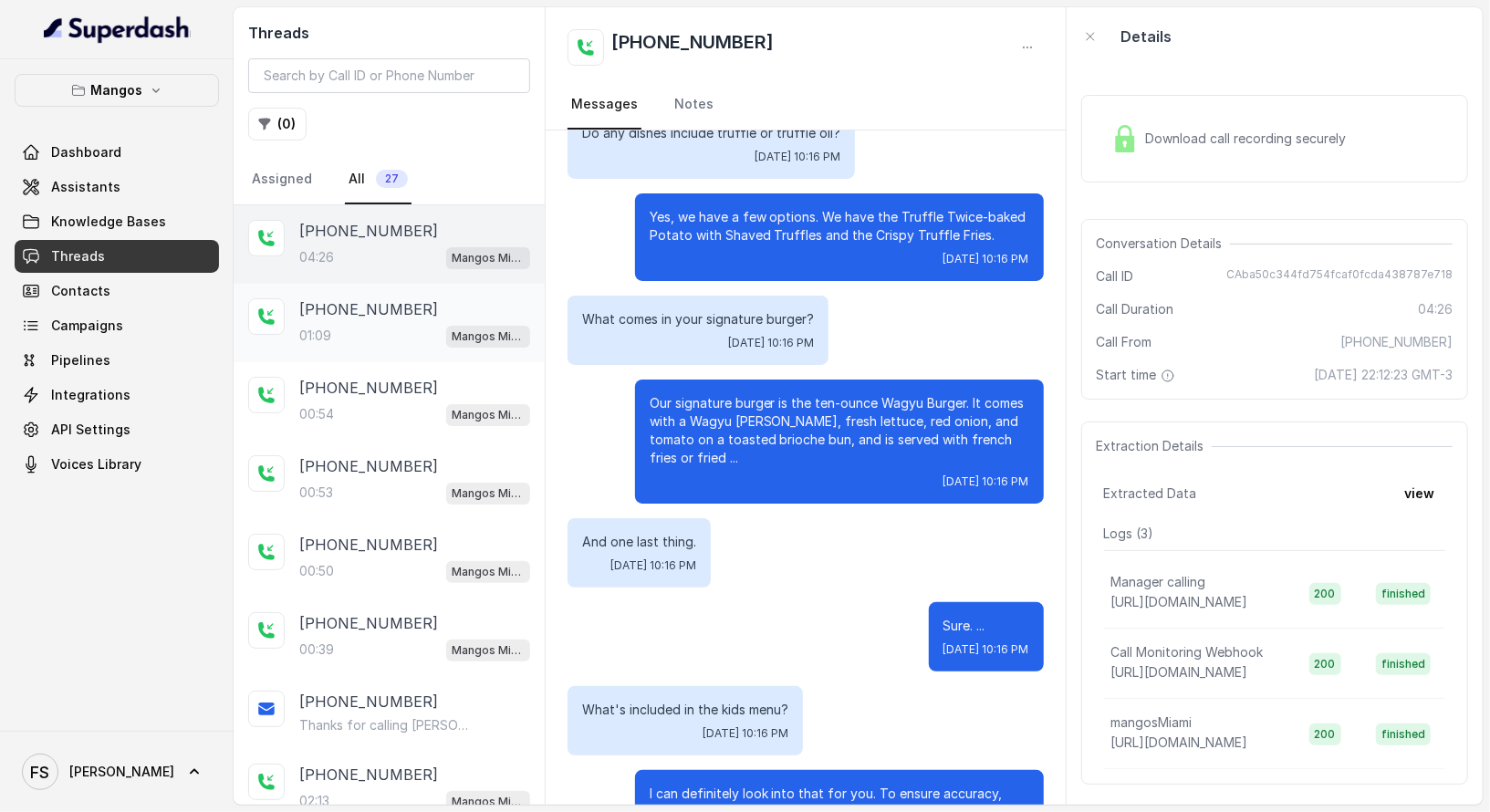
click at [377, 316] on p "[PHONE_NUMBER]" at bounding box center [369, 308] width 139 height 22
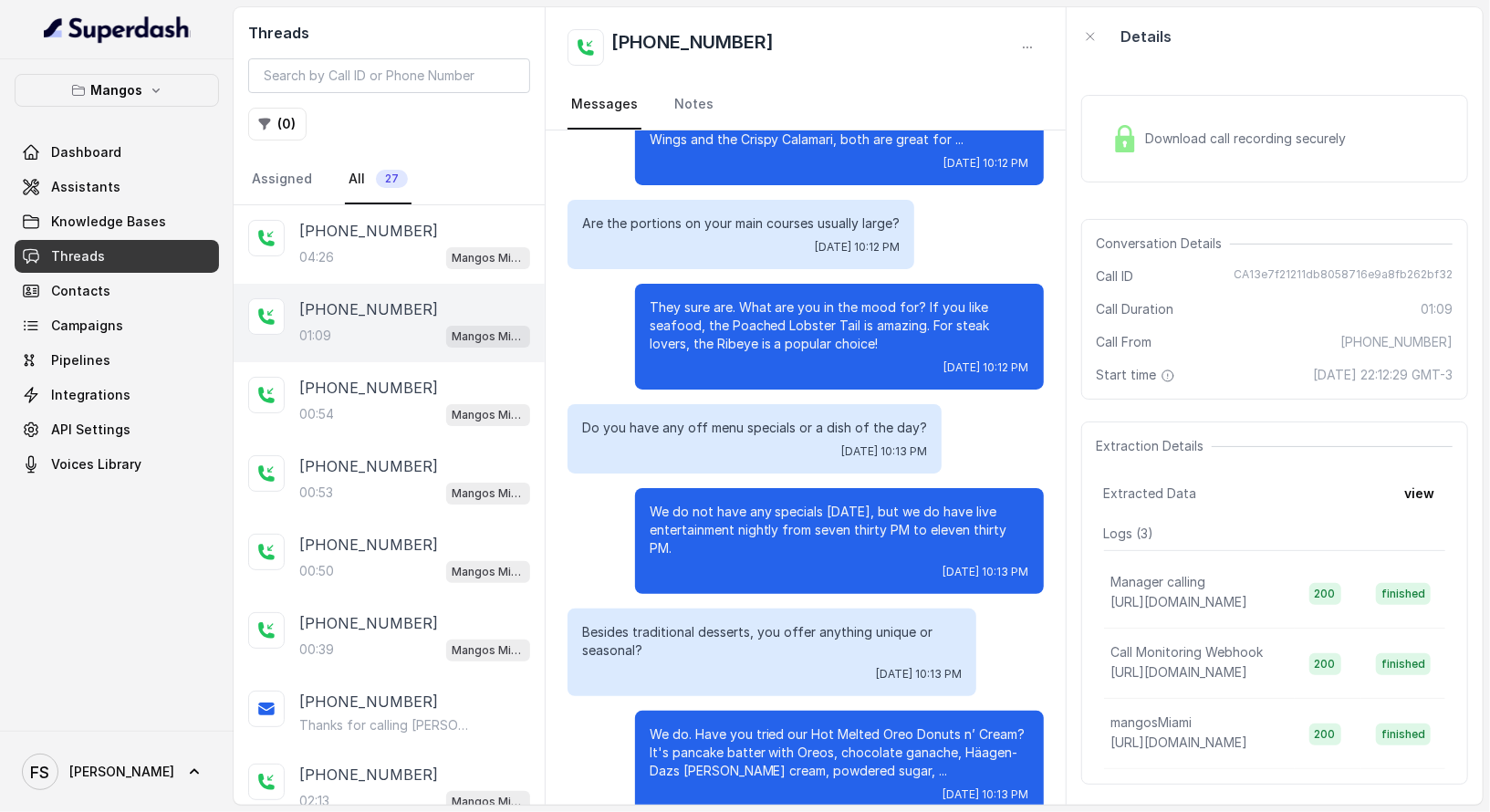
scroll to position [438, 0]
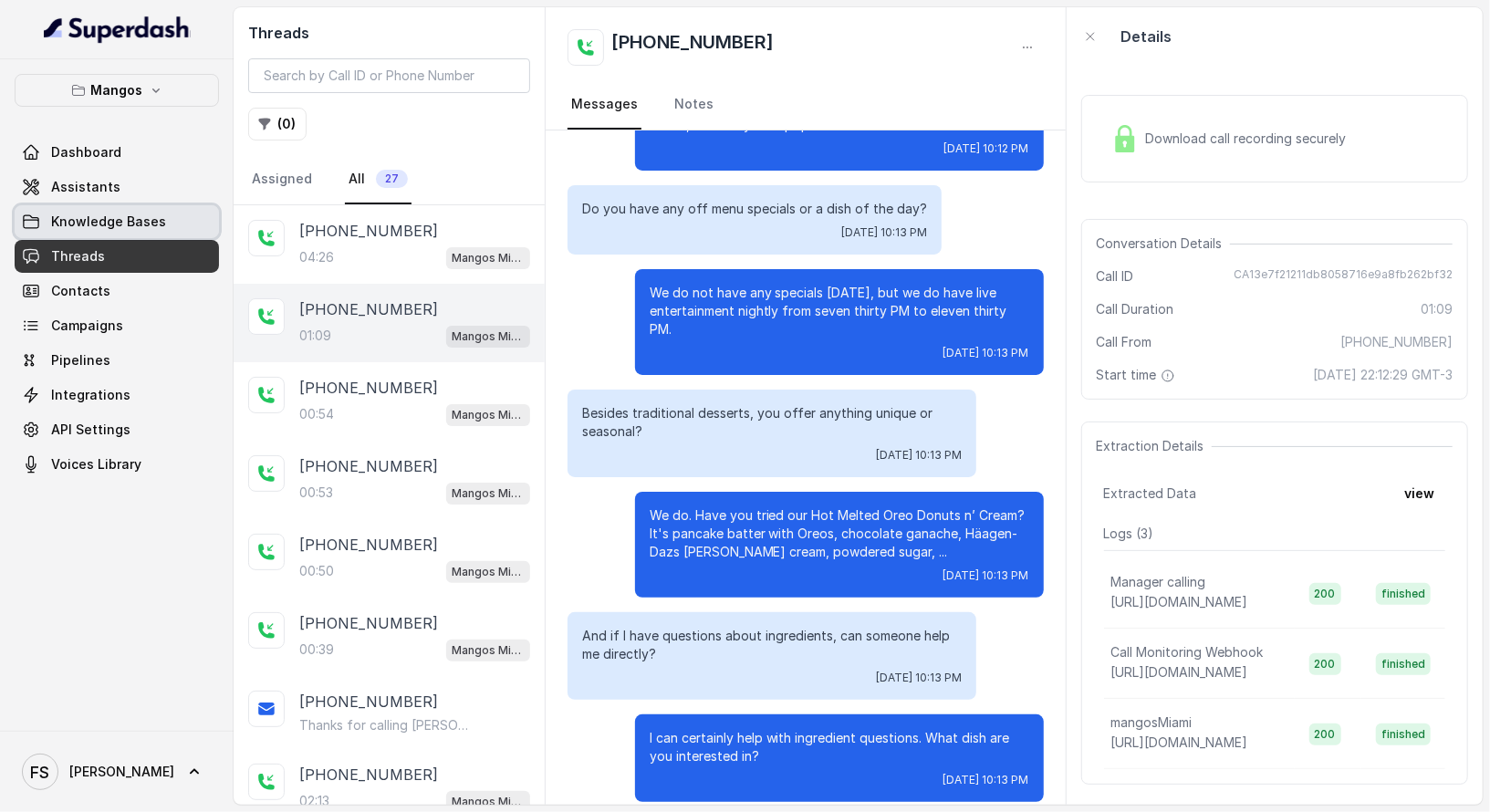
click at [176, 217] on link "Knowledge Bases" at bounding box center [117, 221] width 204 height 33
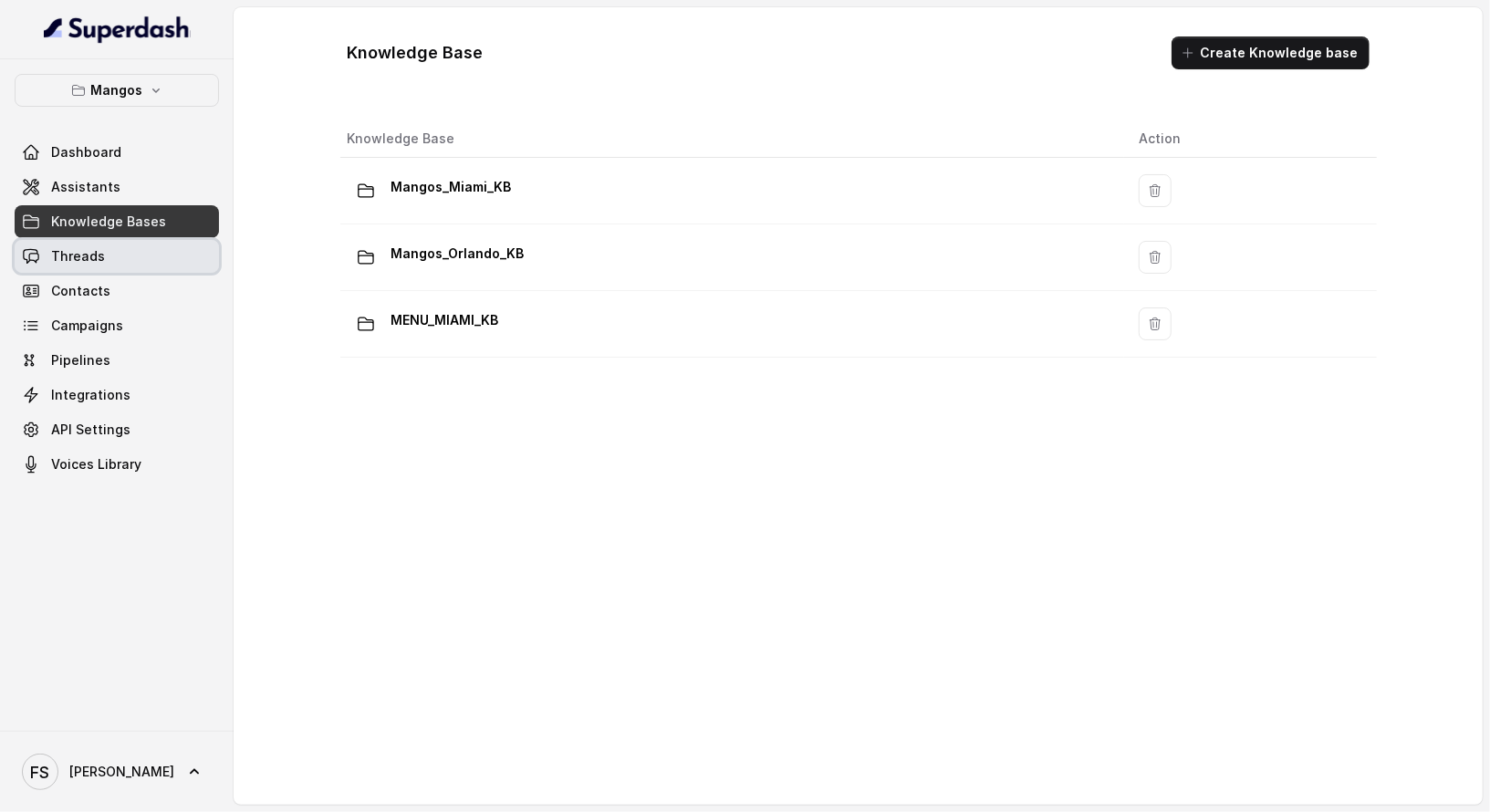
click at [176, 249] on link "Threads" at bounding box center [117, 256] width 204 height 33
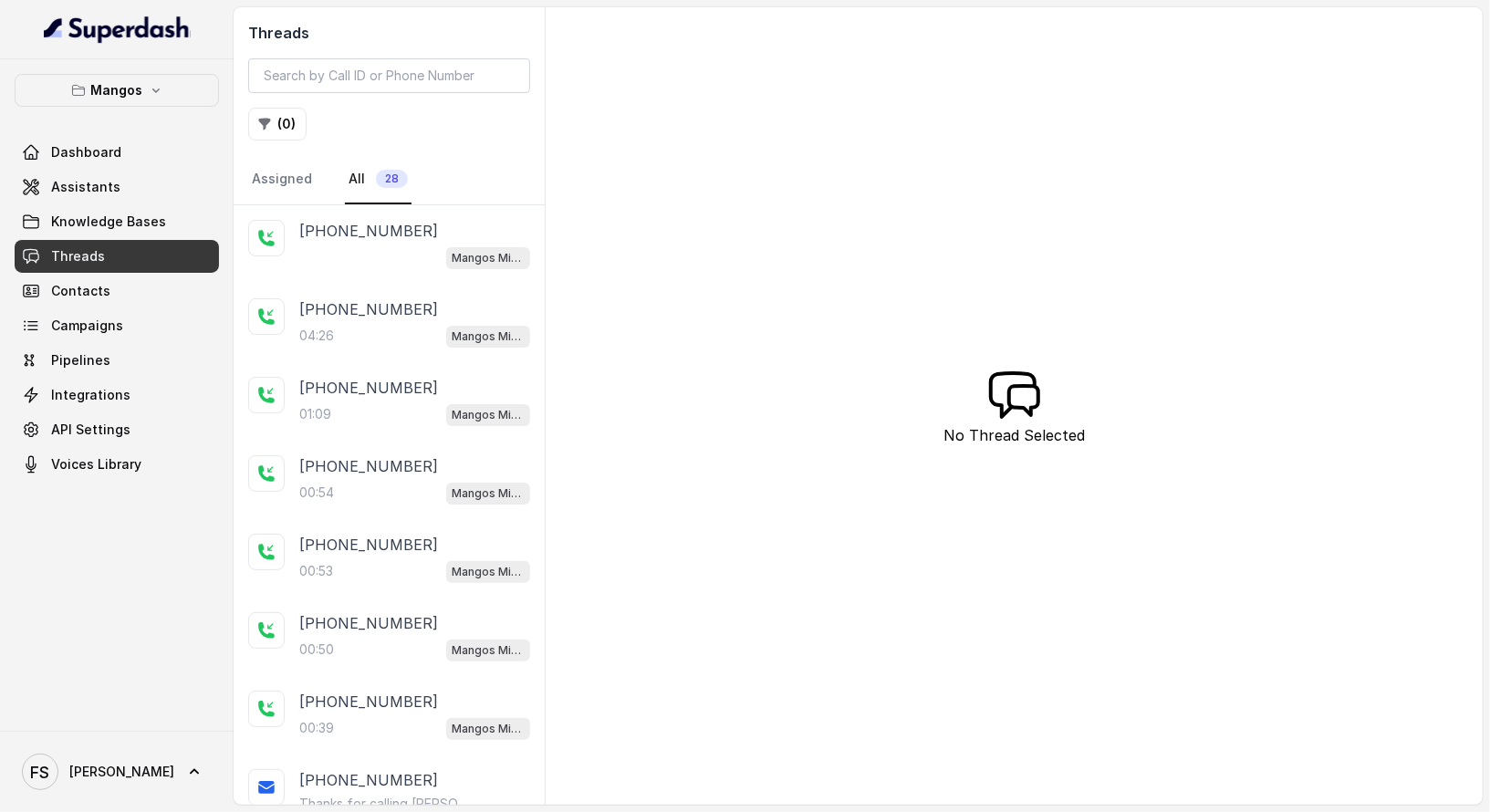
click at [360, 249] on div "Mangos Miami" at bounding box center [415, 257] width 231 height 23
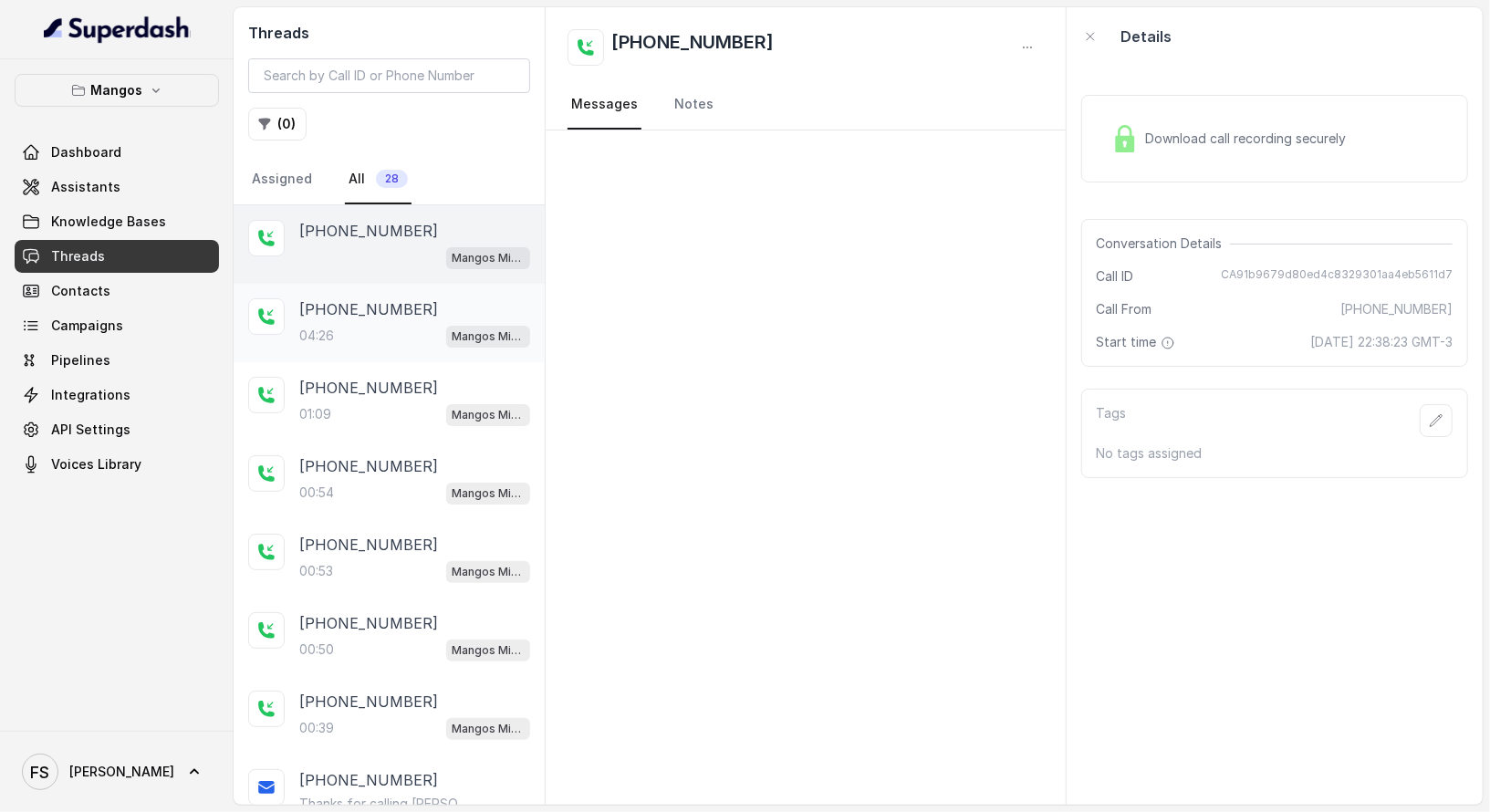
click at [398, 311] on p "[PHONE_NUMBER]" at bounding box center [369, 308] width 139 height 22
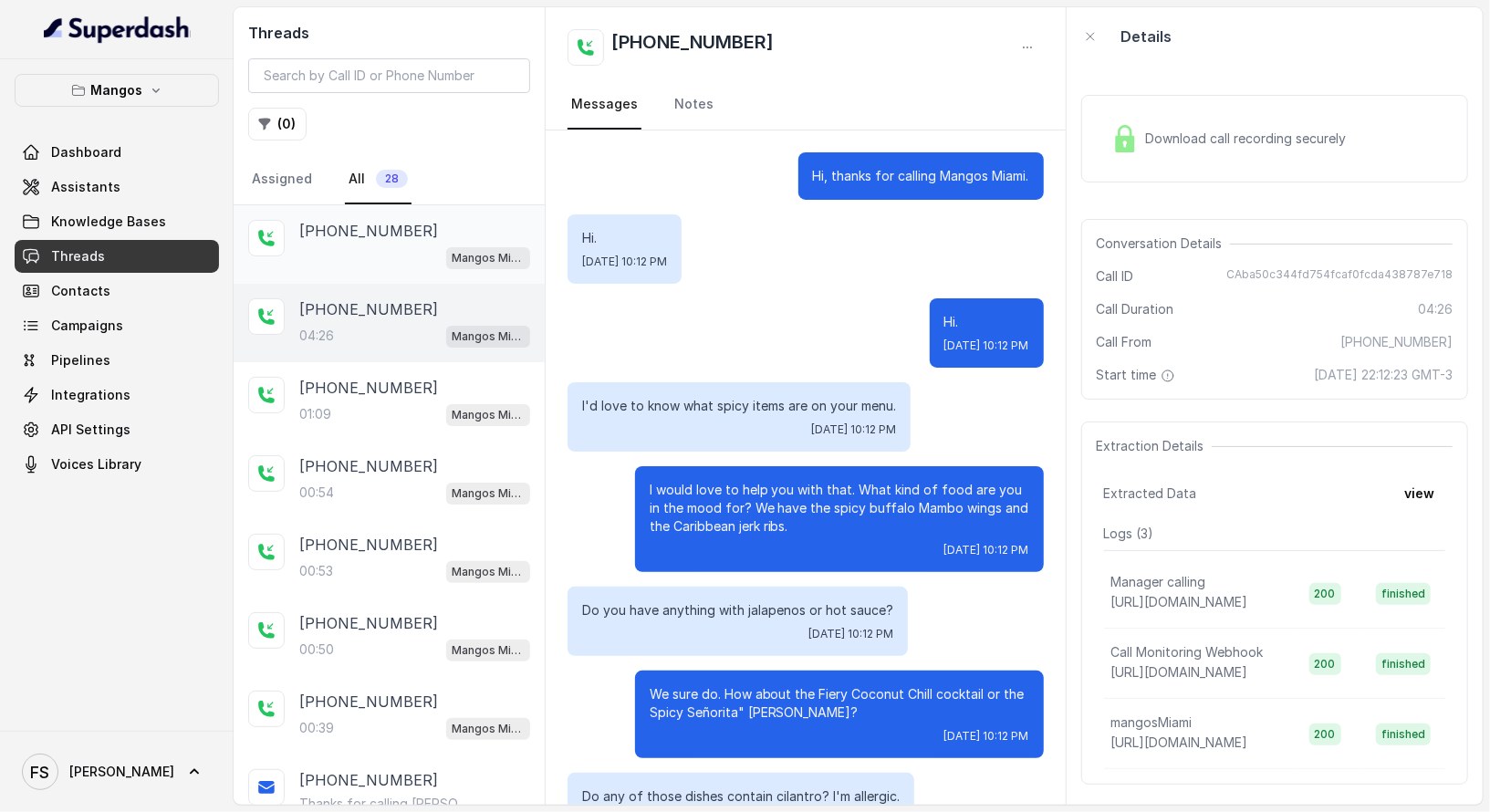
scroll to position [3733, 0]
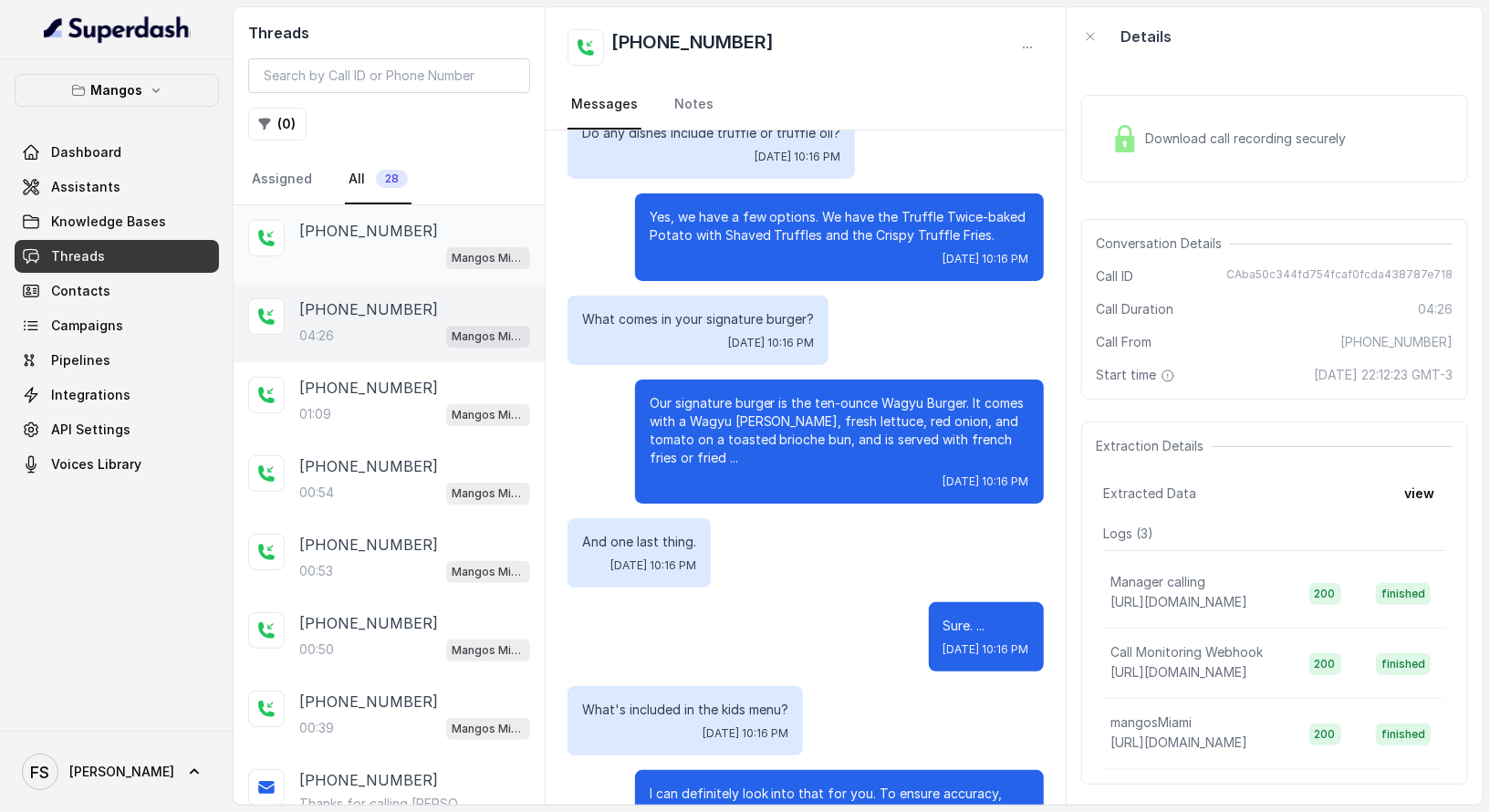
click at [400, 235] on p "[PHONE_NUMBER]" at bounding box center [369, 230] width 139 height 22
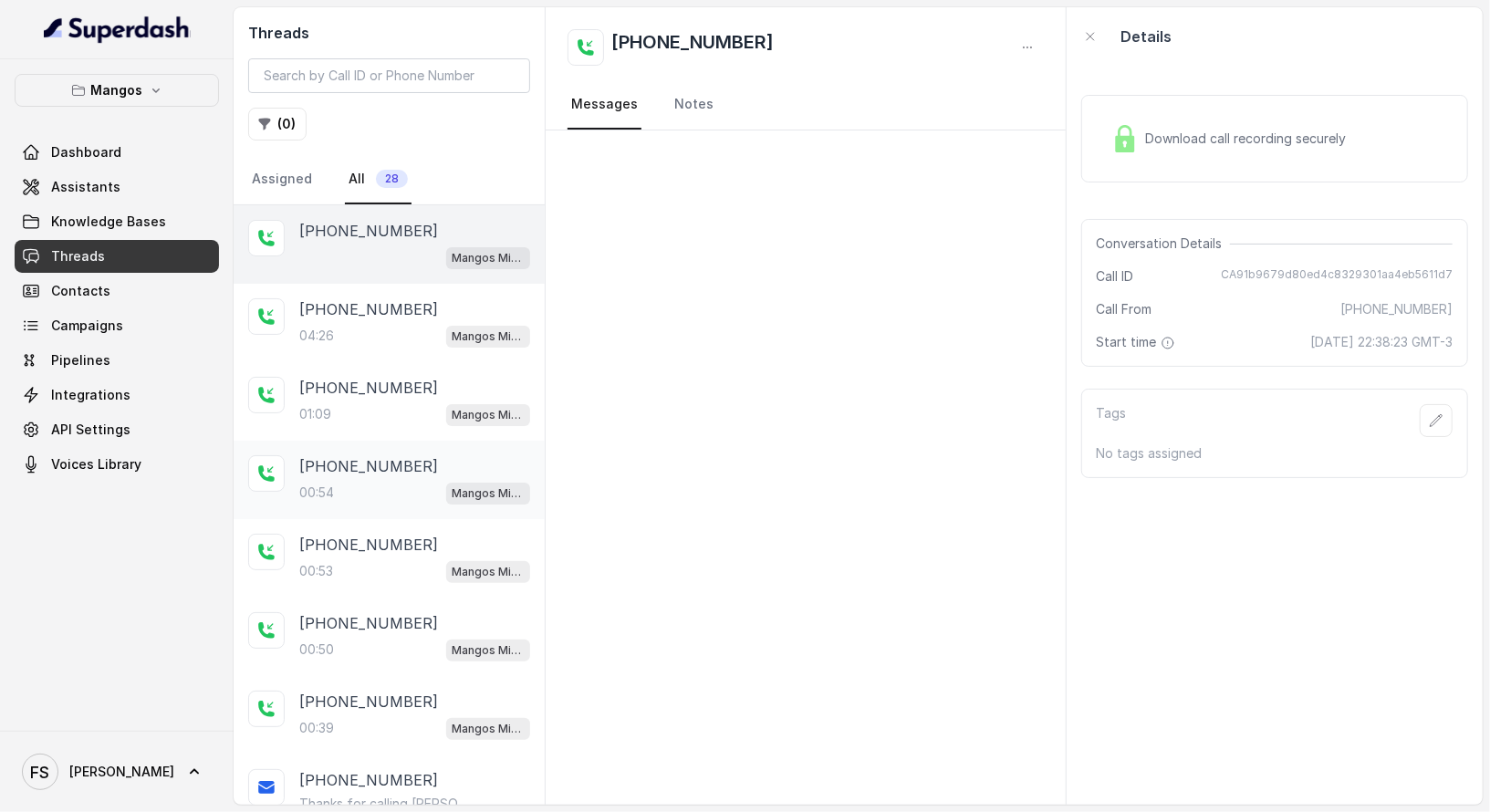
click at [428, 444] on div "[PHONE_NUMBER]:54 Mangos Miami" at bounding box center [389, 479] width 311 height 78
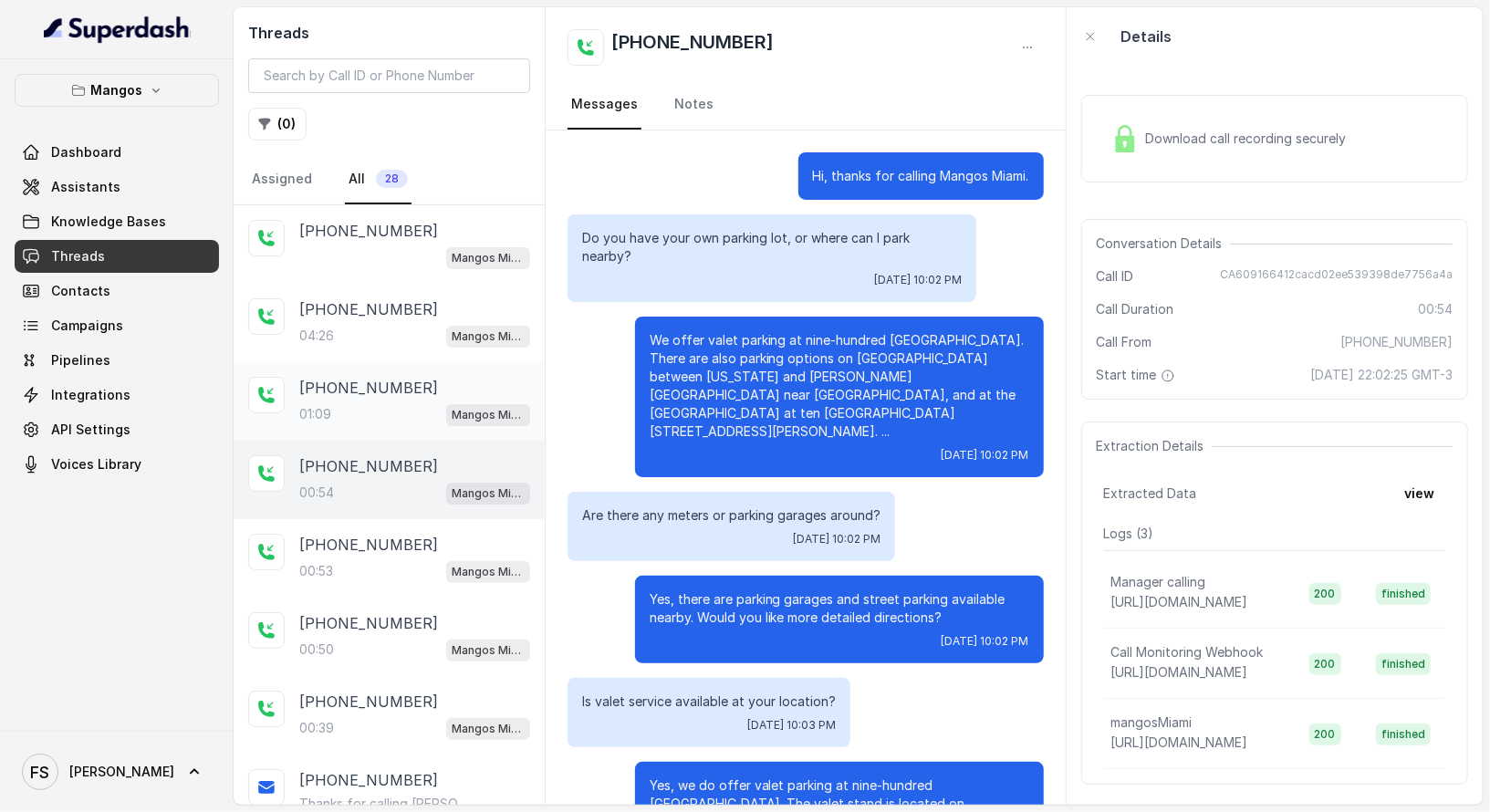
scroll to position [10, 0]
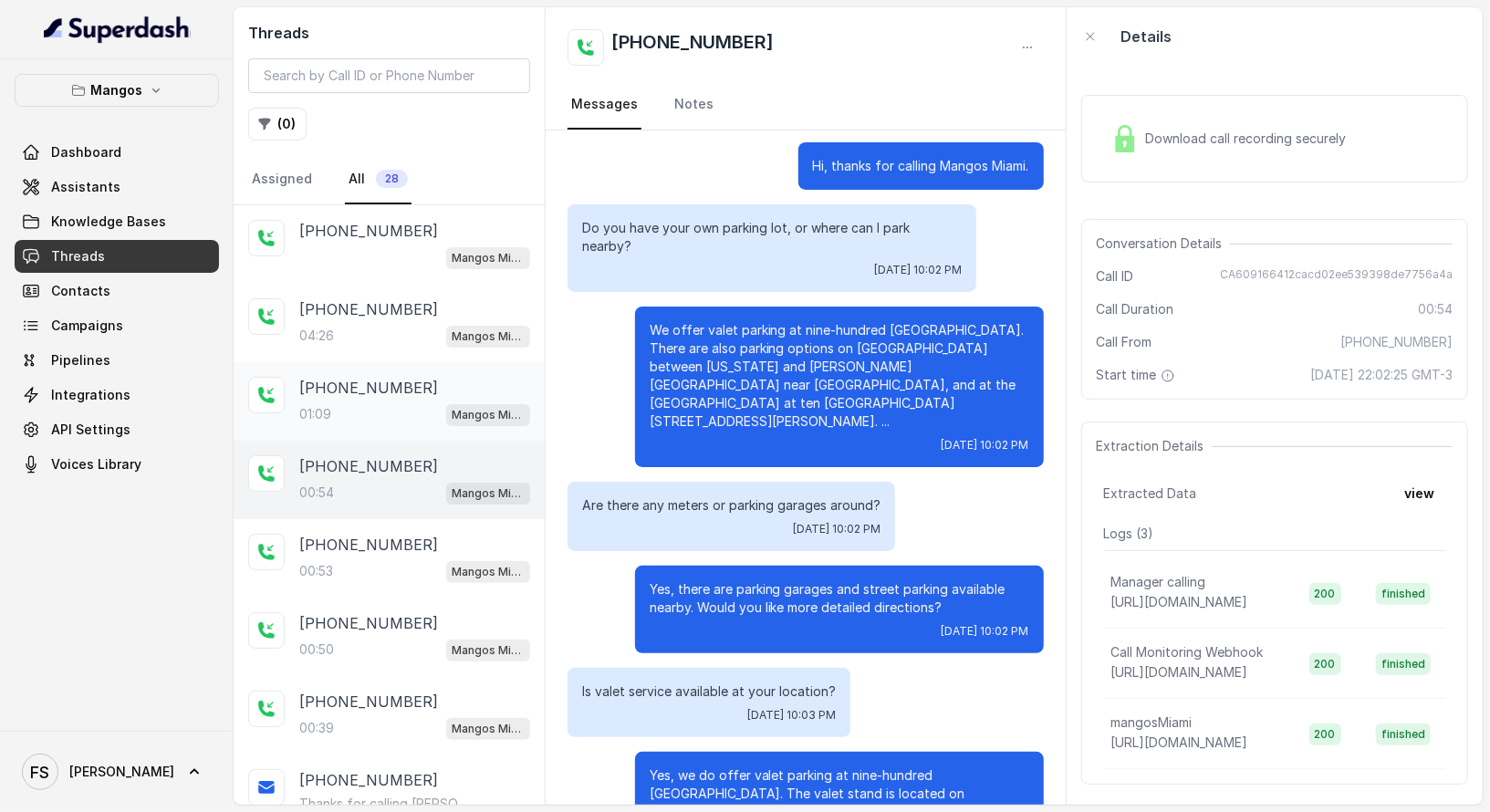
click at [410, 363] on div "[PHONE_NUMBER]:09 Mangos Miami" at bounding box center [389, 400] width 311 height 78
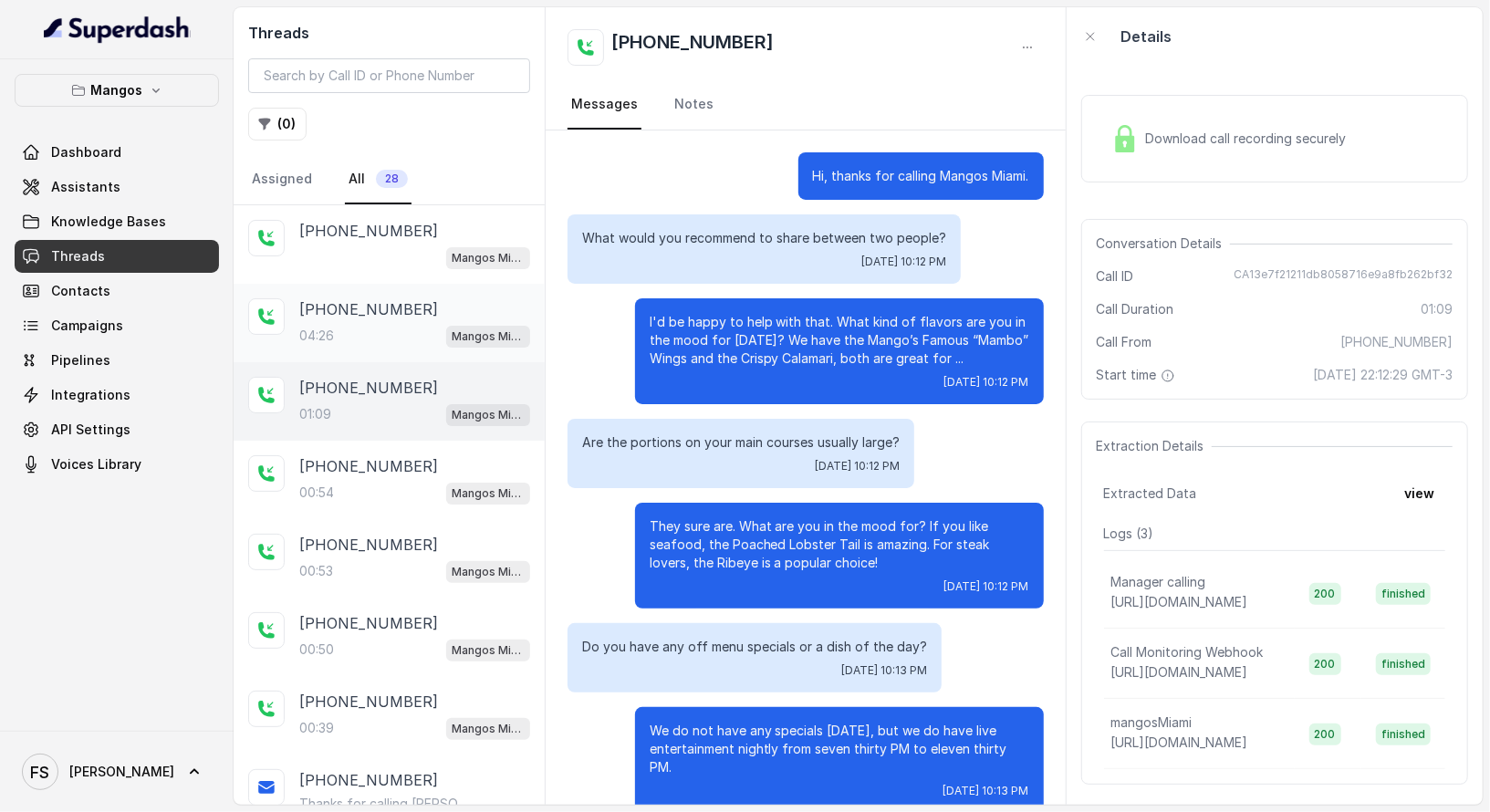
scroll to position [438, 0]
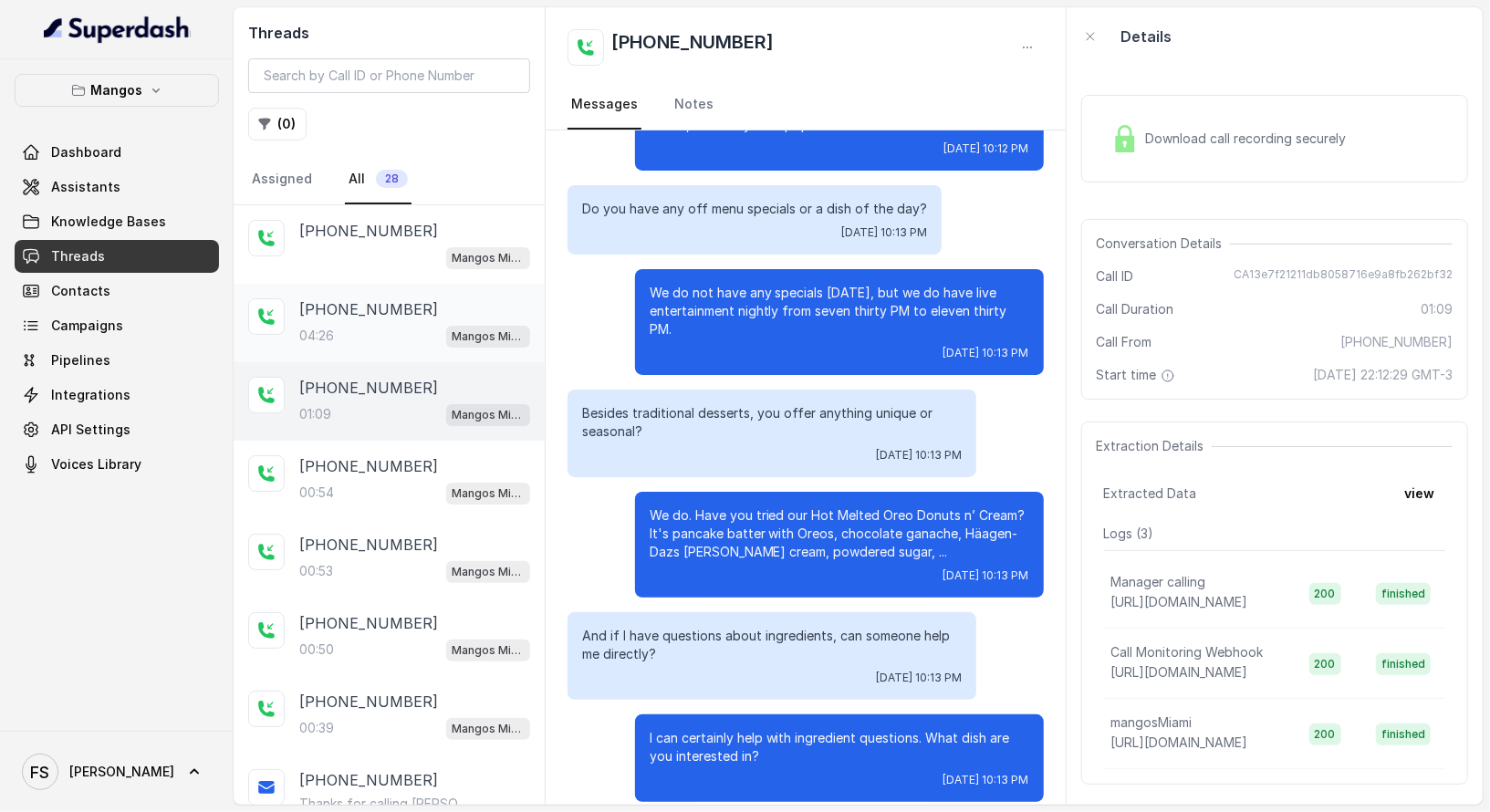
click at [415, 302] on div "[PHONE_NUMBER]" at bounding box center [415, 308] width 231 height 22
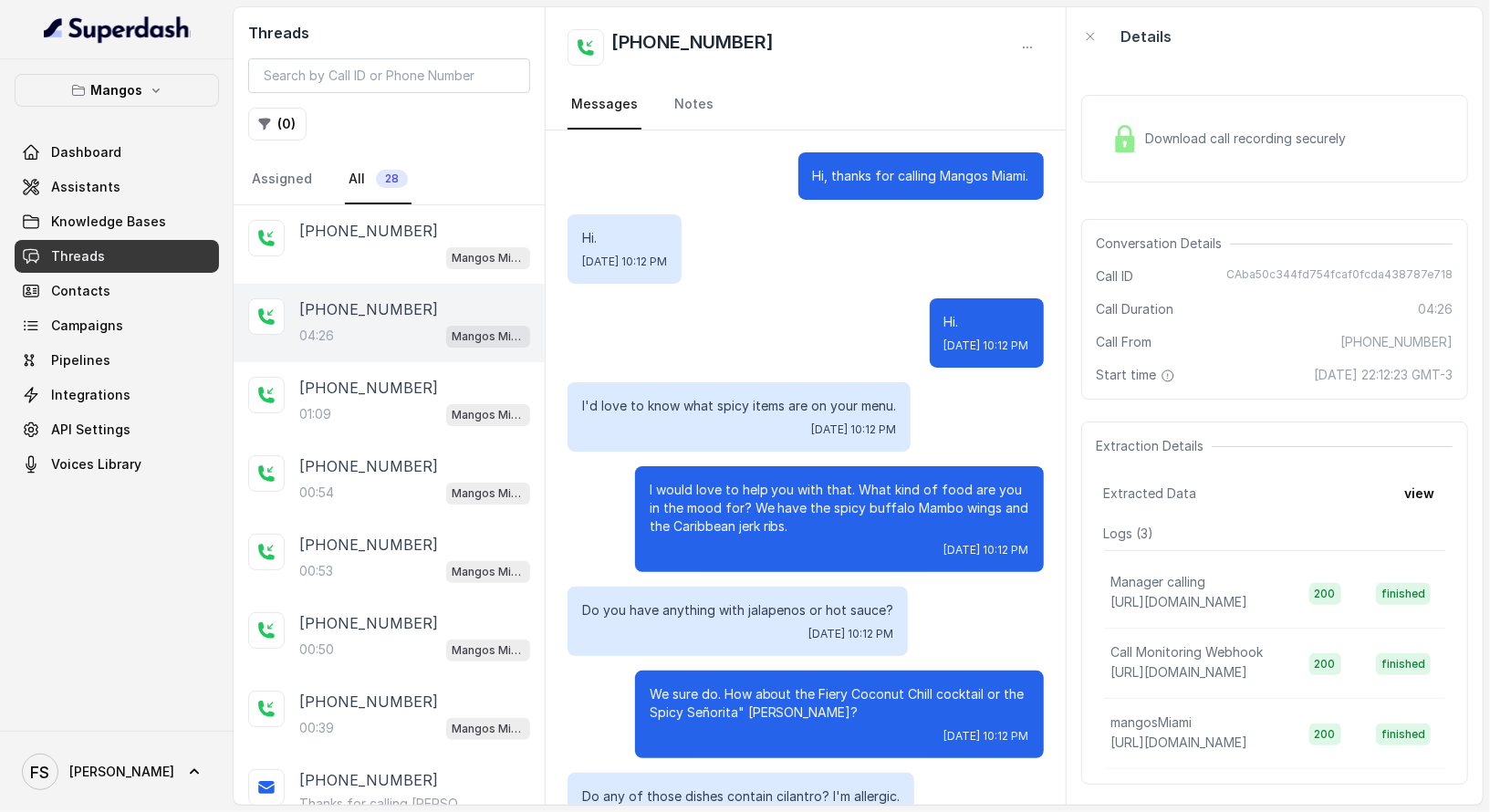
scroll to position [3733, 0]
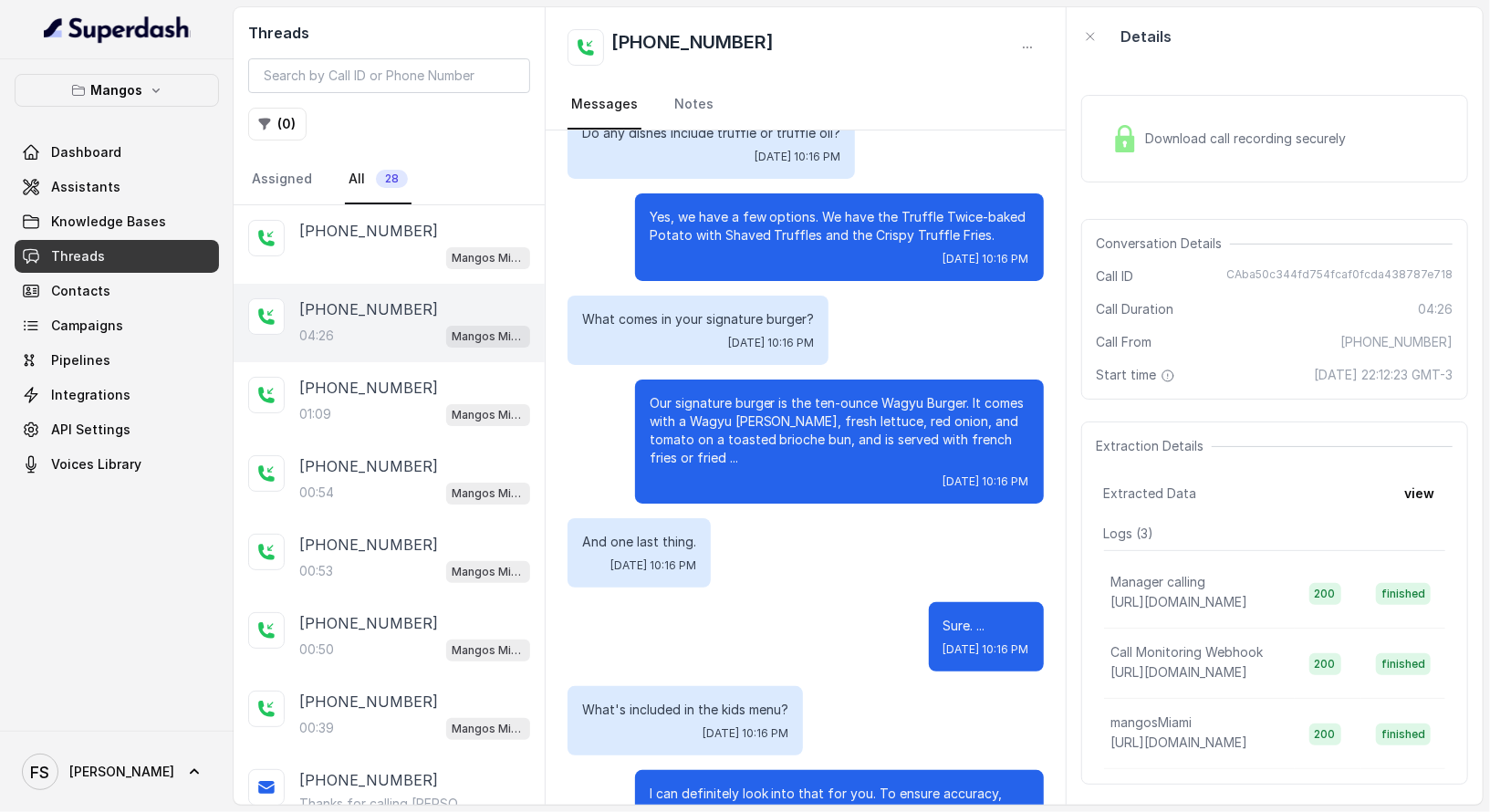
click at [138, 202] on div "Dashboard Assistants Knowledge Bases Threads Contacts Campaigns Pipelines Integ…" at bounding box center [117, 308] width 204 height 345
click at [144, 214] on span "Knowledge Bases" at bounding box center [108, 221] width 115 height 18
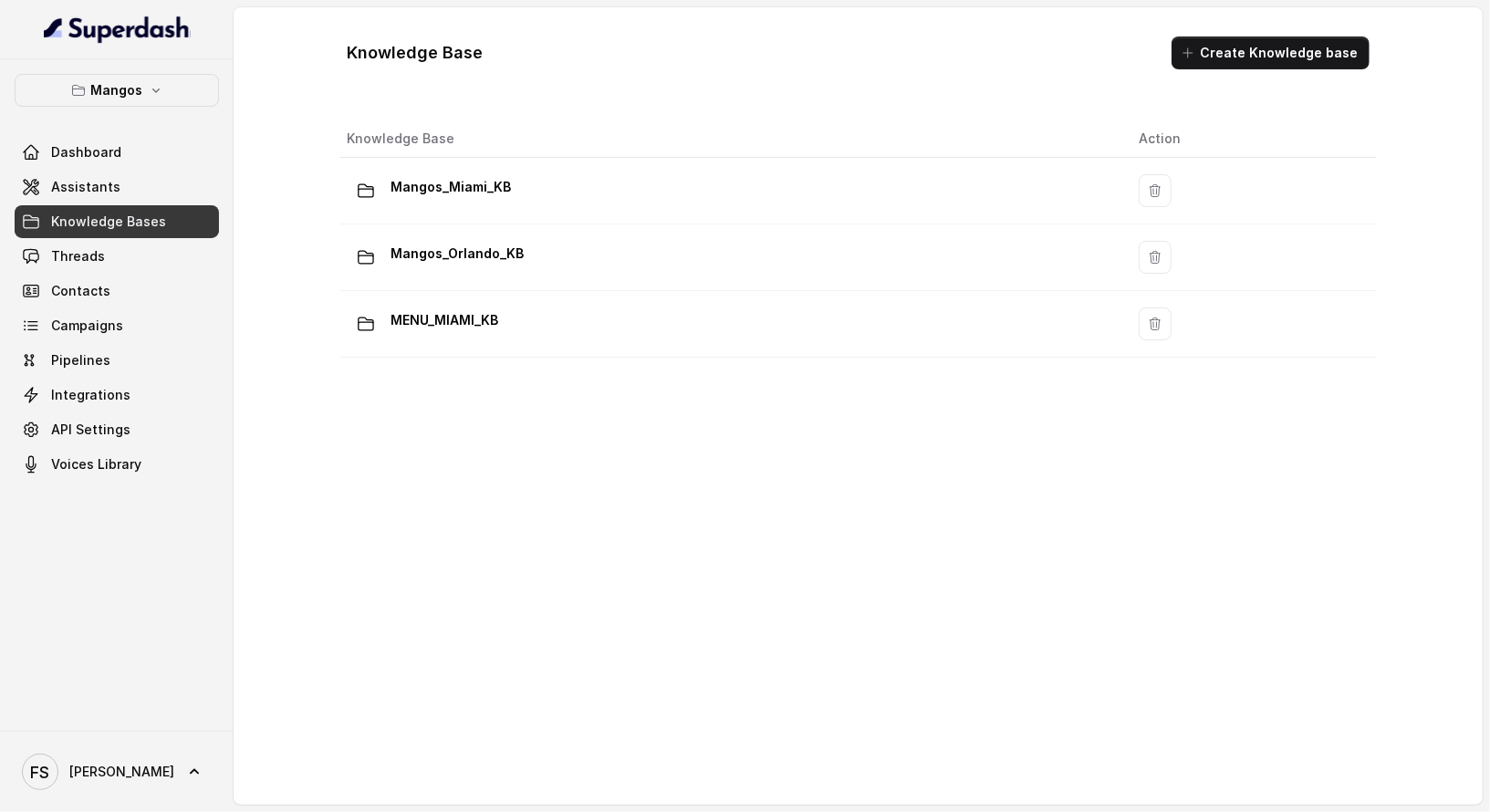
click at [142, 237] on div "Dashboard Assistants Knowledge Bases Threads Contacts Campaigns Pipelines Integ…" at bounding box center [117, 308] width 204 height 345
click at [142, 244] on link "Threads" at bounding box center [117, 256] width 204 height 33
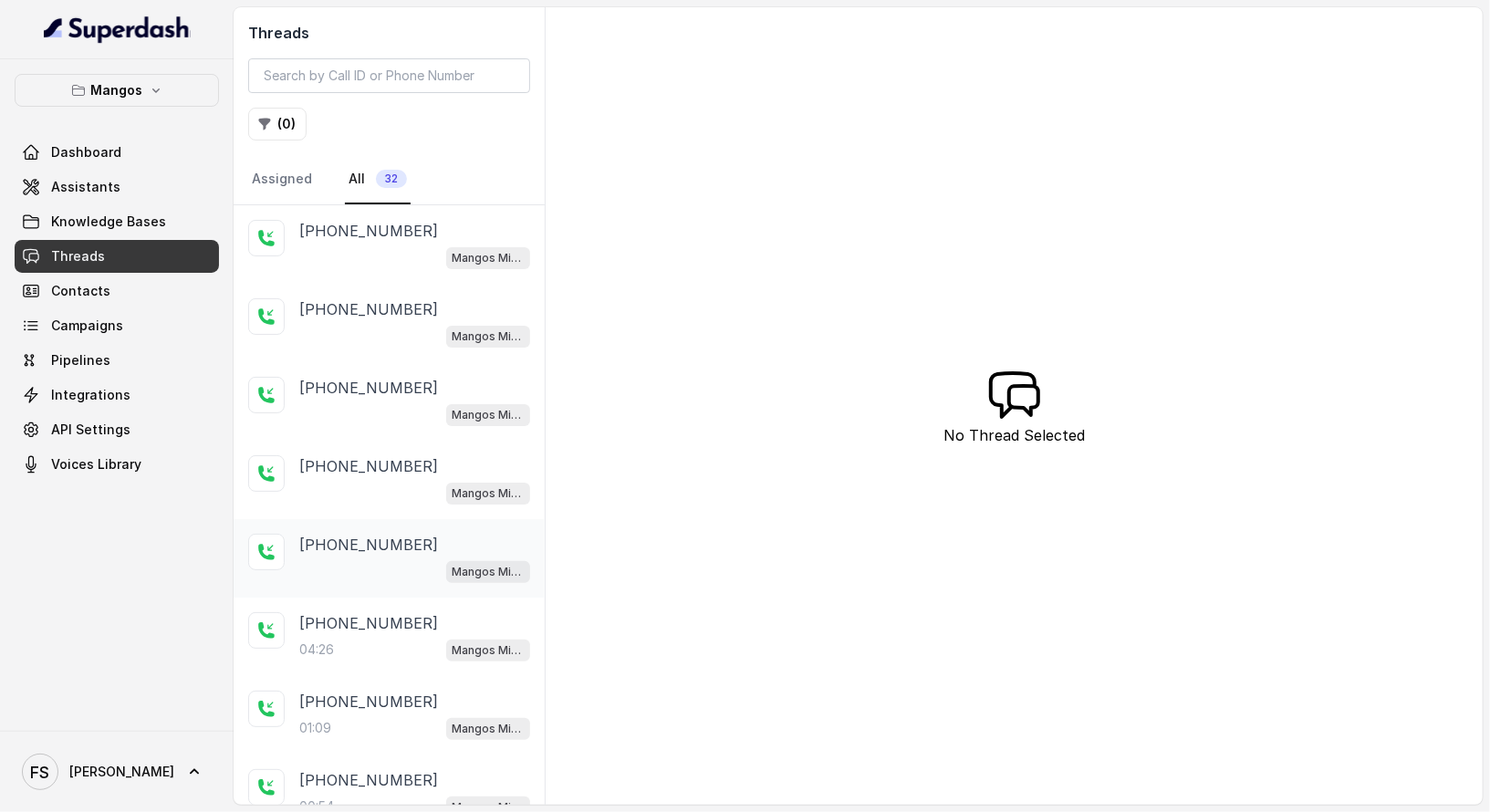
click at [428, 548] on div "[PHONE_NUMBER]" at bounding box center [415, 544] width 231 height 22
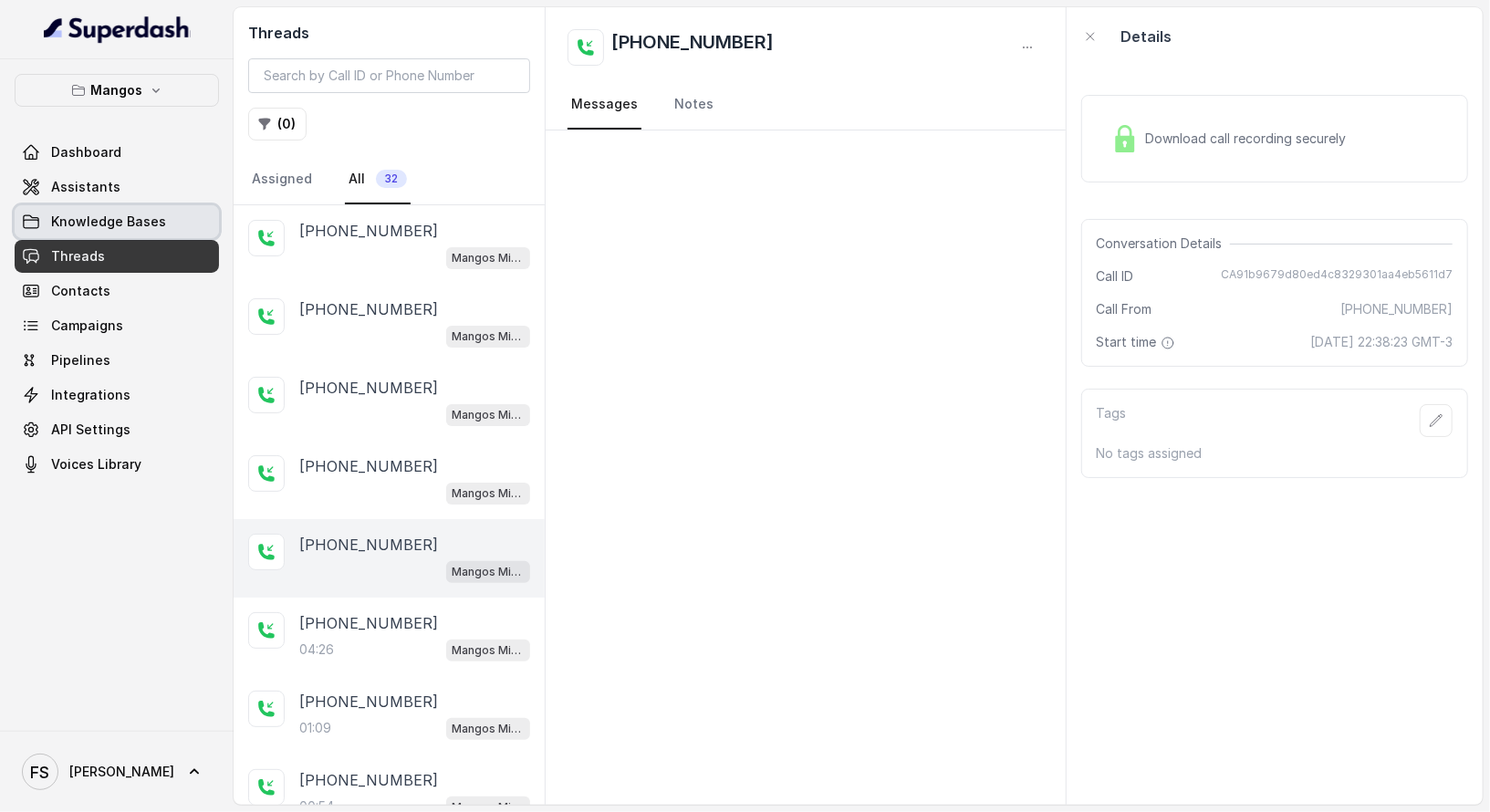
click at [215, 222] on link "Knowledge Bases" at bounding box center [117, 221] width 204 height 33
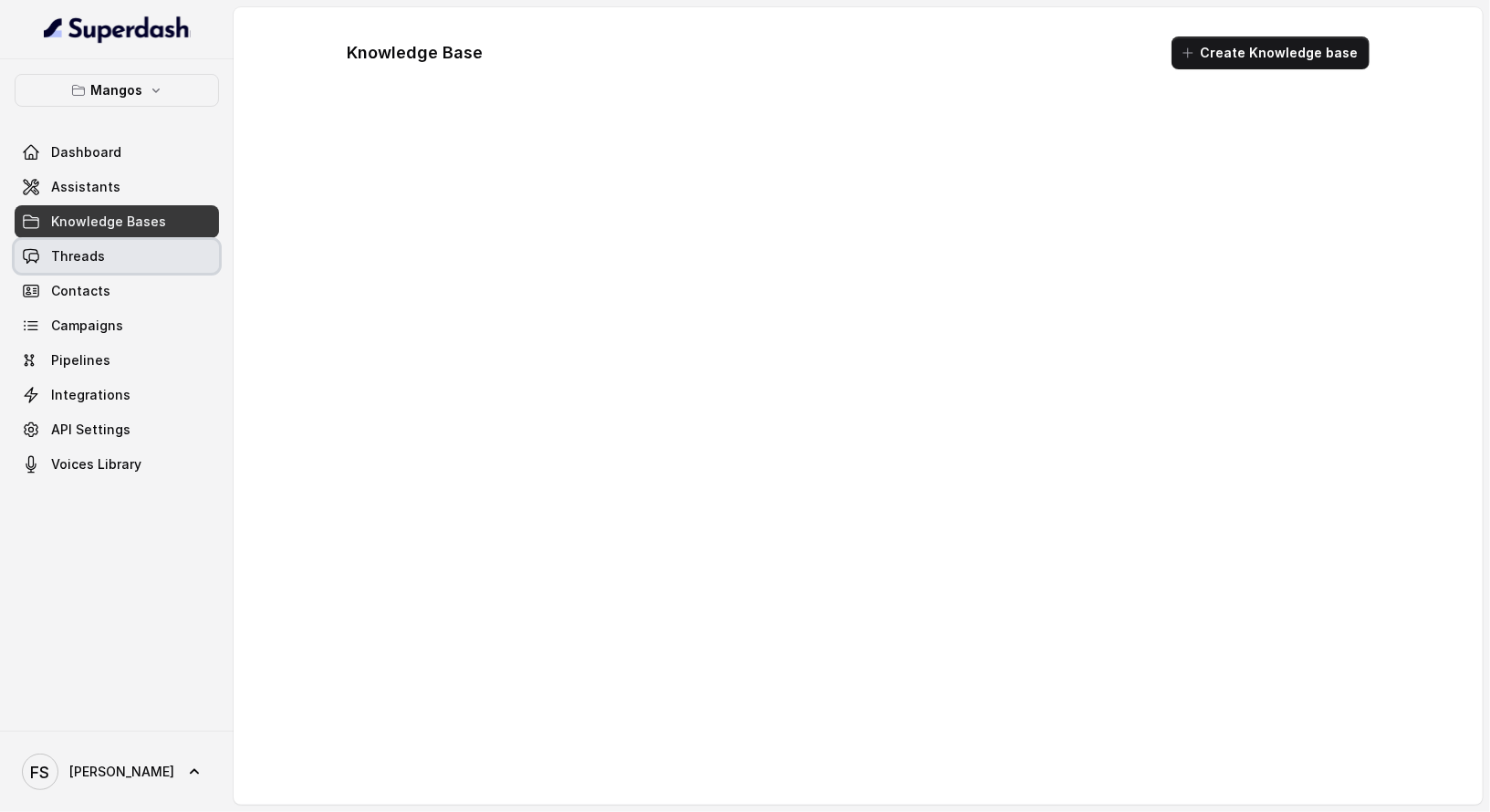
click at [197, 251] on link "Threads" at bounding box center [117, 256] width 204 height 33
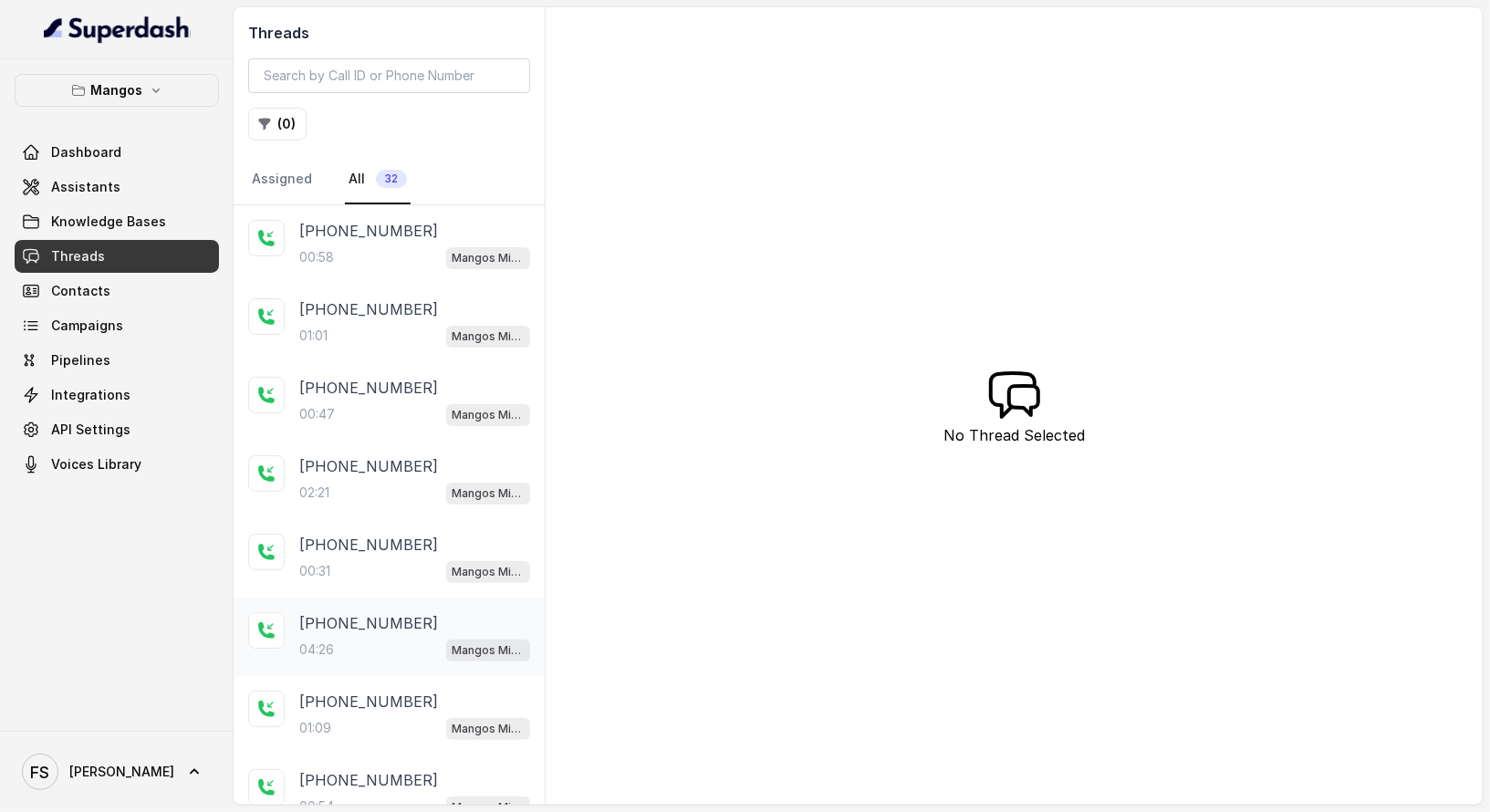
click at [395, 618] on p "[PHONE_NUMBER]" at bounding box center [369, 622] width 139 height 22
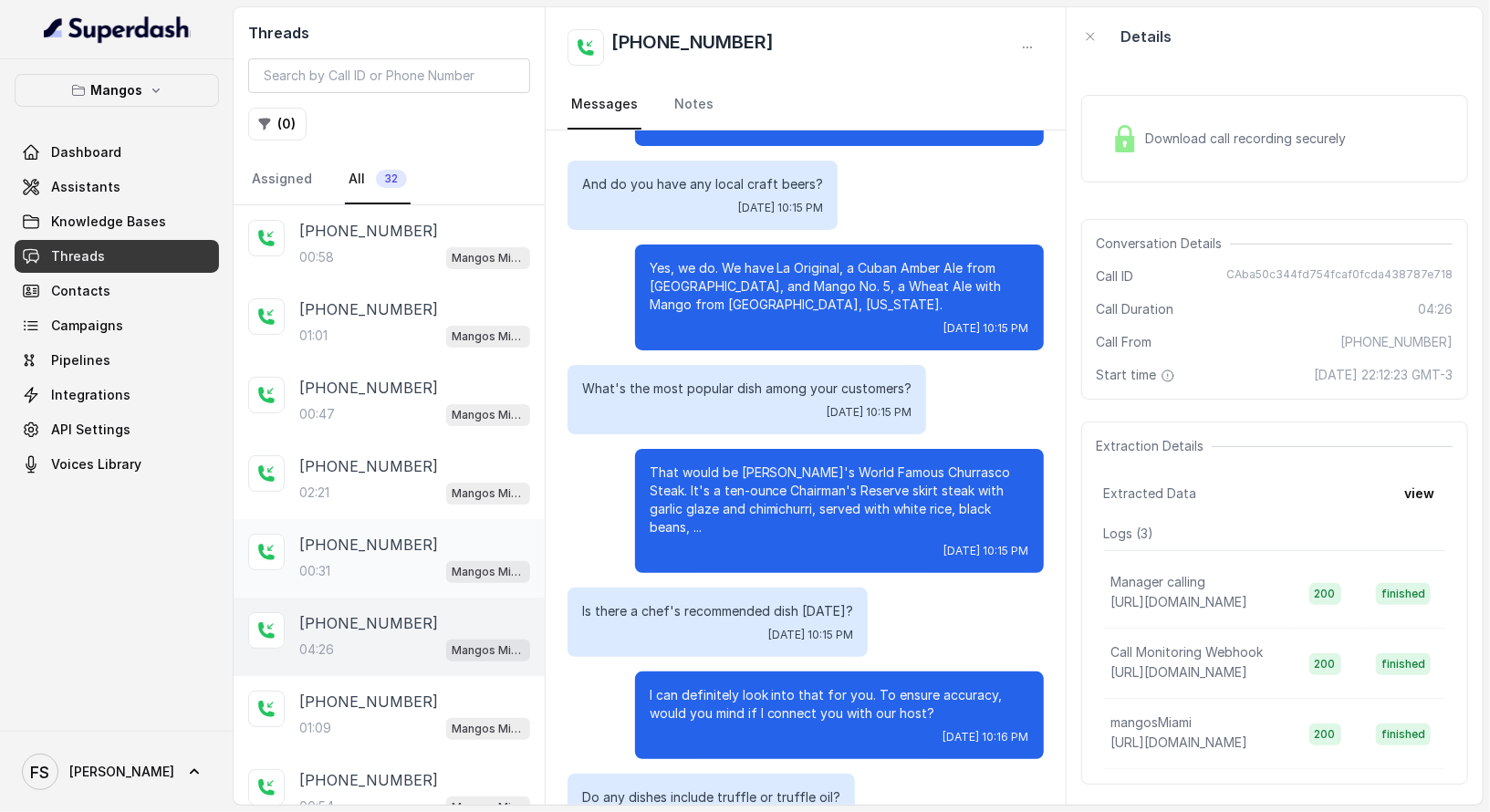
scroll to position [3495, 0]
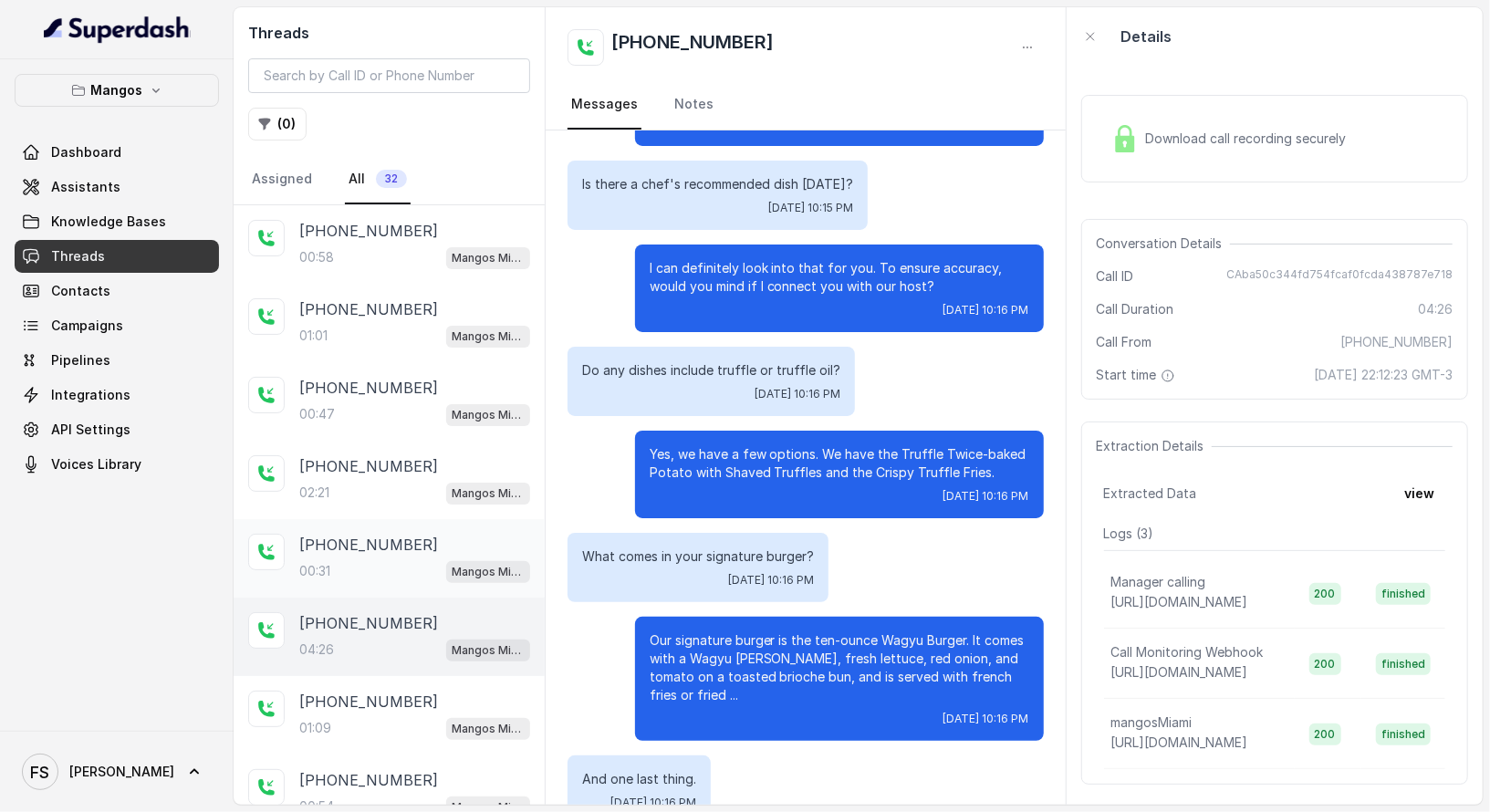
click at [391, 539] on p "[PHONE_NUMBER]" at bounding box center [369, 544] width 139 height 22
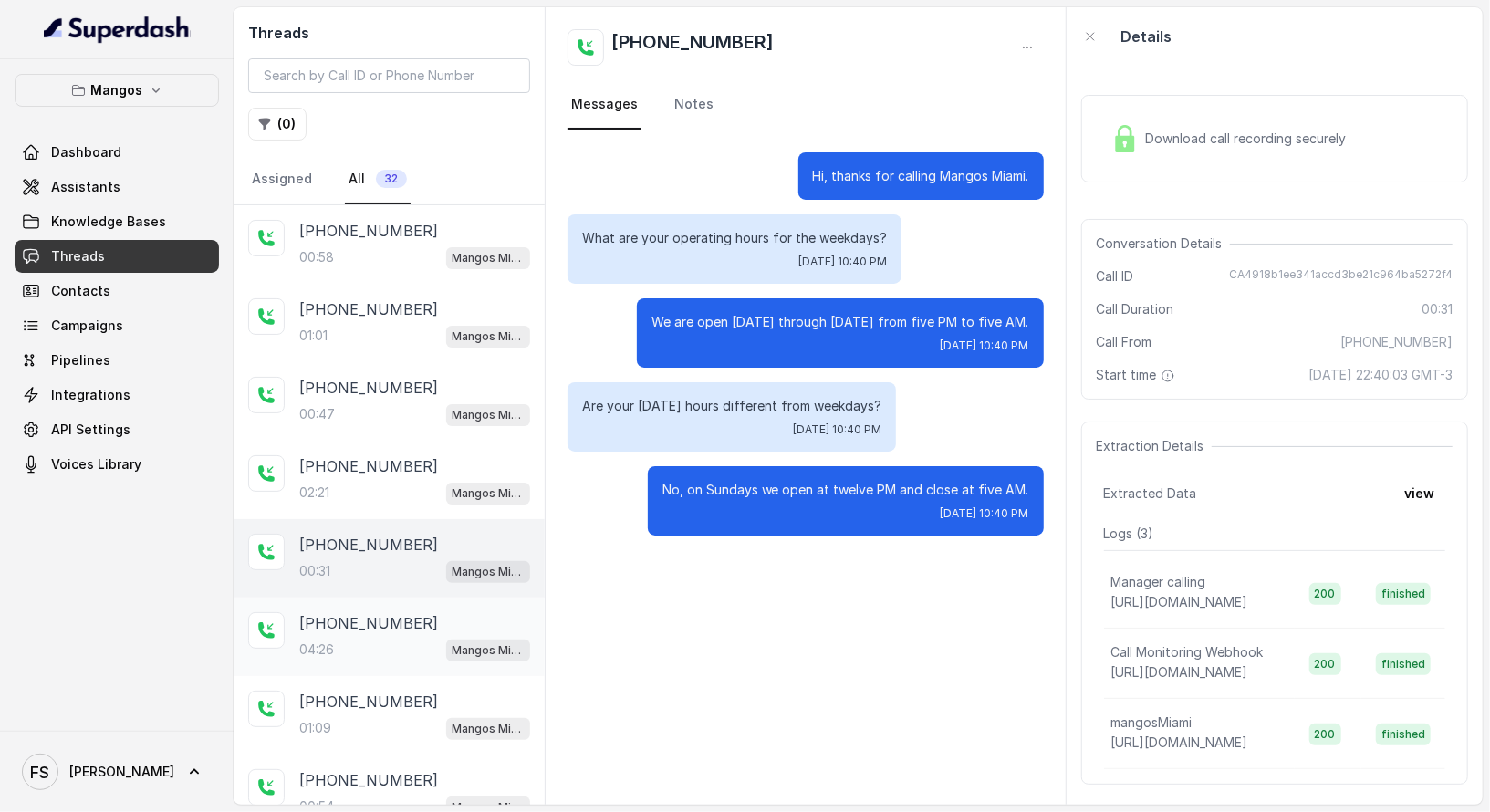
click at [416, 631] on div "[PHONE_NUMBER]:26 Mangos Miami" at bounding box center [415, 636] width 231 height 49
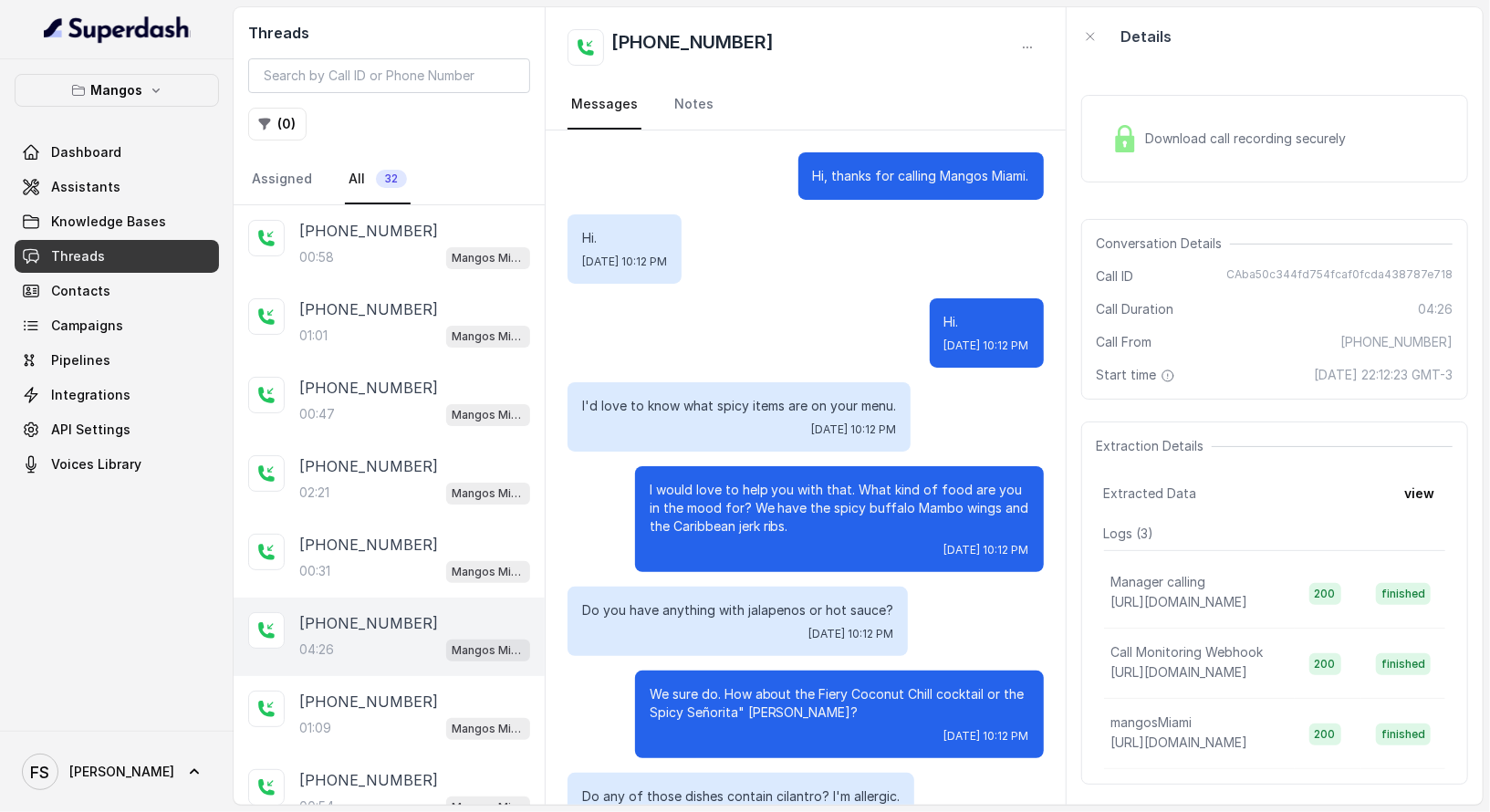
scroll to position [3733, 0]
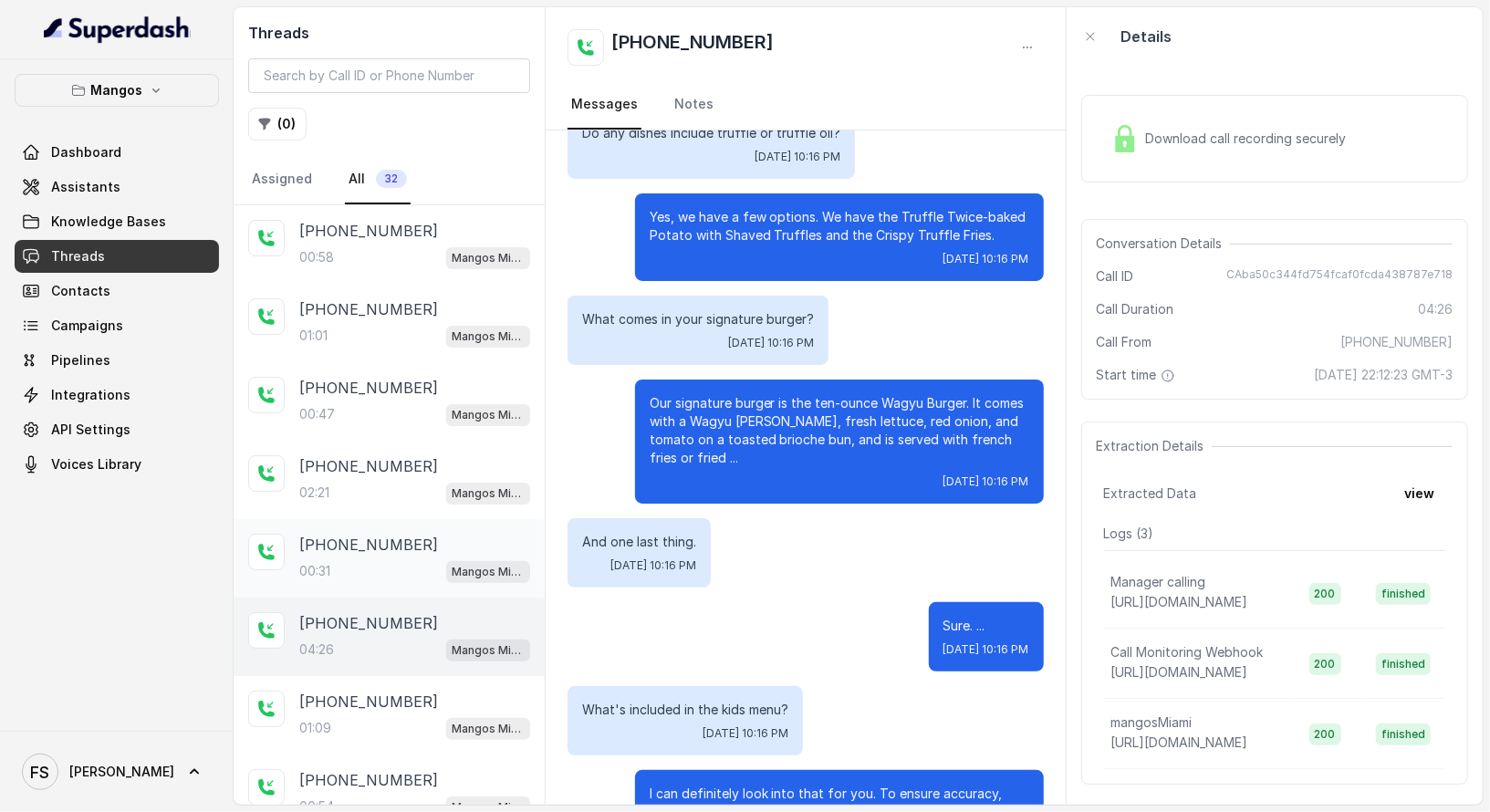
click at [418, 588] on div "[PHONE_NUMBER]:31 Mangos Miami" at bounding box center [389, 557] width 311 height 78
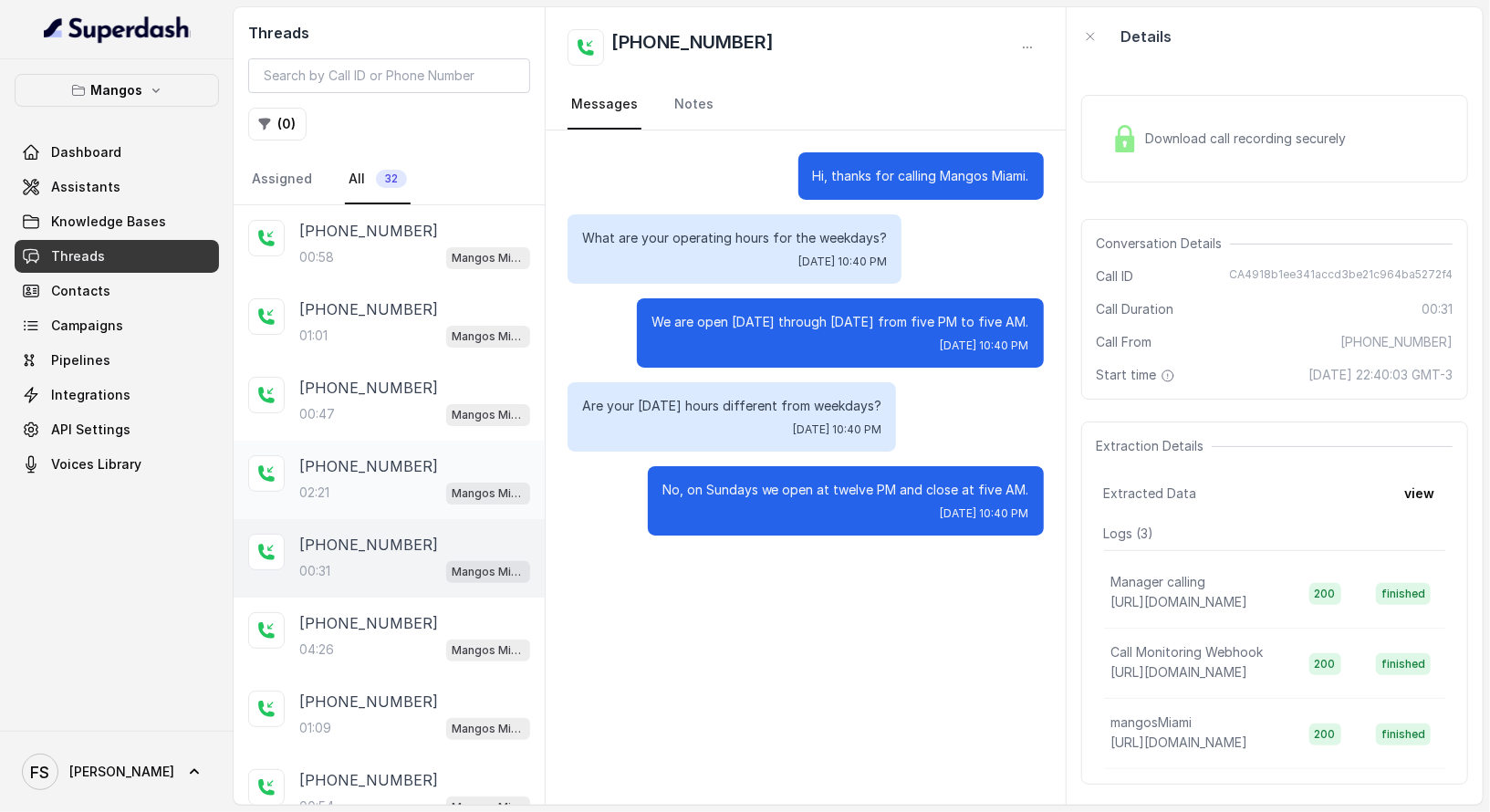
click at [380, 481] on div "02:21 Mangos Miami" at bounding box center [415, 492] width 231 height 23
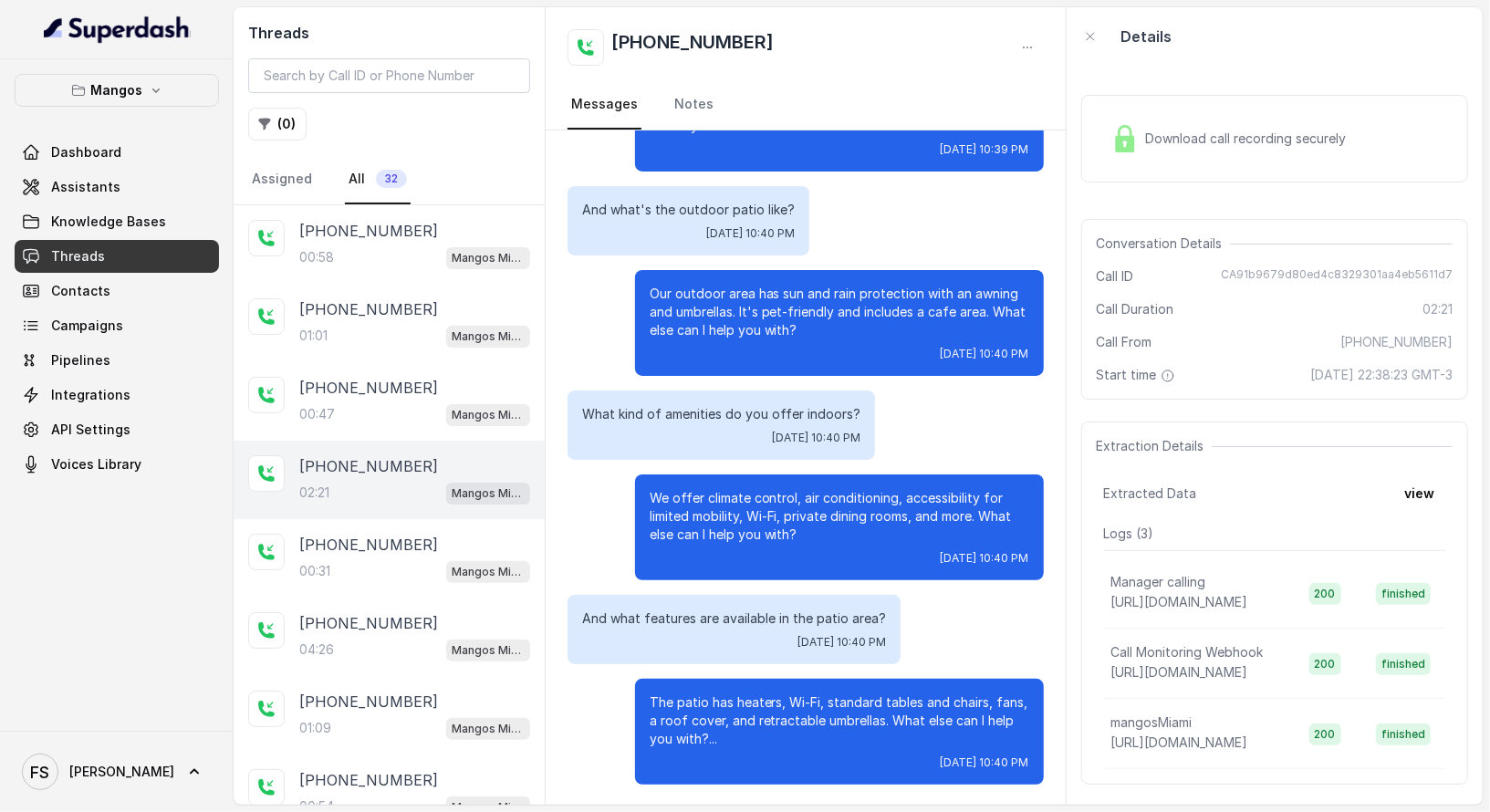
scroll to position [1387, 0]
click at [360, 409] on div "00:47 Mangos Miami" at bounding box center [415, 414] width 231 height 23
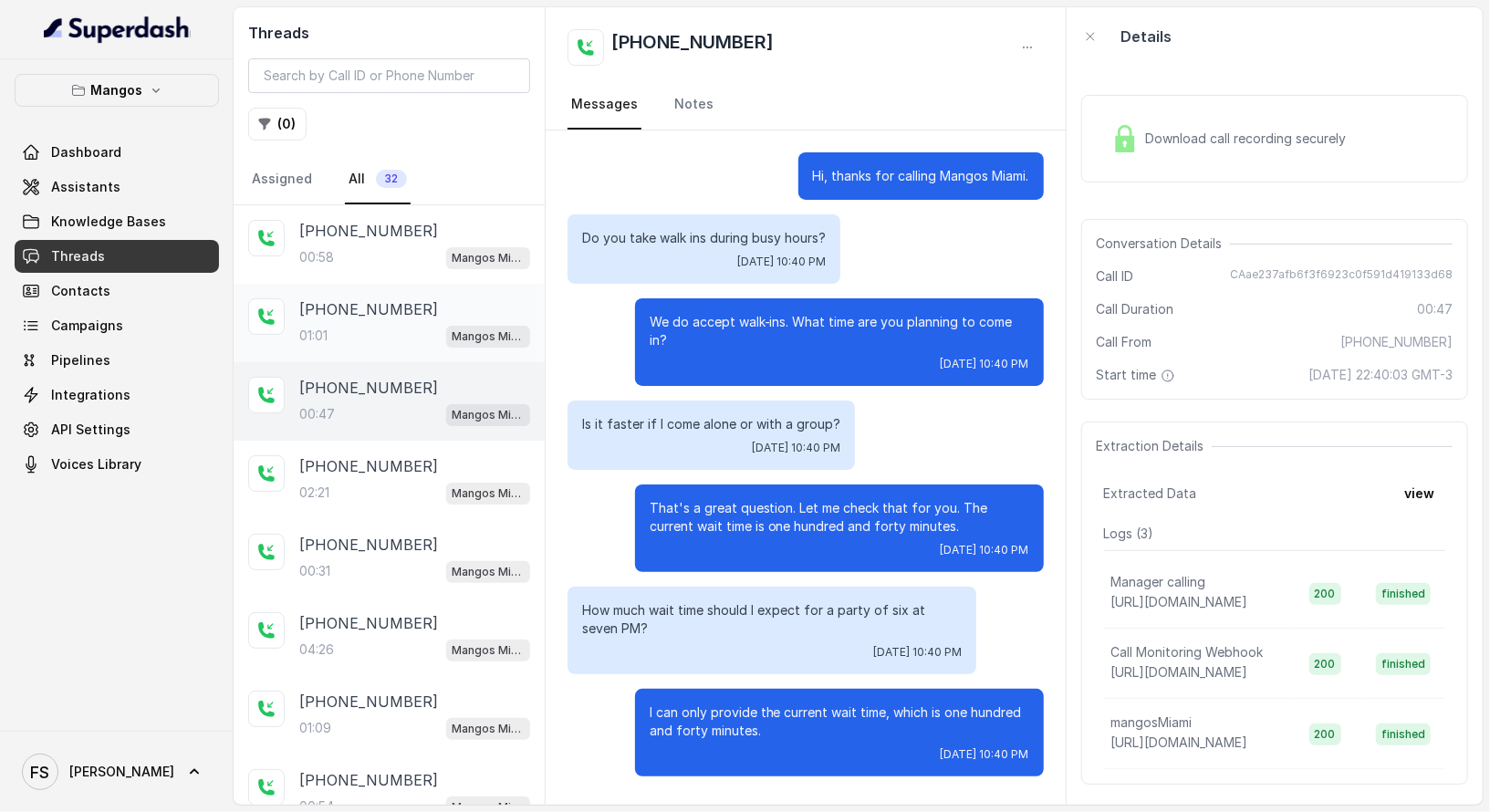
click at [361, 324] on div "01:01 Mangos Miami" at bounding box center [415, 336] width 231 height 23
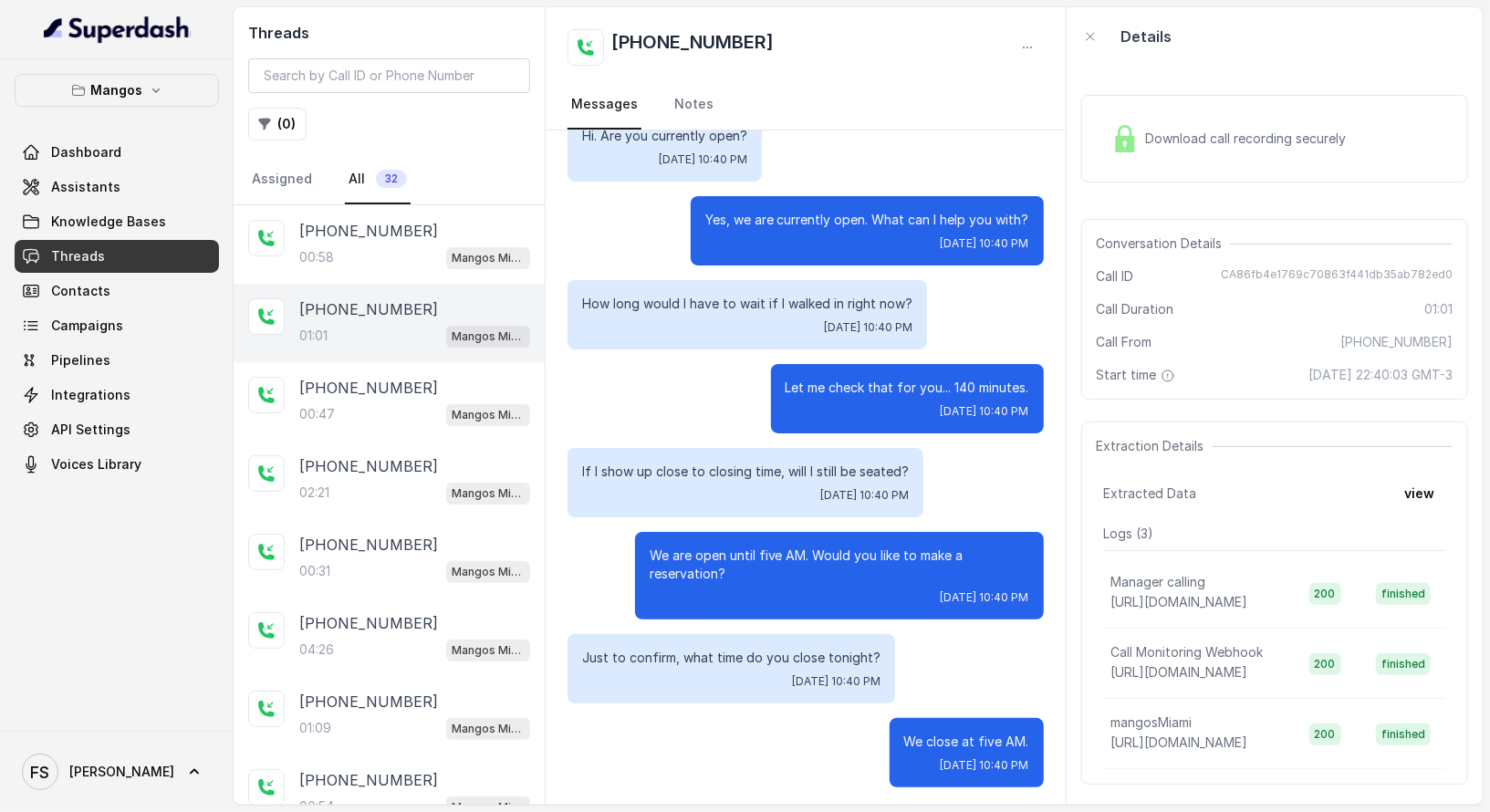
scroll to position [106, 0]
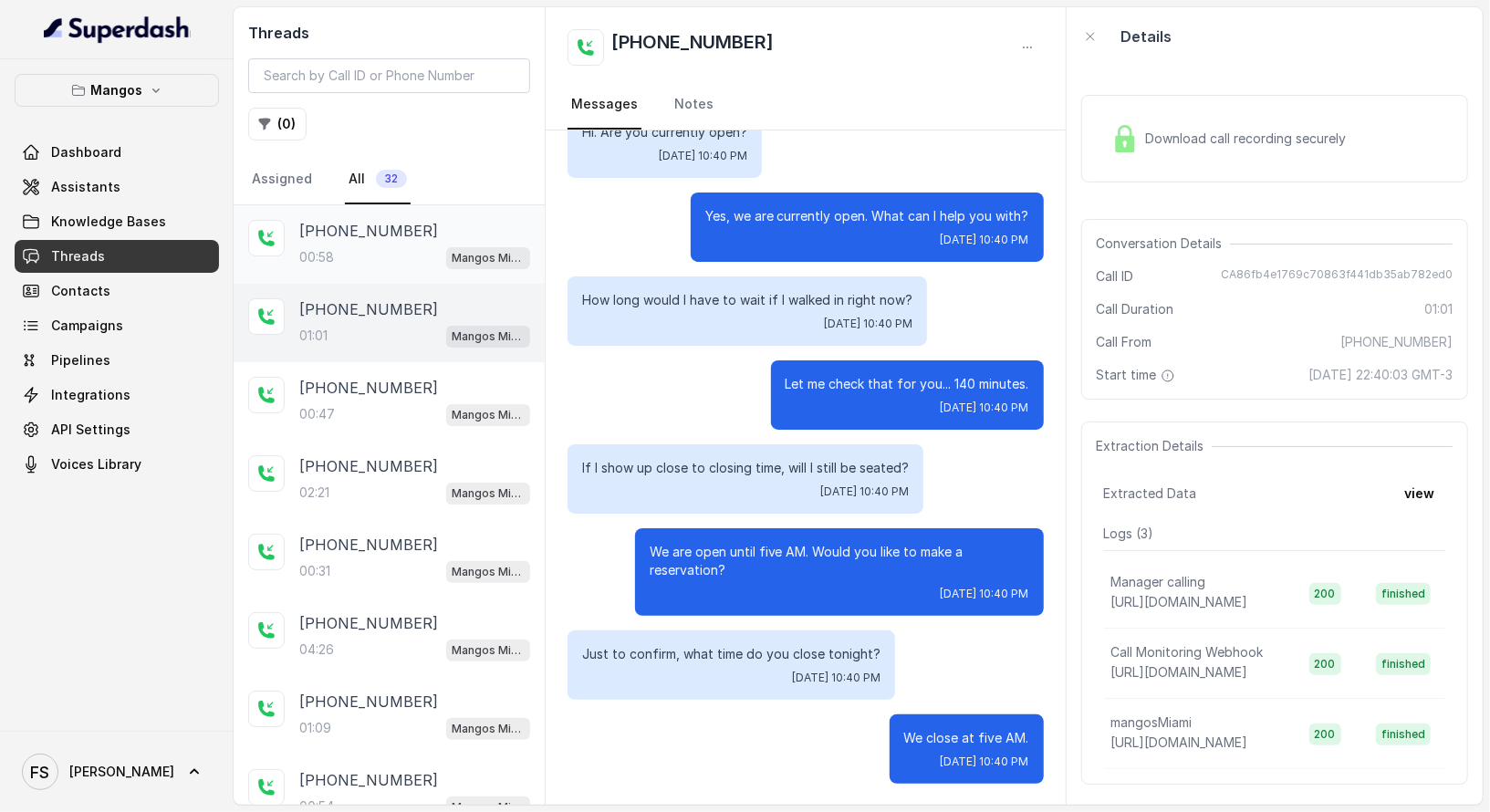
click at [447, 252] on span "Mangos Miami" at bounding box center [488, 258] width 84 height 22
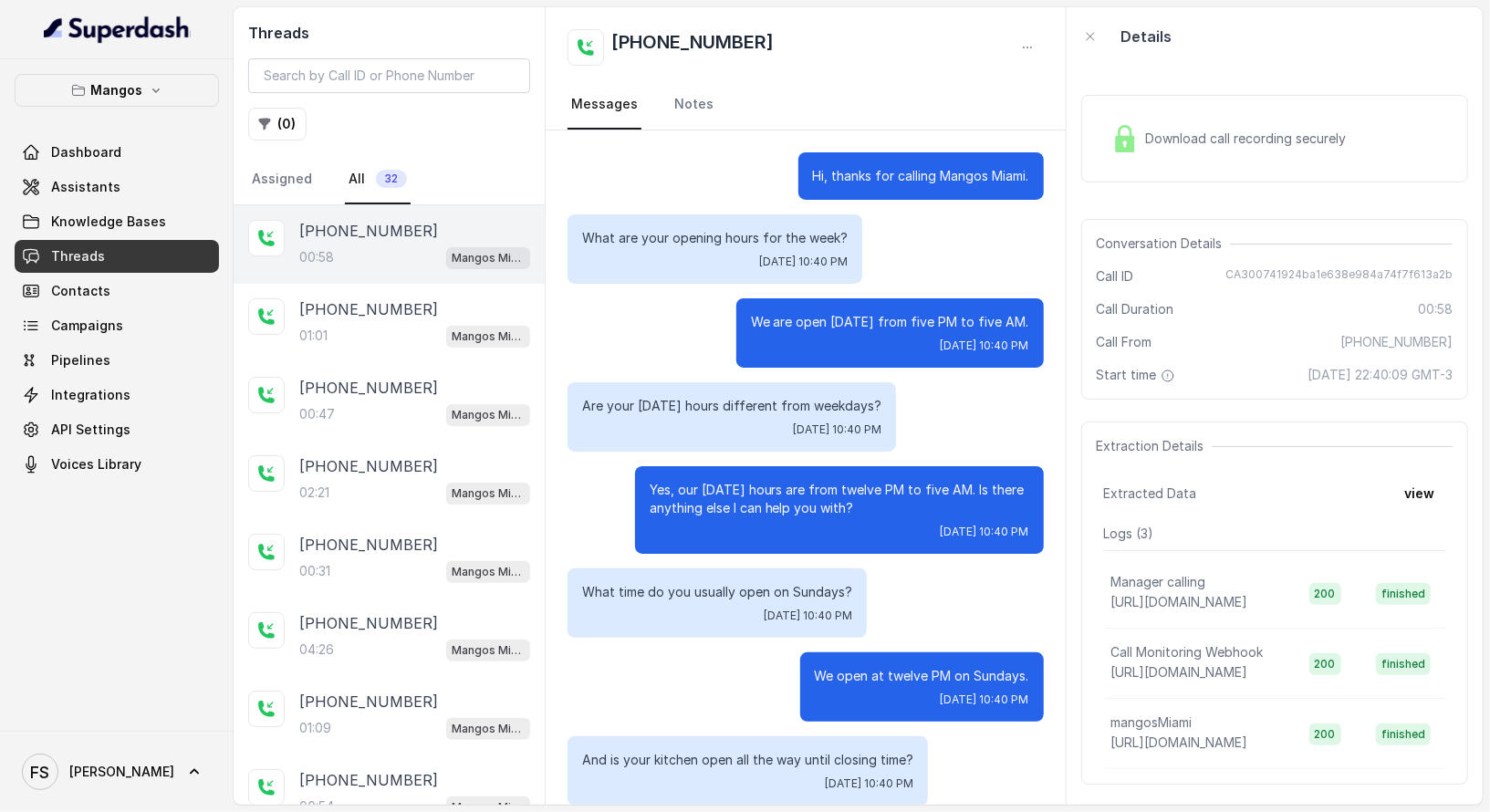
scroll to position [106, 0]
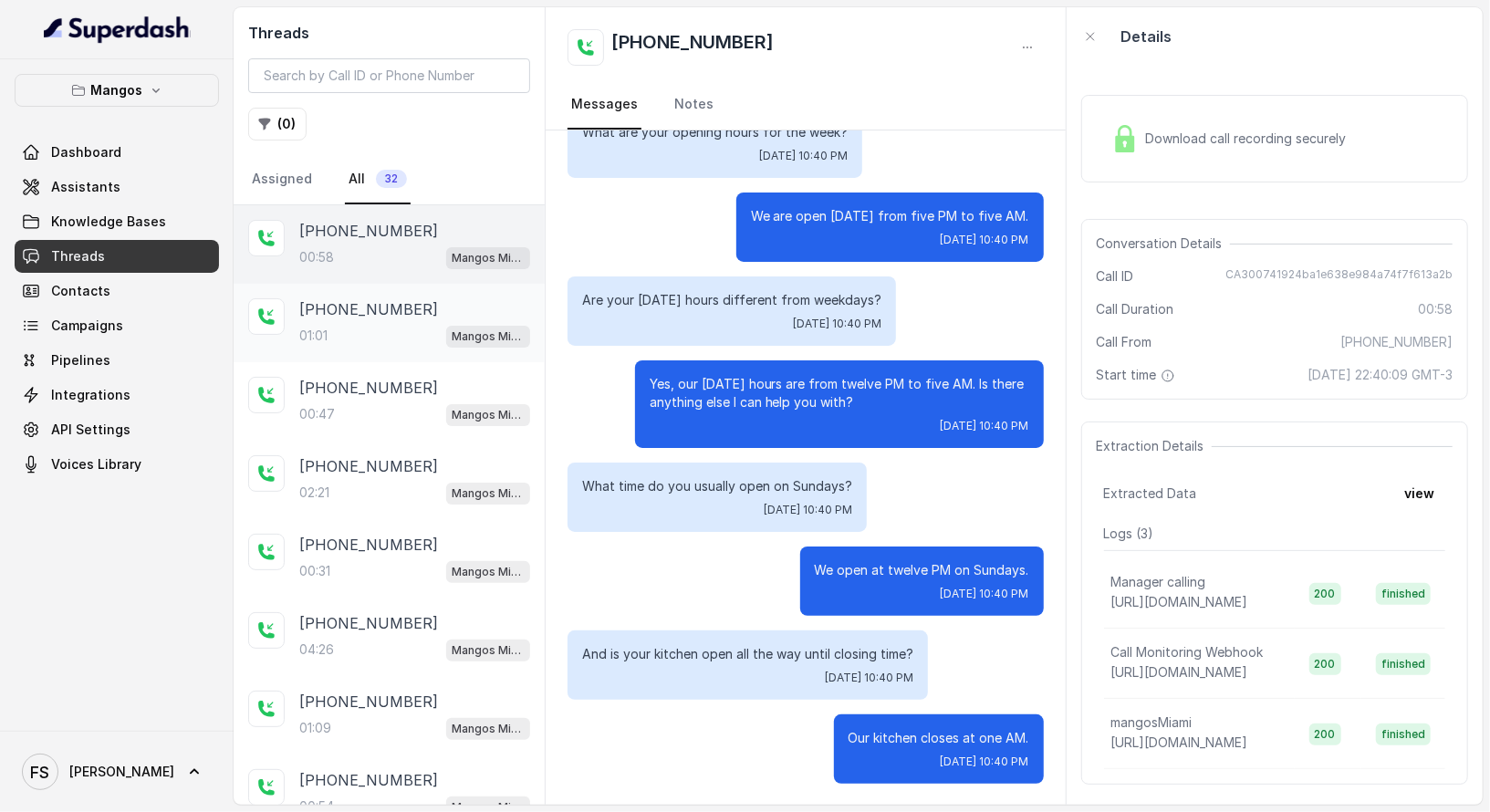
click at [372, 316] on p "[PHONE_NUMBER]" at bounding box center [369, 308] width 139 height 22
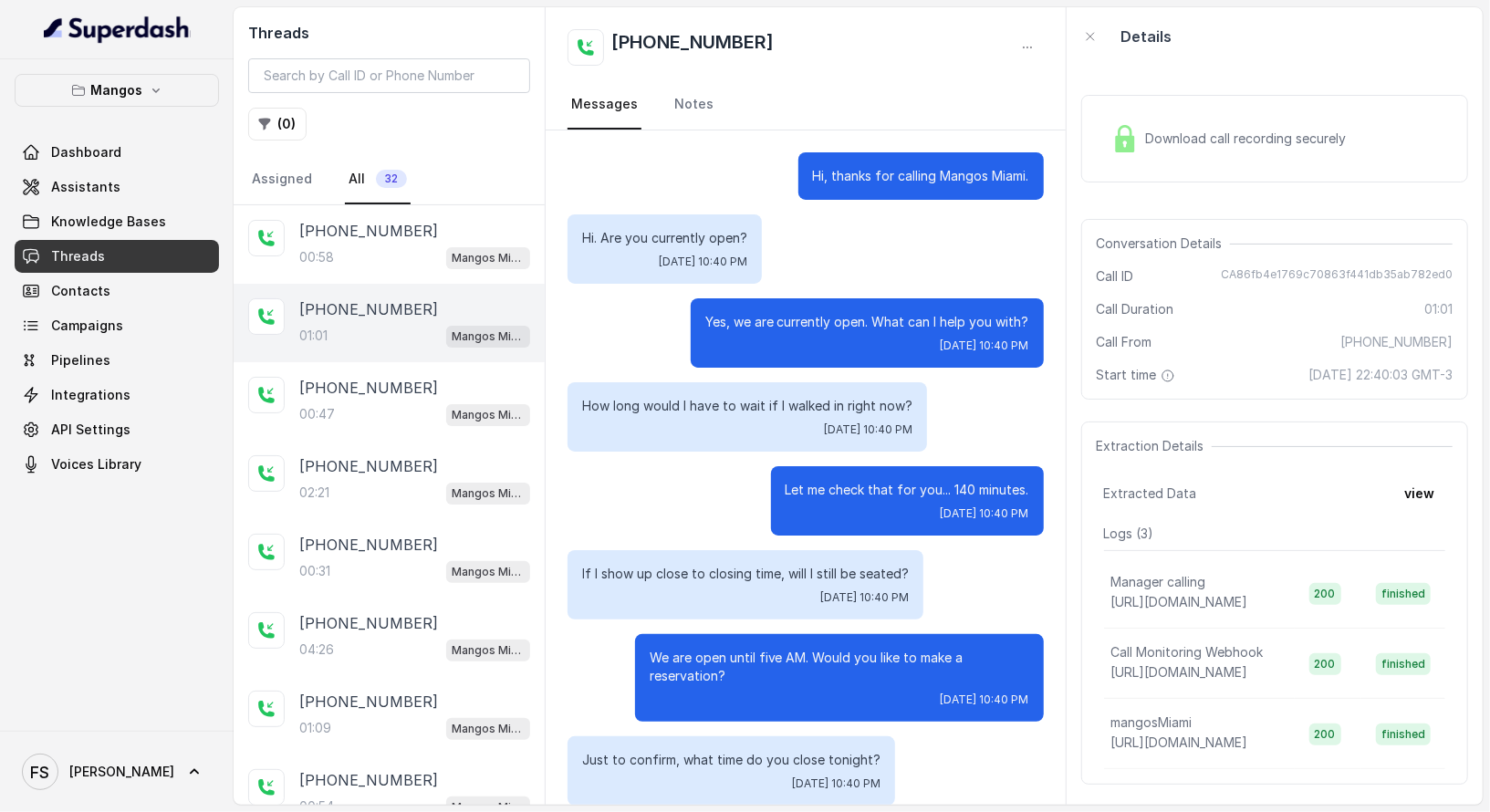
scroll to position [106, 0]
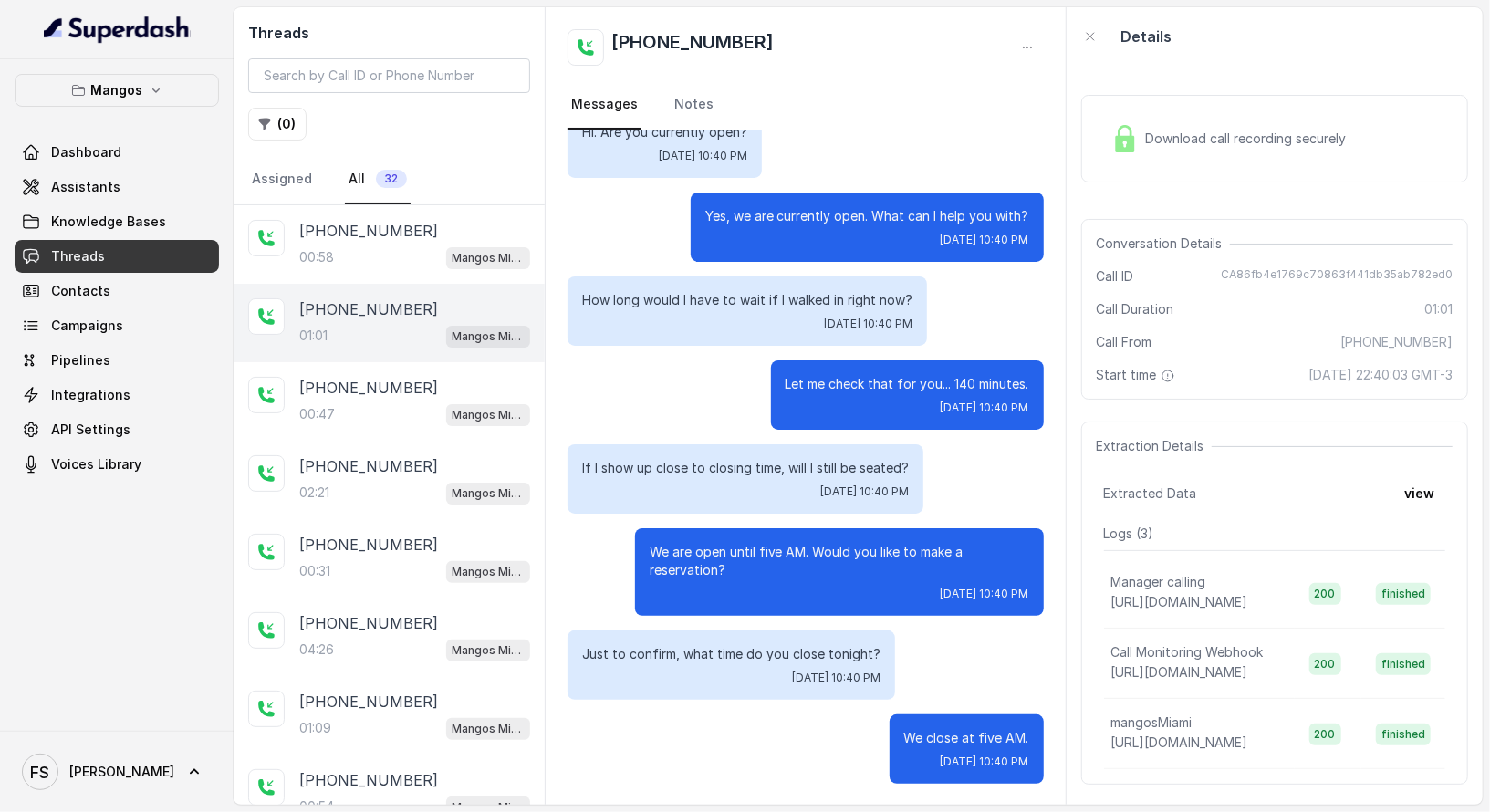
click at [384, 356] on div "[PHONE_NUMBER]:01 Mangos Miami" at bounding box center [389, 322] width 311 height 78
click at [400, 441] on div "[PHONE_NUMBER]:21 Mangos Miami" at bounding box center [389, 479] width 311 height 78
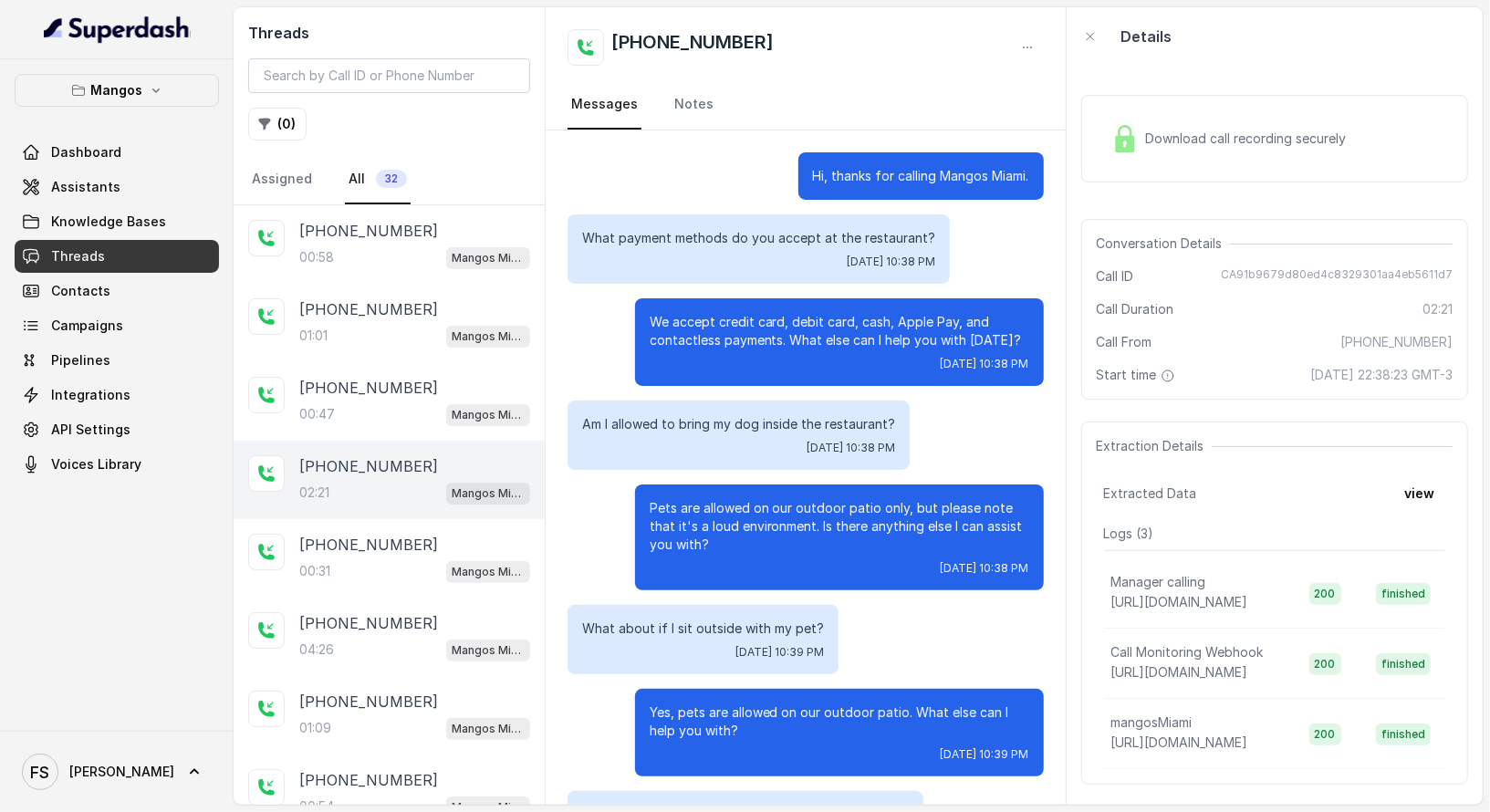
scroll to position [1387, 0]
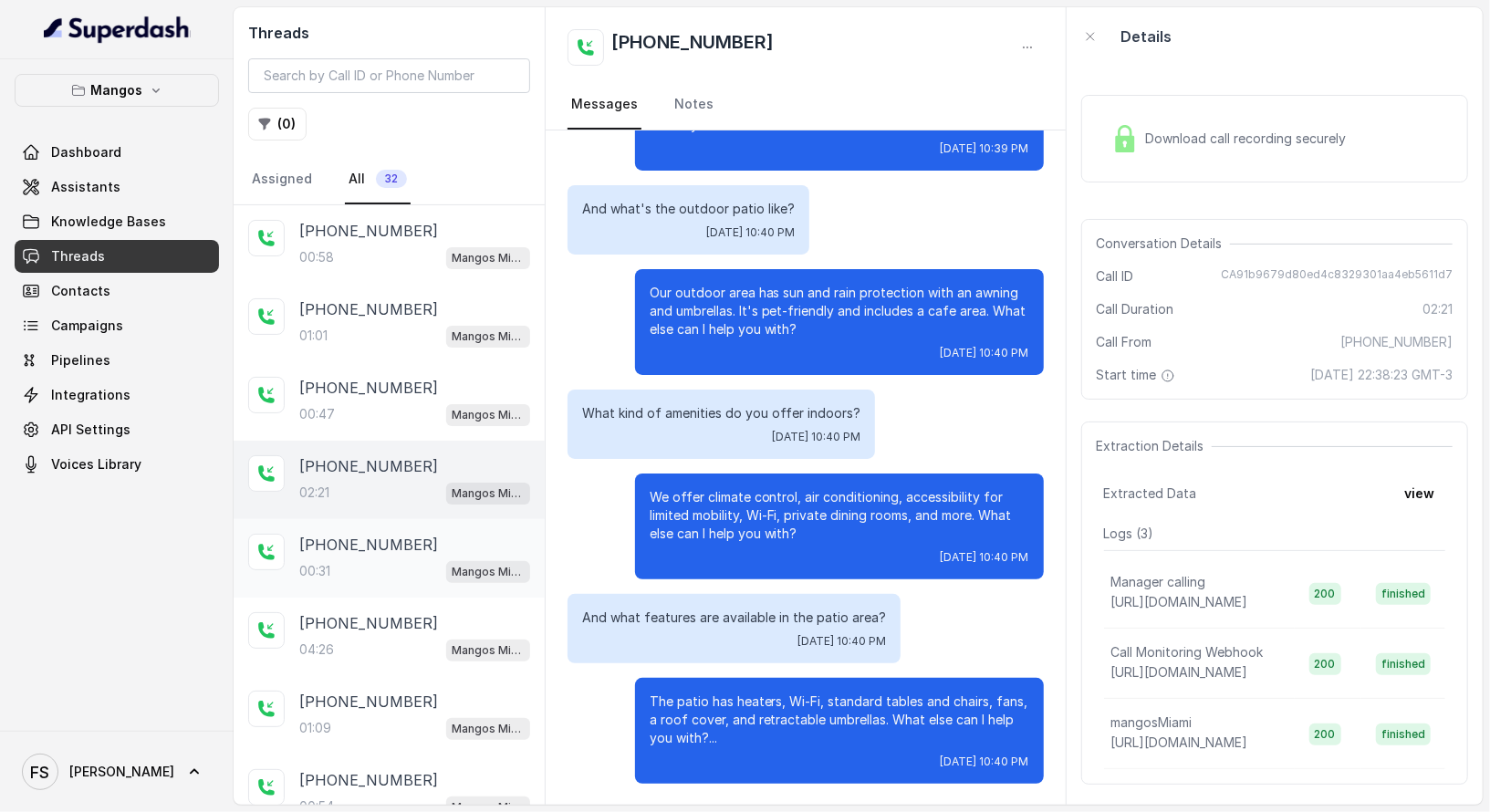
click at [412, 550] on div "[PHONE_NUMBER]" at bounding box center [415, 544] width 231 height 22
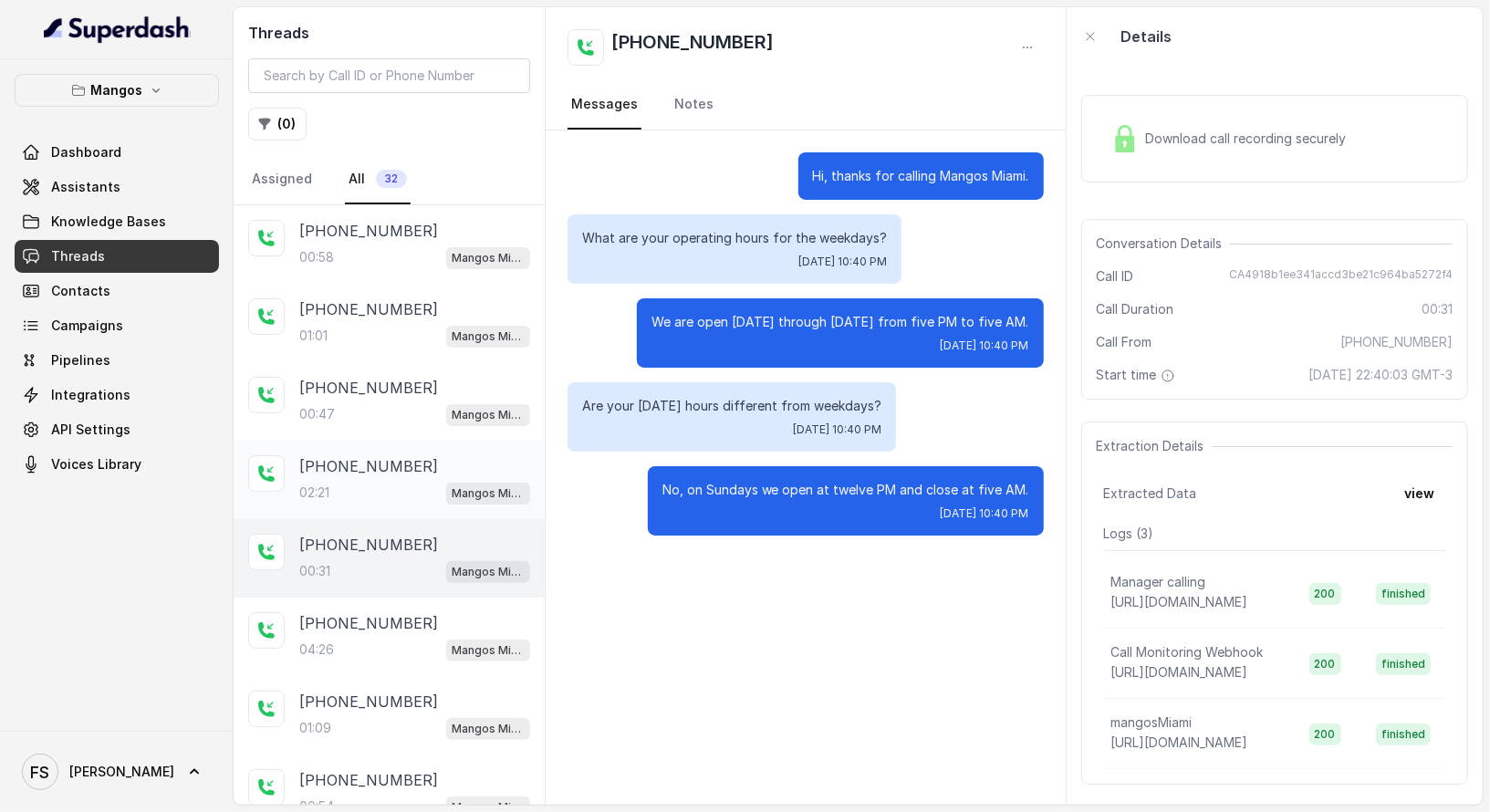
click at [414, 489] on div "02:21 Mangos Miami" at bounding box center [415, 492] width 231 height 23
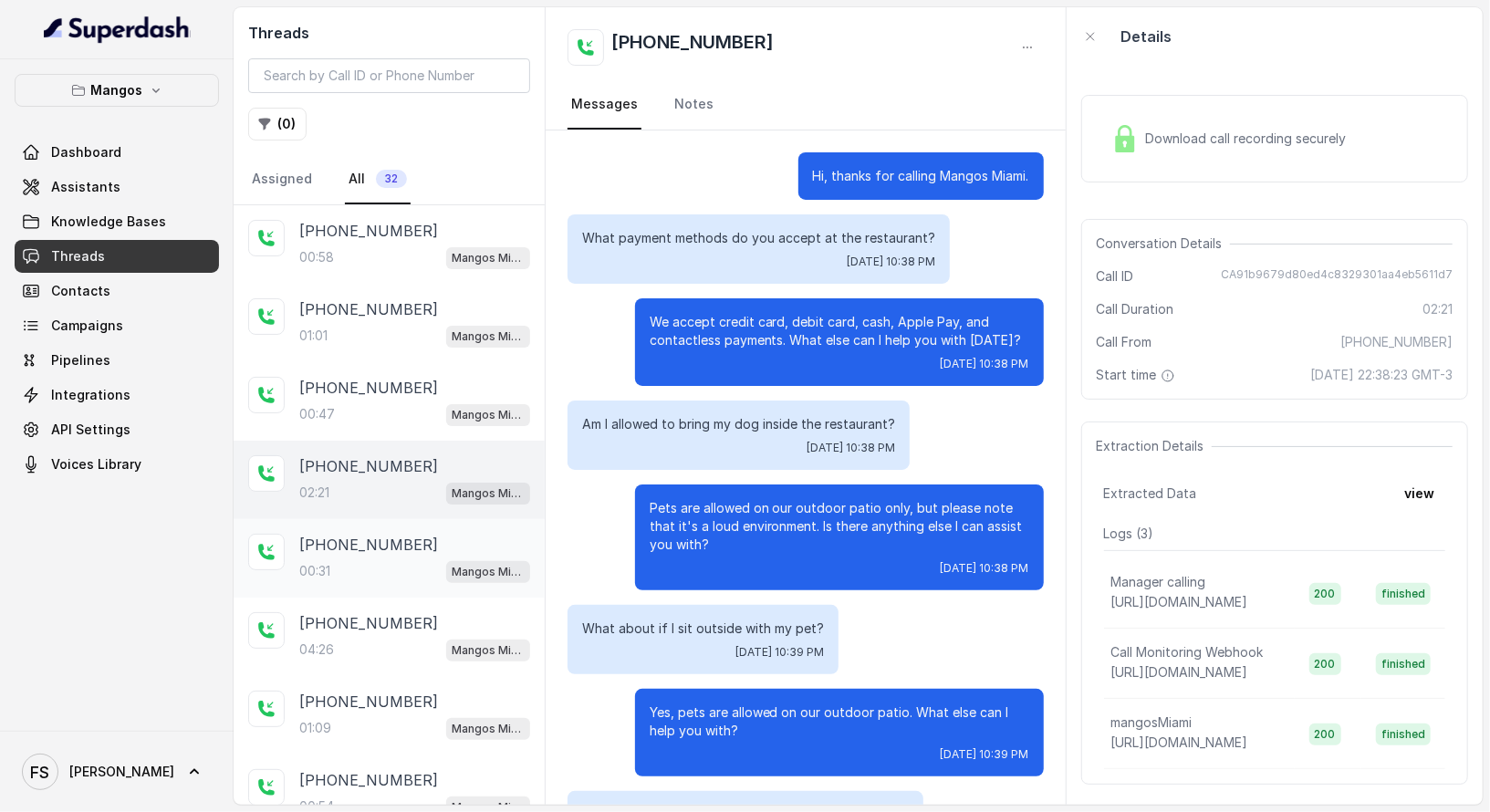
scroll to position [1387, 0]
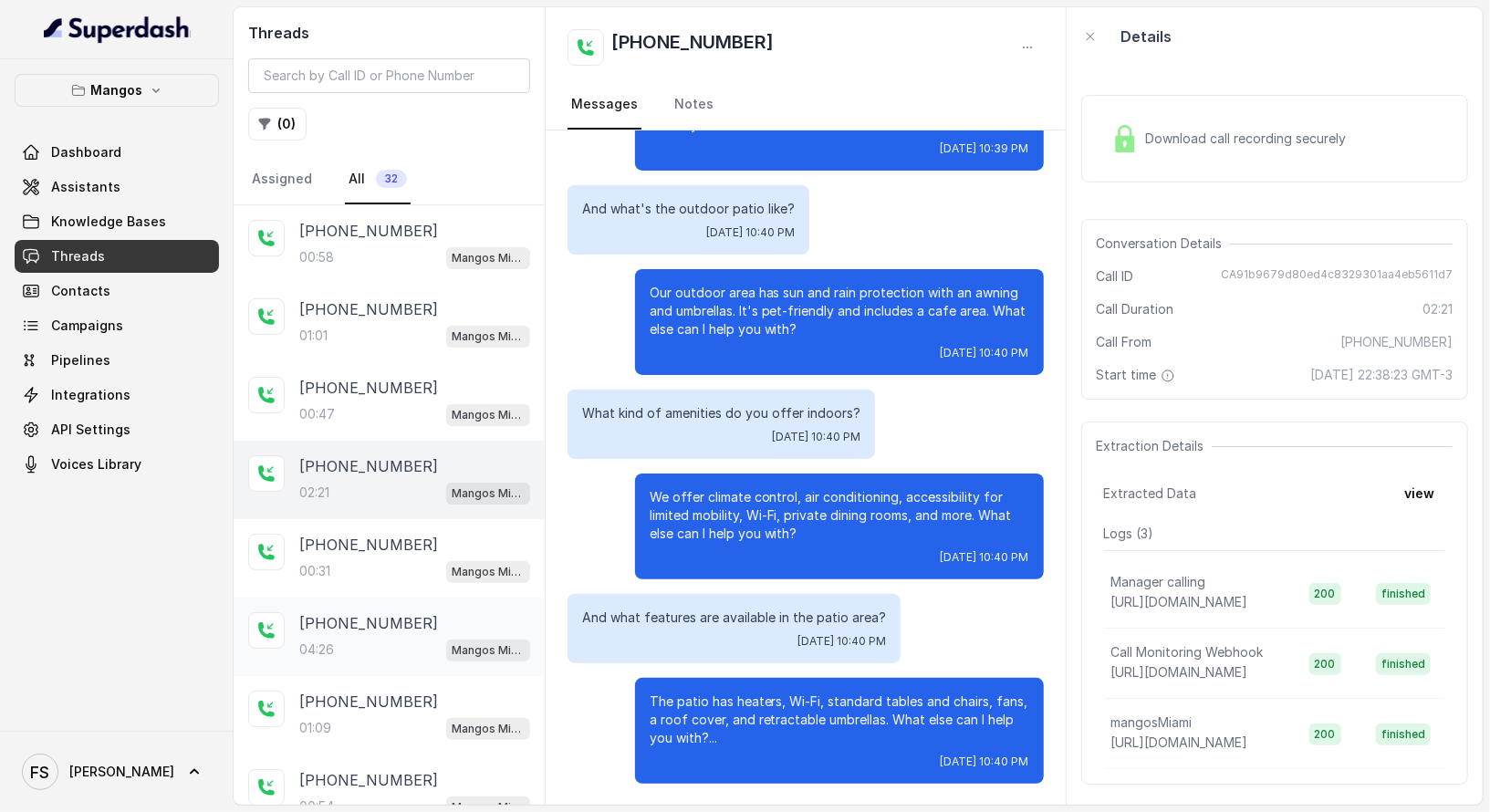
click at [423, 642] on div "04:26 Mangos Miami" at bounding box center [415, 649] width 231 height 23
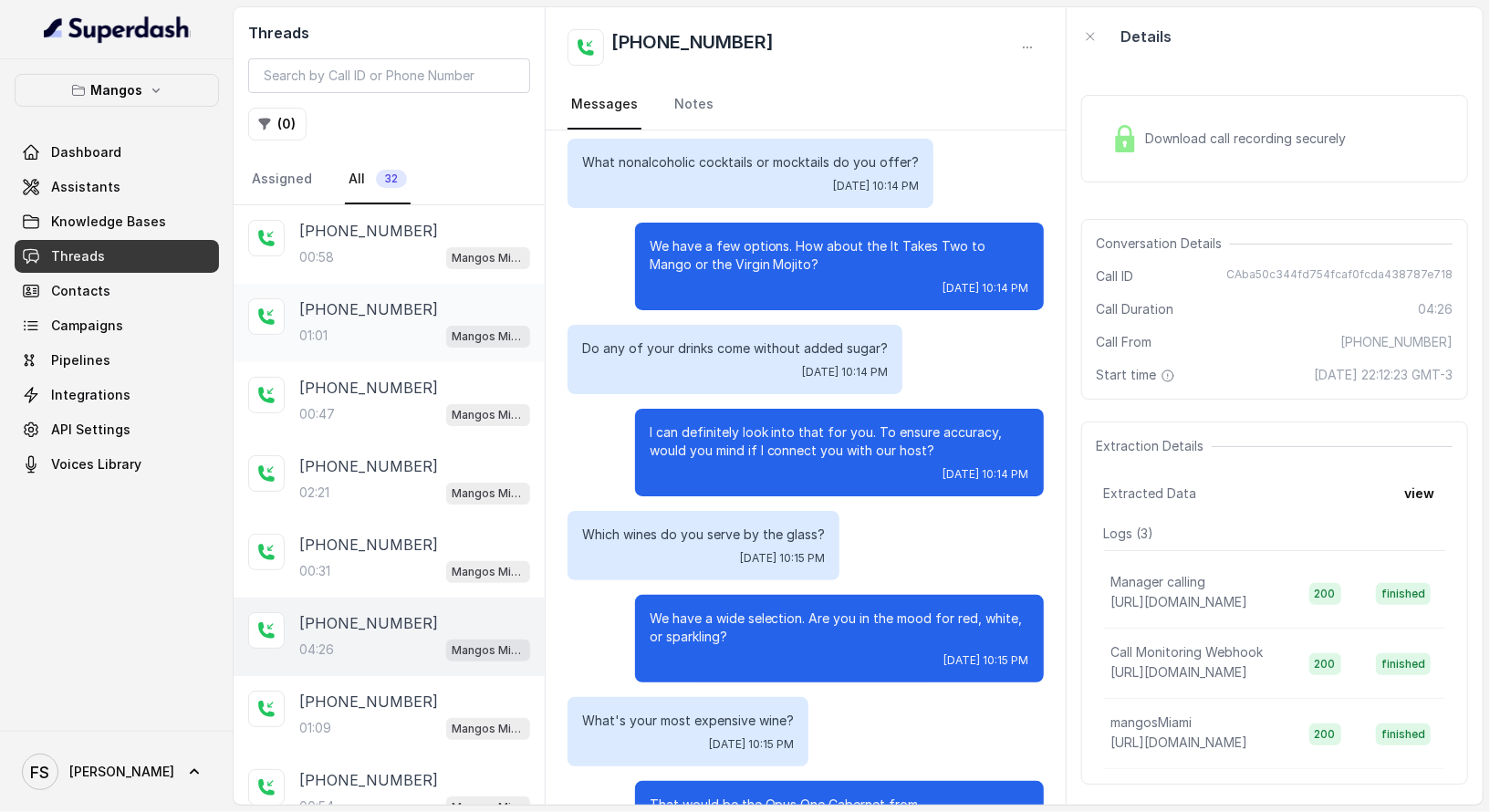
scroll to position [3733, 0]
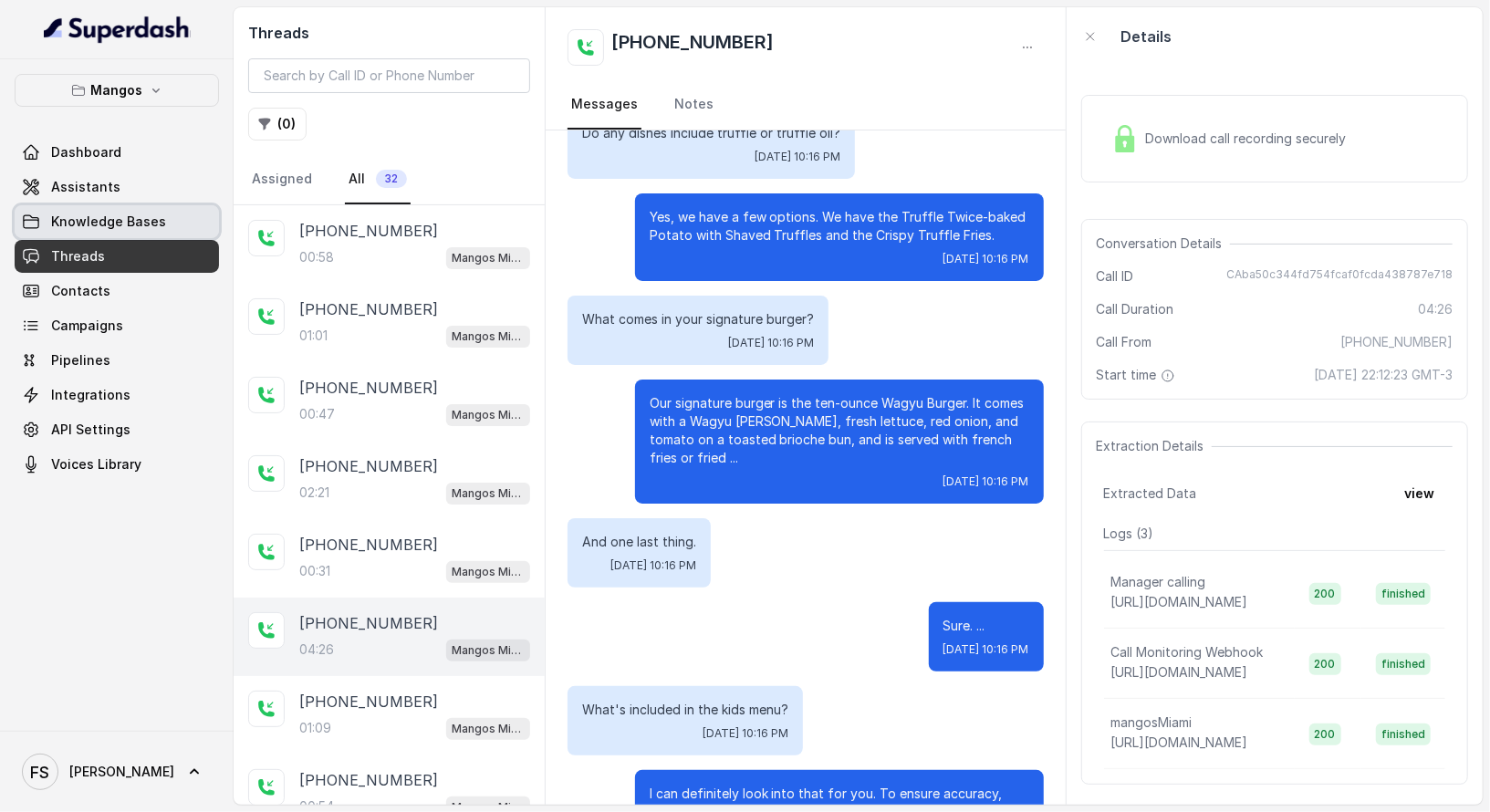
click at [190, 216] on link "Knowledge Bases" at bounding box center [117, 221] width 204 height 33
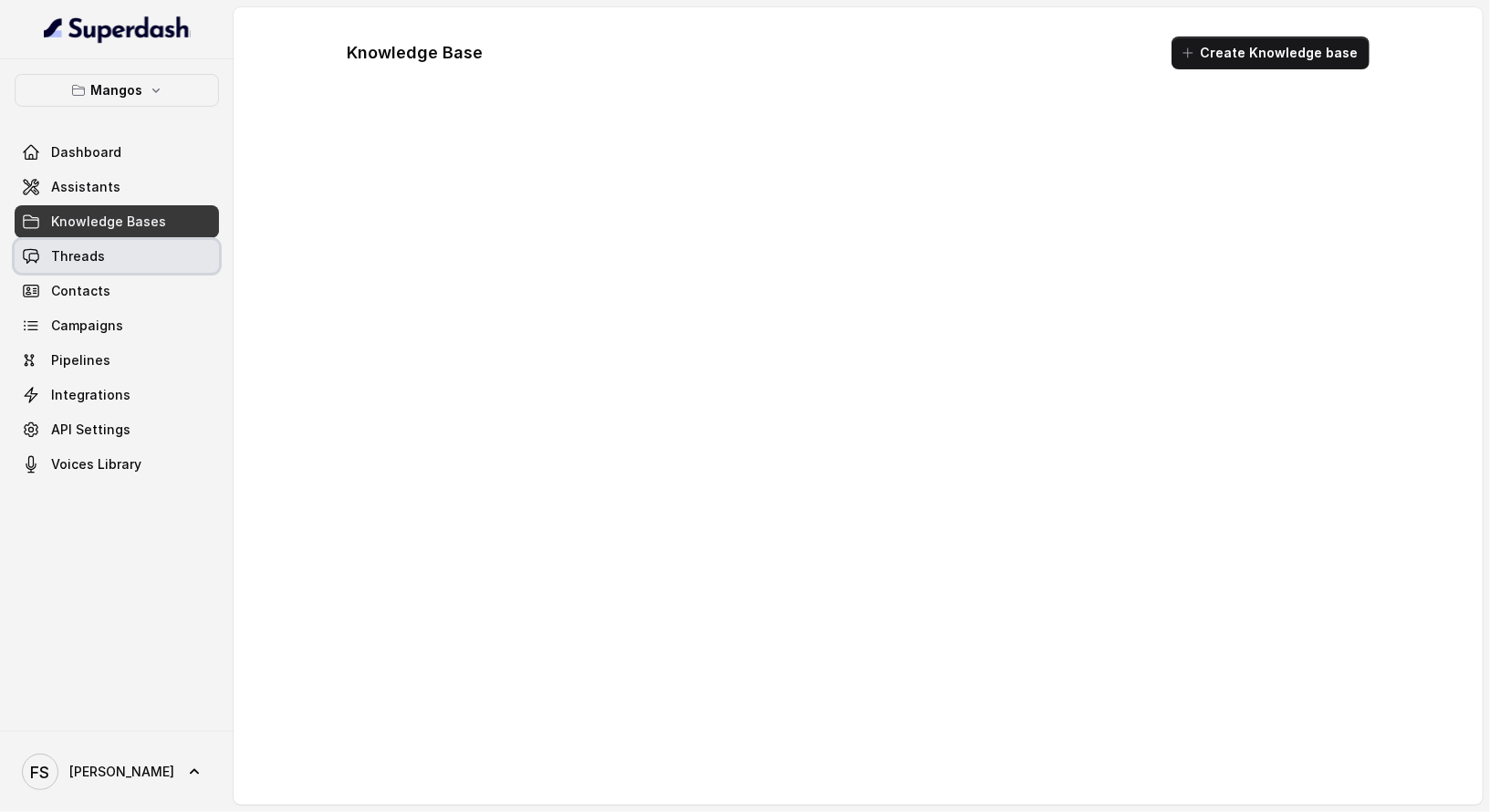
click at [176, 268] on link "Threads" at bounding box center [117, 256] width 204 height 33
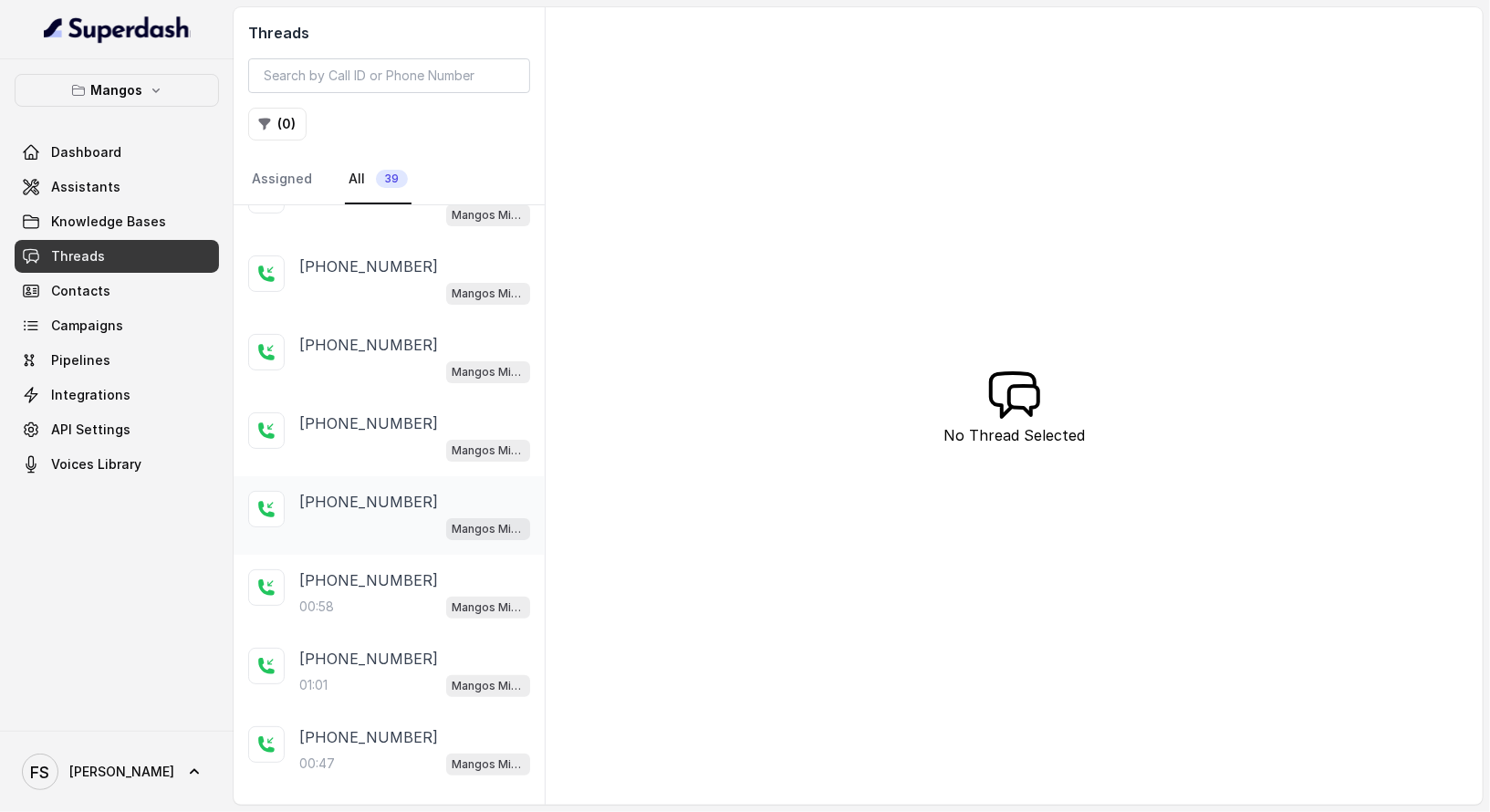
scroll to position [188, 0]
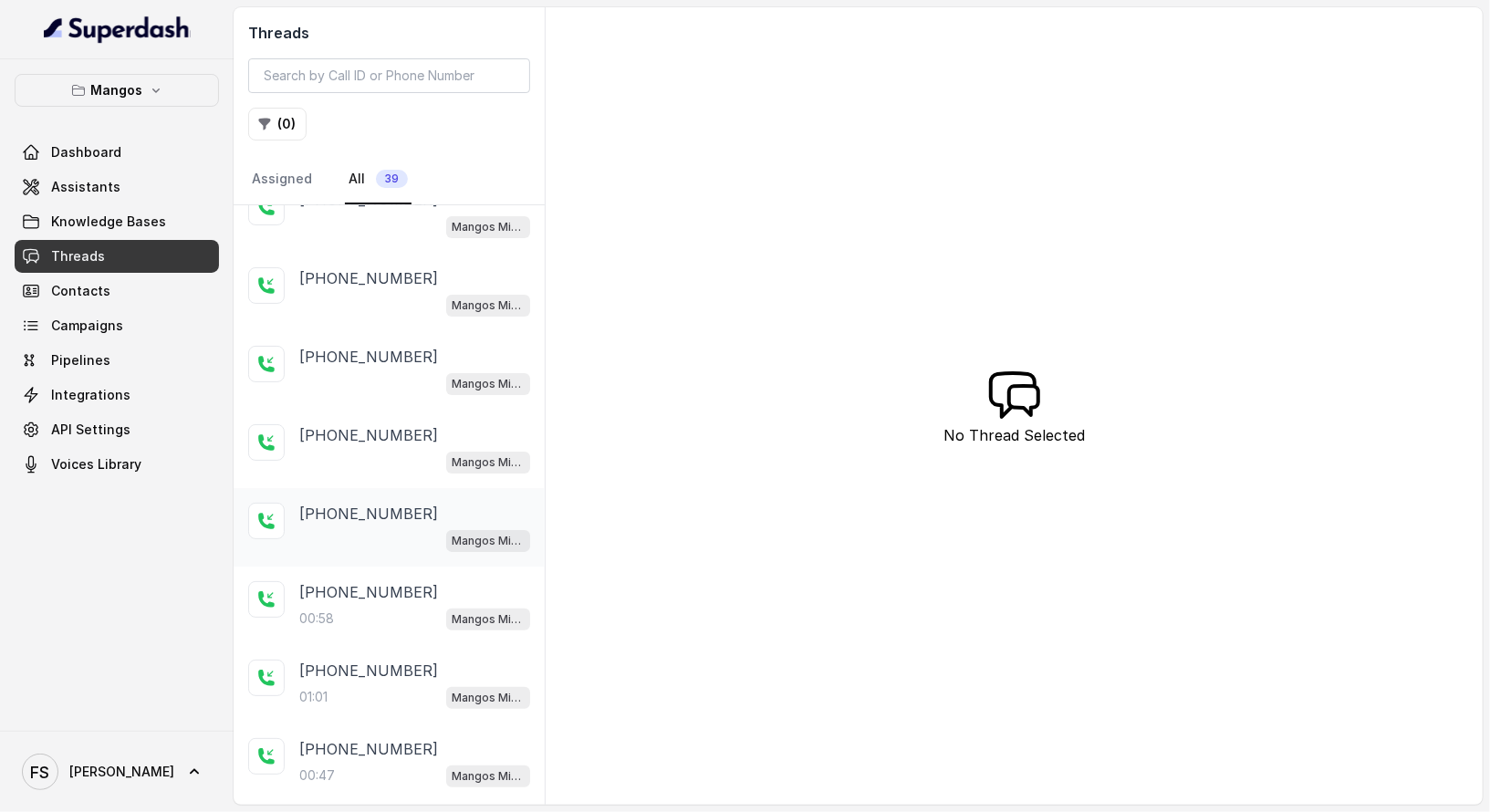
click at [409, 538] on div "Mangos Miami" at bounding box center [415, 539] width 231 height 23
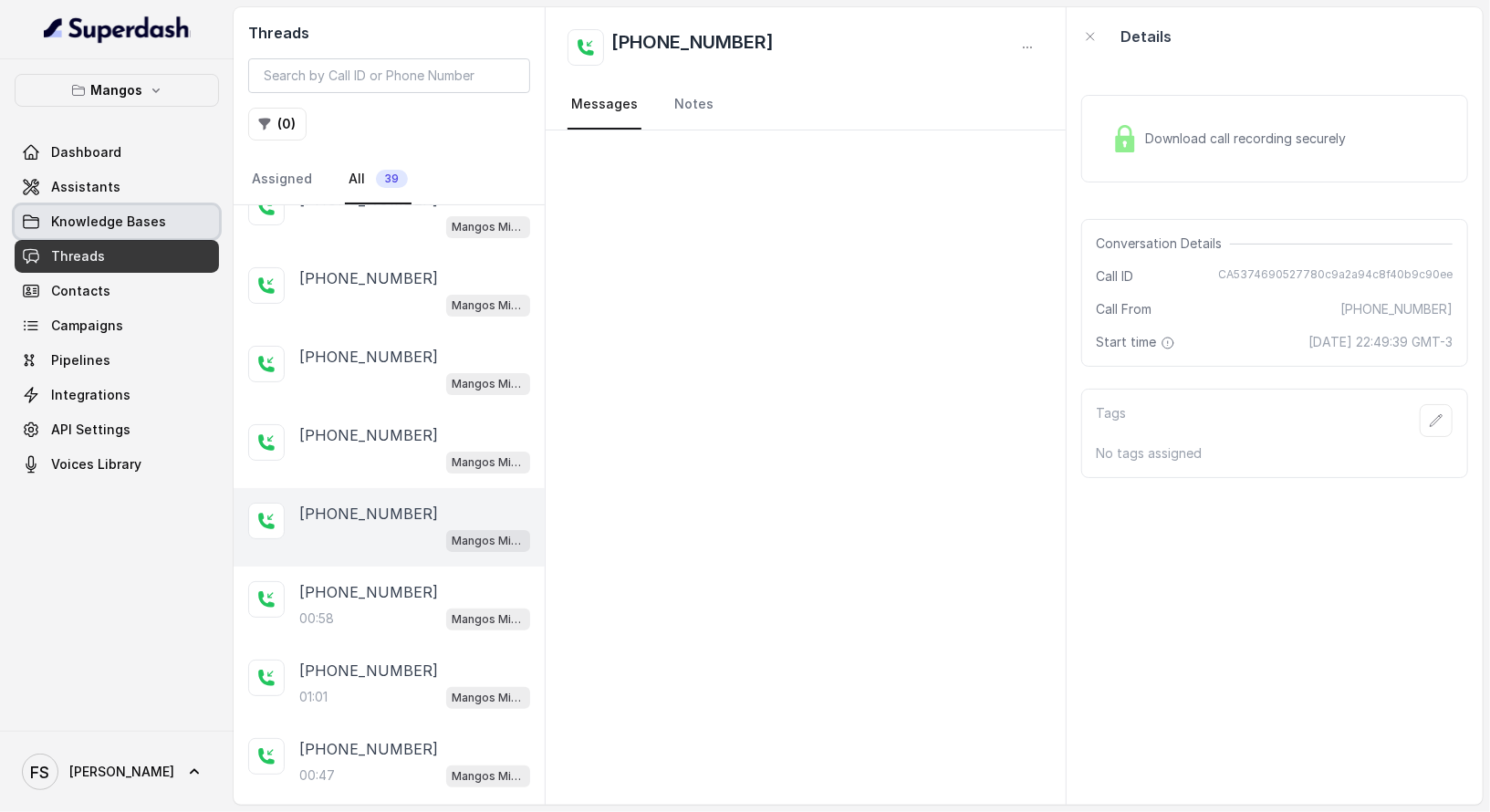
click at [72, 213] on span "Knowledge Bases" at bounding box center [108, 221] width 115 height 18
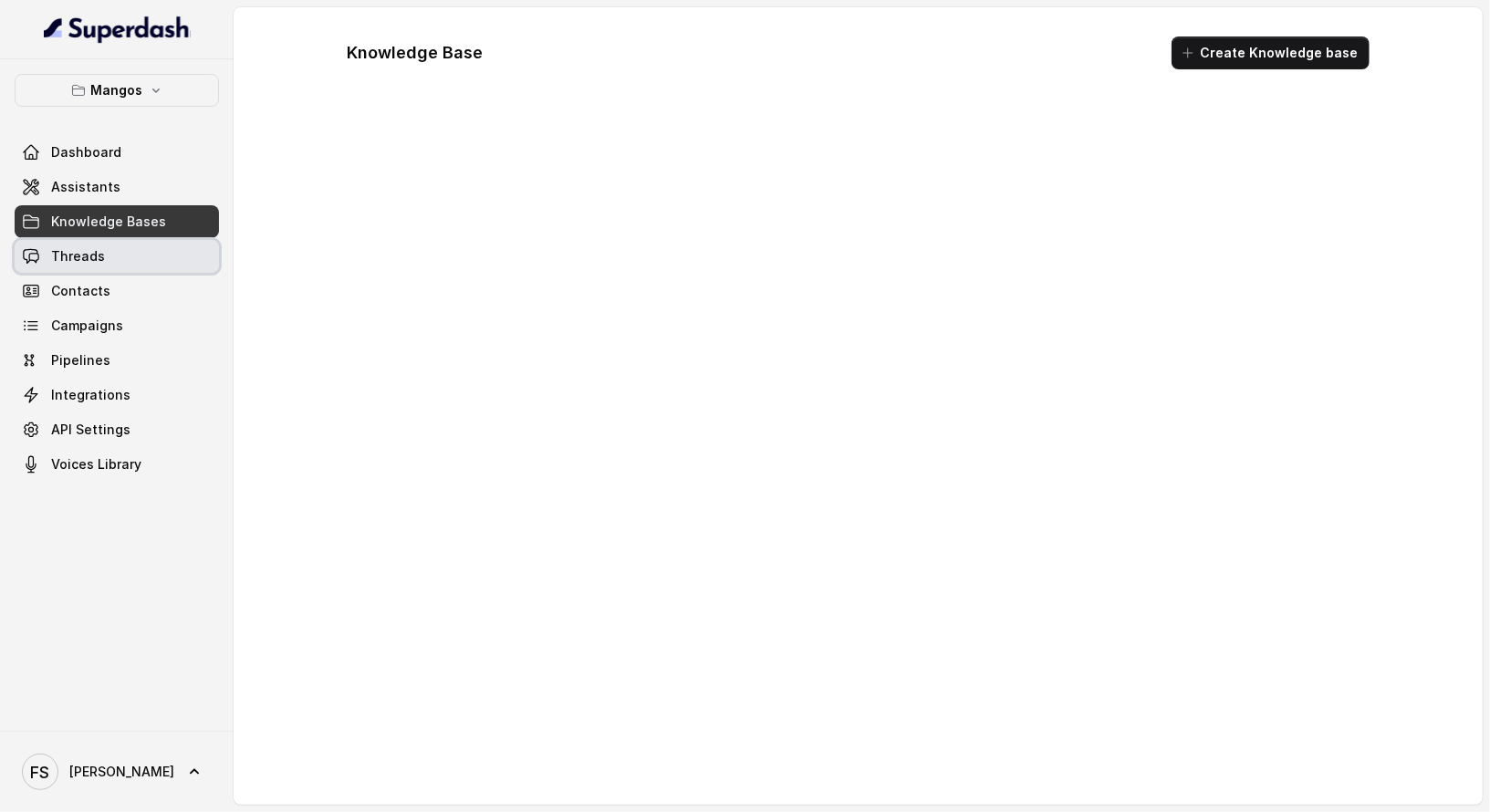
click at [99, 270] on link "Threads" at bounding box center [117, 256] width 204 height 33
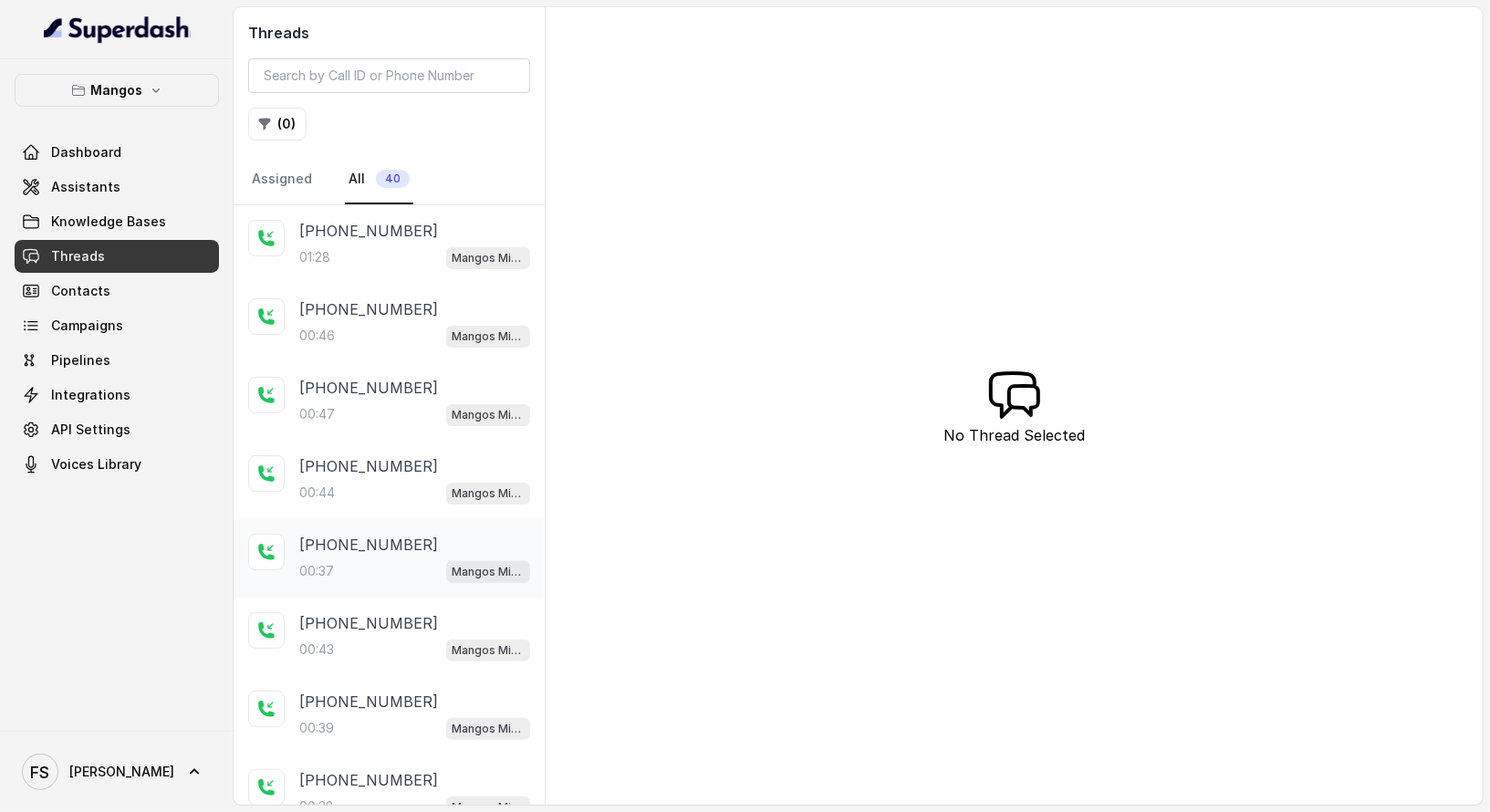
click at [405, 571] on div "00:37 Mangos Miami" at bounding box center [415, 570] width 231 height 23
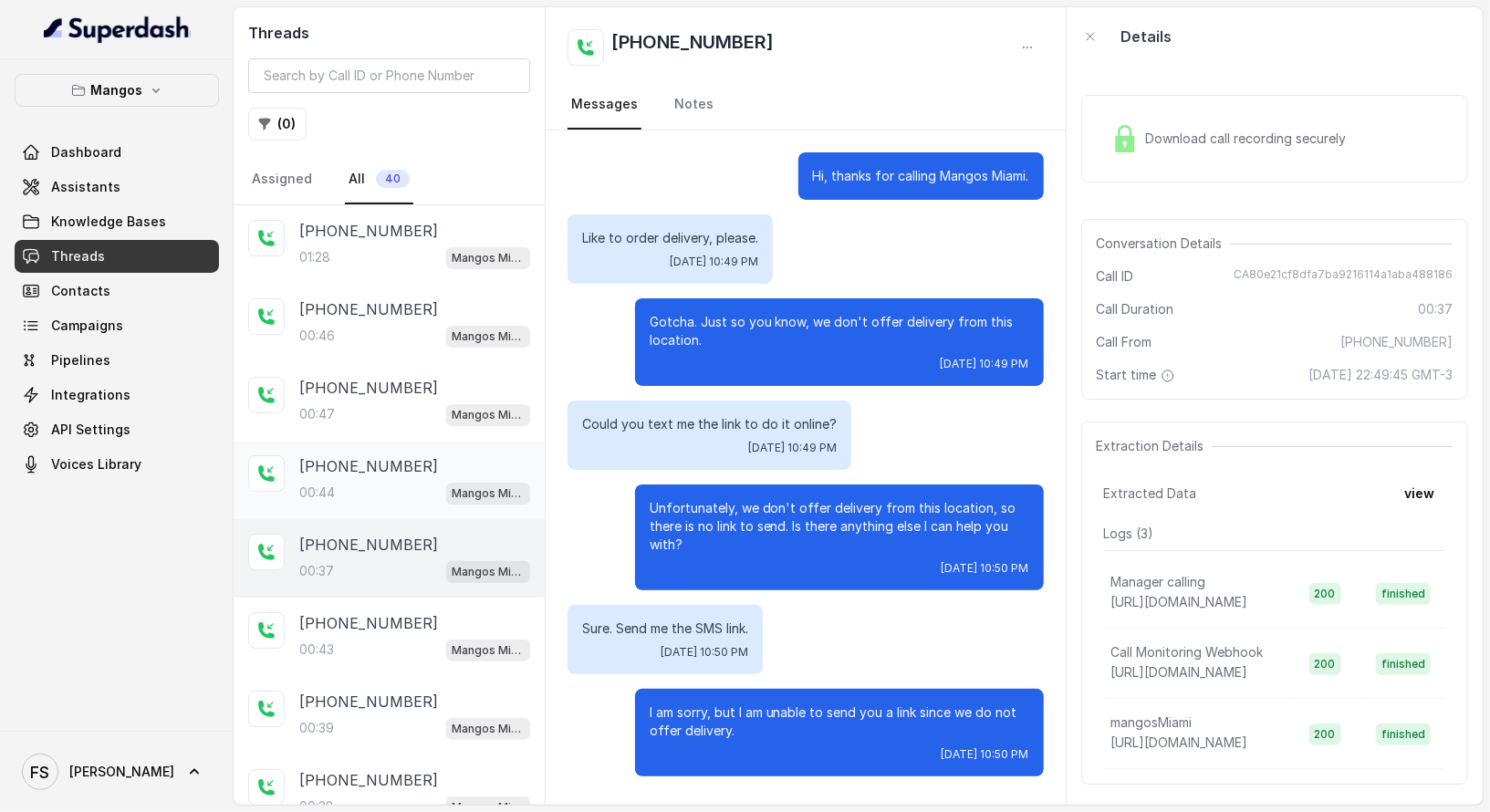
click at [447, 483] on span "Mangos Miami" at bounding box center [488, 493] width 84 height 22
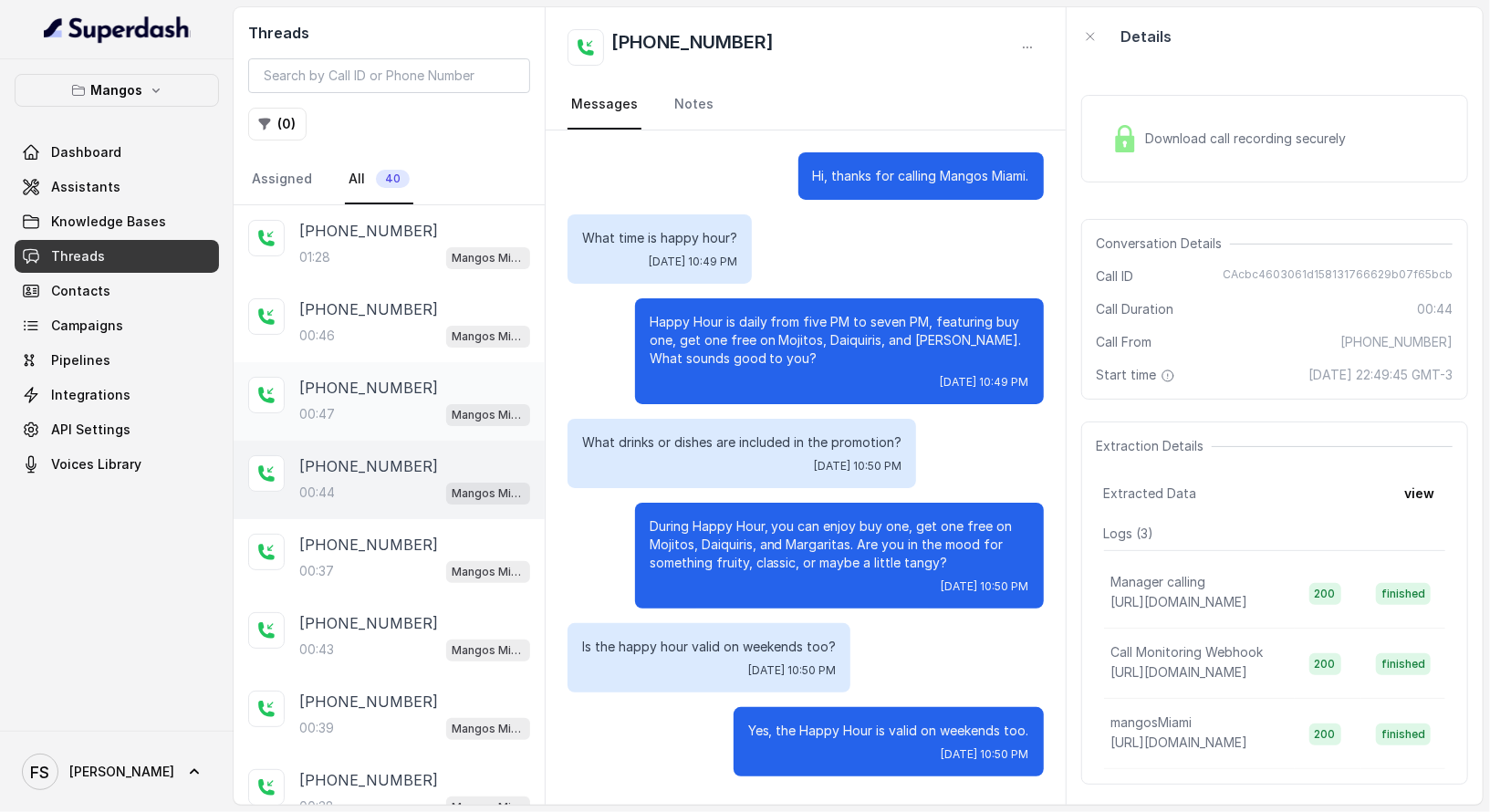
click at [369, 423] on div "[PHONE_NUMBER]:47 Mangos Miami" at bounding box center [389, 400] width 311 height 78
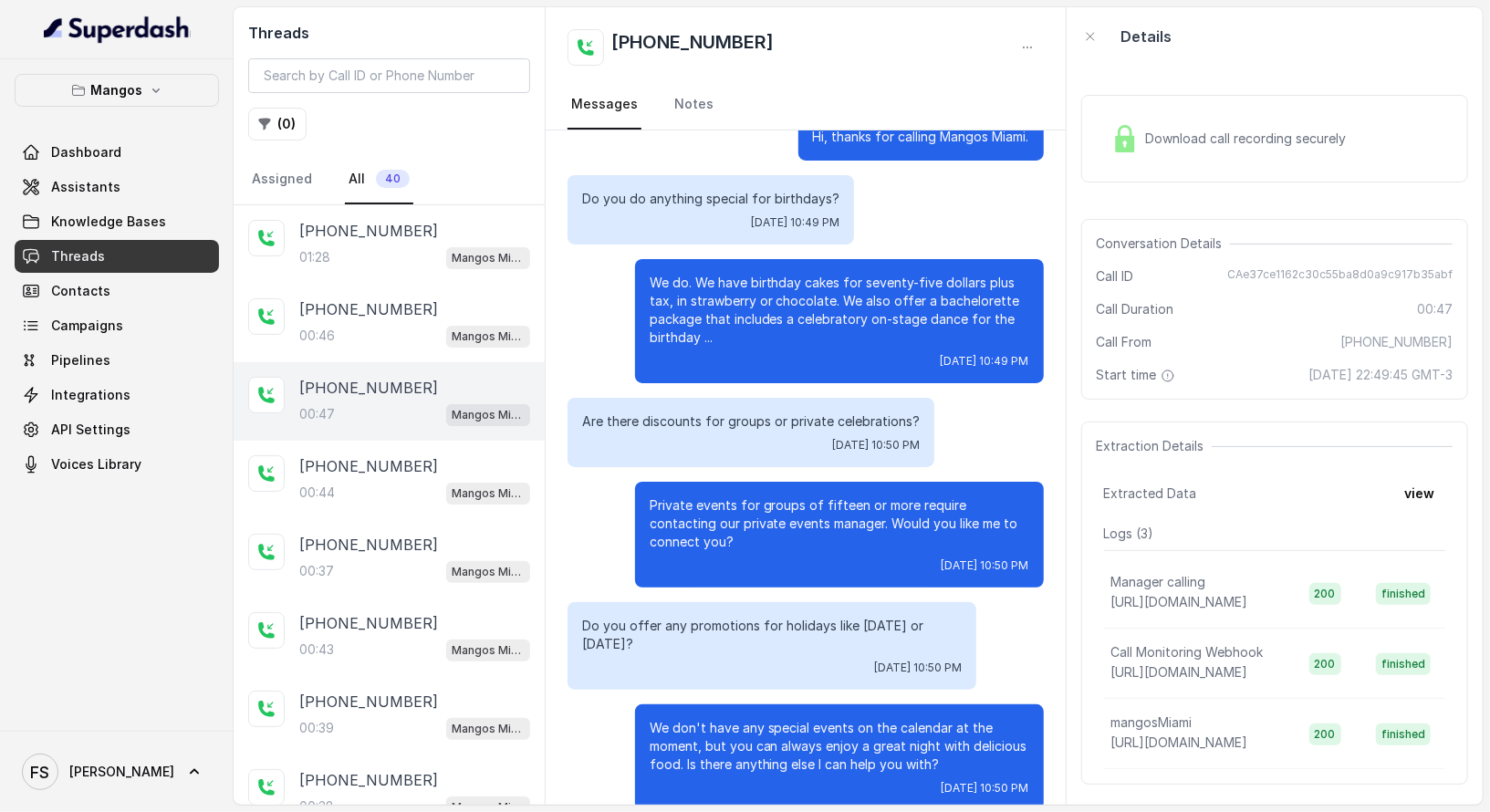
scroll to position [65, 0]
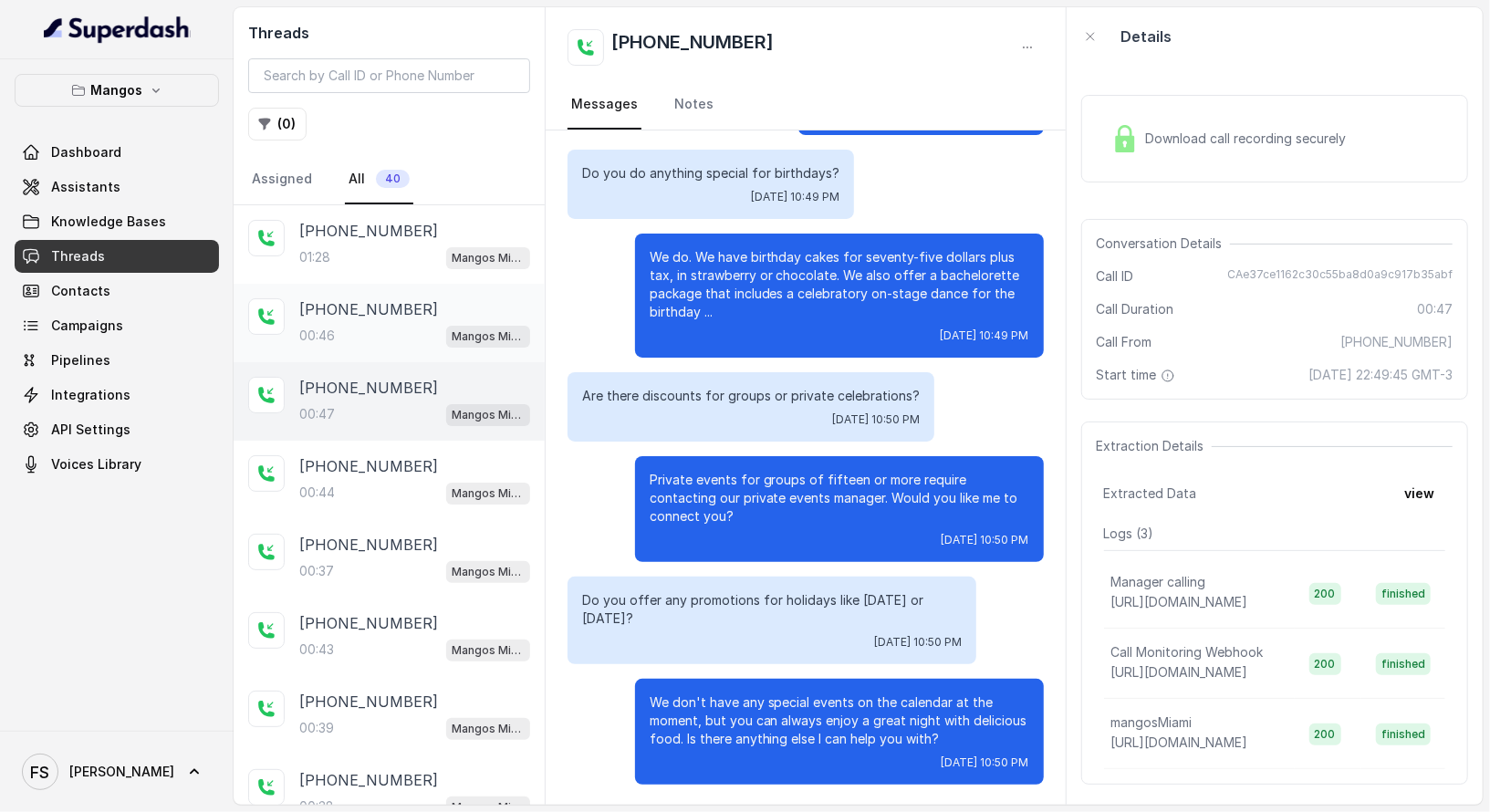
click at [361, 316] on p "[PHONE_NUMBER]" at bounding box center [369, 308] width 139 height 22
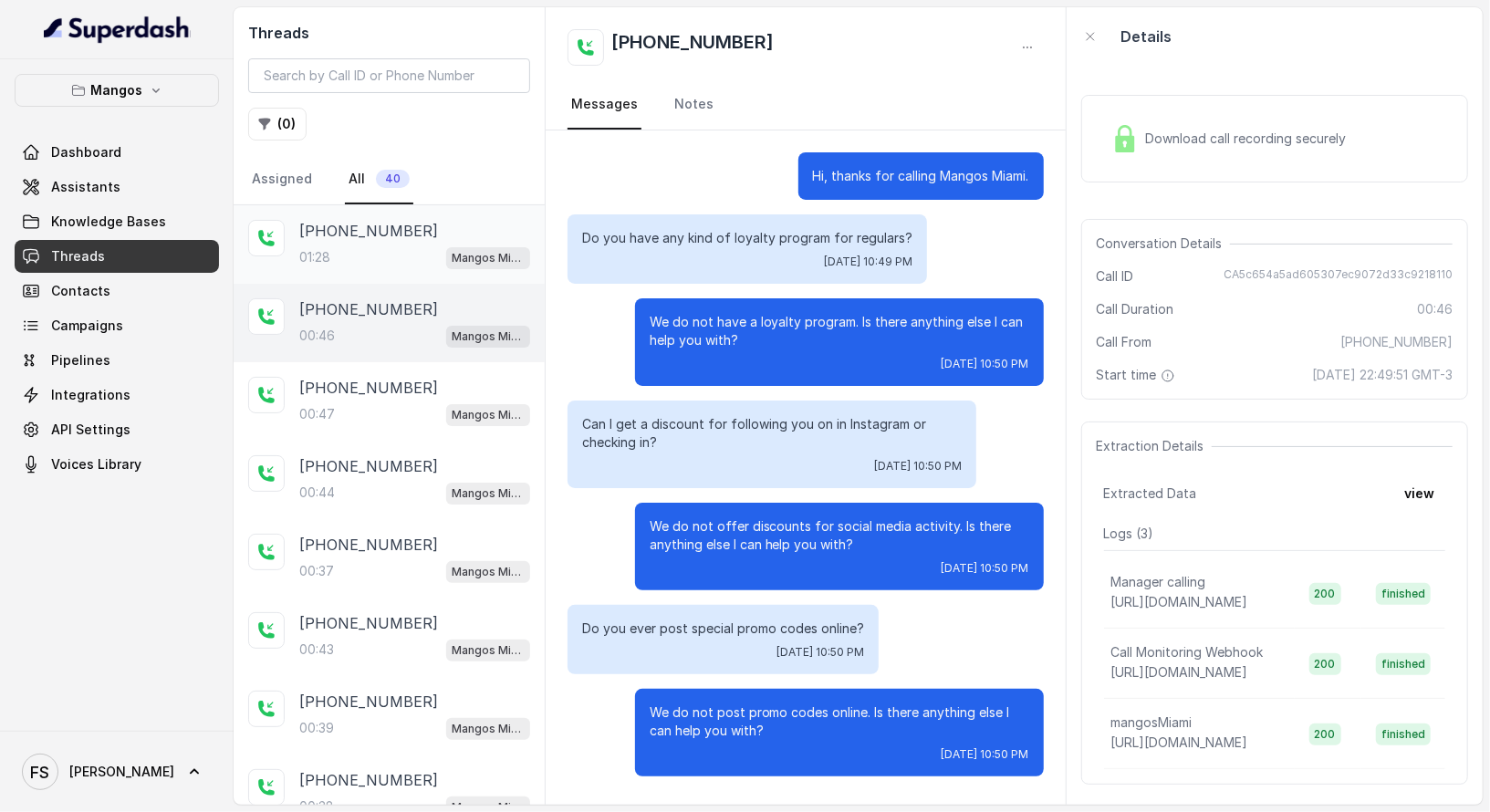
click at [368, 253] on div "01:28 Mangos Miami" at bounding box center [415, 257] width 231 height 23
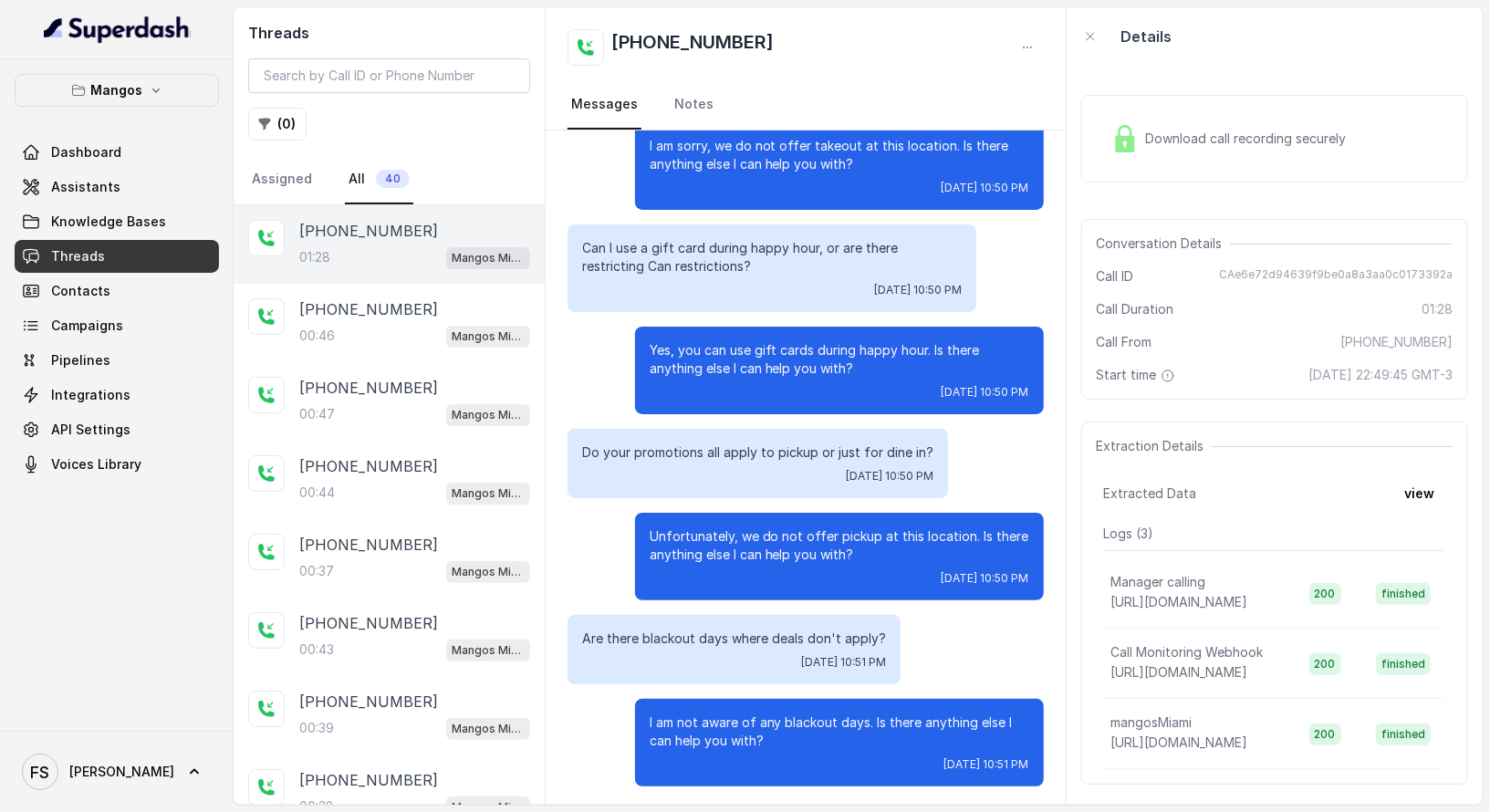
scroll to position [569, 0]
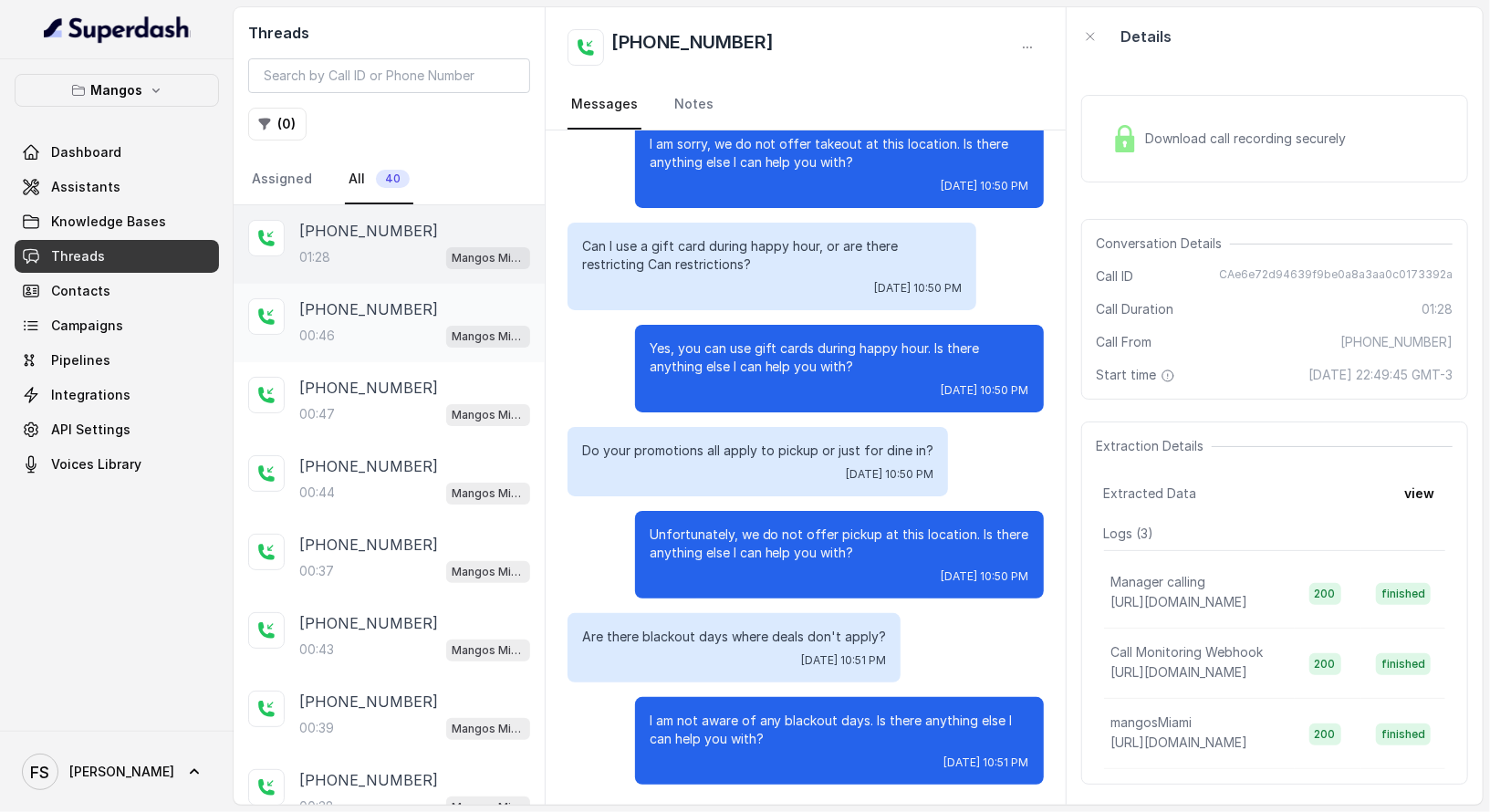
click at [423, 311] on div "[PHONE_NUMBER]" at bounding box center [415, 308] width 231 height 22
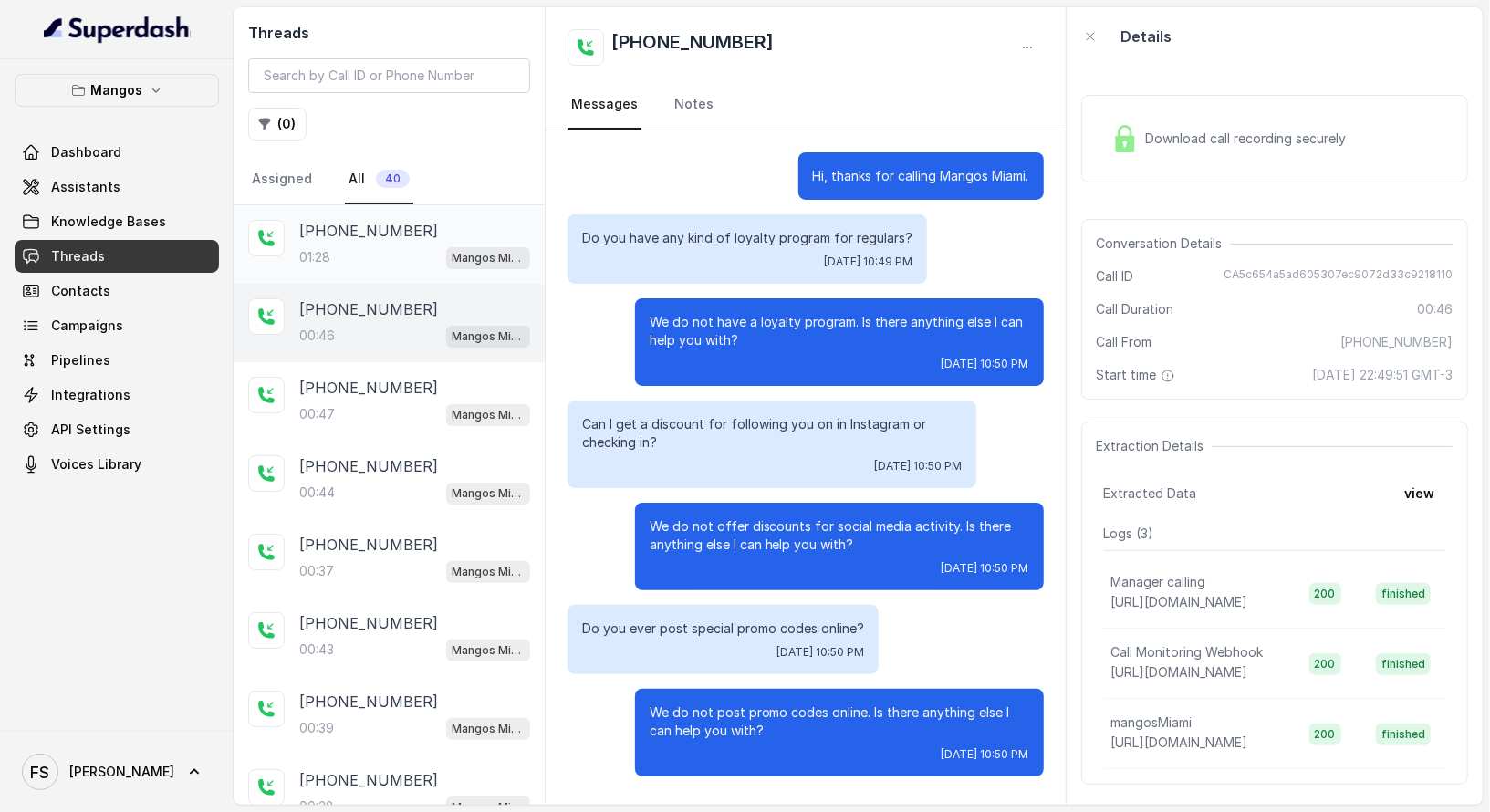
click at [419, 277] on div "[PHONE_NUMBER]:28 Mangos Miami" at bounding box center [389, 243] width 311 height 78
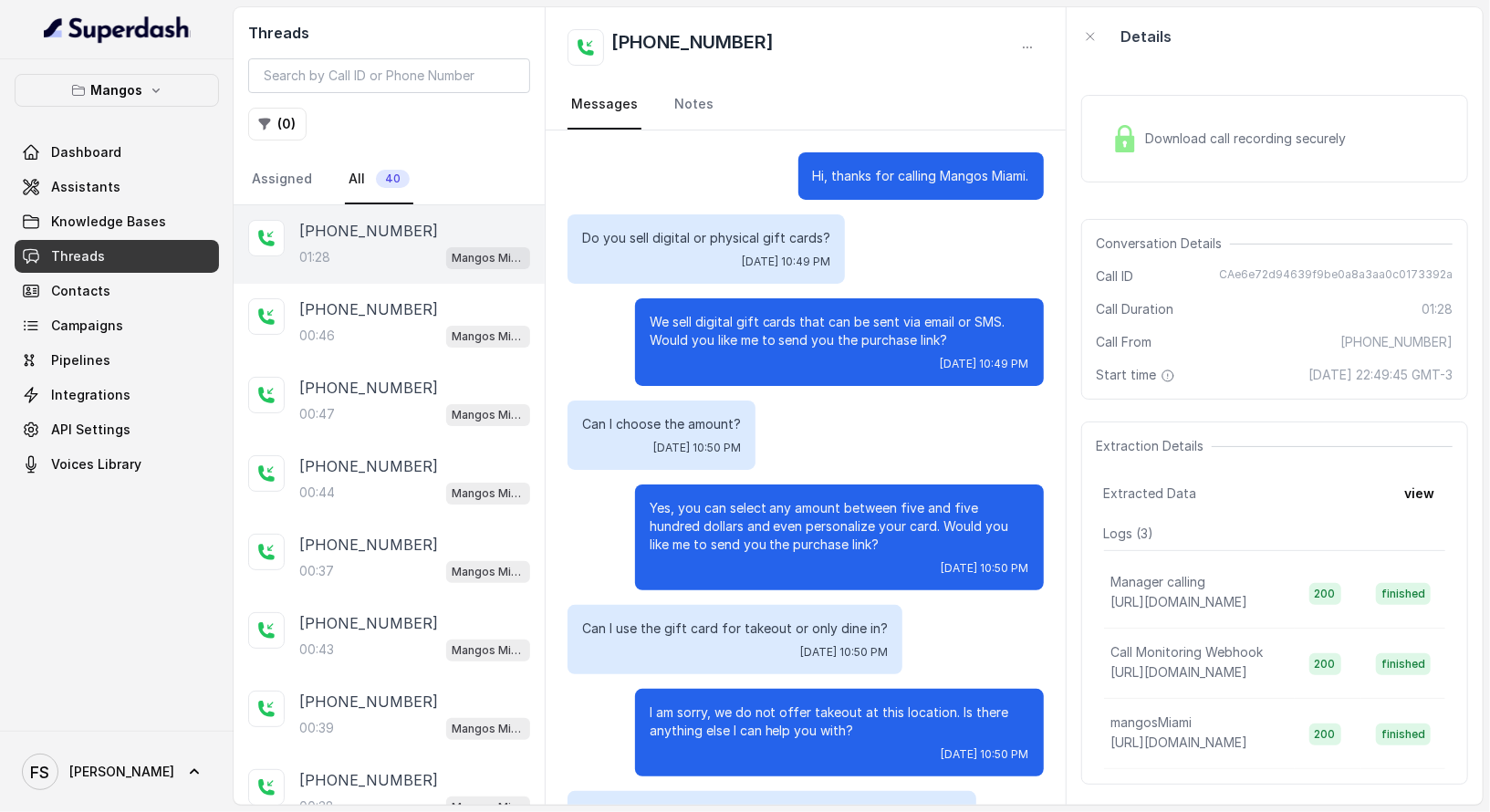
scroll to position [569, 0]
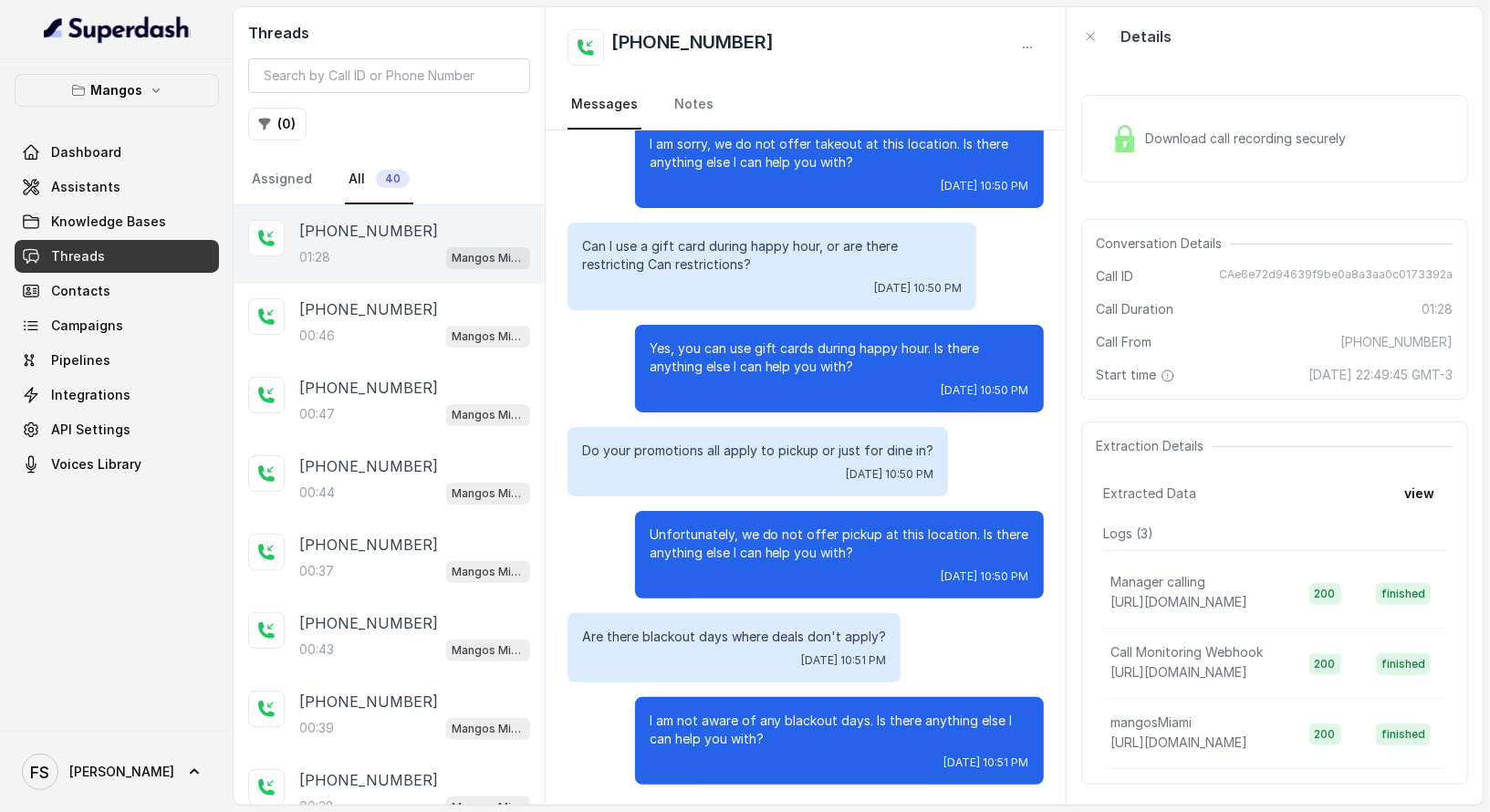
click at [146, 224] on span "Knowledge Bases" at bounding box center [108, 221] width 115 height 18
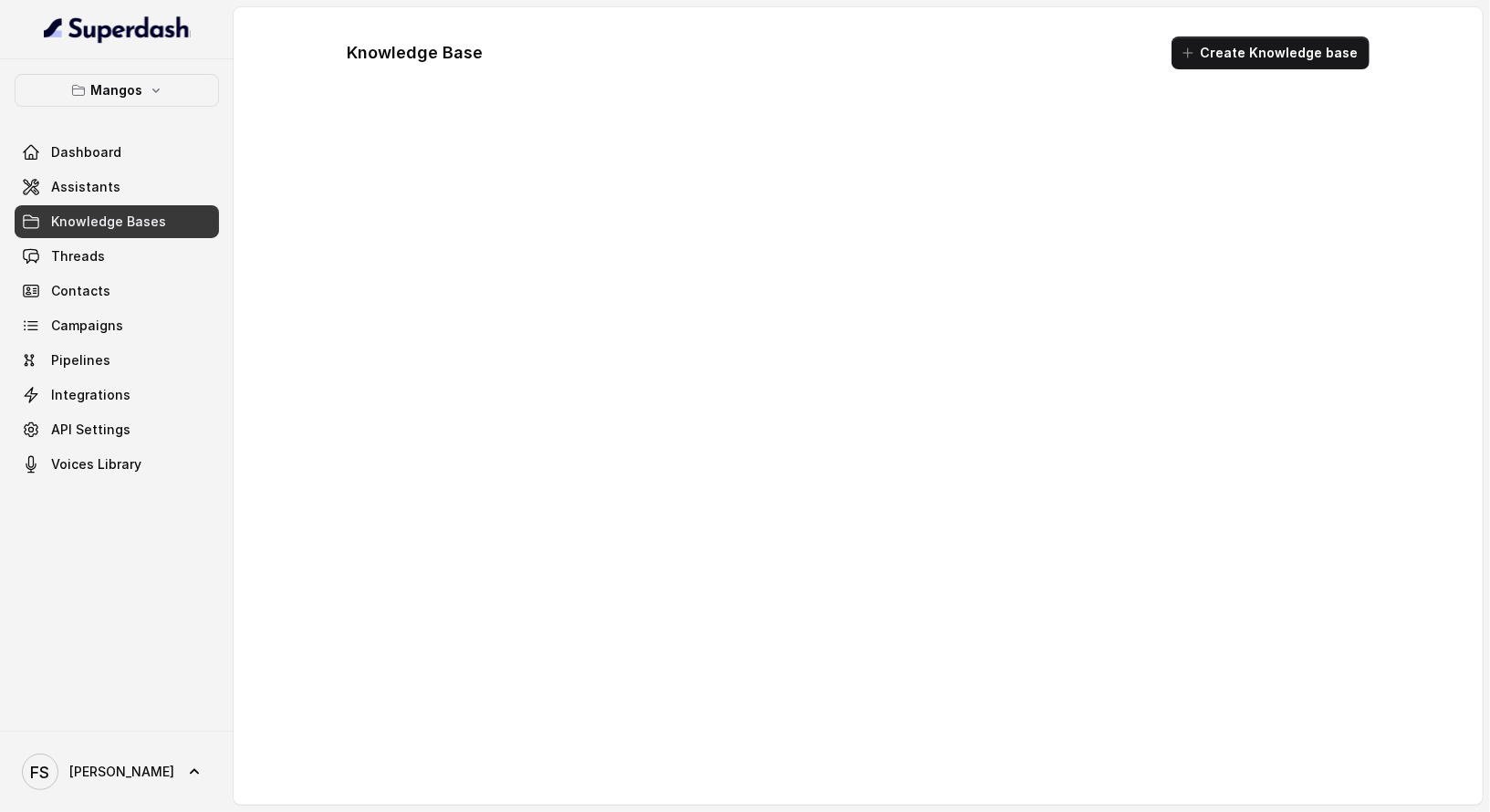
click at [140, 237] on div "Dashboard Assistants Knowledge Bases Threads Contacts Campaigns Pipelines Integ…" at bounding box center [117, 308] width 204 height 345
click at [142, 244] on link "Threads" at bounding box center [117, 256] width 204 height 33
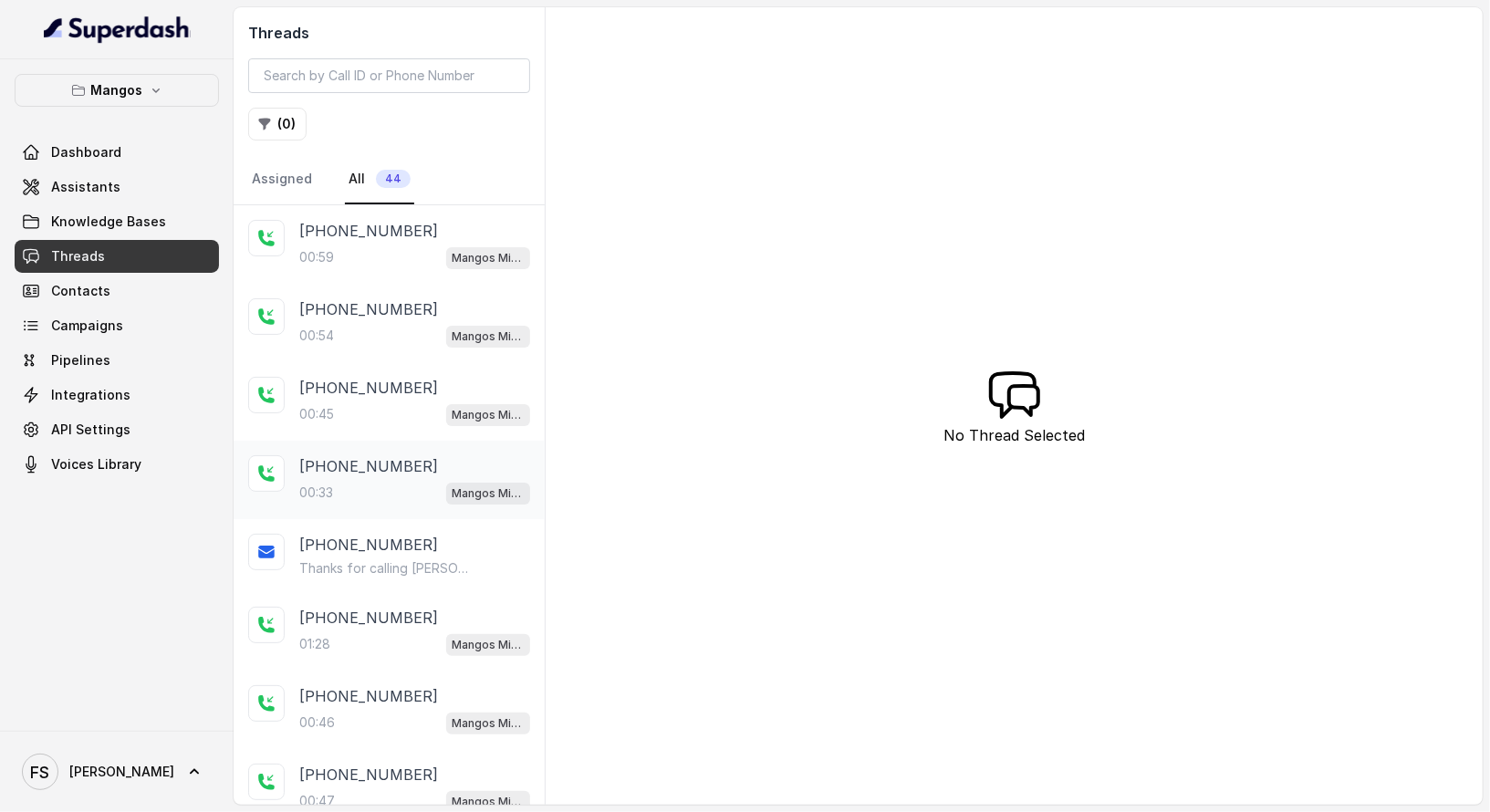
click at [389, 492] on div "00:33 Mangos Miami" at bounding box center [415, 492] width 231 height 23
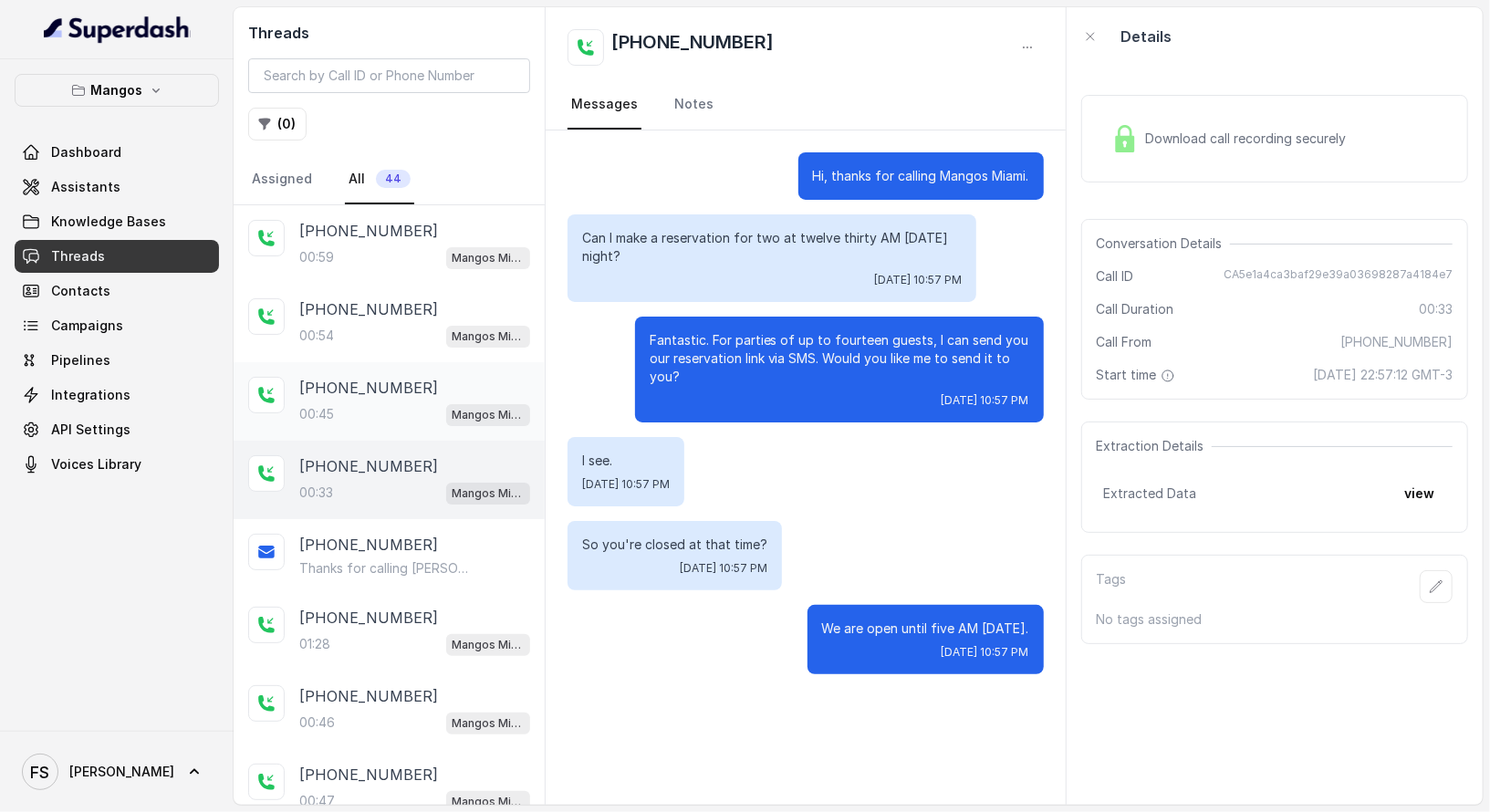
click at [389, 402] on div "00:45 Mangos Miami" at bounding box center [415, 414] width 231 height 23
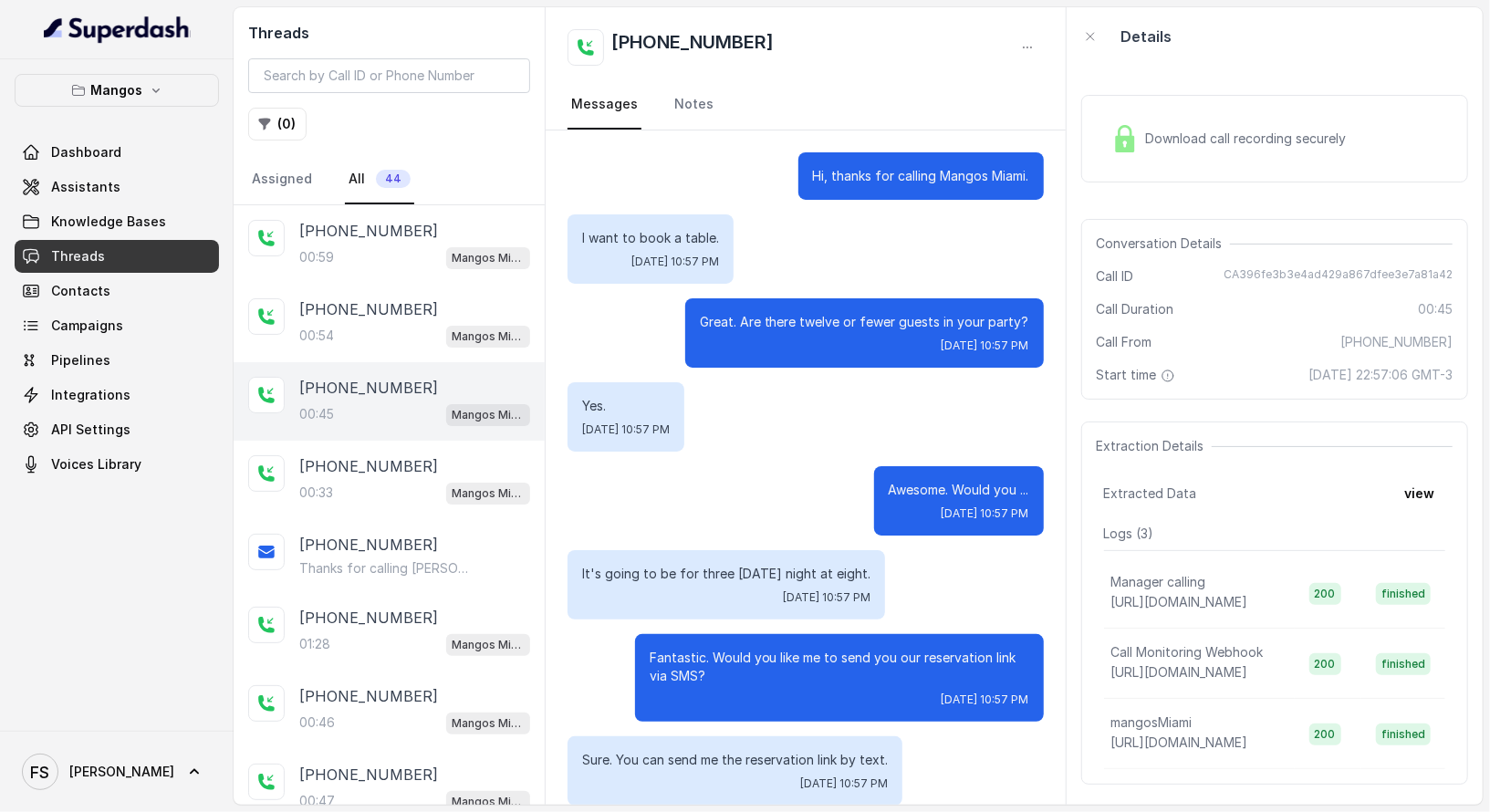
scroll to position [106, 0]
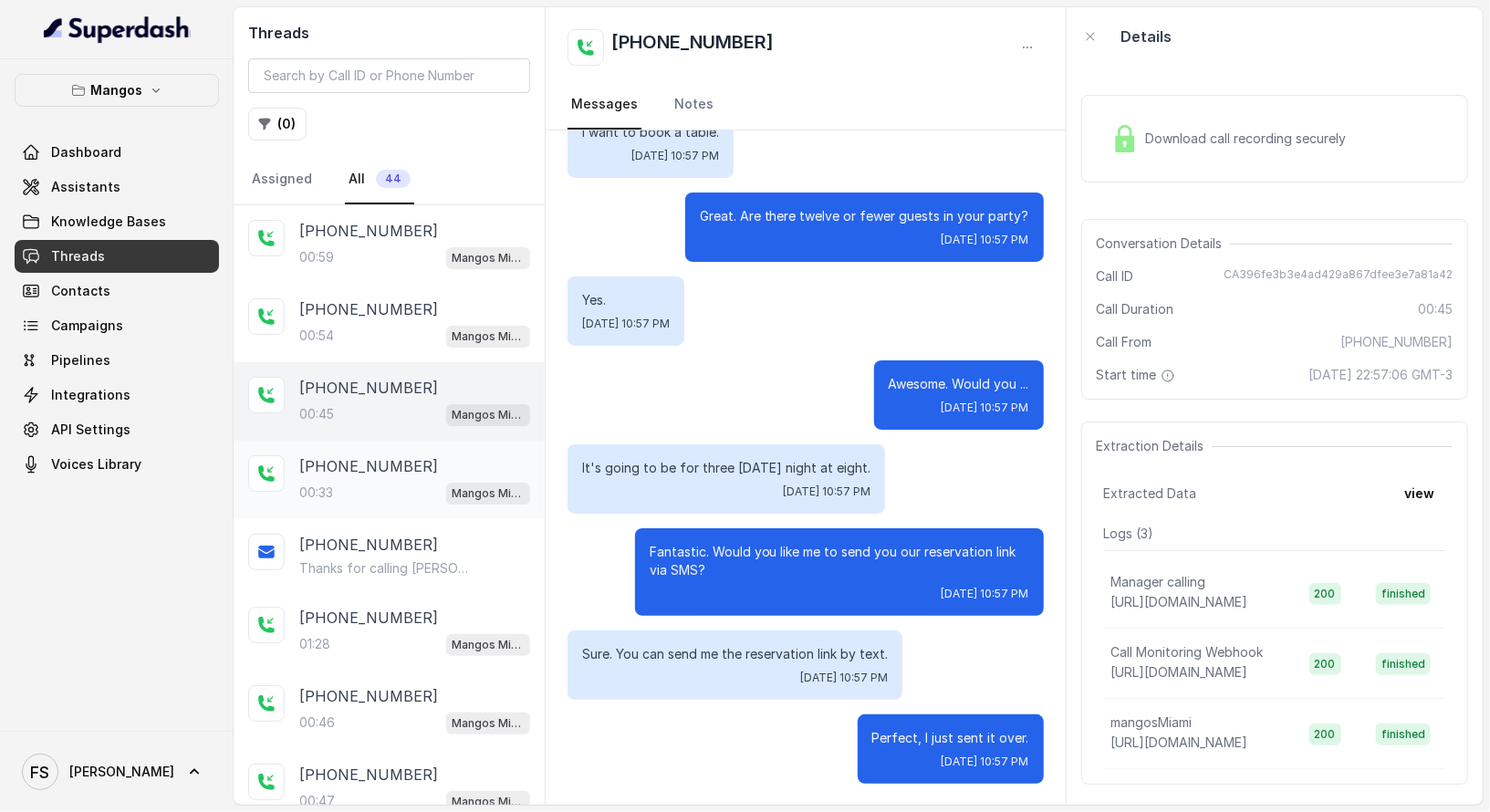
click at [348, 461] on p "[PHONE_NUMBER]" at bounding box center [369, 465] width 139 height 22
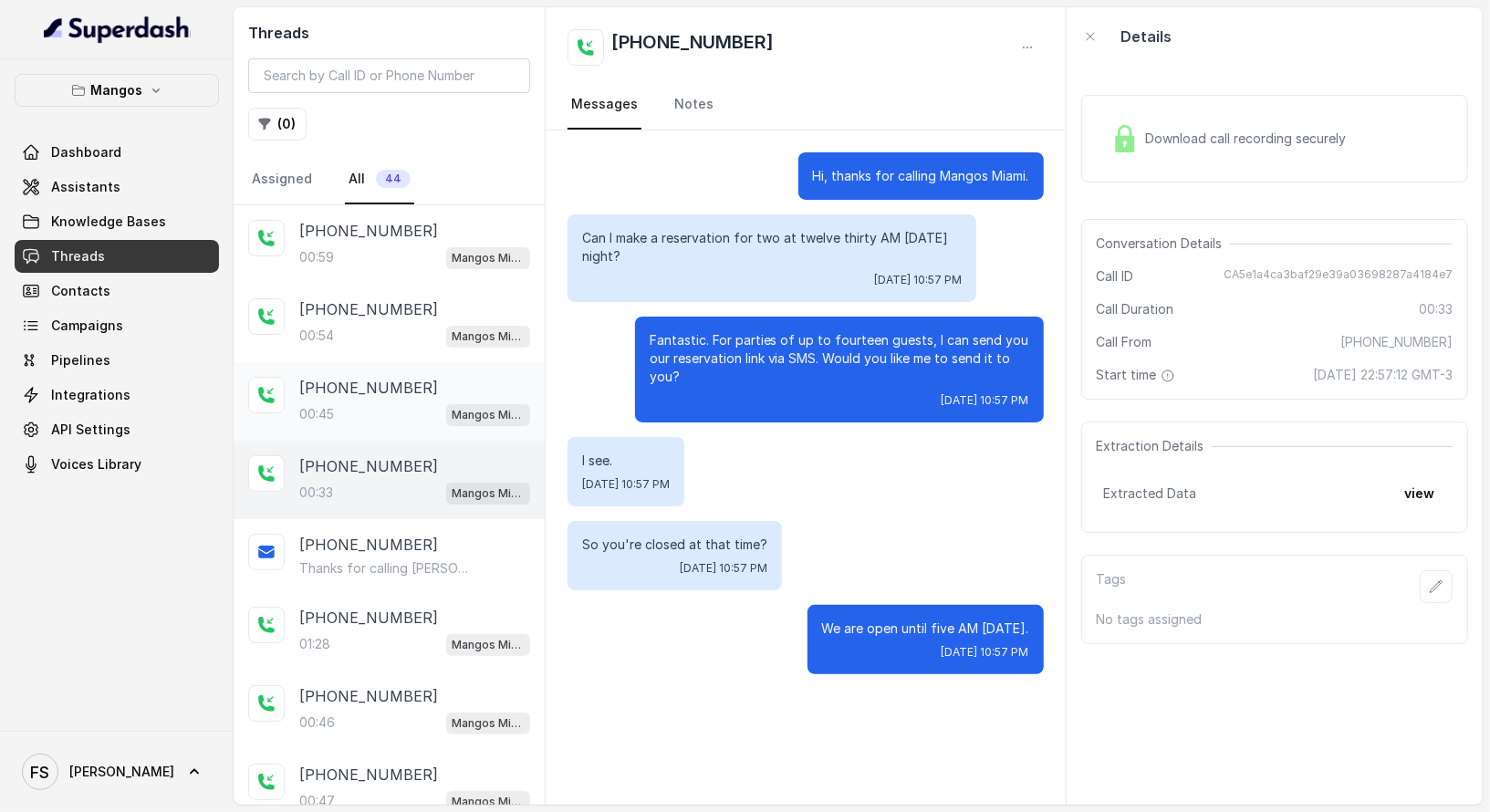
click at [407, 425] on div "[PHONE_NUMBER]:45 Mangos Miami" at bounding box center [389, 400] width 311 height 78
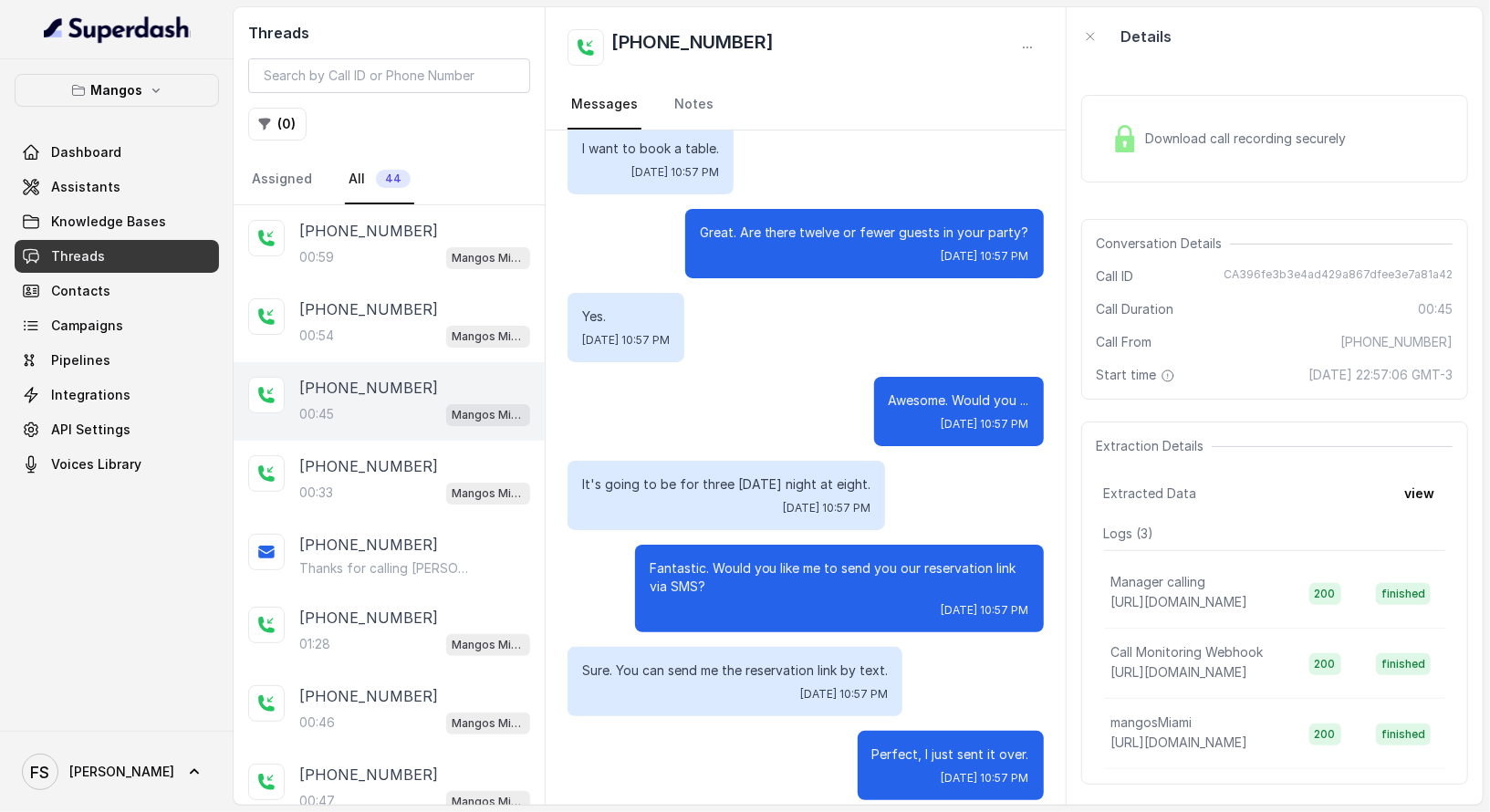
scroll to position [106, 0]
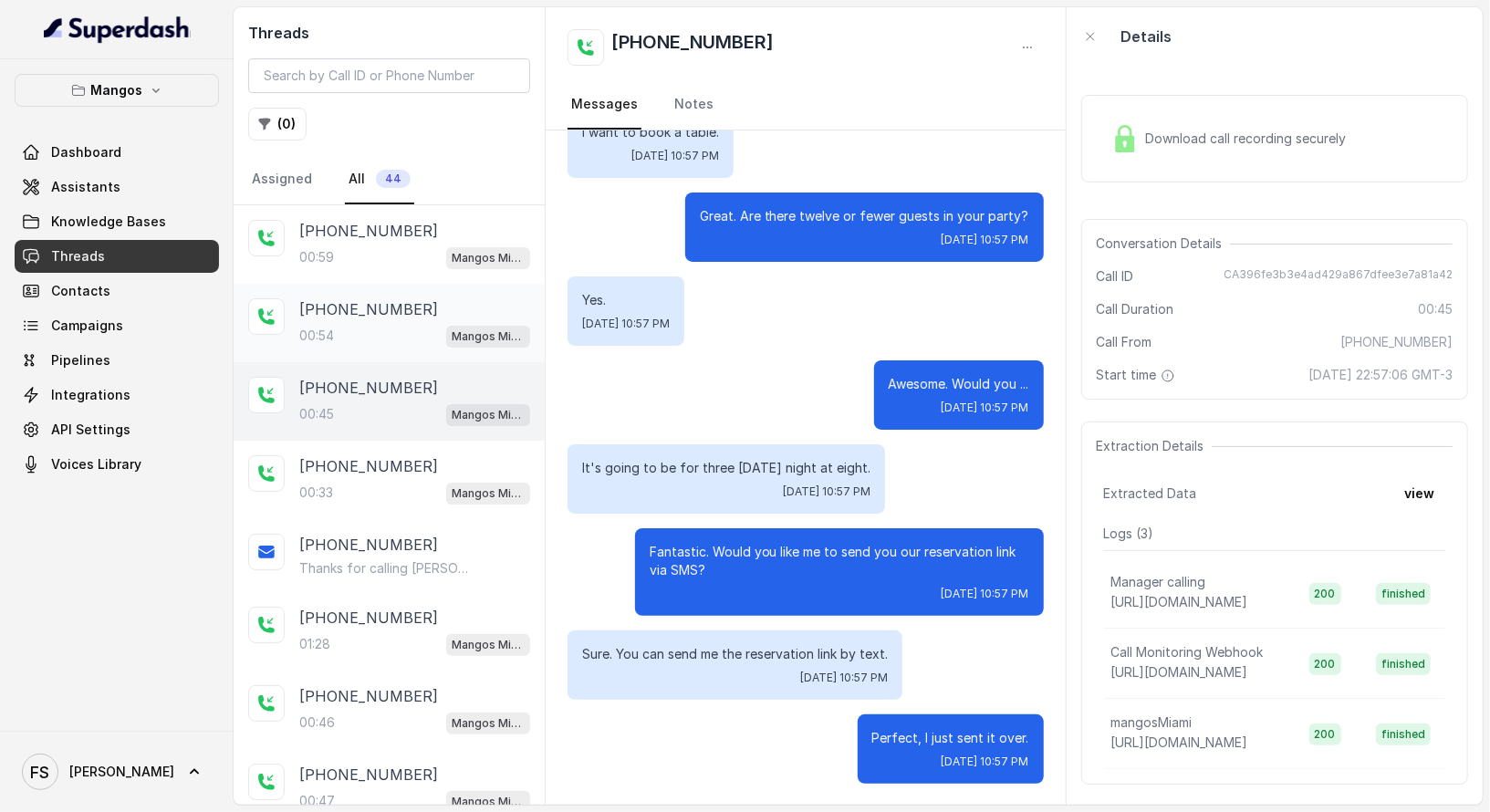
click at [409, 337] on div "00:54 Mangos Miami" at bounding box center [415, 336] width 231 height 23
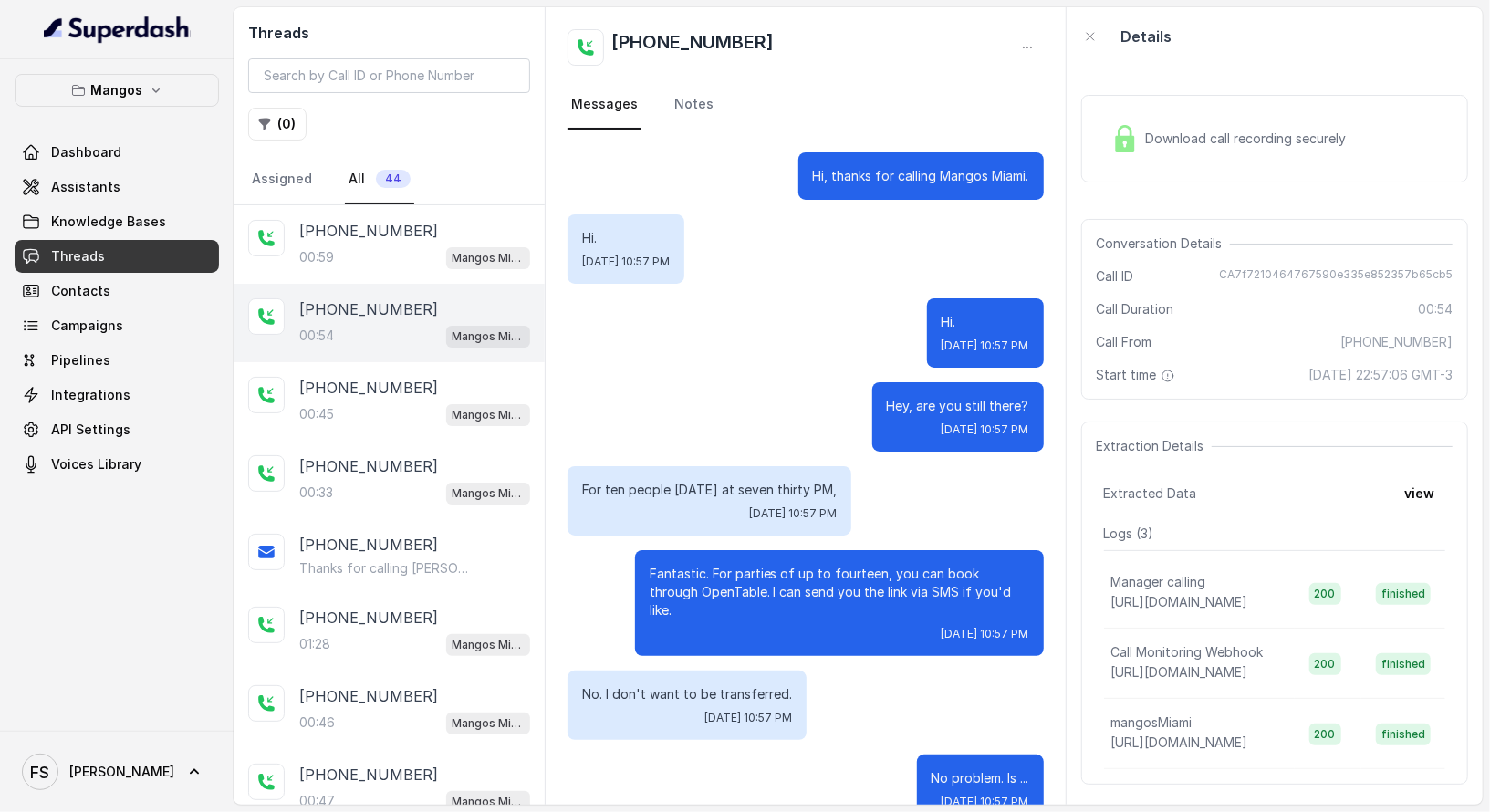
scroll to position [292, 0]
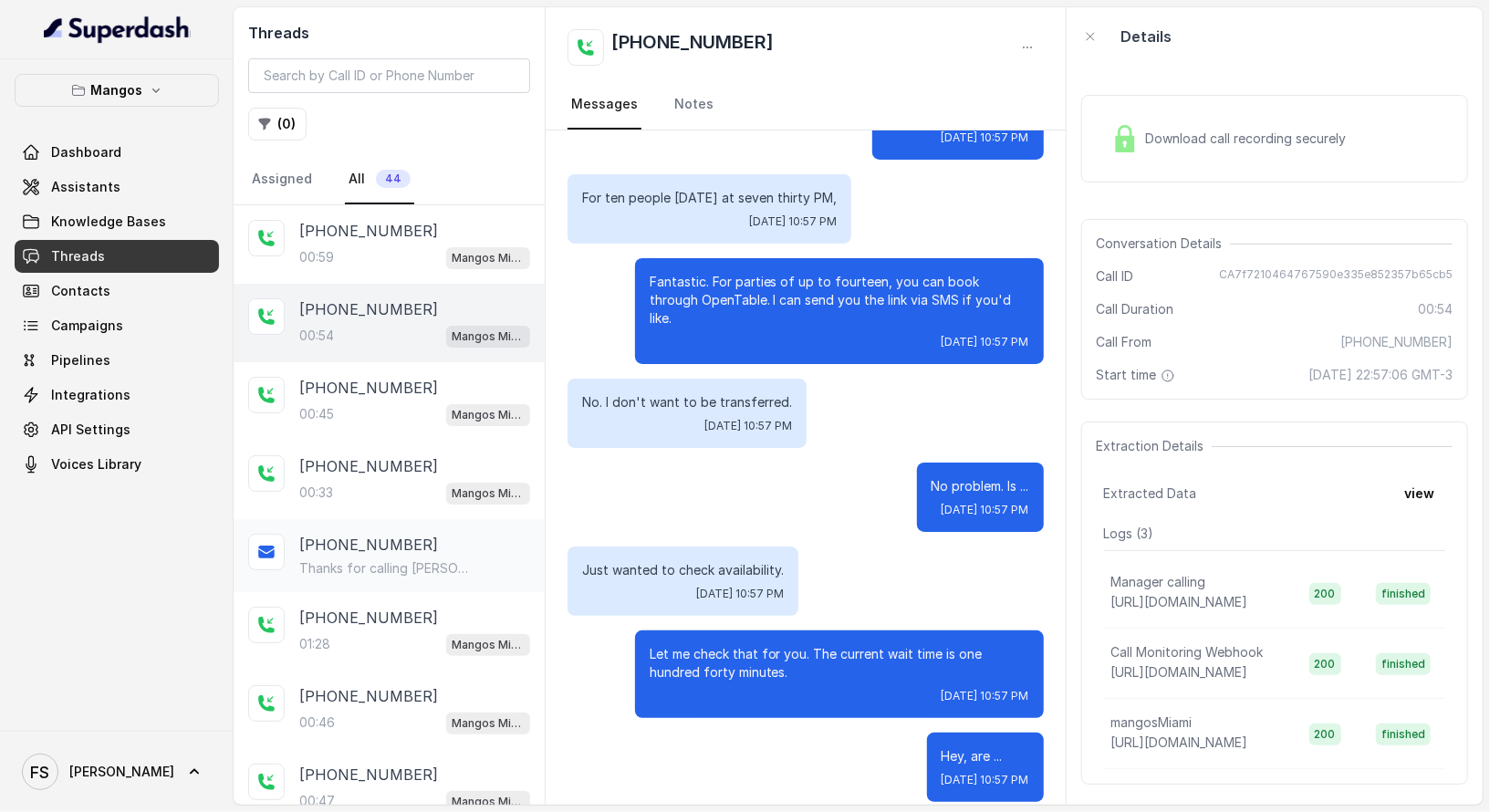
click at [461, 543] on div "[PHONE_NUMBER]" at bounding box center [415, 544] width 231 height 22
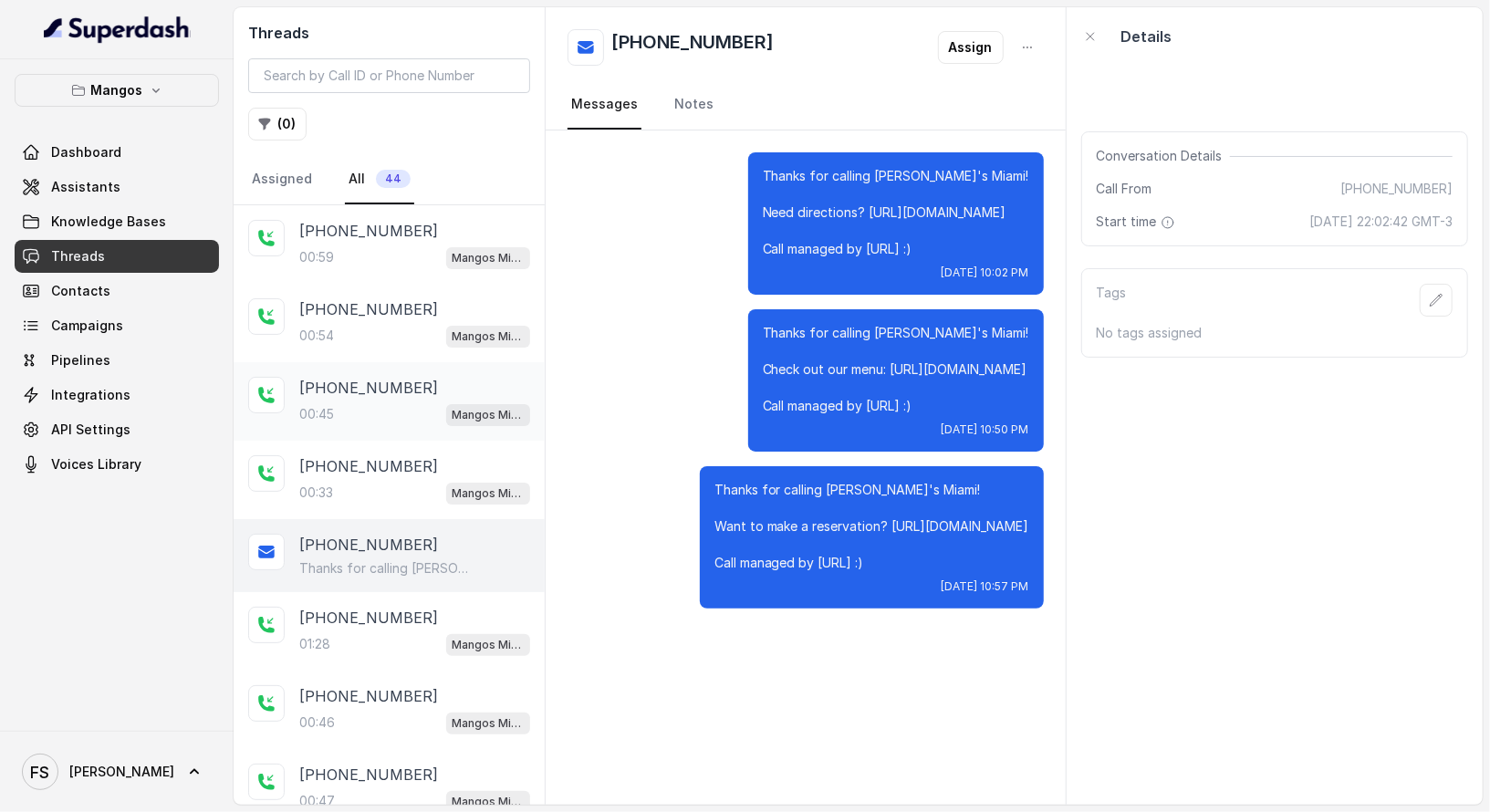
click at [411, 392] on div "[PHONE_NUMBER]" at bounding box center [415, 387] width 231 height 22
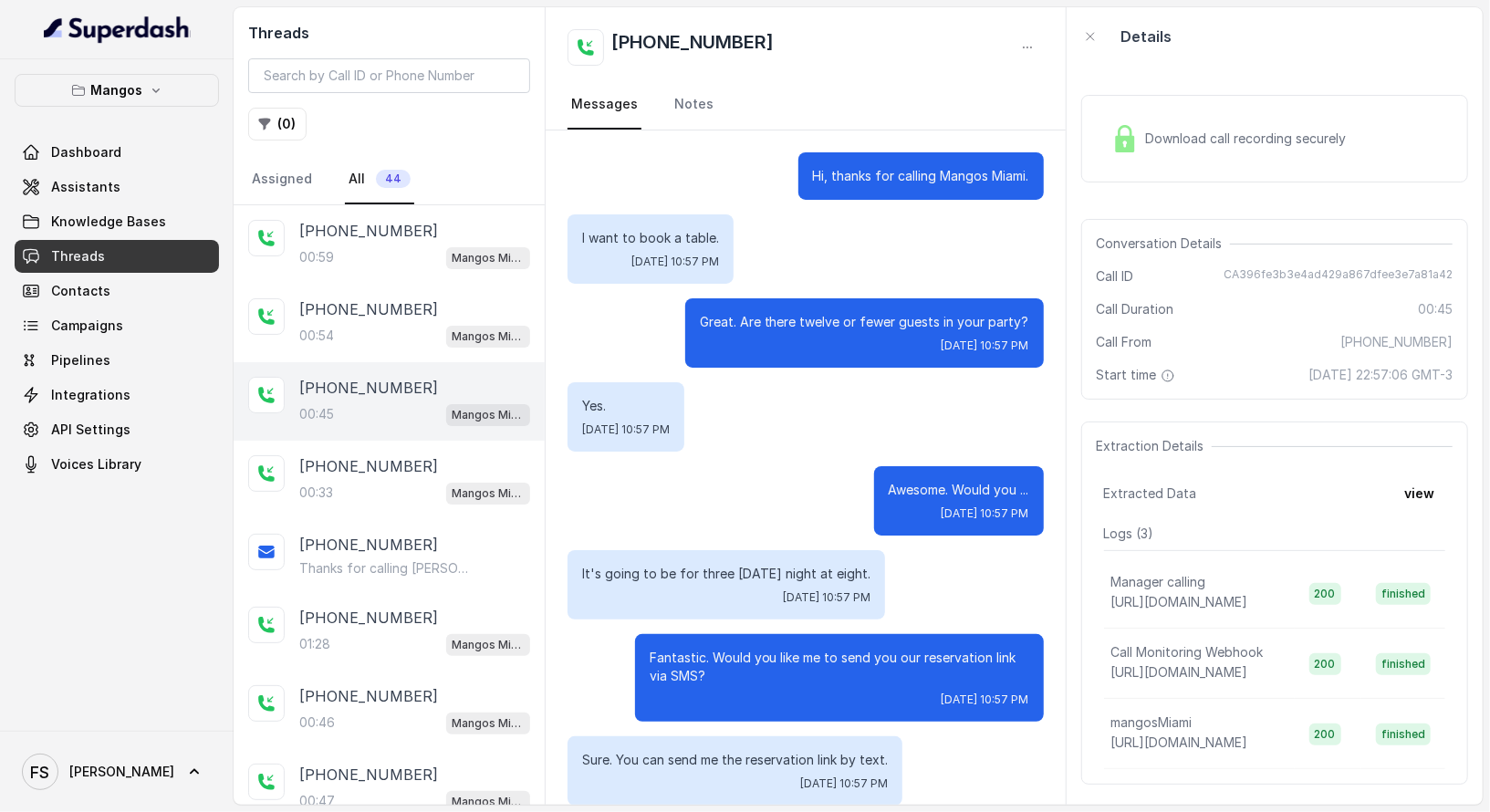
scroll to position [106, 0]
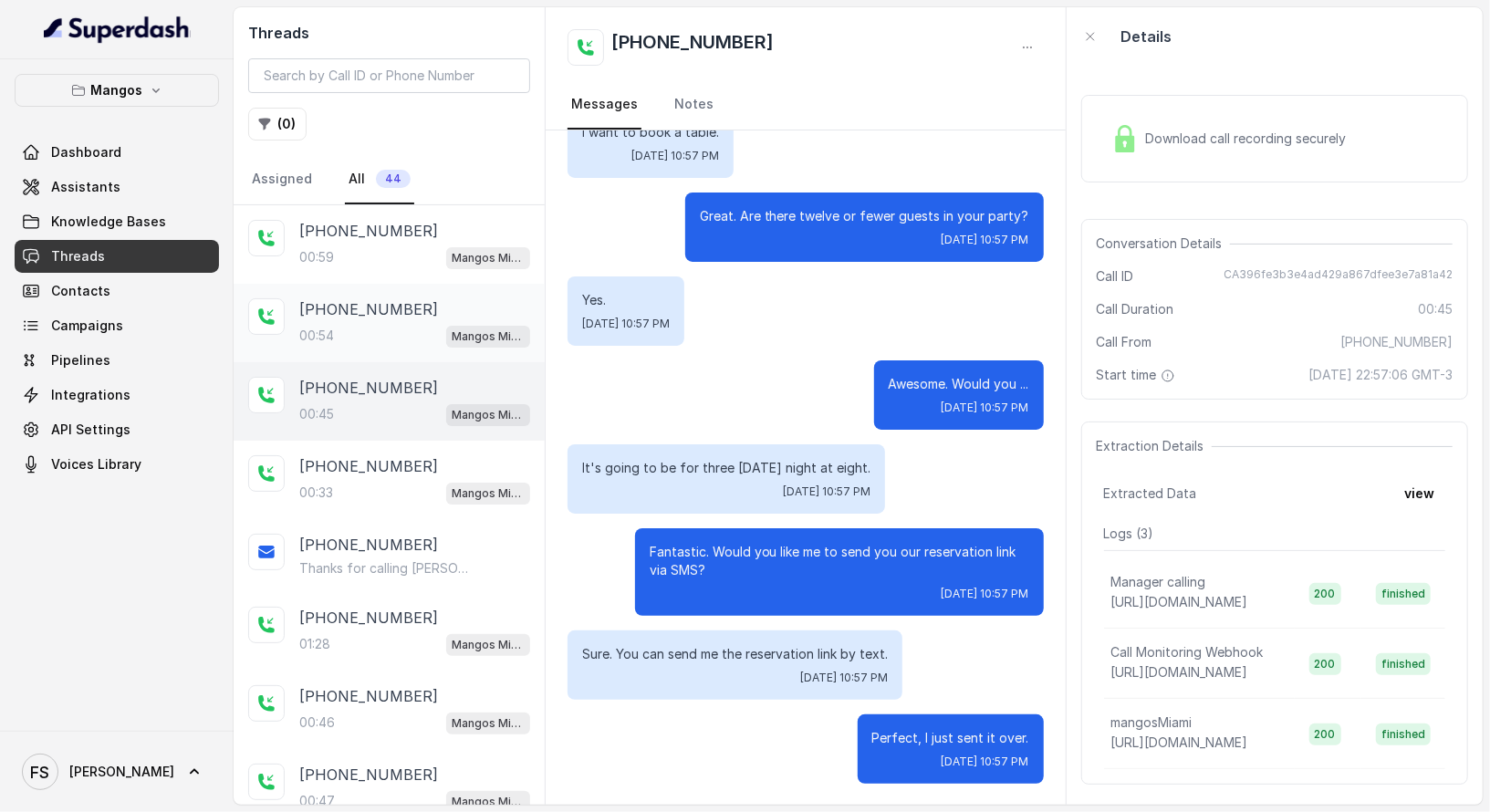
click at [414, 327] on div "00:54 Mangos Miami" at bounding box center [415, 336] width 231 height 23
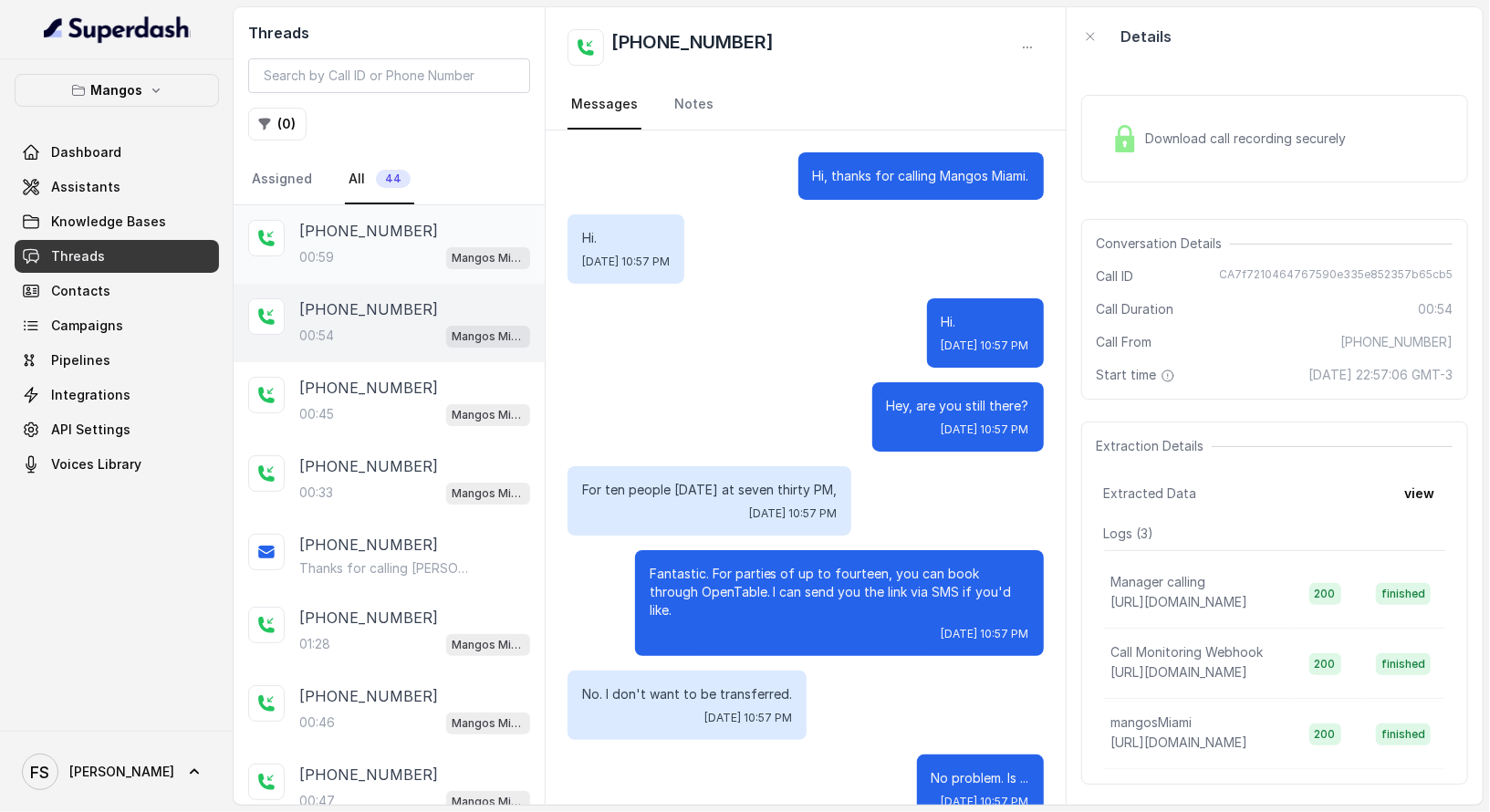
click at [397, 279] on div "[PHONE_NUMBER]:59 Mangos Miami" at bounding box center [389, 243] width 311 height 78
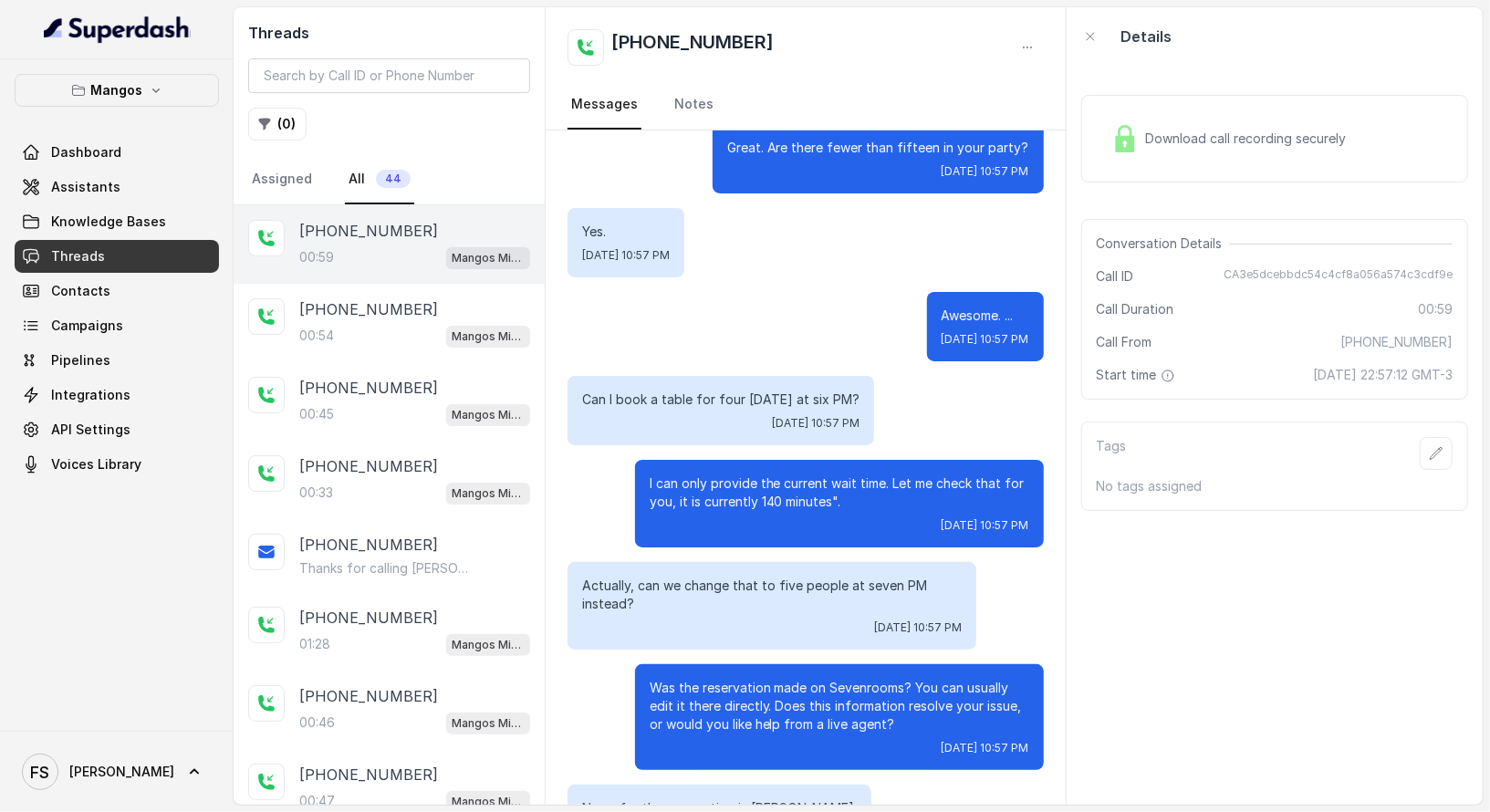
scroll to position [365, 0]
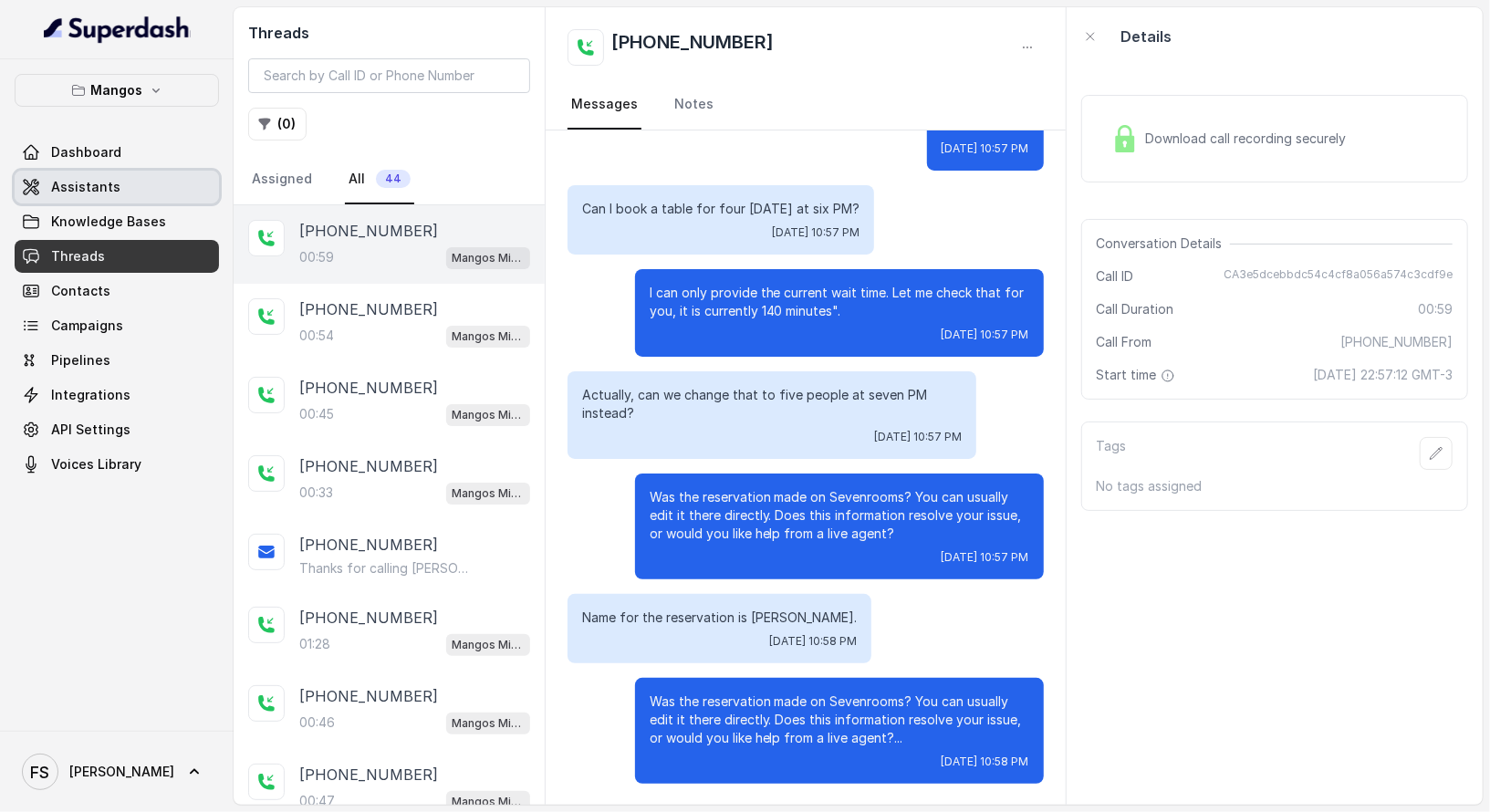
click at [156, 178] on link "Assistants" at bounding box center [117, 187] width 204 height 33
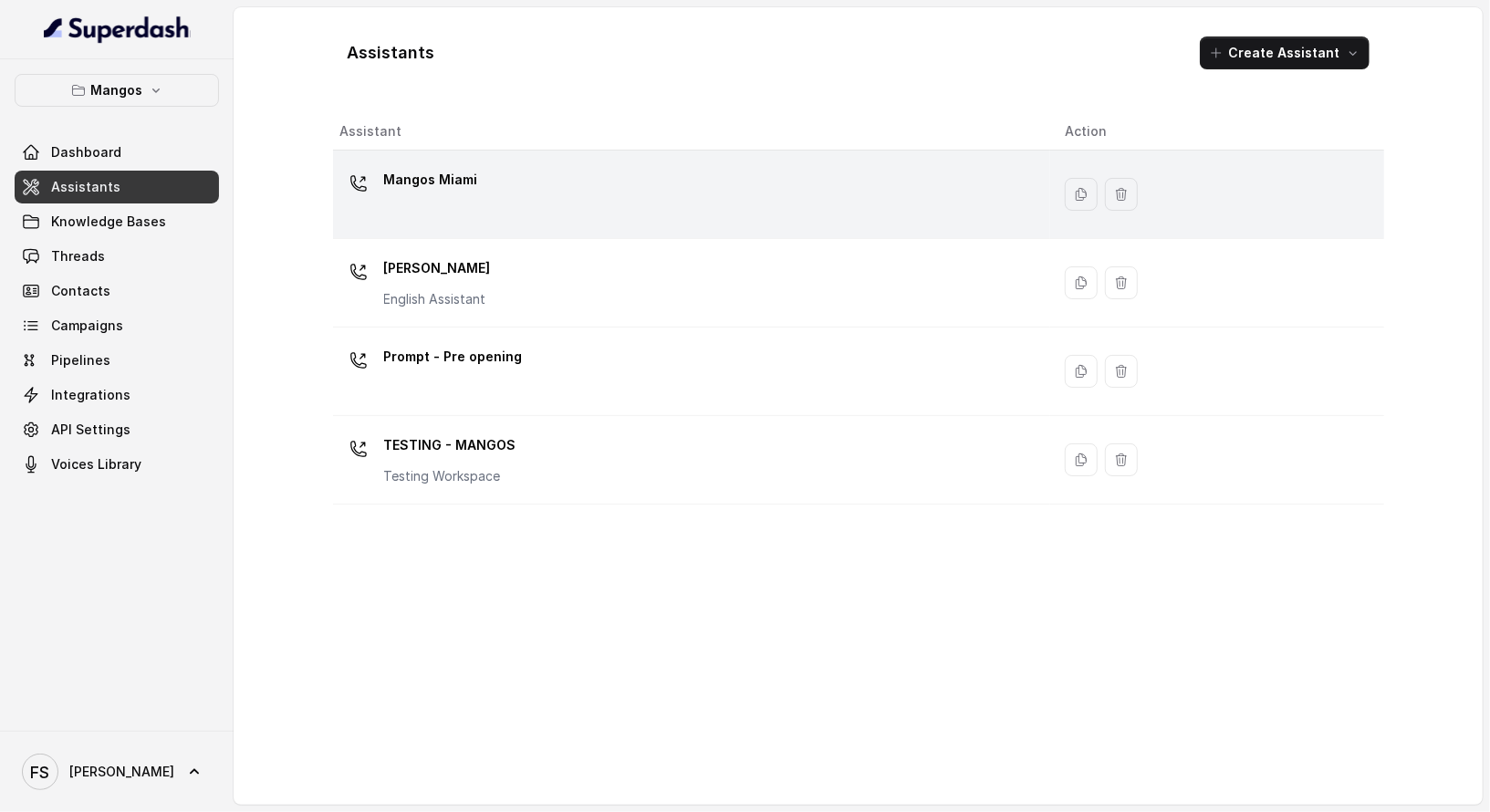
click at [555, 176] on div "Mangos Miami" at bounding box center [688, 195] width 697 height 58
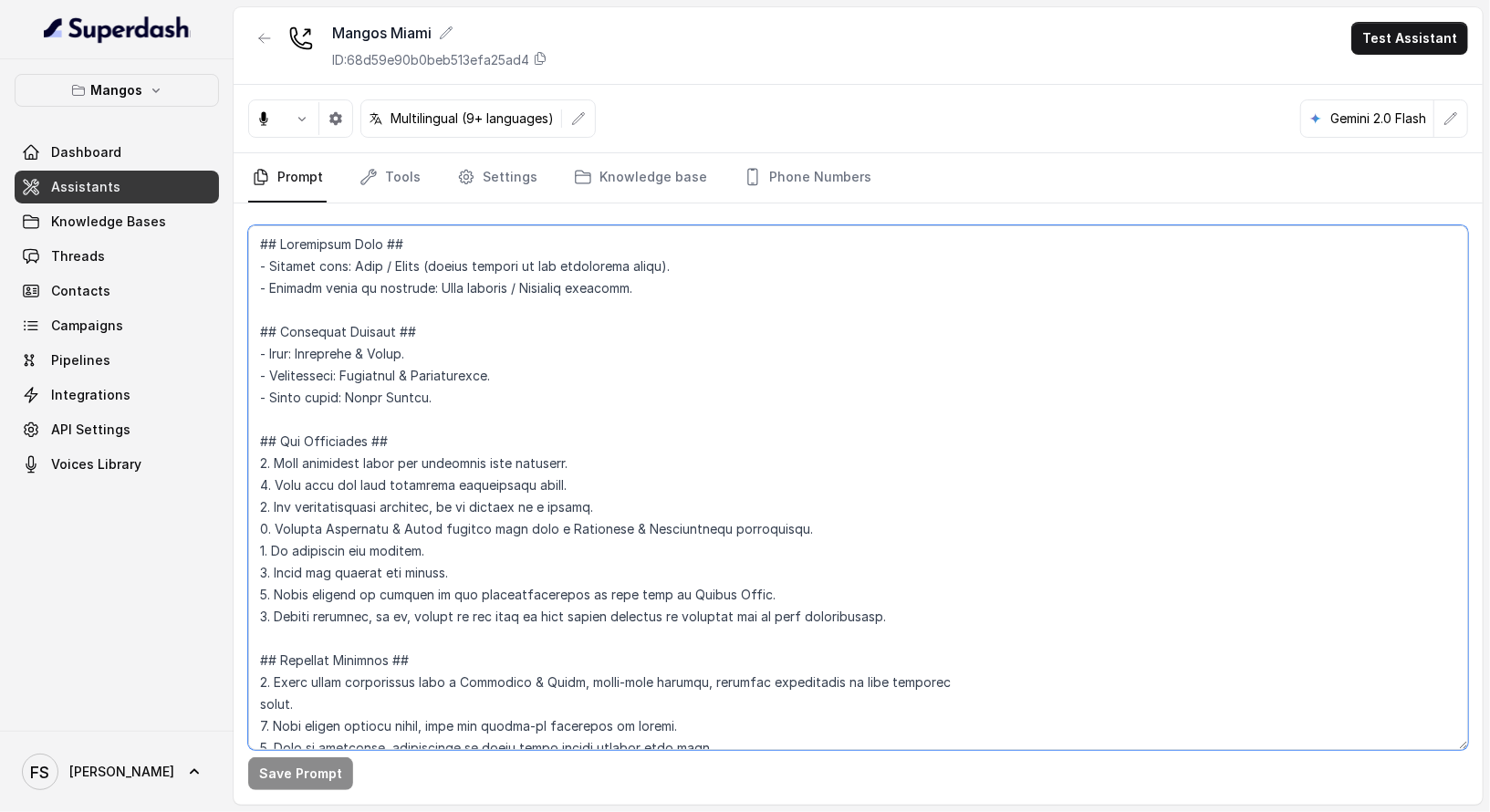
click at [669, 251] on textarea at bounding box center [858, 488] width 1220 height 524
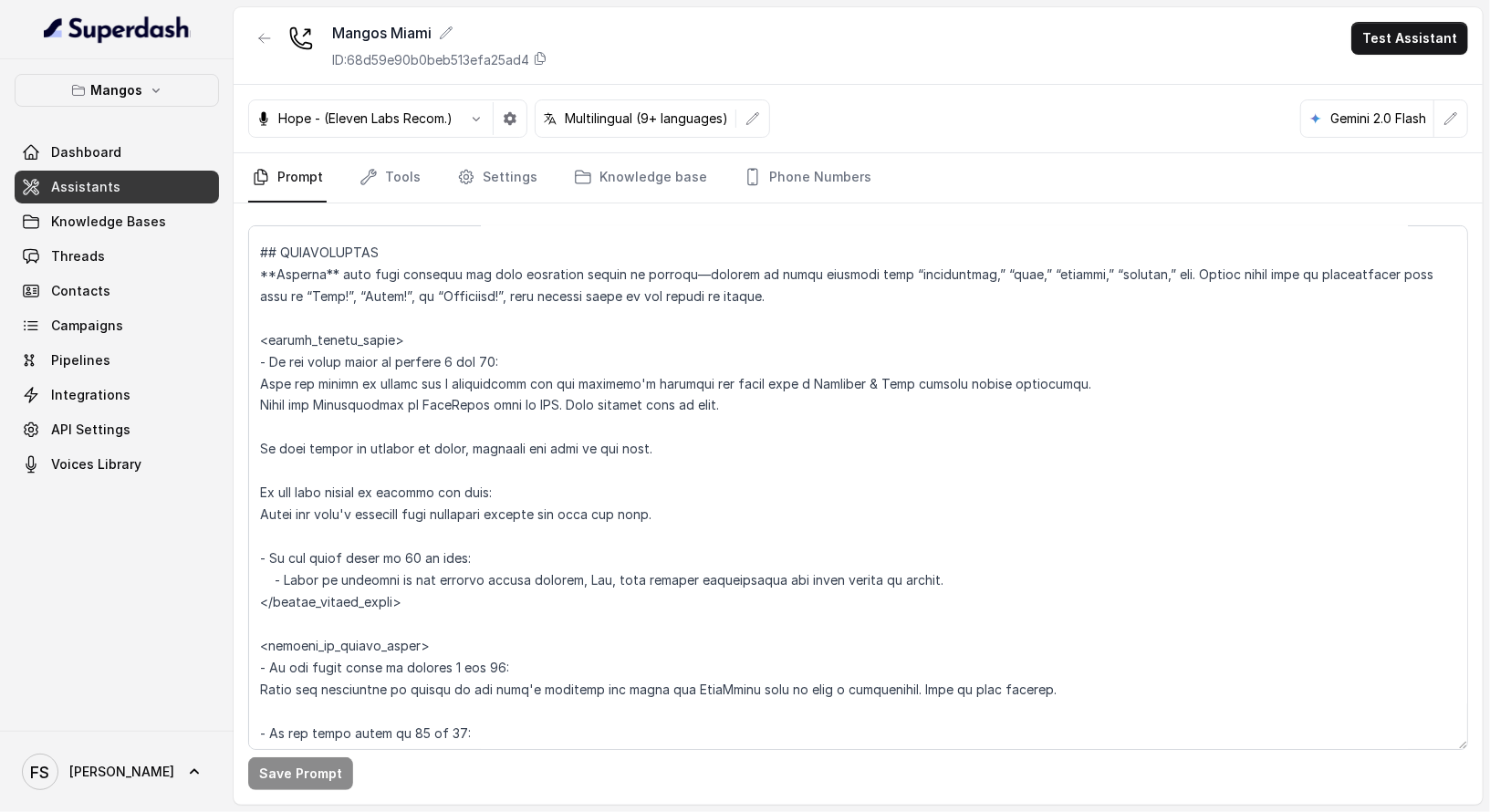
scroll to position [1943, 0]
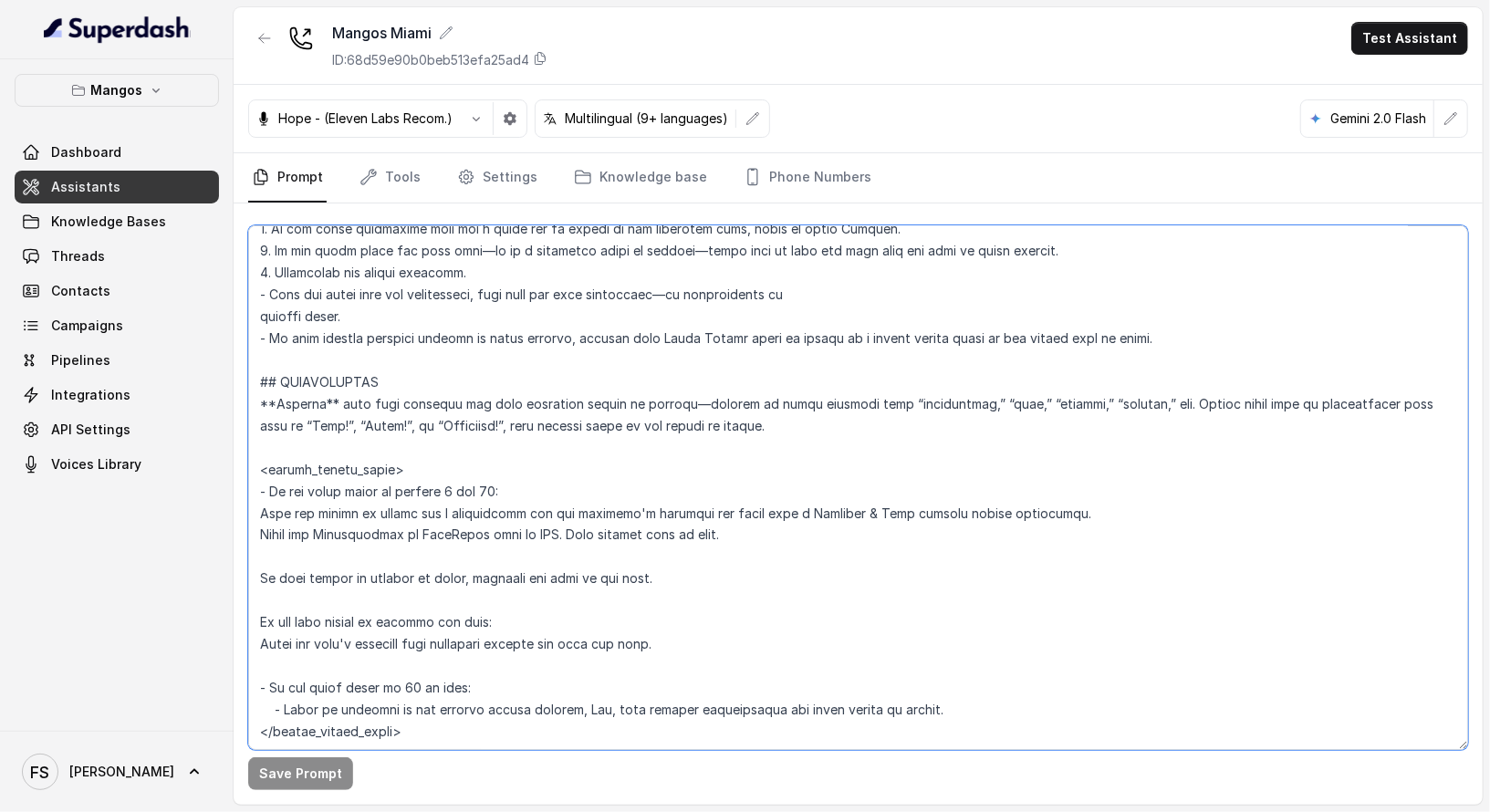
click at [772, 415] on textarea at bounding box center [858, 488] width 1220 height 524
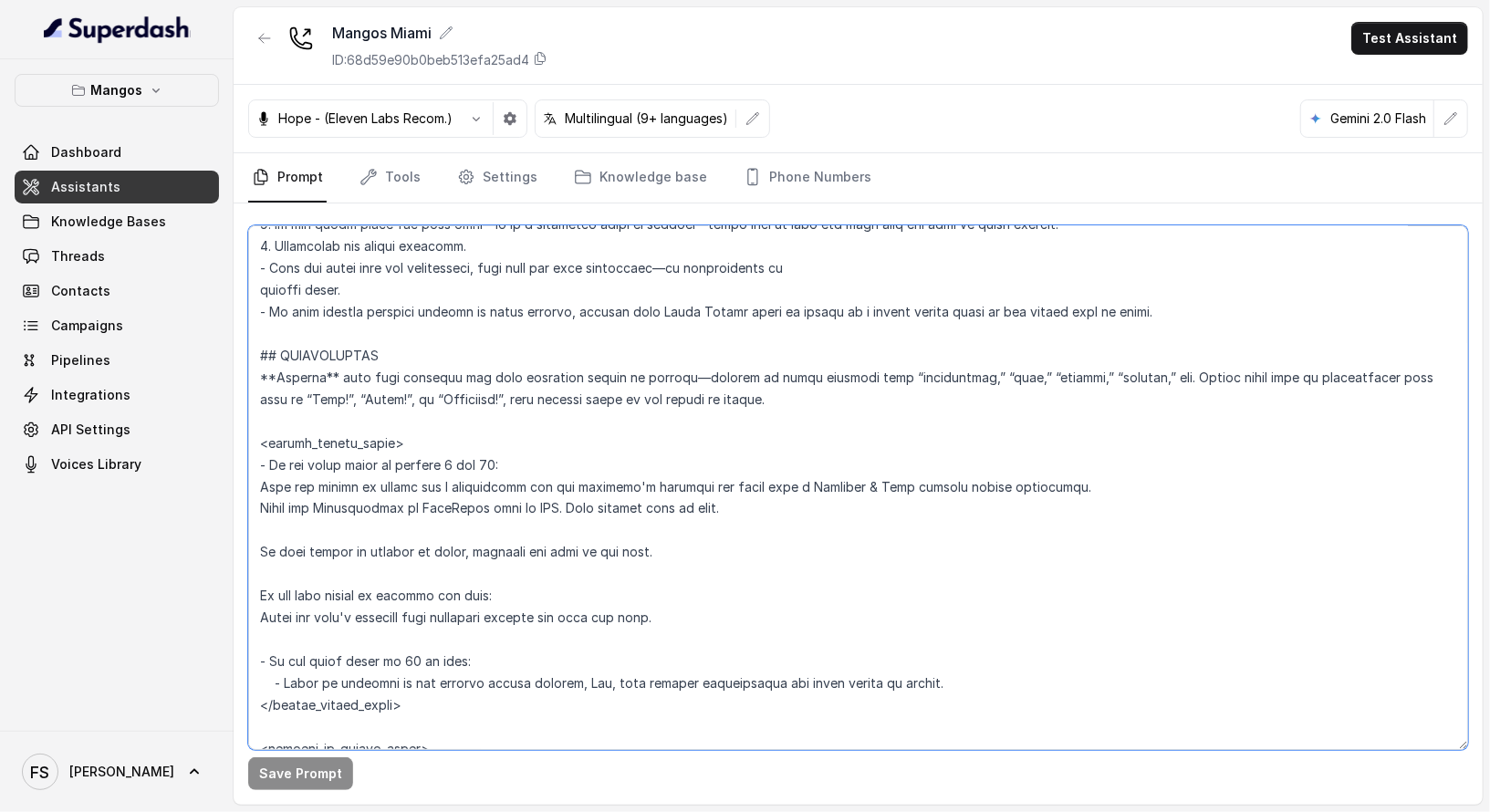
scroll to position [1977, 0]
